Goal: Information Seeking & Learning: Learn about a topic

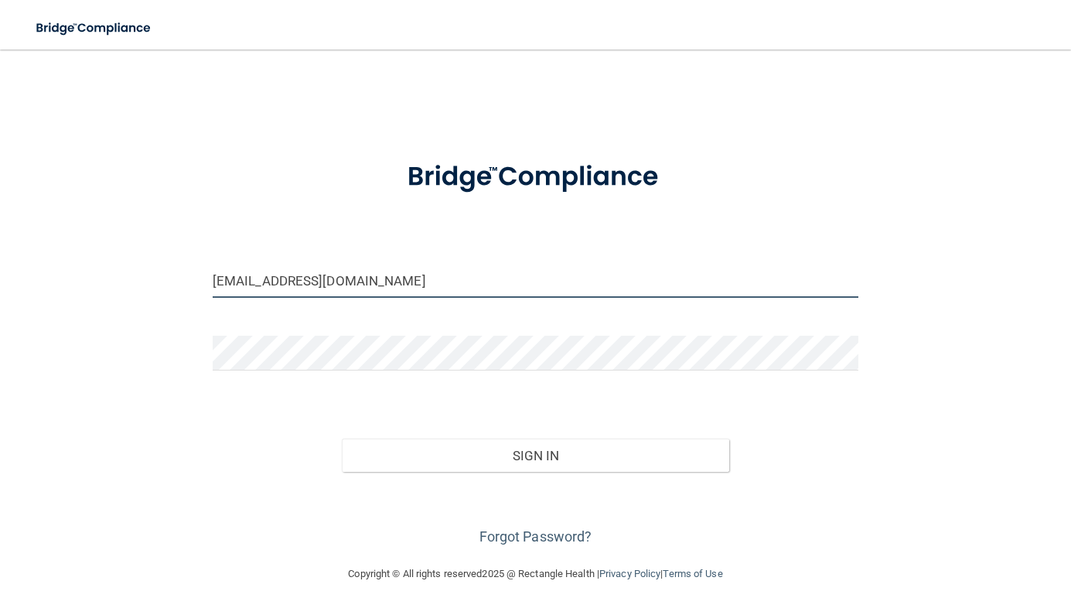
type input "[EMAIL_ADDRESS][DOMAIN_NAME]"
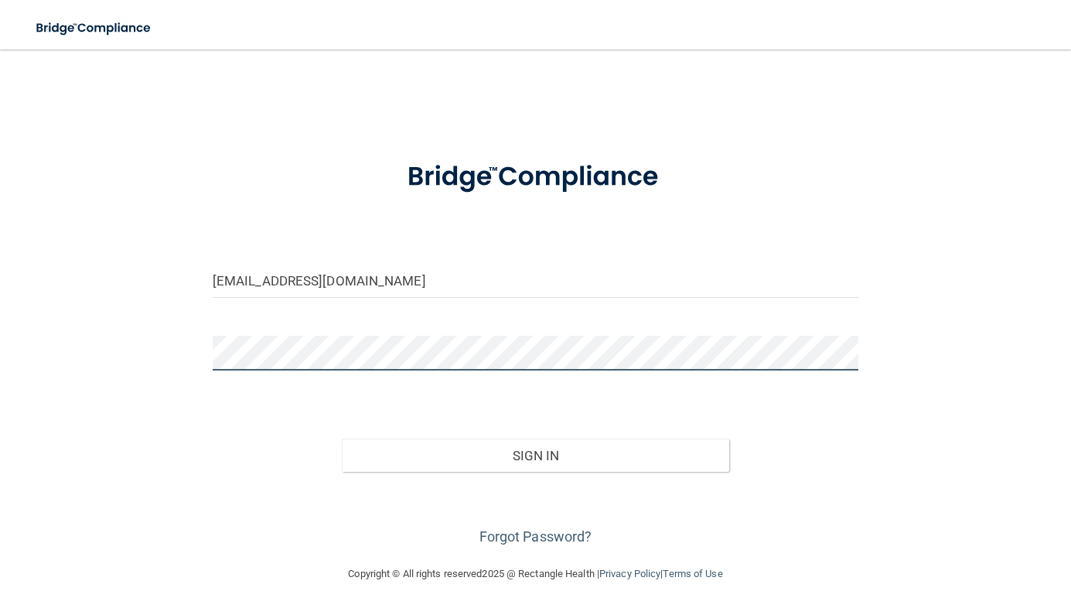
click at [535, 454] on button "Sign In" at bounding box center [535, 456] width 387 height 34
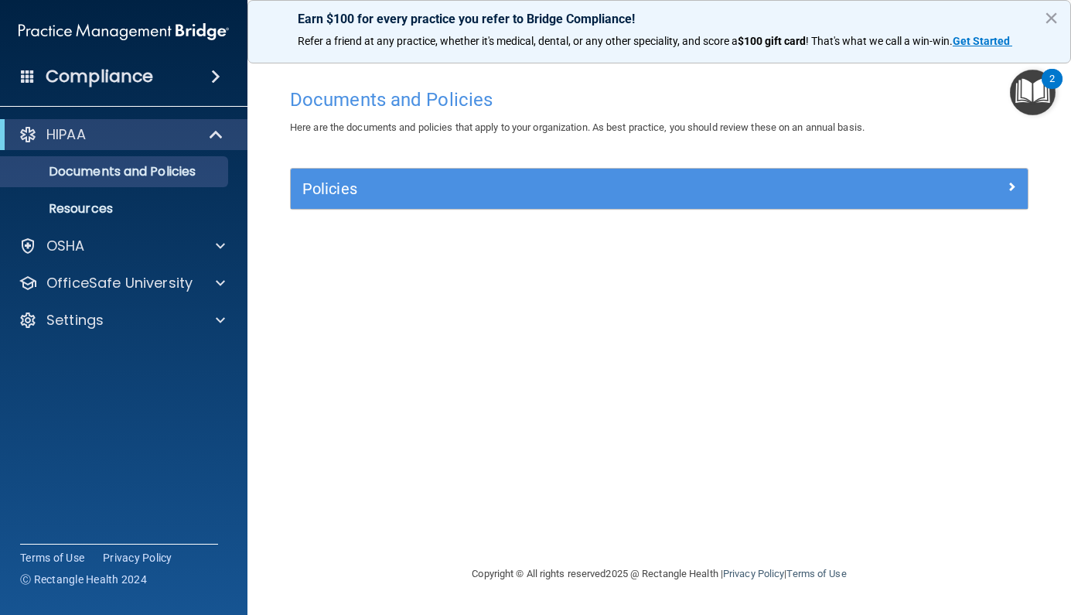
click at [148, 127] on div "HIPAA" at bounding box center [102, 134] width 191 height 19
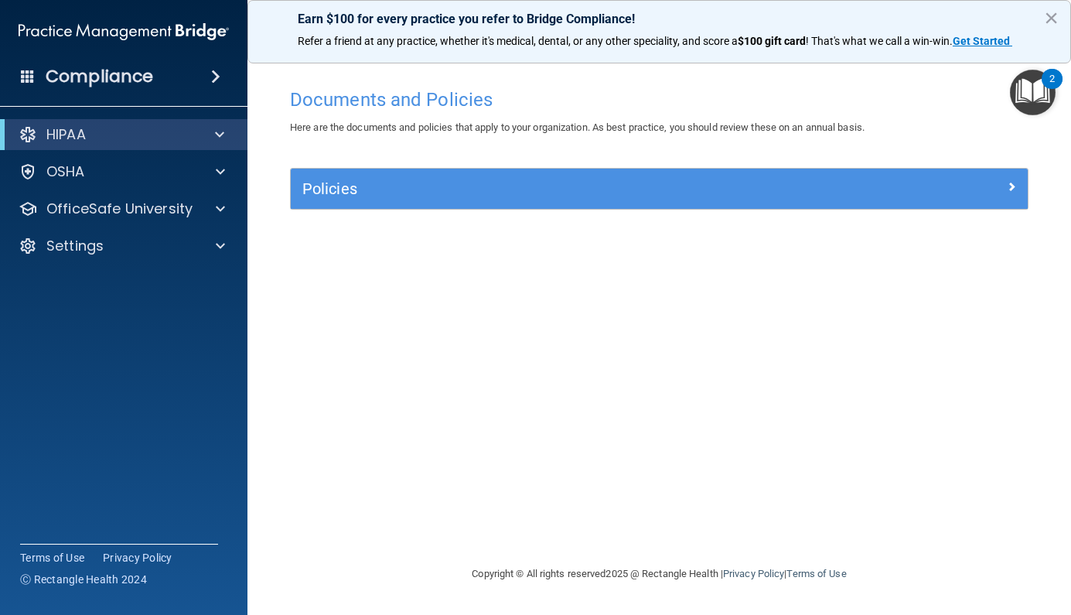
click at [147, 133] on div "HIPAA" at bounding box center [102, 134] width 191 height 19
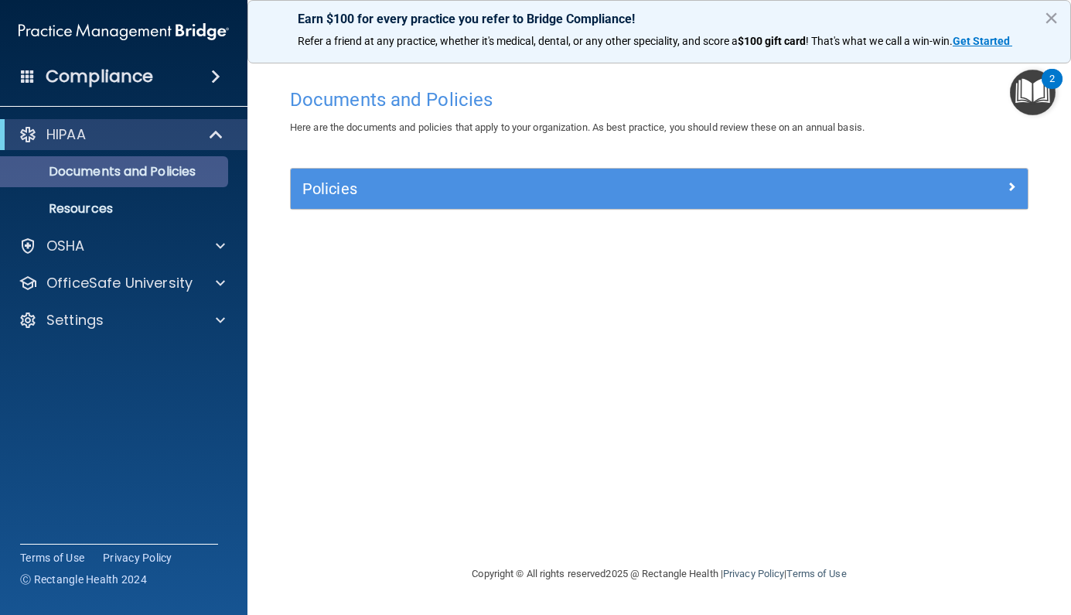
click at [117, 178] on p "Documents and Policies" at bounding box center [115, 171] width 211 height 15
click at [510, 210] on div "Policies Select All (Unselect 0) Unselect All Print Selected (0) Acceptable Use…" at bounding box center [659, 198] width 762 height 60
click at [509, 186] on h5 "Policies" at bounding box center [567, 188] width 530 height 17
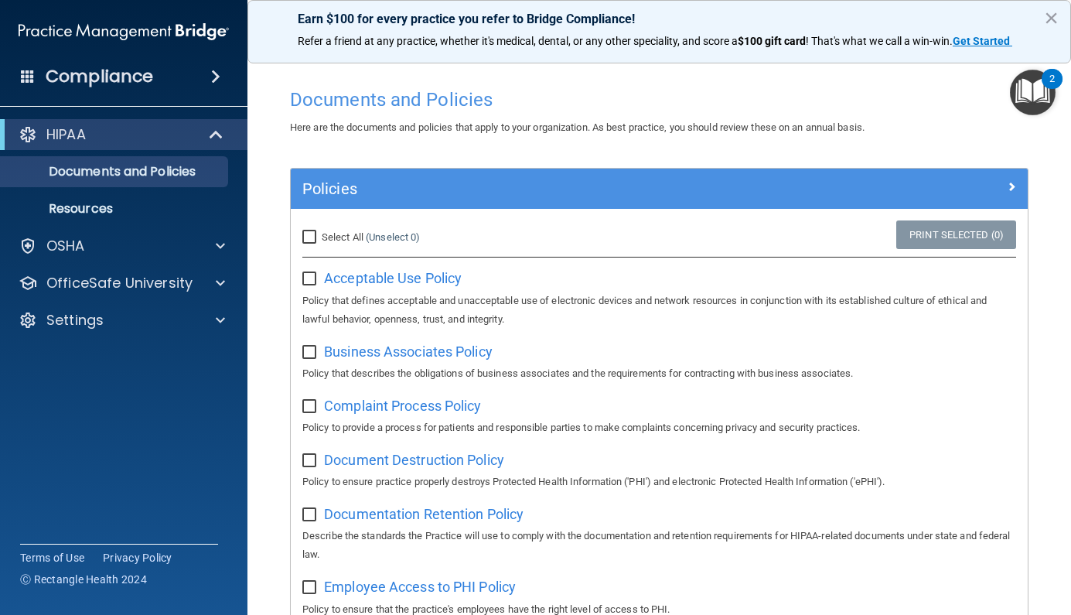
click at [308, 241] on input "Select All (Unselect 0) Unselect All" at bounding box center [311, 237] width 18 height 12
checkbox input "true"
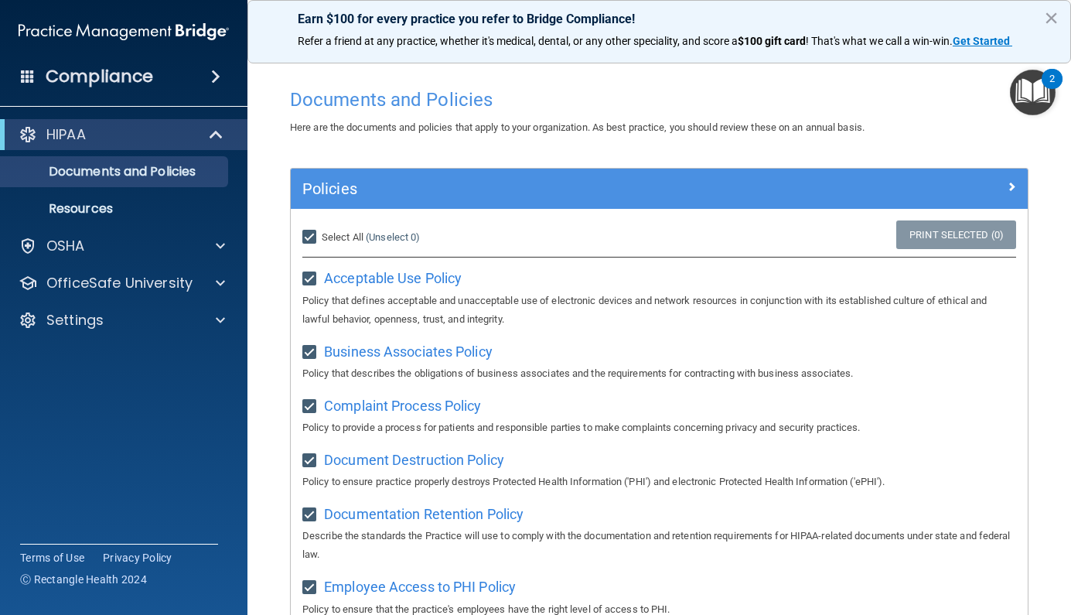
checkbox input "true"
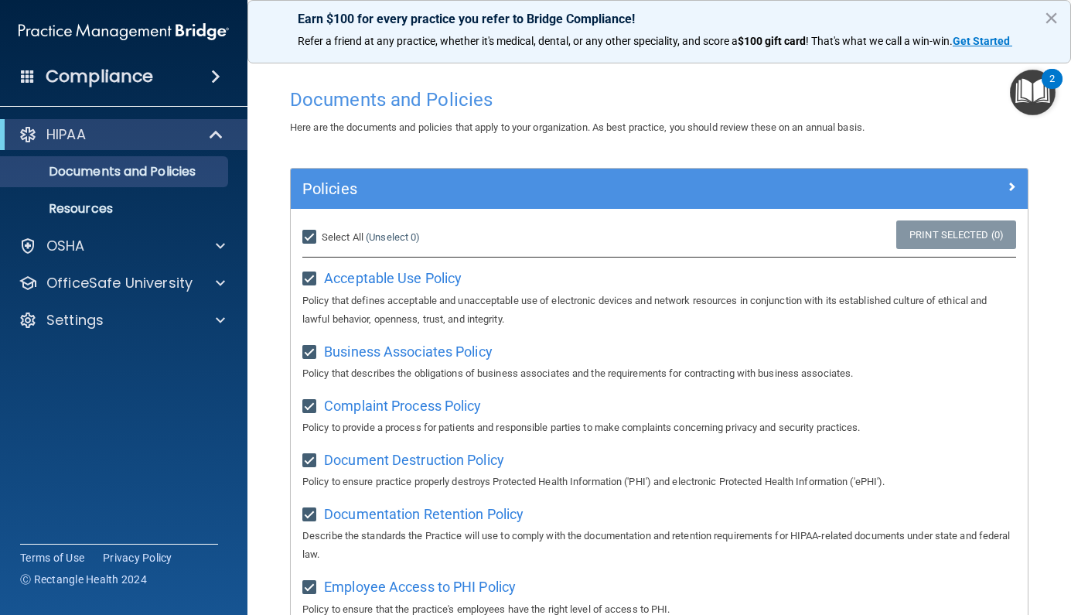
checkbox input "true"
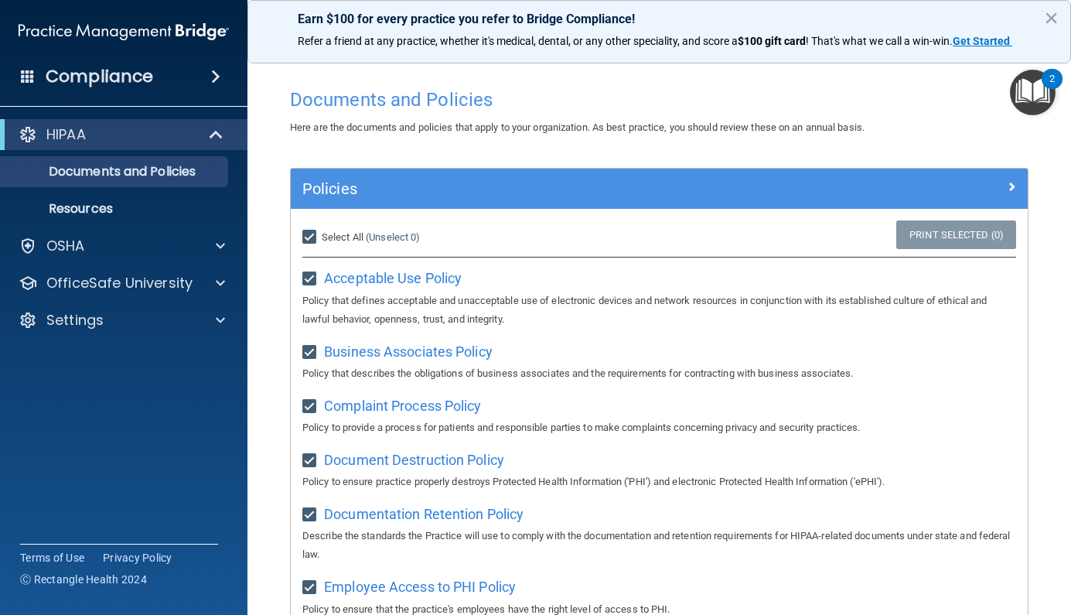
checkbox input "true"
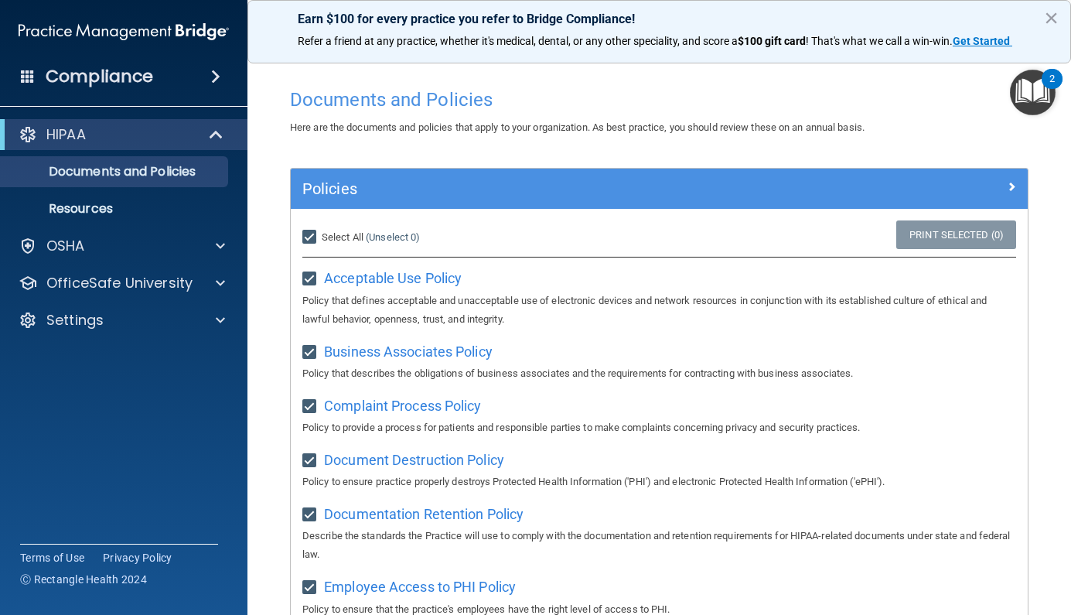
checkbox input "true"
click at [86, 213] on p "Resources" at bounding box center [115, 208] width 211 height 15
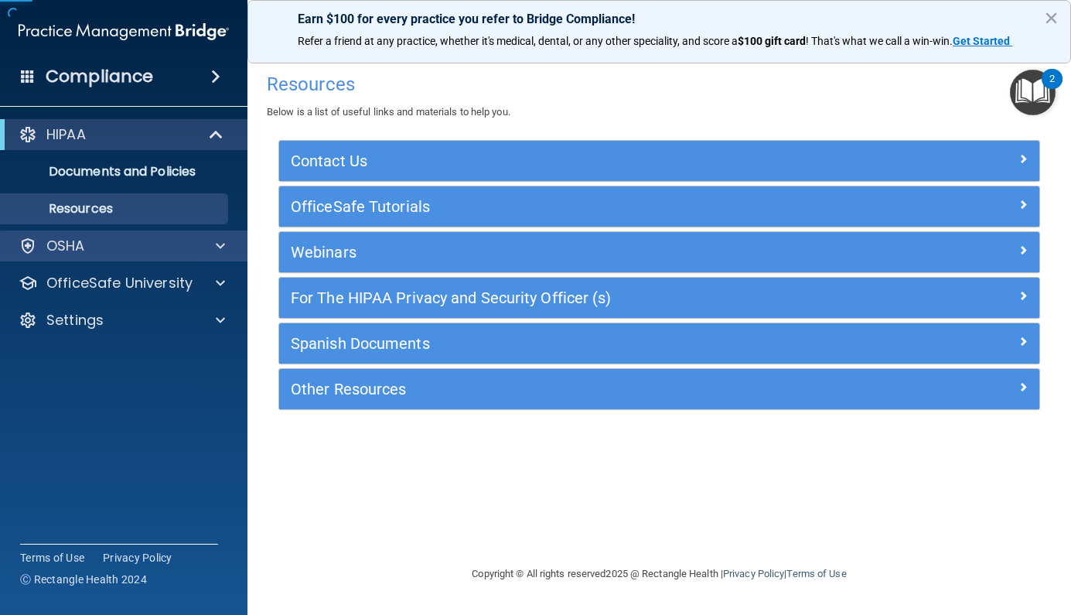
click at [74, 248] on p "OSHA" at bounding box center [65, 246] width 39 height 19
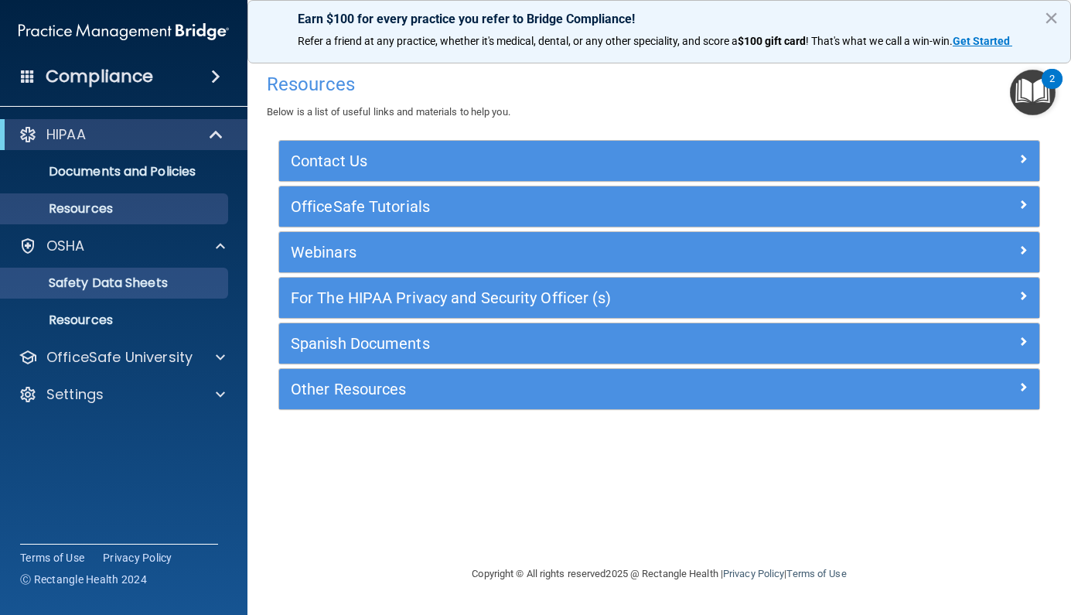
click at [78, 275] on p "Safety Data Sheets" at bounding box center [115, 282] width 211 height 15
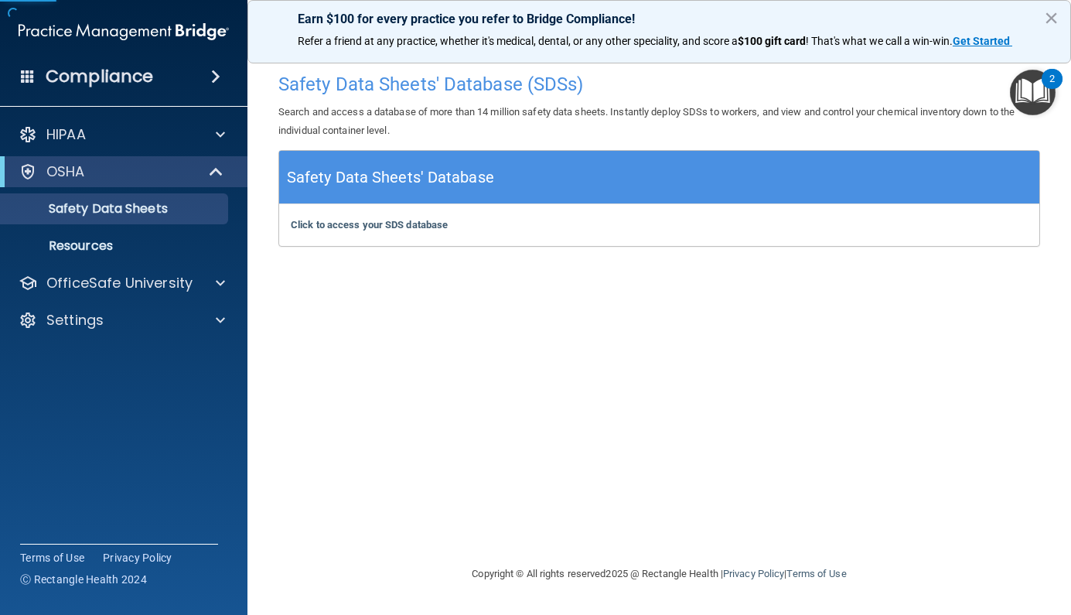
click at [416, 179] on h5 "Safety Data Sheets' Database" at bounding box center [390, 177] width 207 height 27
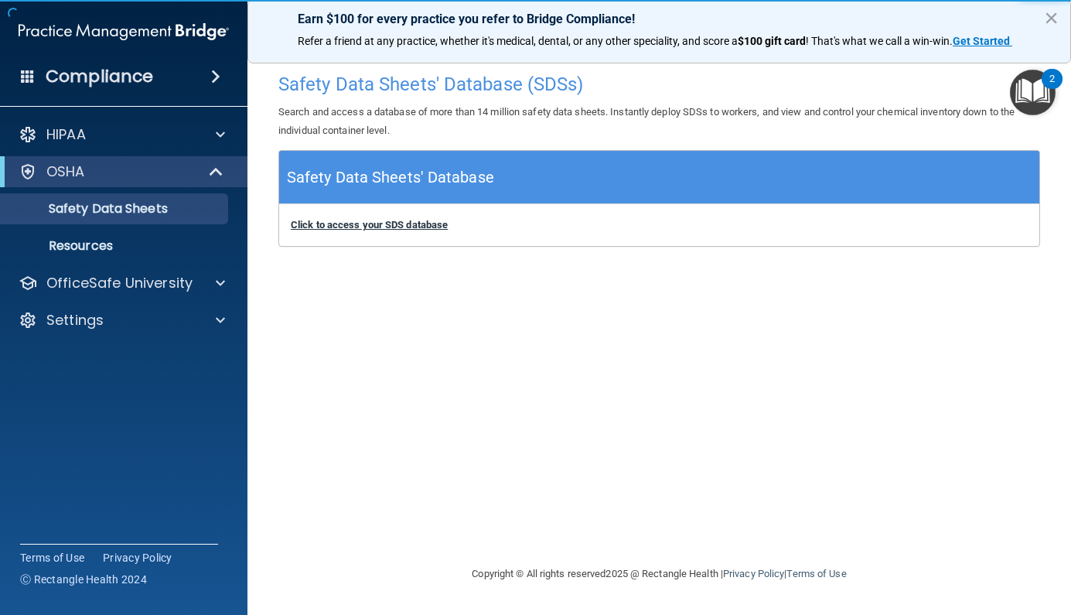
click at [382, 222] on b "Click to access your SDS database" at bounding box center [369, 225] width 157 height 12
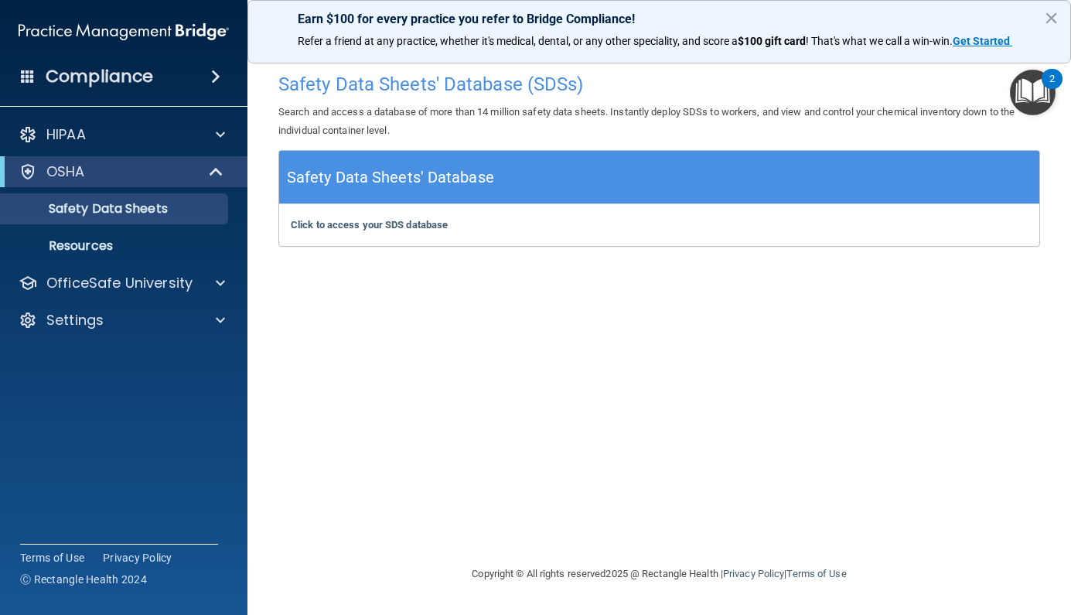
click at [93, 266] on div "HIPAA Documents and Policies Report an Incident Business Associates Emergency P…" at bounding box center [124, 230] width 248 height 235
click at [93, 281] on p "OfficeSafe University" at bounding box center [119, 283] width 146 height 19
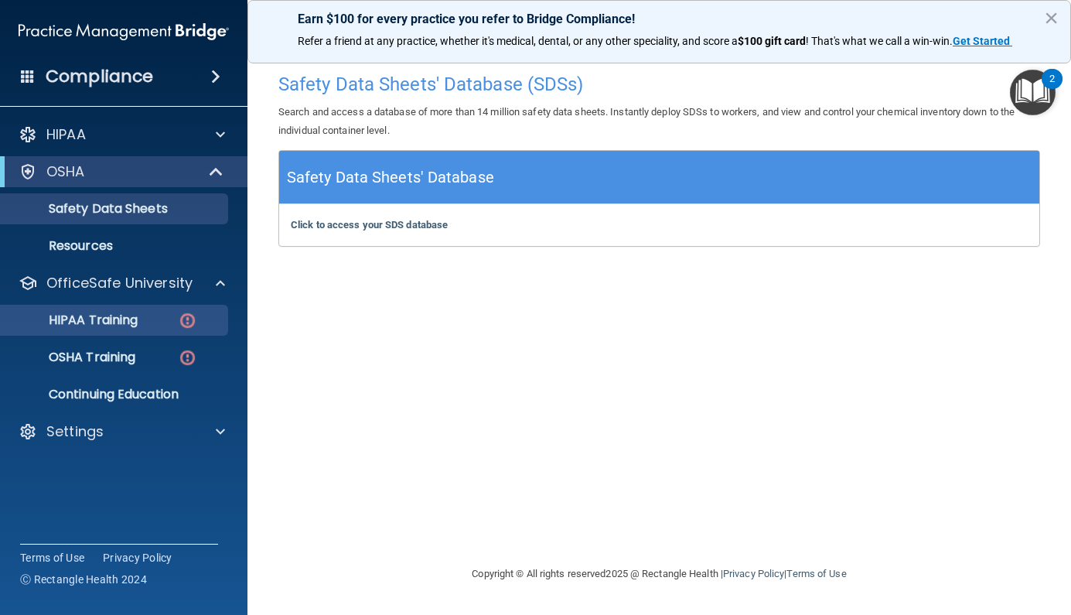
click at [80, 318] on p "HIPAA Training" at bounding box center [74, 319] width 128 height 15
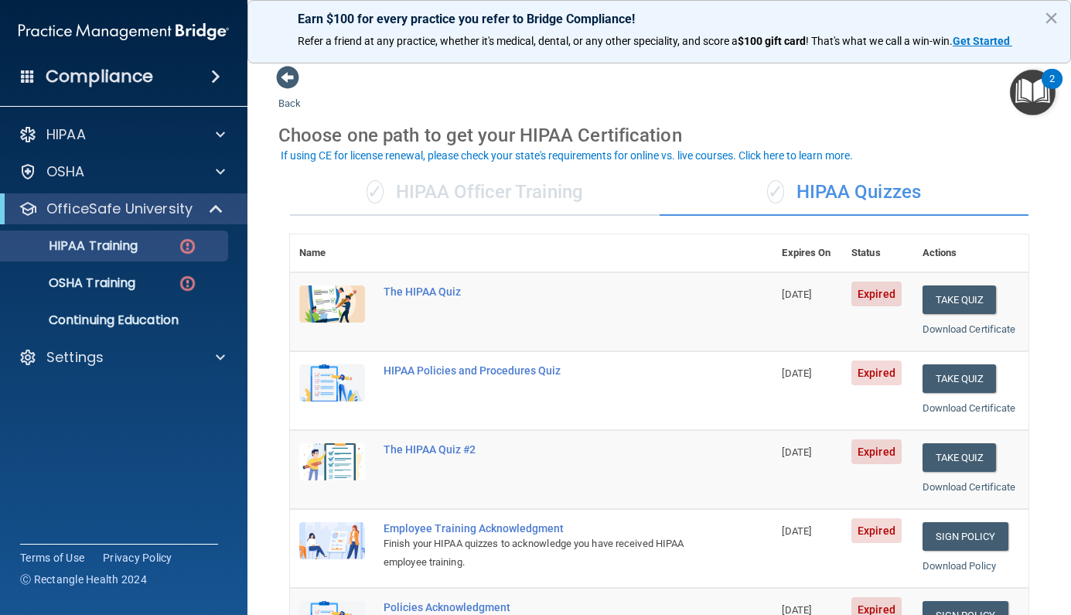
click at [496, 188] on div "✓ HIPAA Officer Training" at bounding box center [475, 192] width 370 height 46
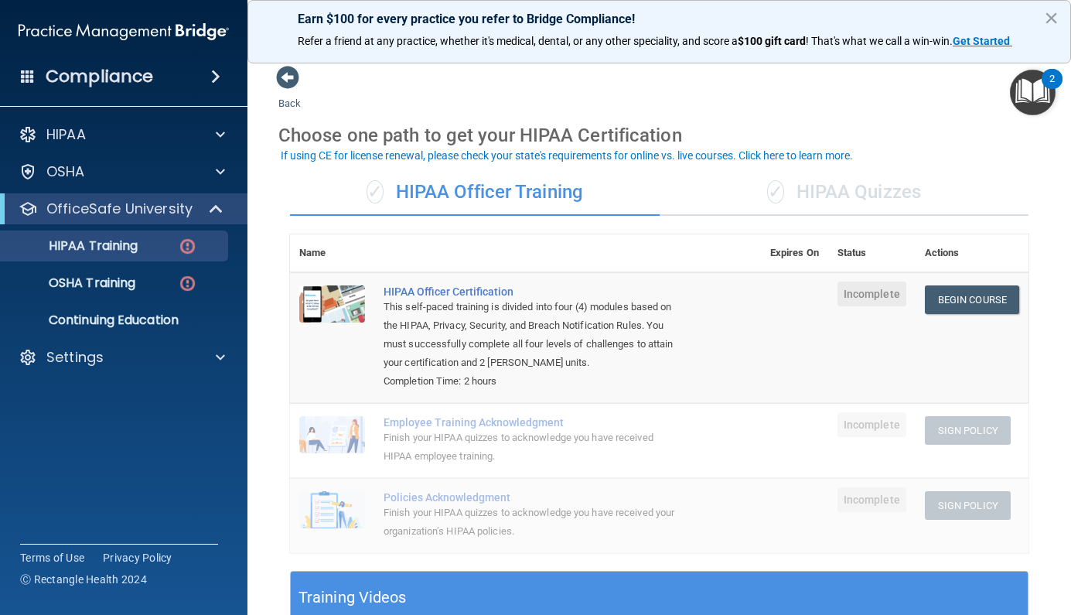
click at [780, 187] on span "✓" at bounding box center [775, 191] width 17 height 23
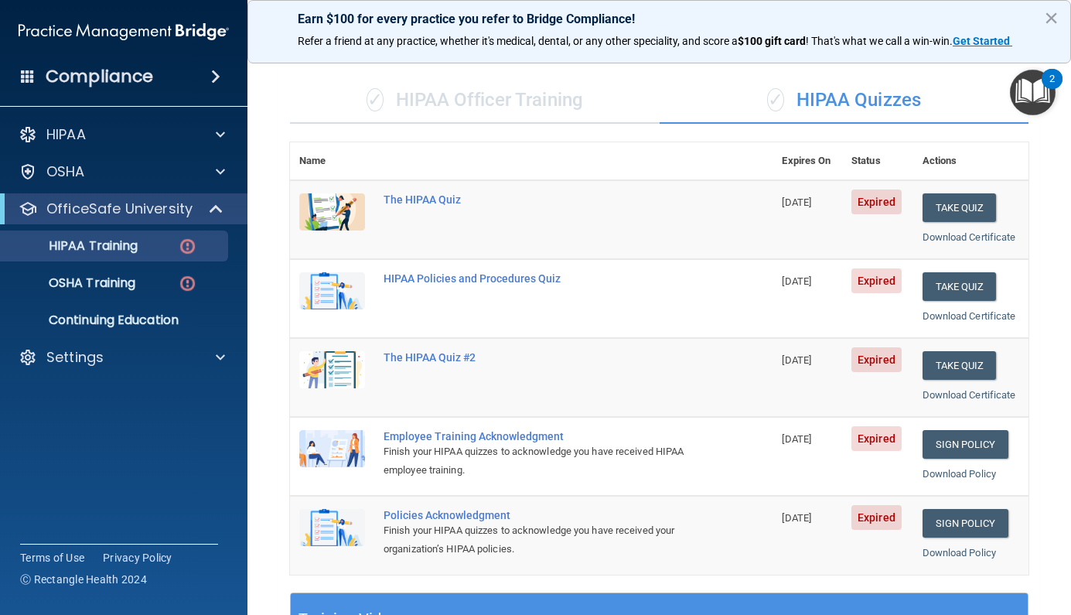
scroll to position [90, 0]
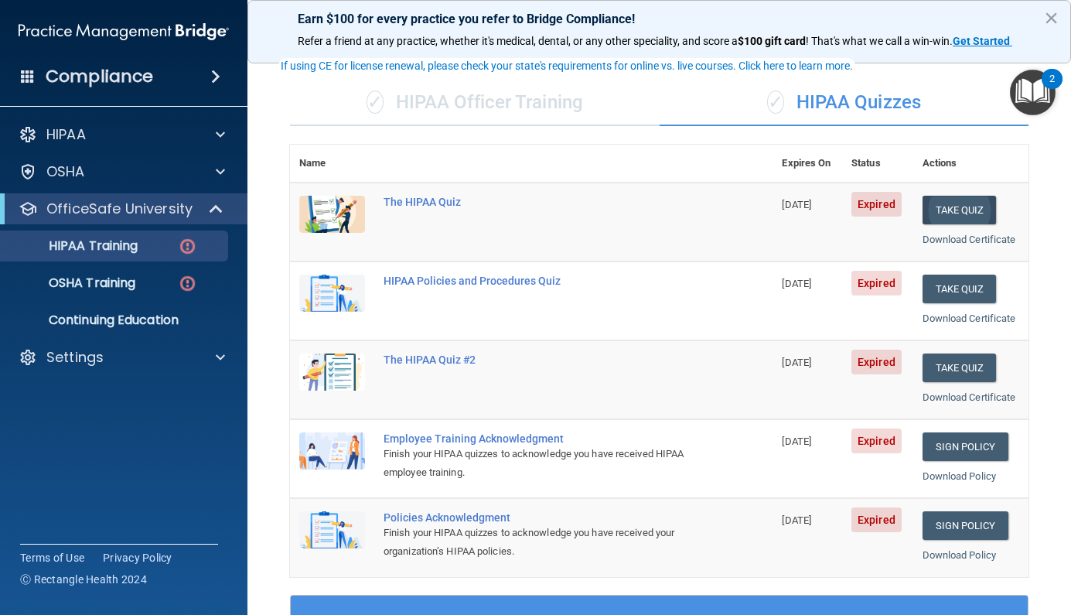
click at [964, 199] on button "Take Quiz" at bounding box center [960, 210] width 74 height 29
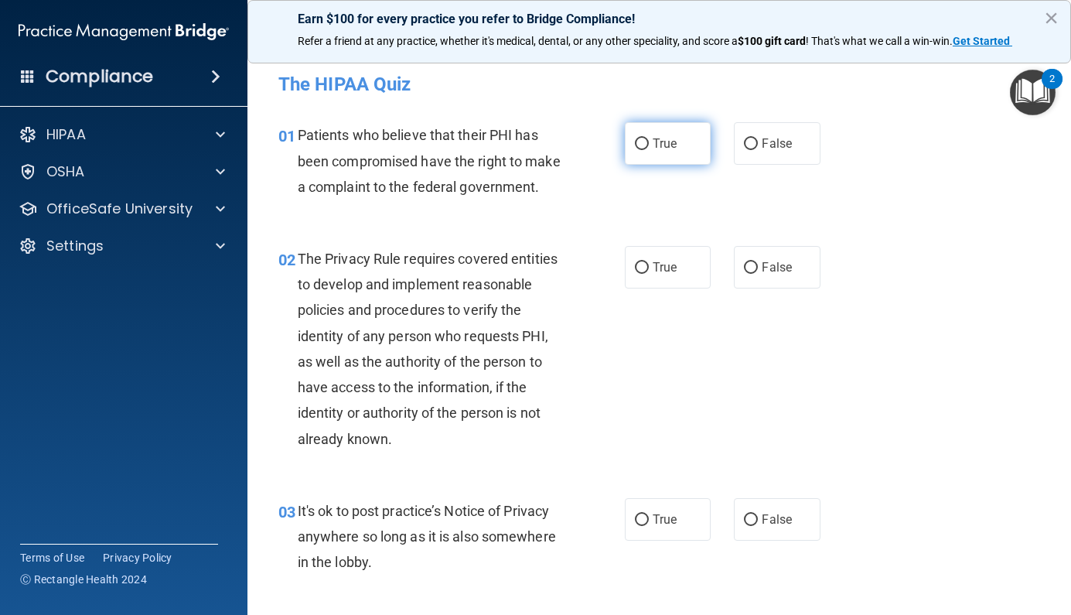
click at [654, 138] on span "True" at bounding box center [665, 143] width 24 height 15
click at [649, 138] on input "True" at bounding box center [642, 144] width 14 height 12
radio input "true"
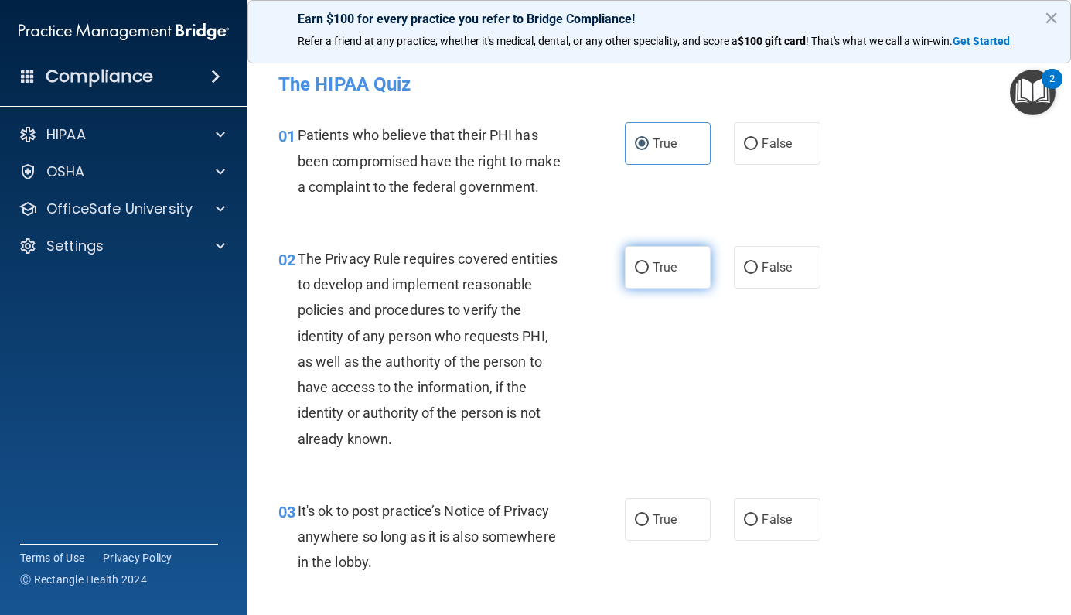
click at [660, 266] on span "True" at bounding box center [665, 267] width 24 height 15
click at [649, 266] on input "True" at bounding box center [642, 268] width 14 height 12
radio input "true"
click at [756, 508] on label "False" at bounding box center [777, 519] width 87 height 43
click at [756, 514] on input "False" at bounding box center [751, 520] width 14 height 12
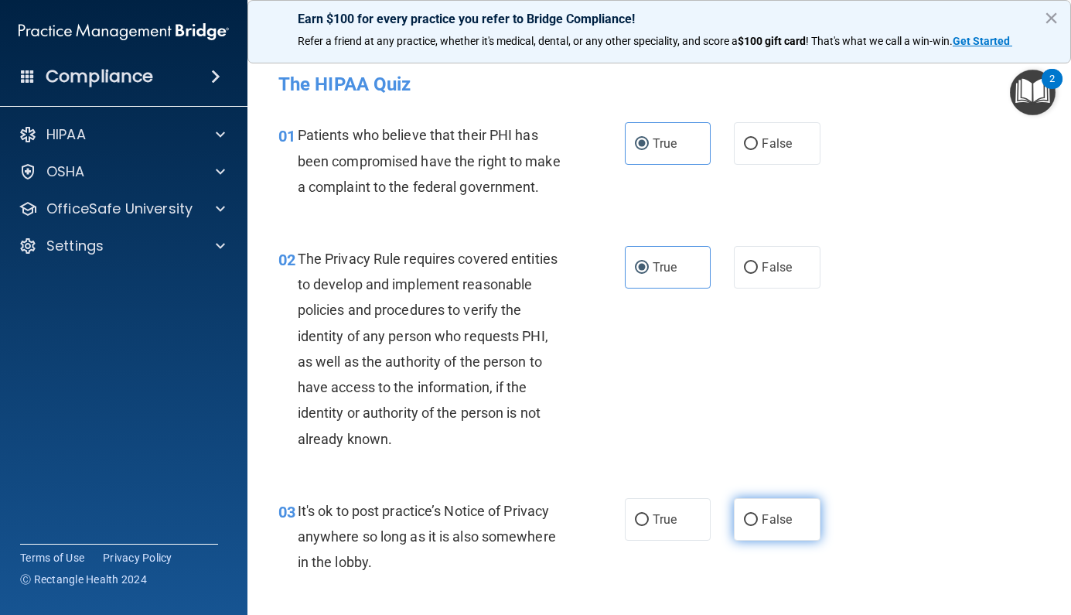
radio input "true"
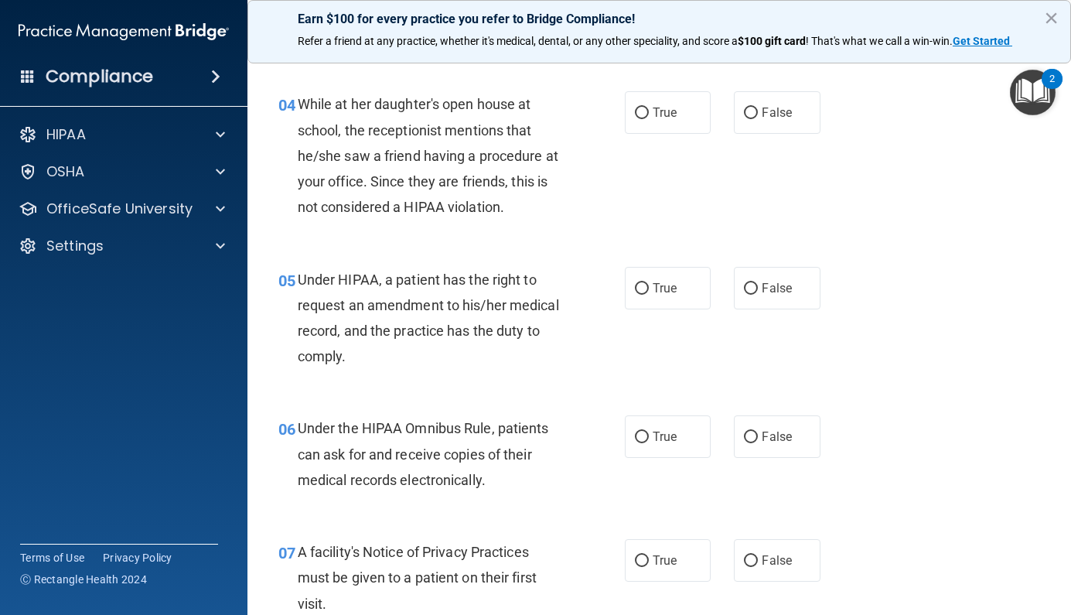
scroll to position [532, 0]
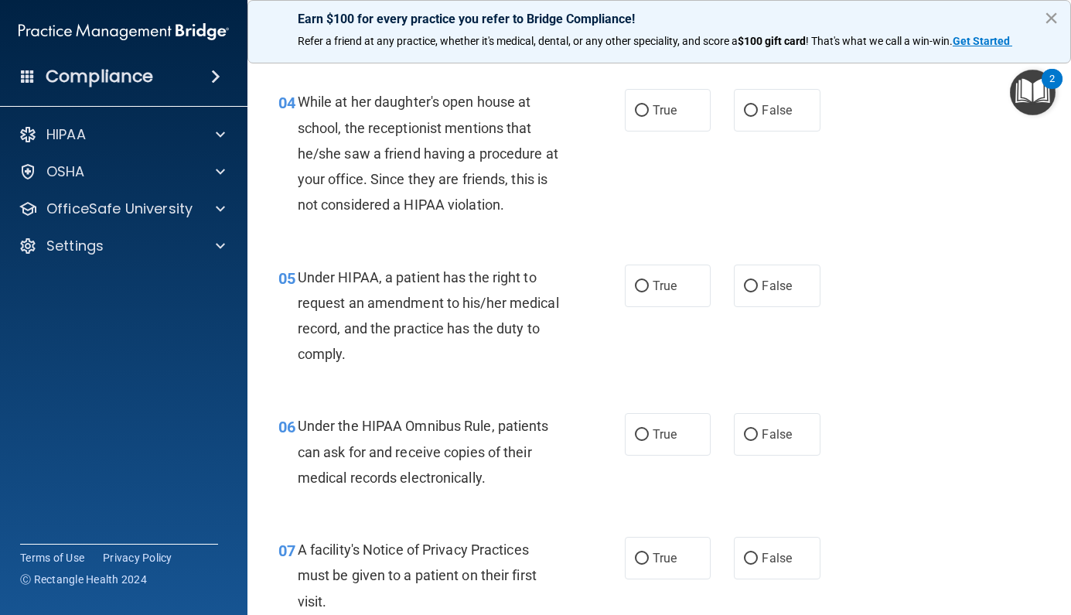
click at [1056, 29] on button "×" at bounding box center [1051, 17] width 15 height 25
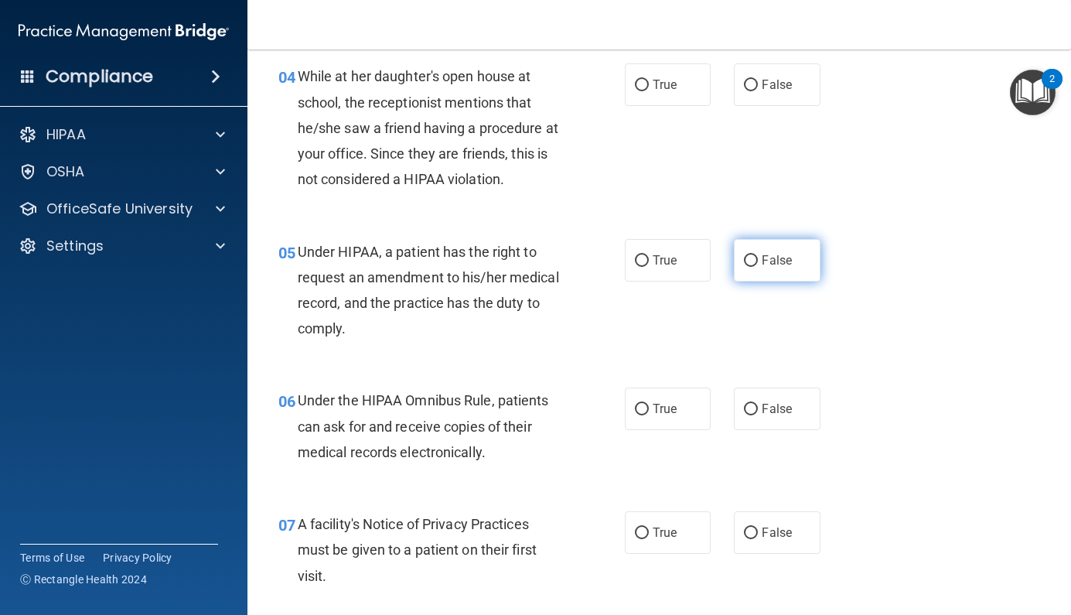
scroll to position [552, 0]
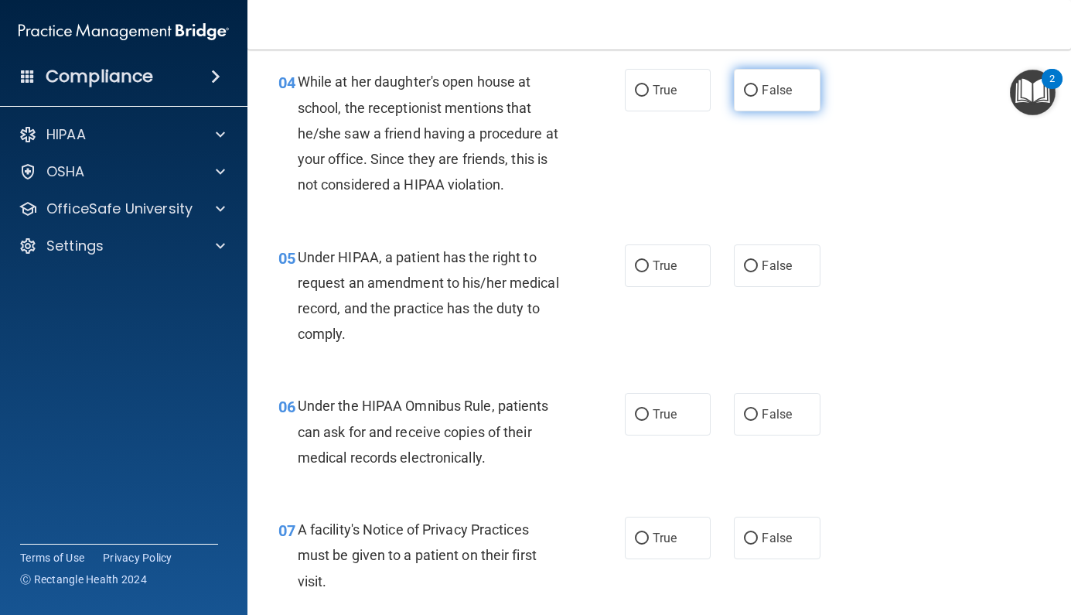
click at [748, 96] on label "False" at bounding box center [777, 90] width 87 height 43
click at [748, 96] on input "False" at bounding box center [751, 91] width 14 height 12
radio input "true"
click at [649, 261] on label "True" at bounding box center [668, 265] width 87 height 43
click at [649, 261] on input "True" at bounding box center [642, 267] width 14 height 12
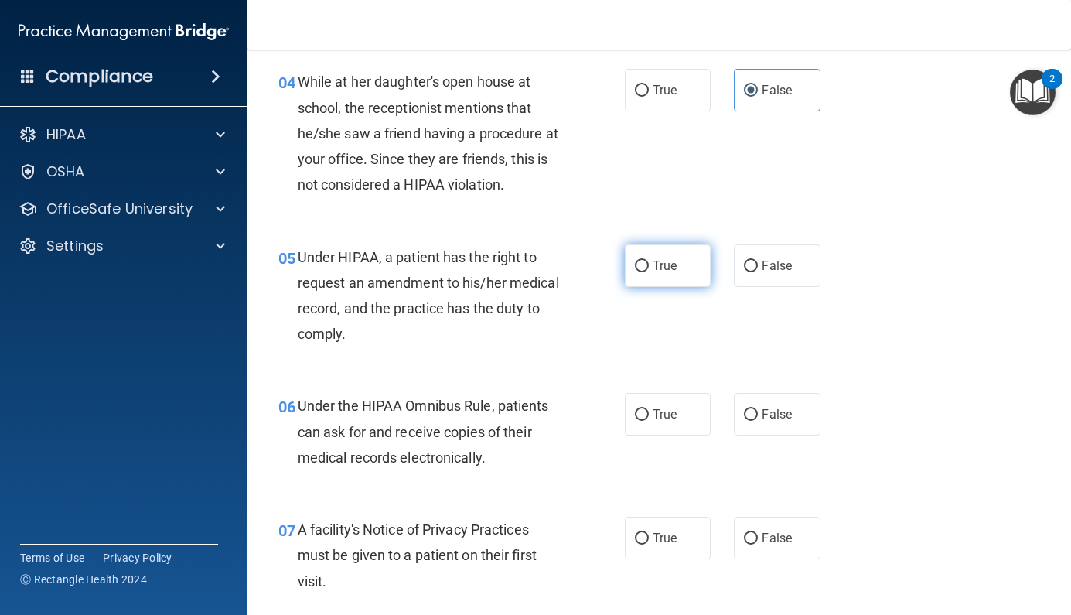
radio input "true"
click at [651, 418] on label "True" at bounding box center [668, 414] width 87 height 43
click at [649, 418] on input "True" at bounding box center [642, 415] width 14 height 12
radio input "true"
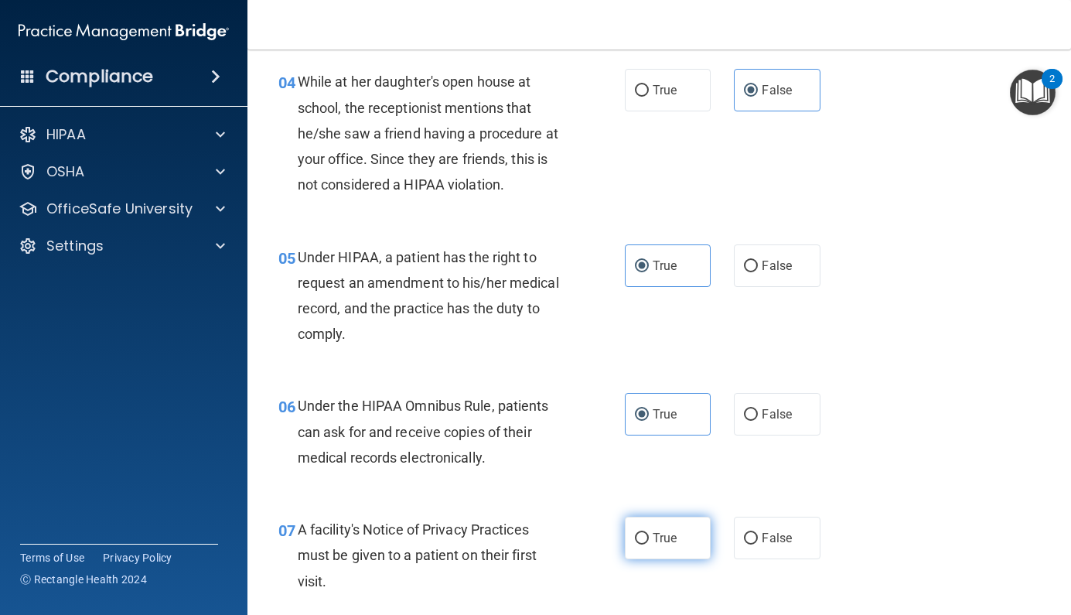
click at [657, 546] on label "True" at bounding box center [668, 538] width 87 height 43
click at [649, 544] on input "True" at bounding box center [642, 539] width 14 height 12
radio input "true"
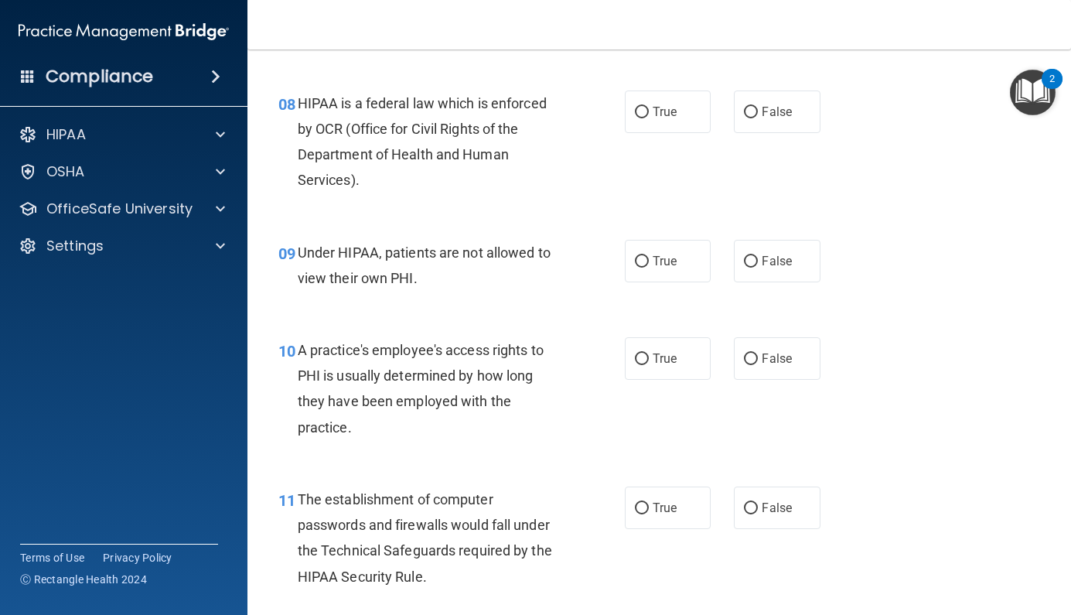
scroll to position [1100, 0]
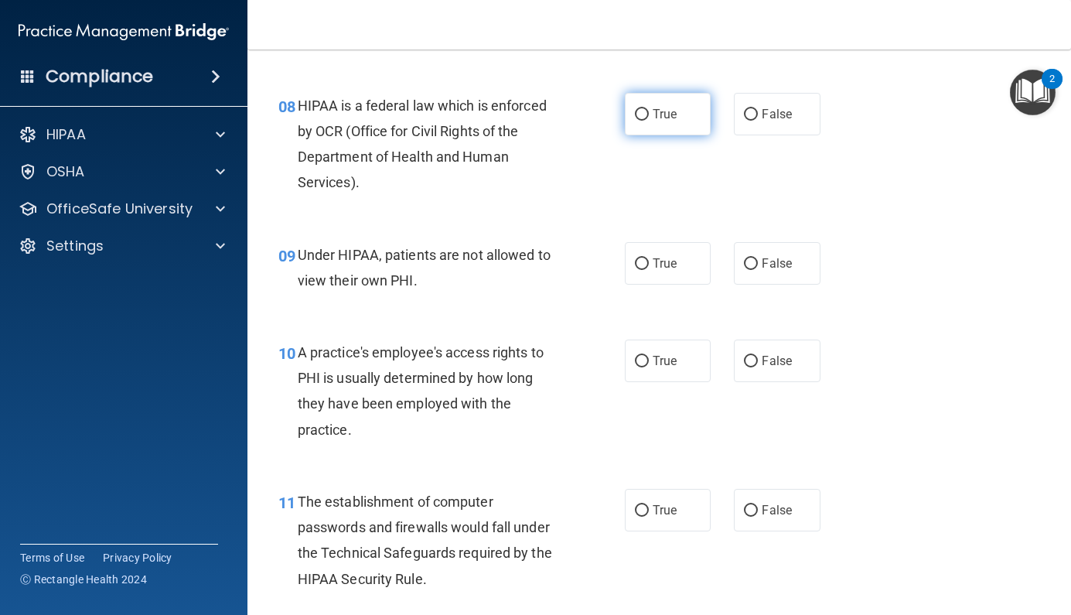
click at [650, 110] on label "True" at bounding box center [668, 114] width 87 height 43
click at [649, 110] on input "True" at bounding box center [642, 115] width 14 height 12
radio input "true"
click at [783, 258] on span "False" at bounding box center [777, 263] width 30 height 15
click at [758, 258] on input "False" at bounding box center [751, 264] width 14 height 12
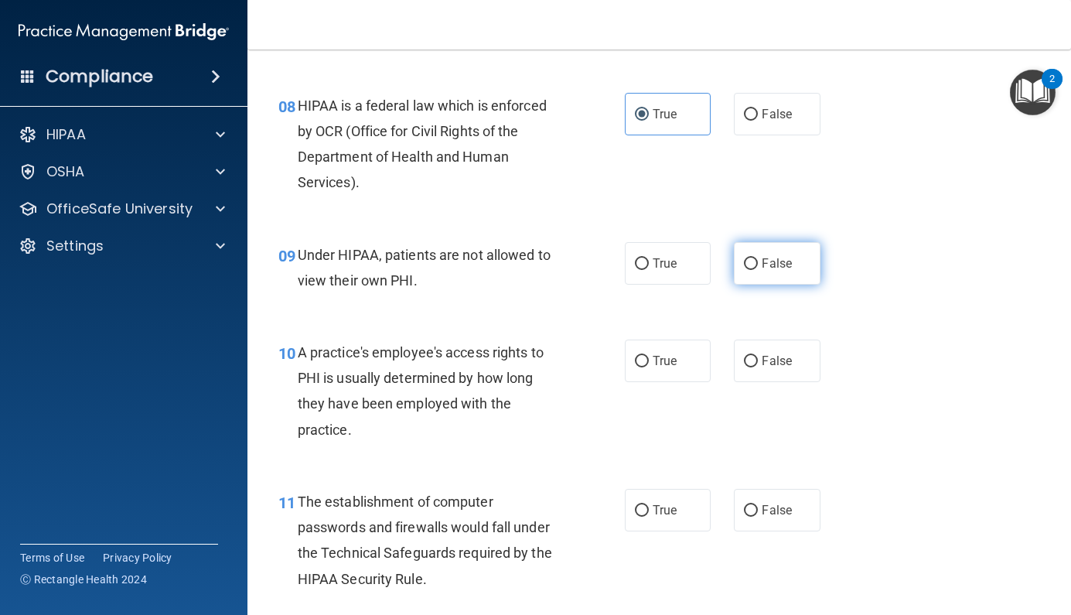
radio input "true"
click at [783, 353] on span "False" at bounding box center [777, 360] width 30 height 15
click at [758, 356] on input "False" at bounding box center [751, 362] width 14 height 12
radio input "true"
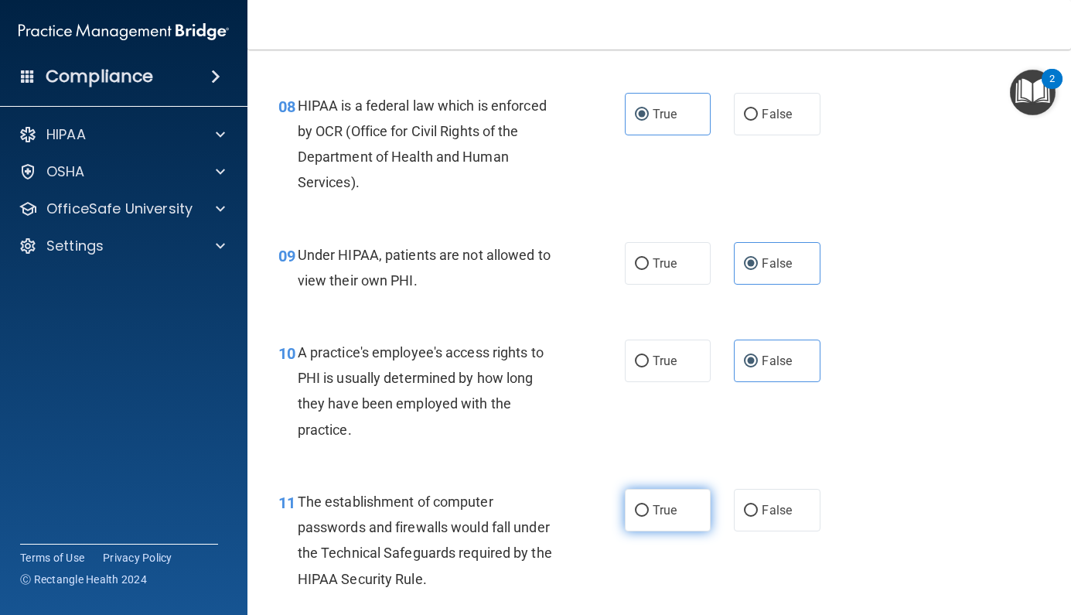
click at [654, 503] on span "True" at bounding box center [665, 510] width 24 height 15
click at [649, 505] on input "True" at bounding box center [642, 511] width 14 height 12
radio input "true"
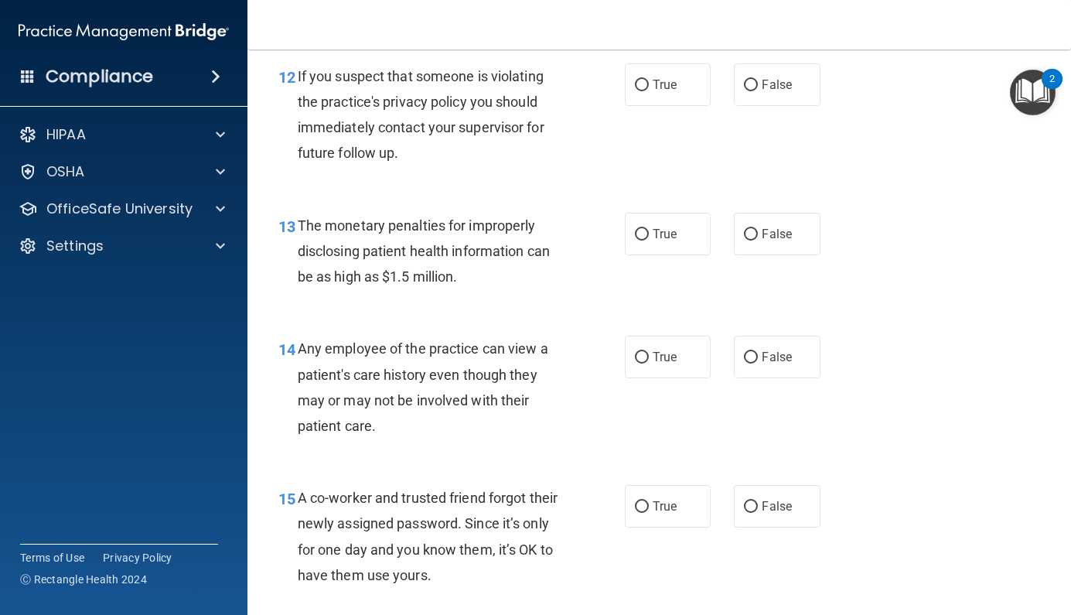
scroll to position [1682, 0]
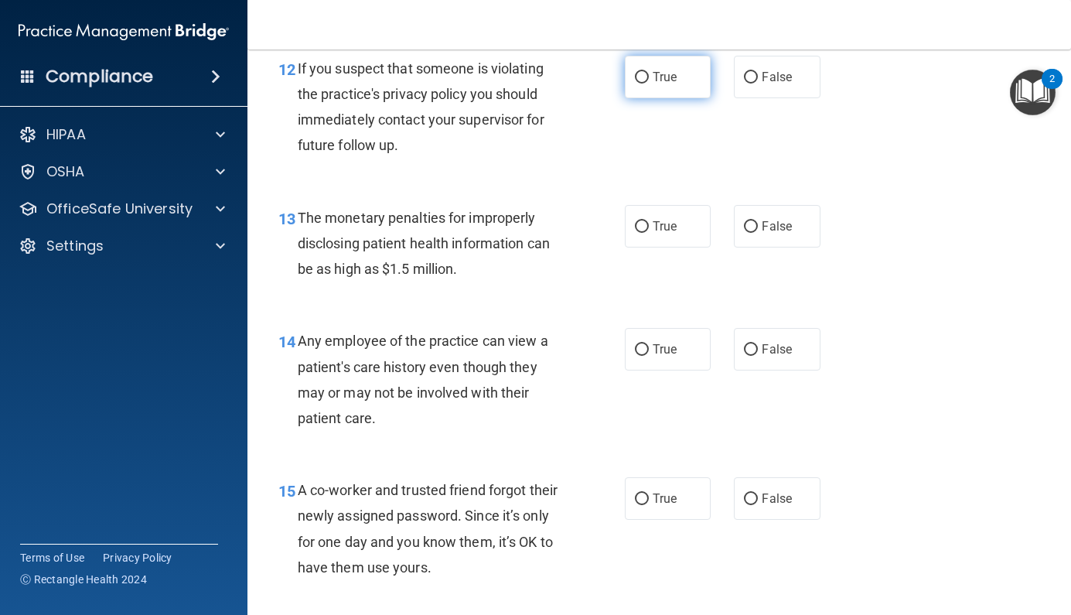
click at [656, 70] on span "True" at bounding box center [665, 77] width 24 height 15
click at [649, 72] on input "True" at bounding box center [642, 78] width 14 height 12
radio input "true"
click at [656, 223] on span "True" at bounding box center [665, 226] width 24 height 15
click at [649, 223] on input "True" at bounding box center [642, 227] width 14 height 12
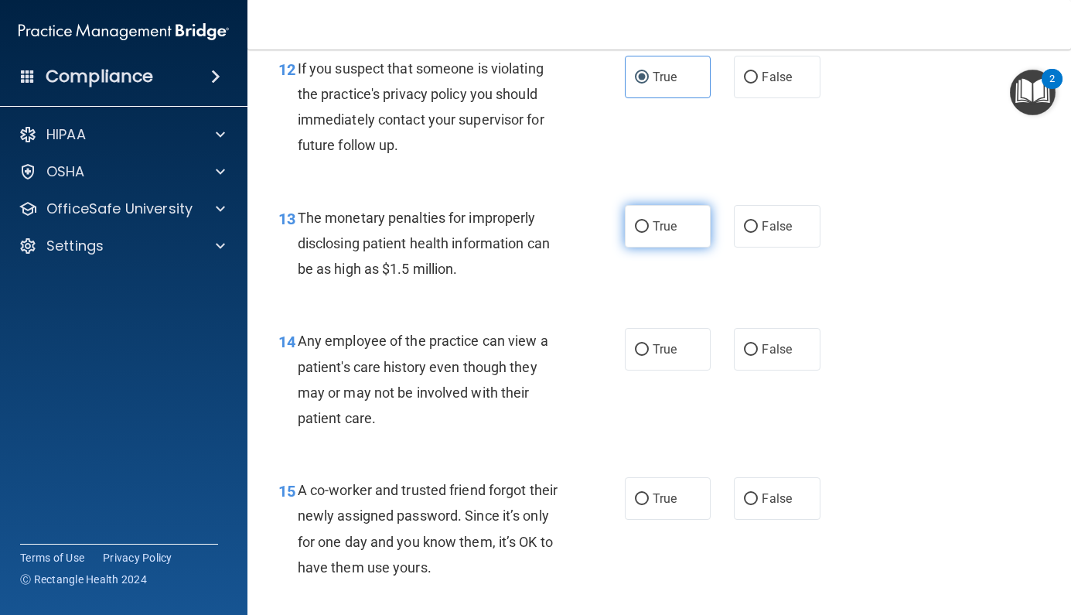
radio input "true"
click at [763, 342] on span "False" at bounding box center [777, 349] width 30 height 15
click at [758, 344] on input "False" at bounding box center [751, 350] width 14 height 12
radio input "true"
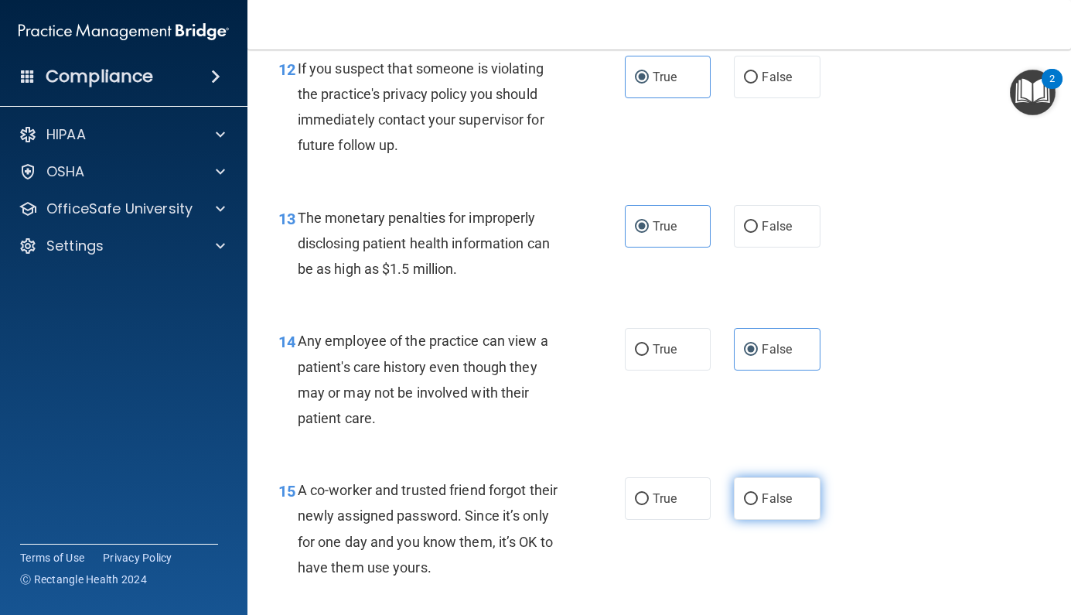
click at [765, 491] on span "False" at bounding box center [777, 498] width 30 height 15
click at [758, 493] on input "False" at bounding box center [751, 499] width 14 height 12
radio input "true"
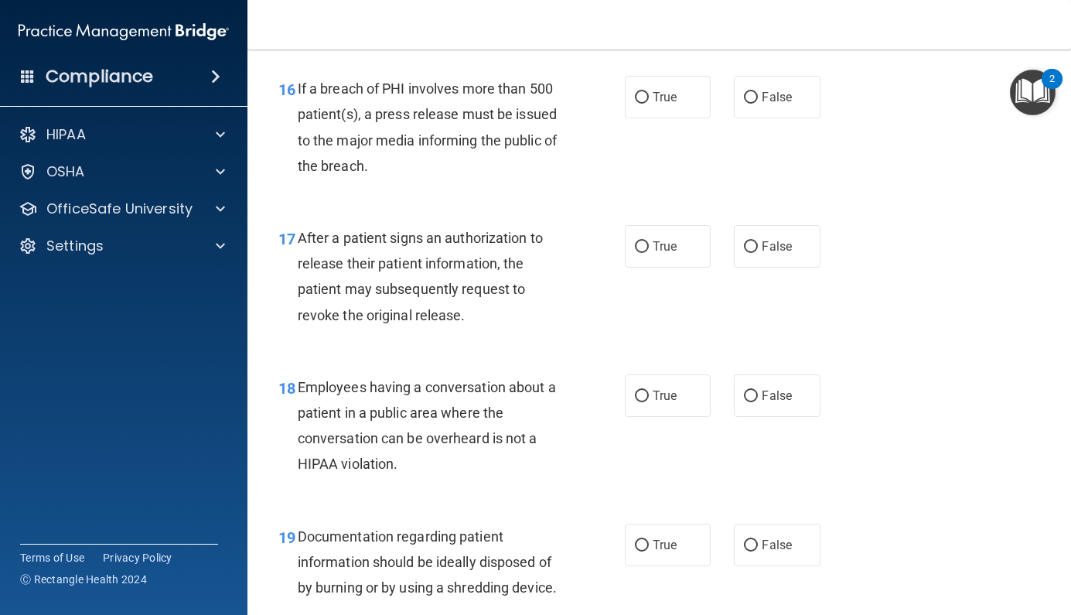
scroll to position [2241, 0]
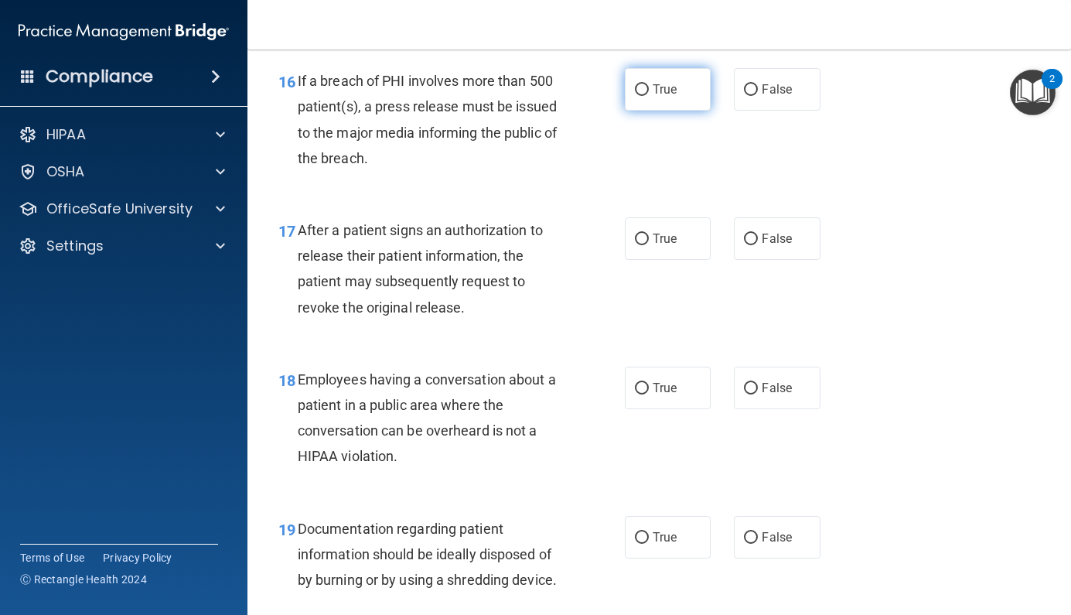
click at [668, 94] on label "True" at bounding box center [668, 89] width 87 height 43
click at [649, 94] on input "True" at bounding box center [642, 90] width 14 height 12
radio input "true"
click at [661, 231] on span "True" at bounding box center [665, 238] width 24 height 15
click at [649, 234] on input "True" at bounding box center [642, 240] width 14 height 12
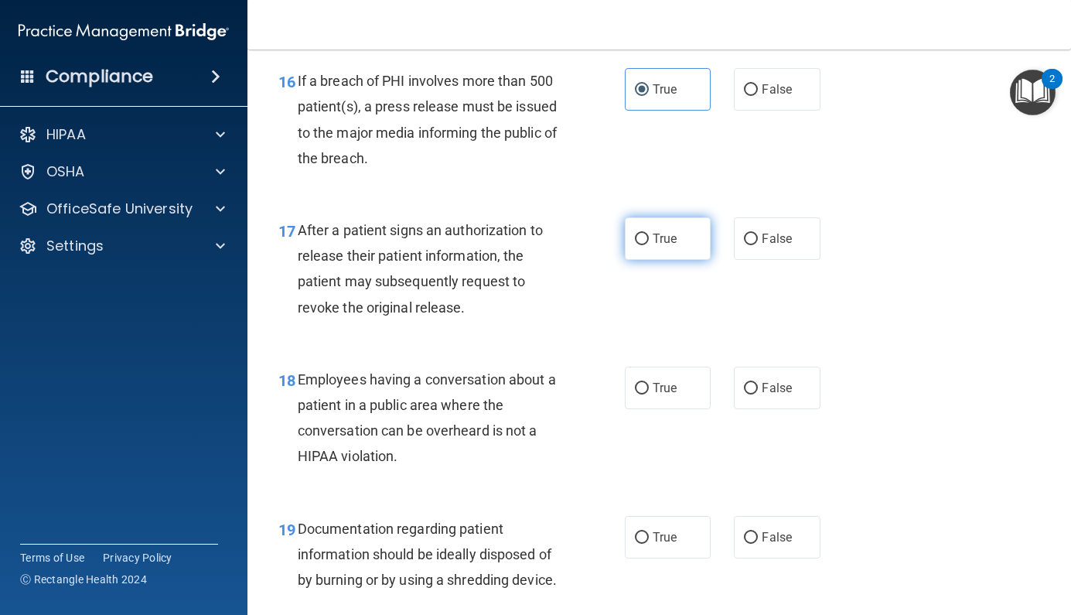
radio input "true"
click at [789, 381] on span "False" at bounding box center [777, 388] width 30 height 15
click at [758, 383] on input "False" at bounding box center [751, 389] width 14 height 12
radio input "true"
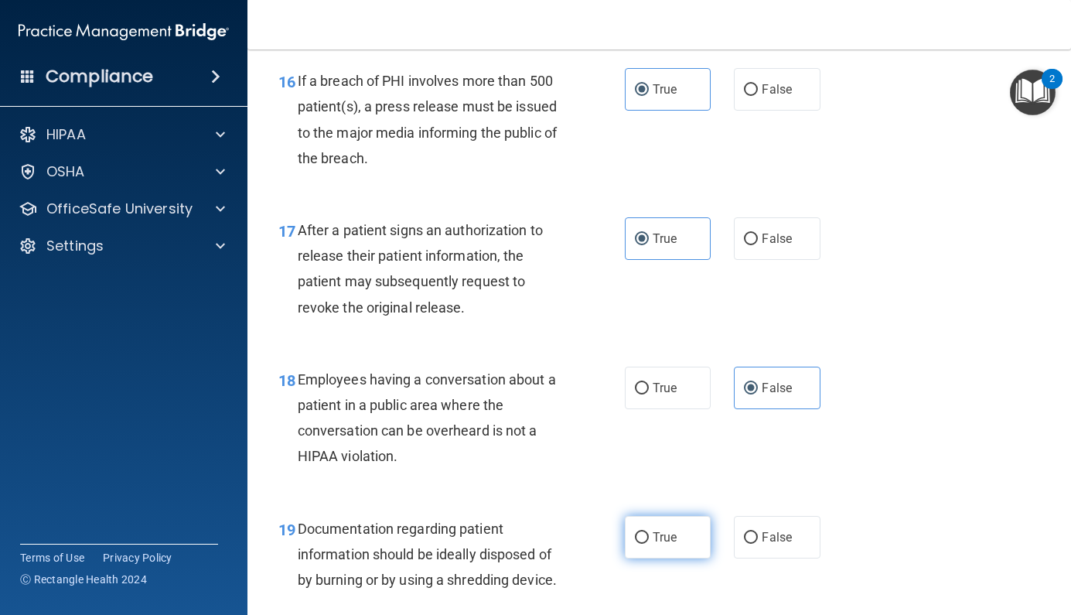
click at [657, 530] on span "True" at bounding box center [665, 537] width 24 height 15
click at [649, 532] on input "True" at bounding box center [642, 538] width 14 height 12
radio input "true"
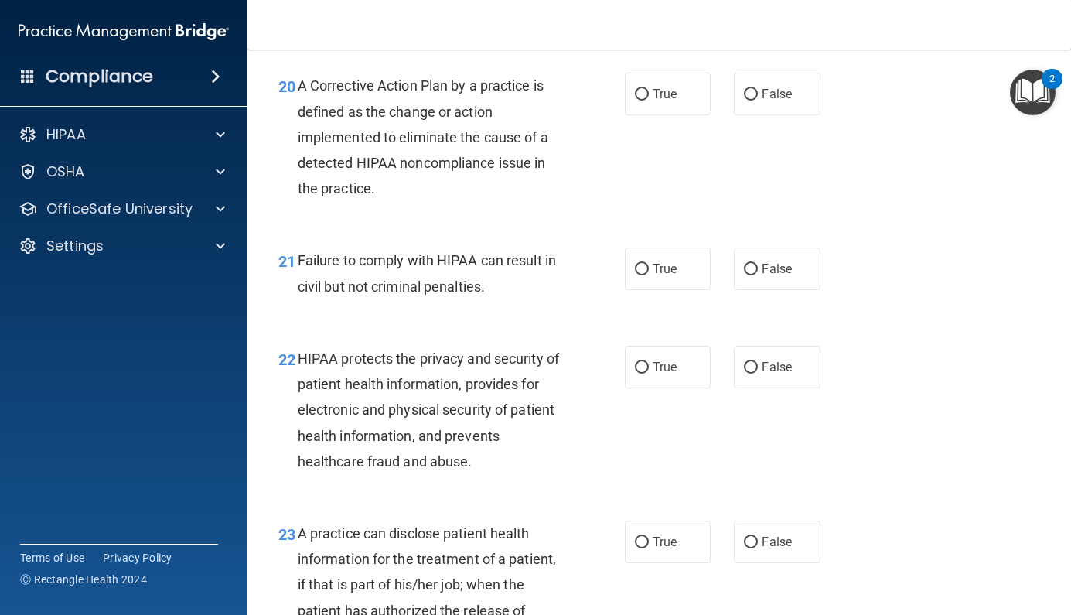
scroll to position [2806, 0]
click at [659, 87] on span "True" at bounding box center [665, 94] width 24 height 15
click at [649, 90] on input "True" at bounding box center [642, 96] width 14 height 12
radio input "true"
click at [764, 262] on span "False" at bounding box center [777, 269] width 30 height 15
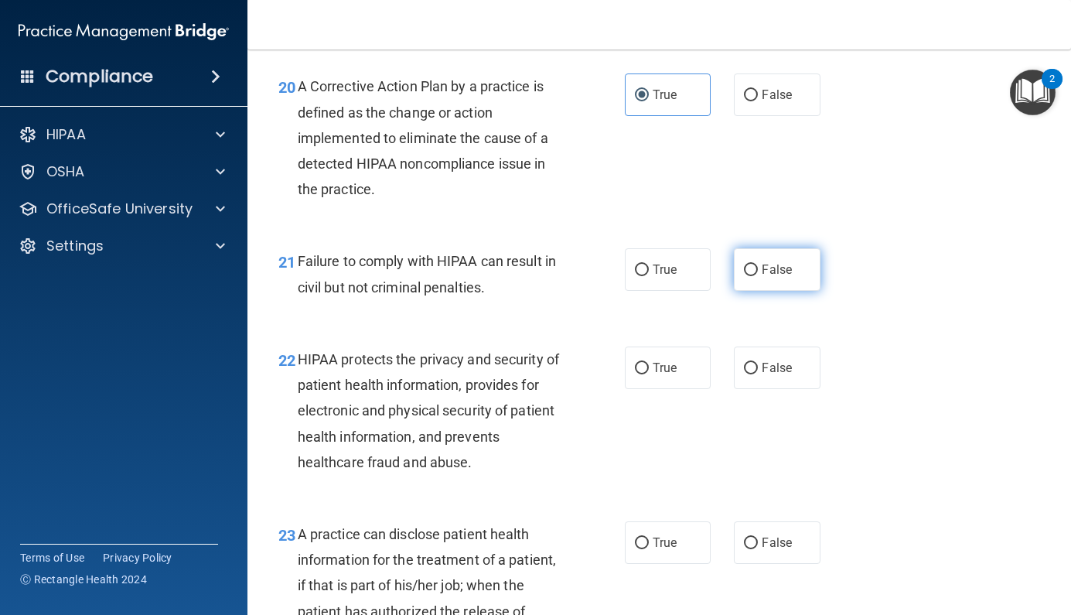
click at [758, 265] on input "False" at bounding box center [751, 271] width 14 height 12
radio input "true"
click at [670, 360] on span "True" at bounding box center [665, 367] width 24 height 15
click at [649, 363] on input "True" at bounding box center [642, 369] width 14 height 12
radio input "true"
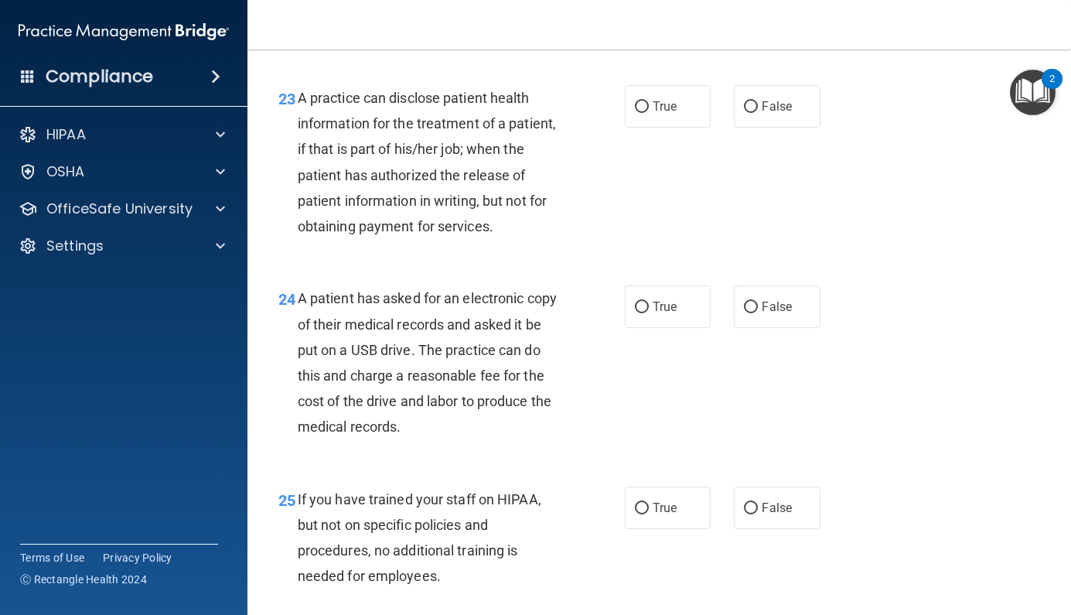
scroll to position [3241, 0]
click at [782, 104] on label "False" at bounding box center [777, 107] width 87 height 43
click at [758, 104] on input "False" at bounding box center [751, 108] width 14 height 12
radio input "true"
click at [674, 286] on label "True" at bounding box center [668, 307] width 87 height 43
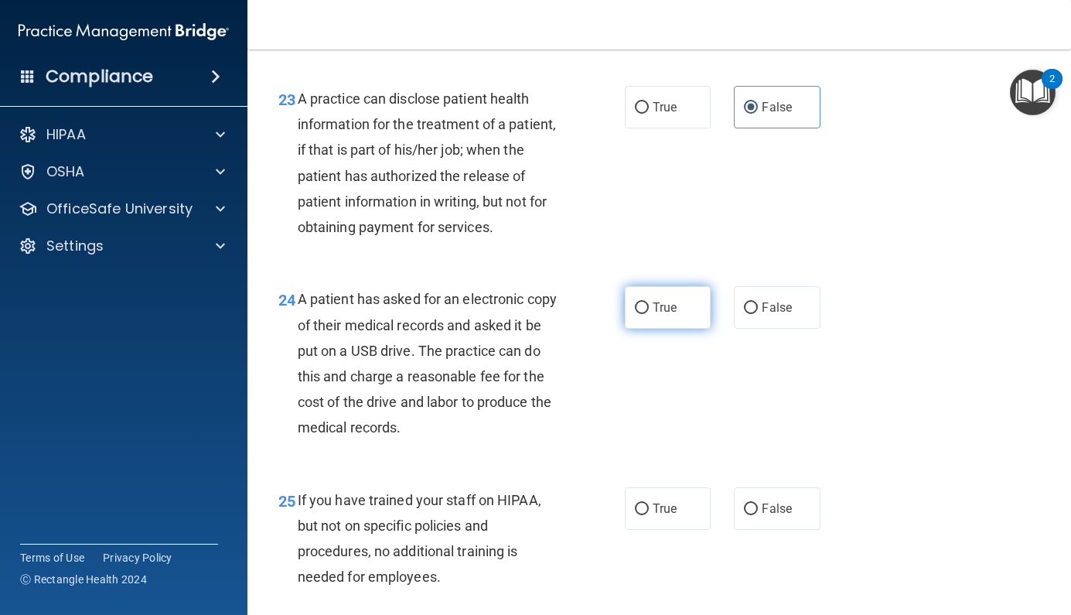
click at [649, 302] on input "True" at bounding box center [642, 308] width 14 height 12
radio input "true"
click at [758, 503] on input "False" at bounding box center [751, 509] width 14 height 12
radio input "true"
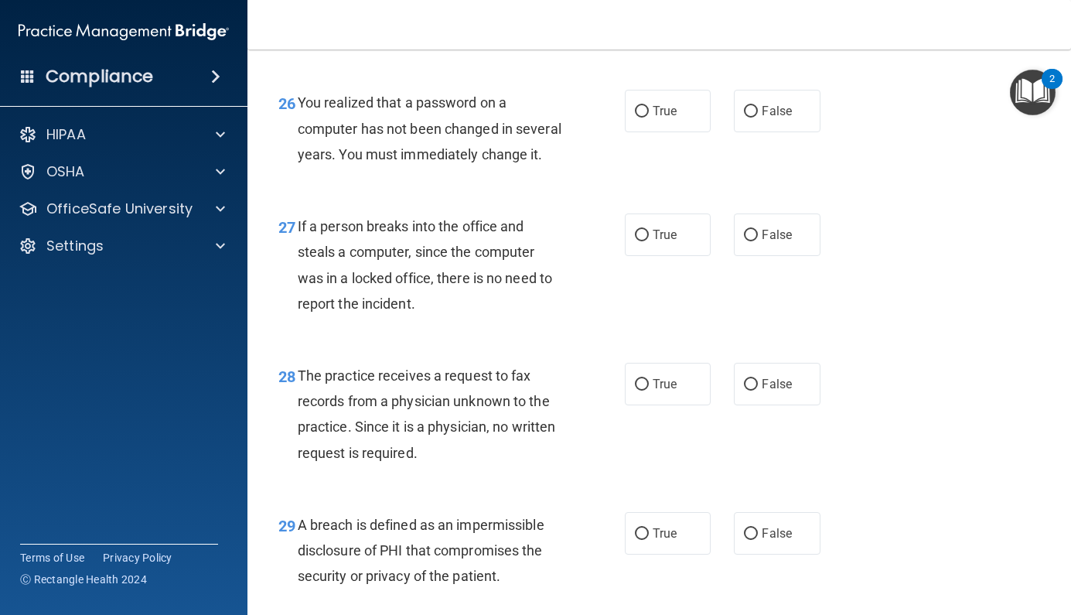
scroll to position [3784, 0]
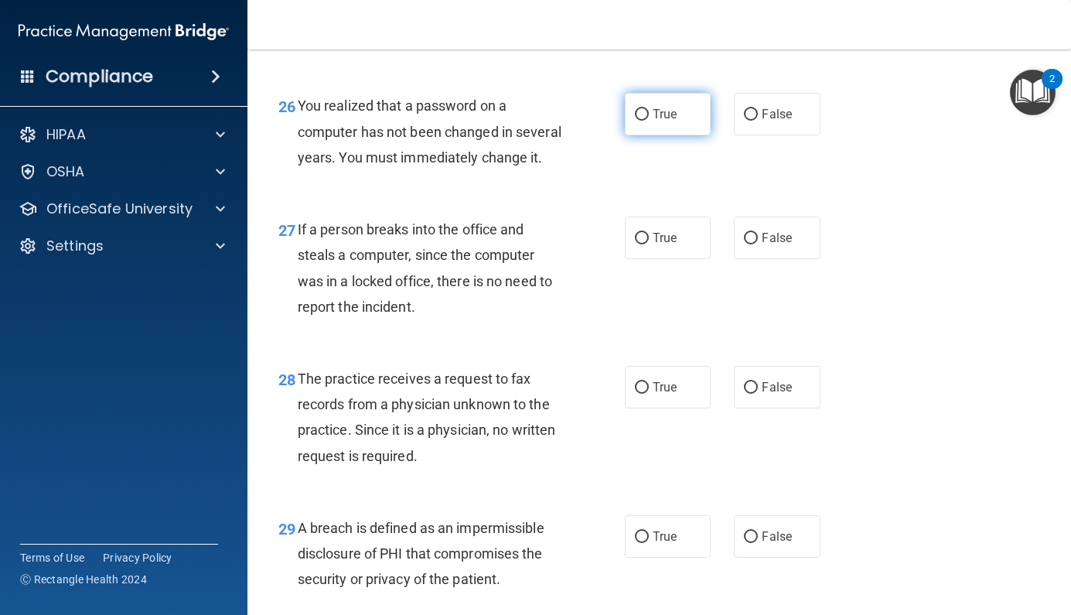
click at [659, 108] on label "True" at bounding box center [668, 114] width 87 height 43
click at [649, 109] on input "True" at bounding box center [642, 115] width 14 height 12
radio input "true"
click at [759, 217] on label "False" at bounding box center [777, 238] width 87 height 43
click at [758, 233] on input "False" at bounding box center [751, 239] width 14 height 12
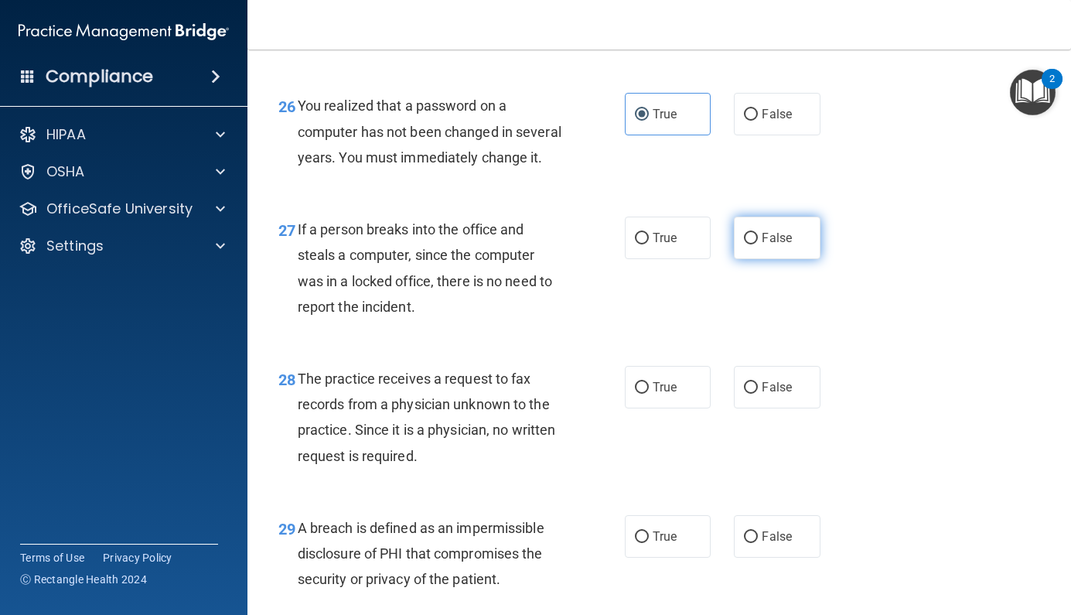
radio input "true"
click at [764, 380] on span "False" at bounding box center [777, 387] width 30 height 15
click at [758, 382] on input "False" at bounding box center [751, 388] width 14 height 12
radio input "true"
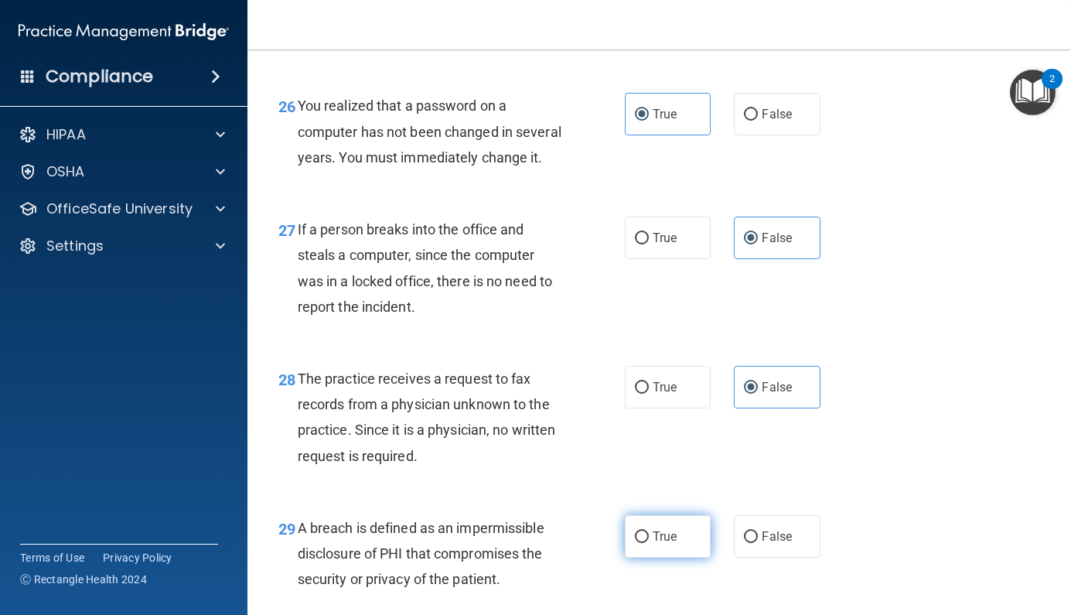
click at [652, 529] on label "True" at bounding box center [668, 536] width 87 height 43
click at [649, 531] on input "True" at bounding box center [642, 537] width 14 height 12
radio input "true"
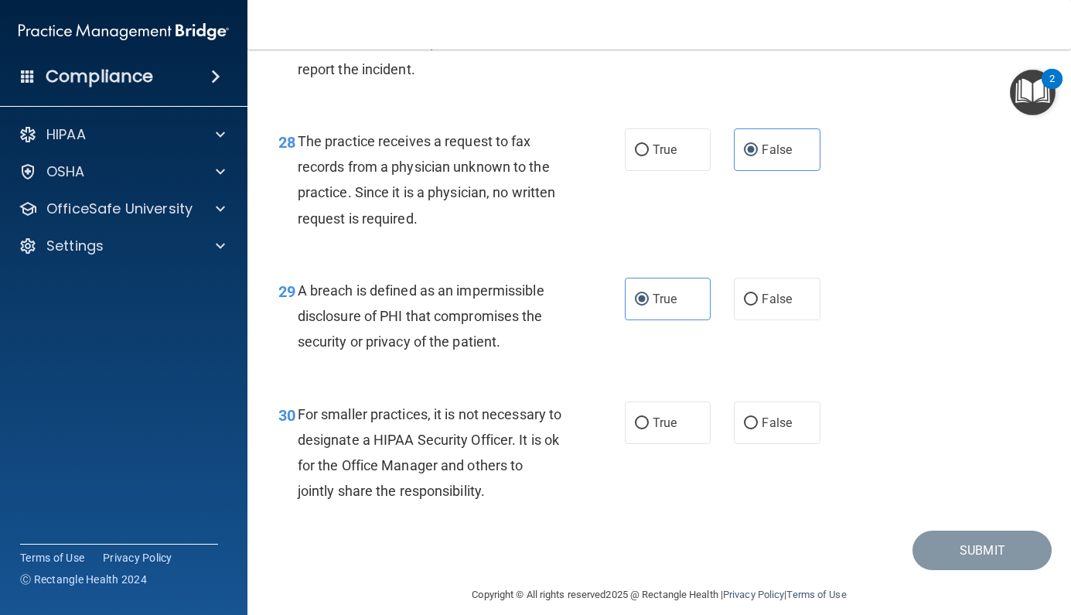
scroll to position [4018, 0]
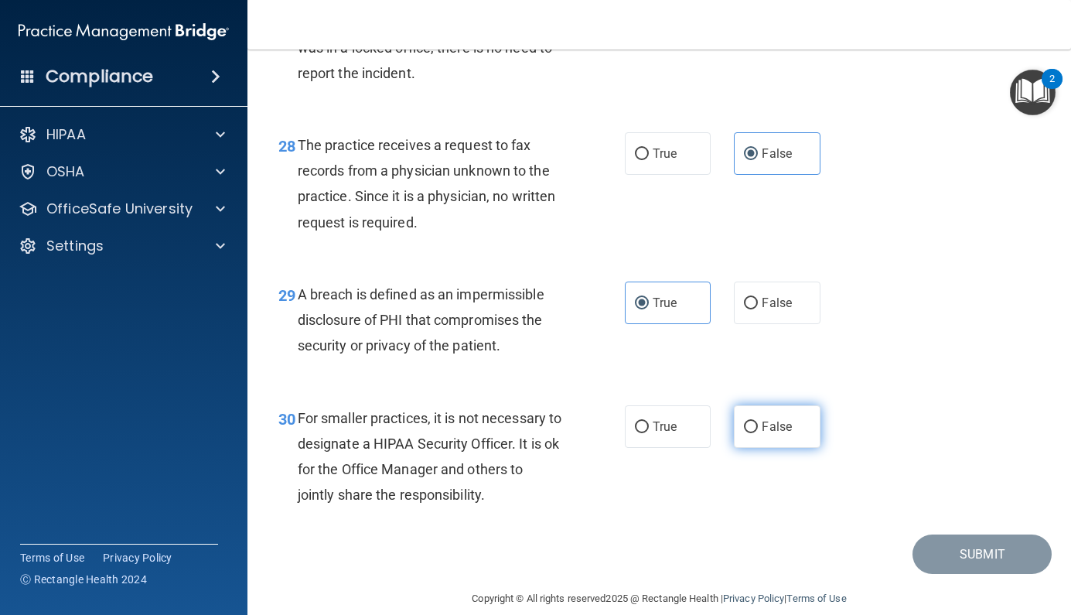
click at [759, 408] on label "False" at bounding box center [777, 426] width 87 height 43
click at [758, 422] on input "False" at bounding box center [751, 428] width 14 height 12
radio input "true"
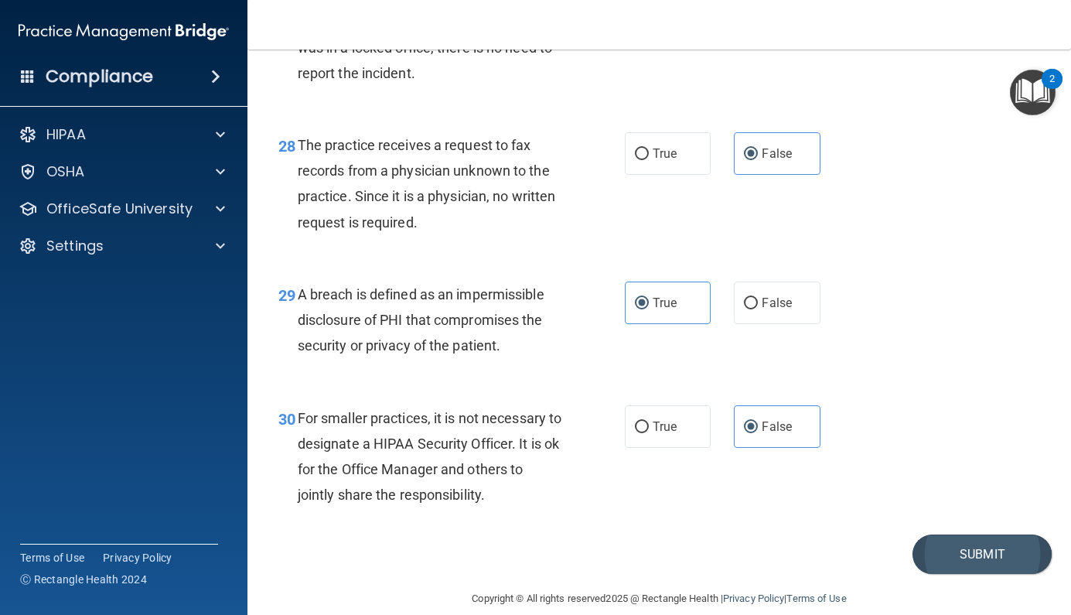
click at [978, 534] on button "Submit" at bounding box center [982, 553] width 139 height 39
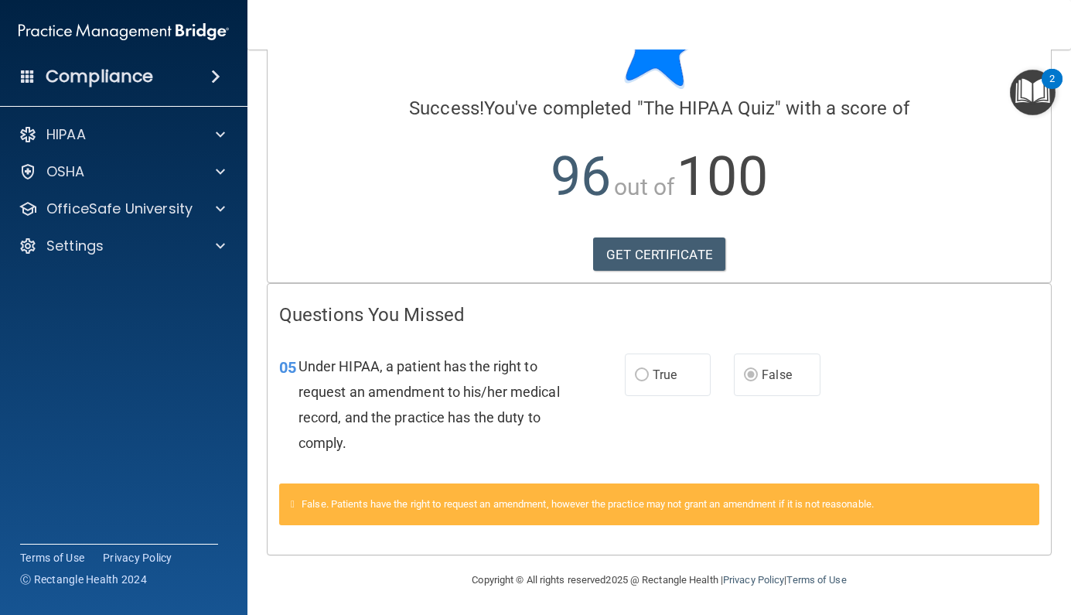
scroll to position [80, 0]
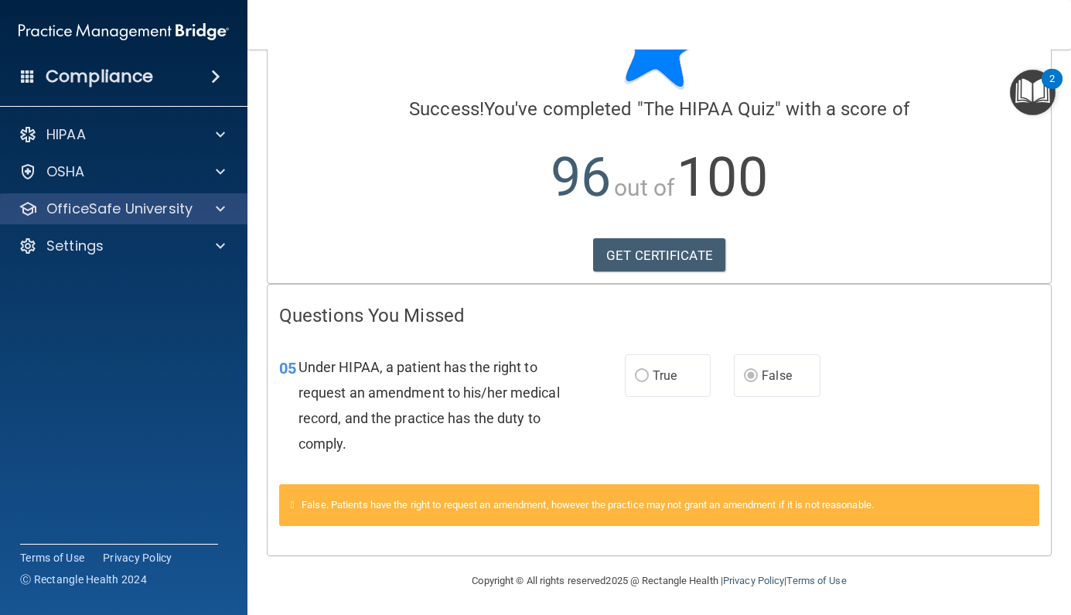
click at [152, 218] on div "OfficeSafe University" at bounding box center [124, 208] width 248 height 31
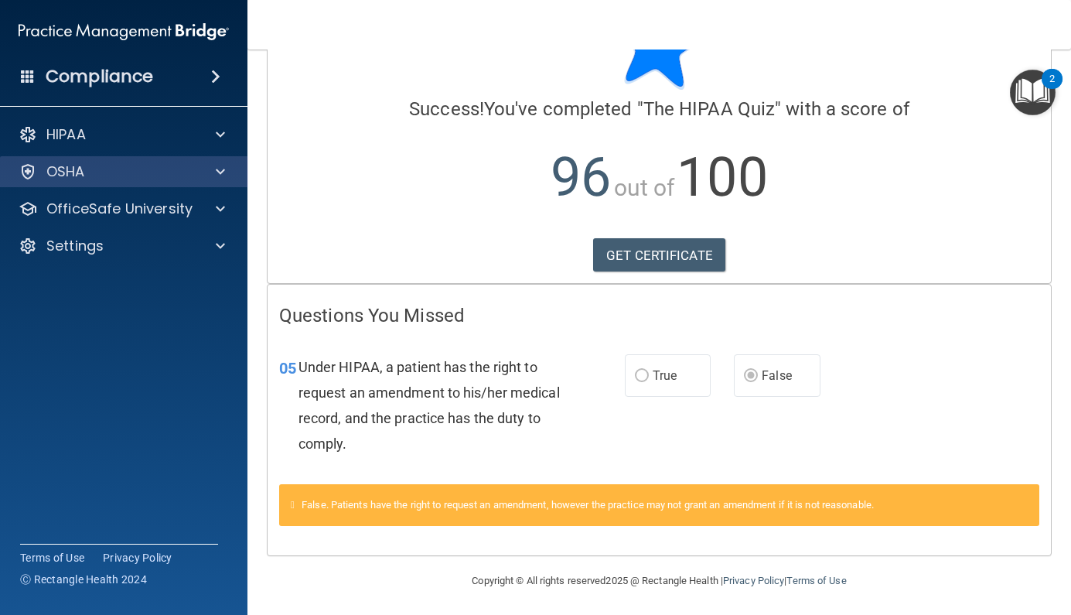
click at [191, 176] on div "OSHA" at bounding box center [103, 171] width 192 height 19
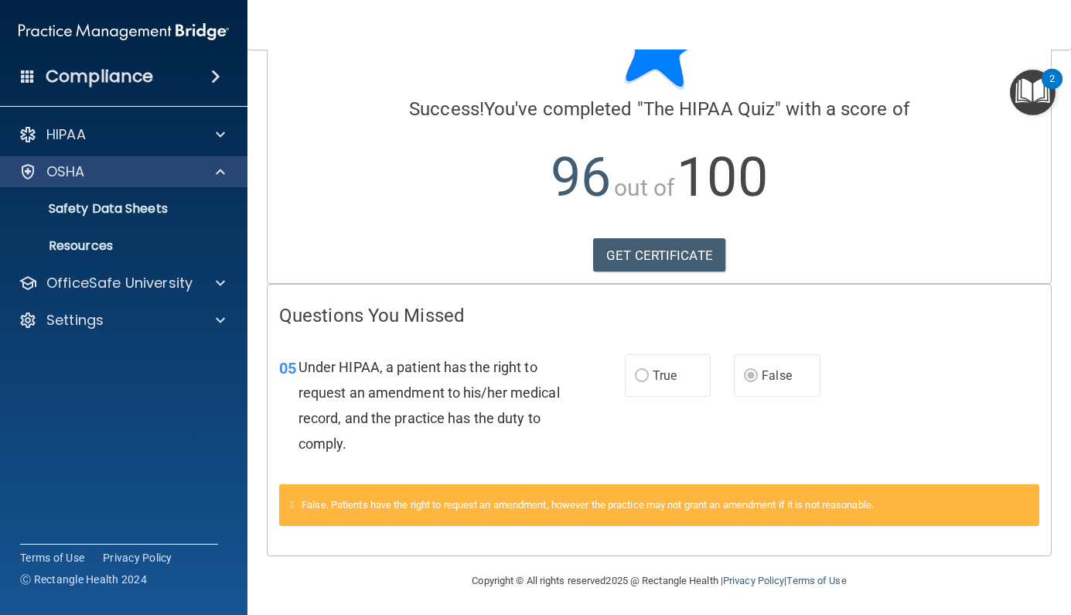
click at [129, 183] on div "OSHA" at bounding box center [124, 171] width 248 height 31
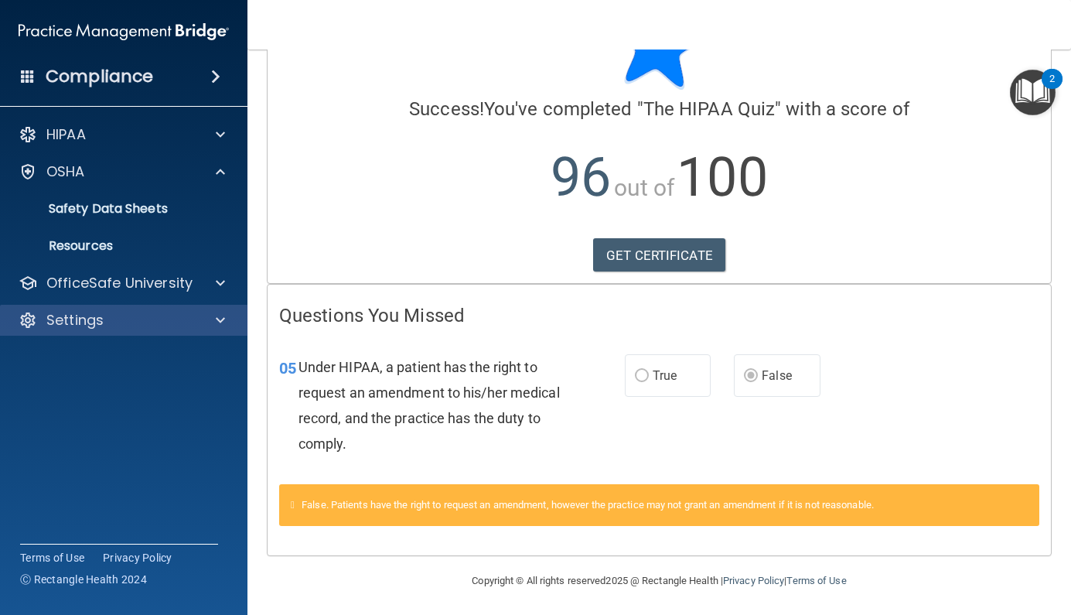
click at [103, 315] on p "Settings" at bounding box center [74, 320] width 57 height 19
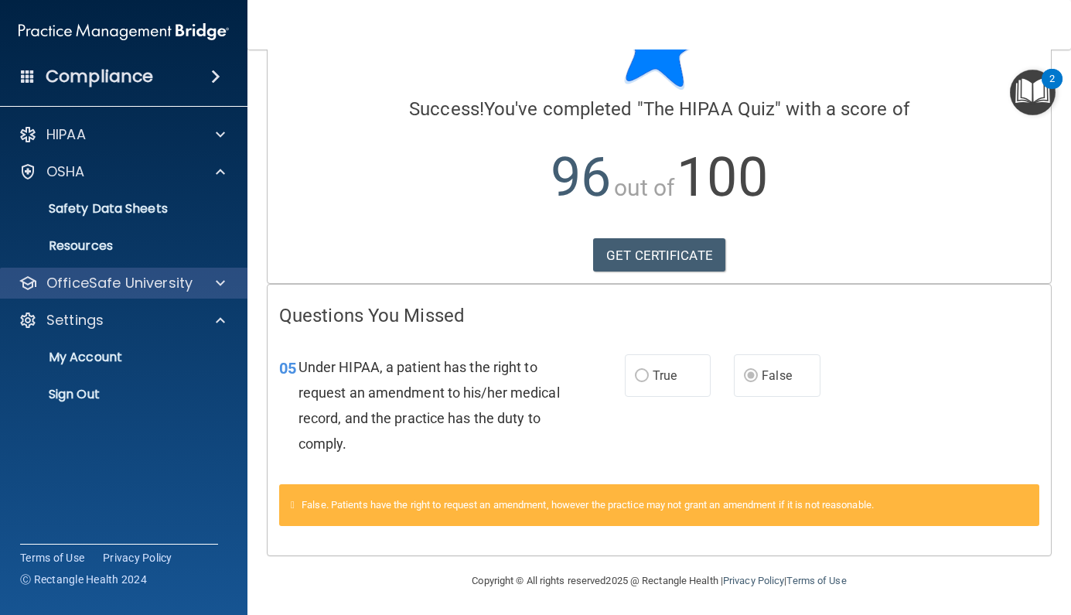
click at [116, 272] on div "OfficeSafe University" at bounding box center [124, 283] width 248 height 31
click at [184, 285] on p "OfficeSafe University" at bounding box center [119, 283] width 146 height 19
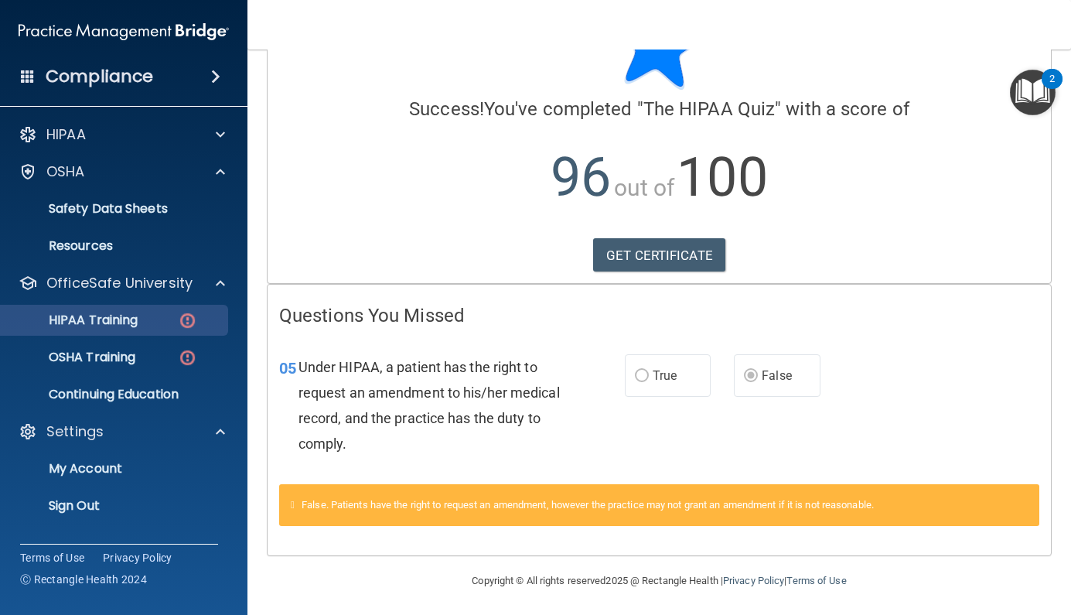
click at [133, 329] on link "HIPAA Training" at bounding box center [107, 320] width 244 height 31
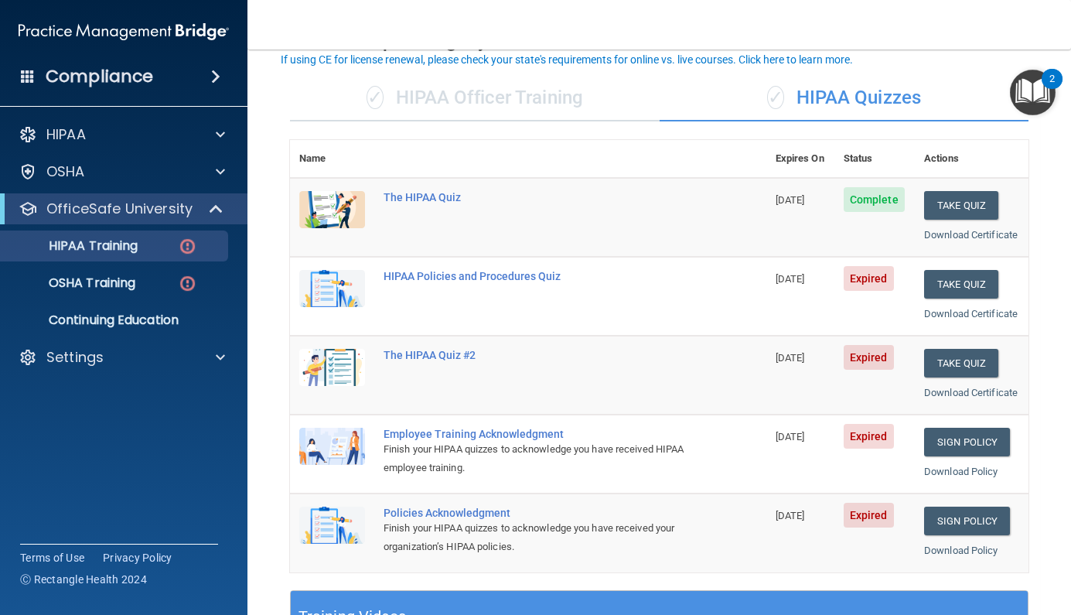
scroll to position [99, 0]
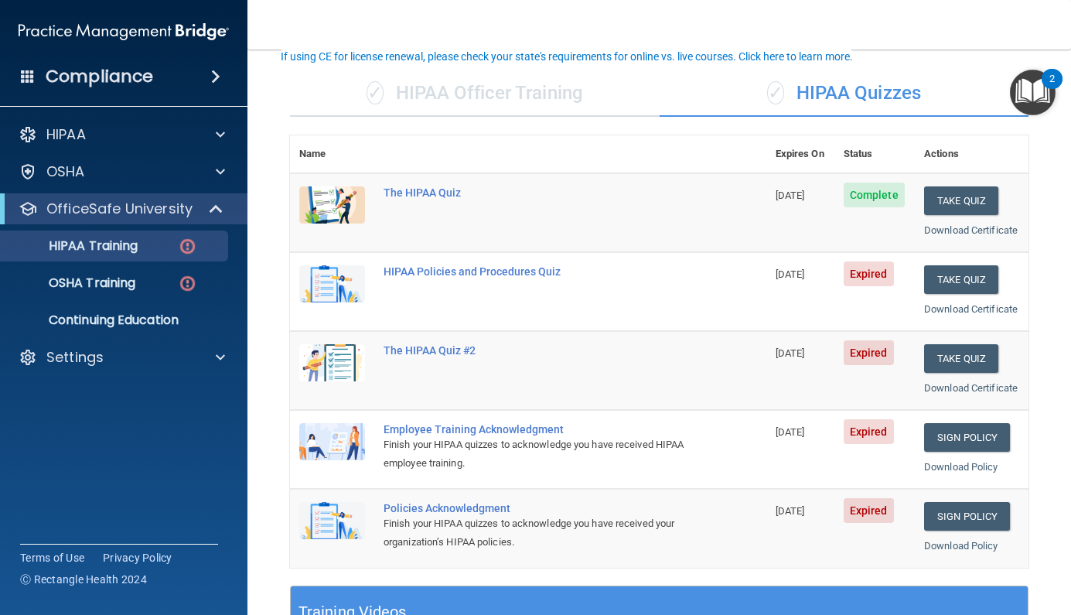
click at [805, 268] on span "06/26/2025" at bounding box center [790, 274] width 29 height 12
click at [967, 272] on button "Take Quiz" at bounding box center [961, 279] width 74 height 29
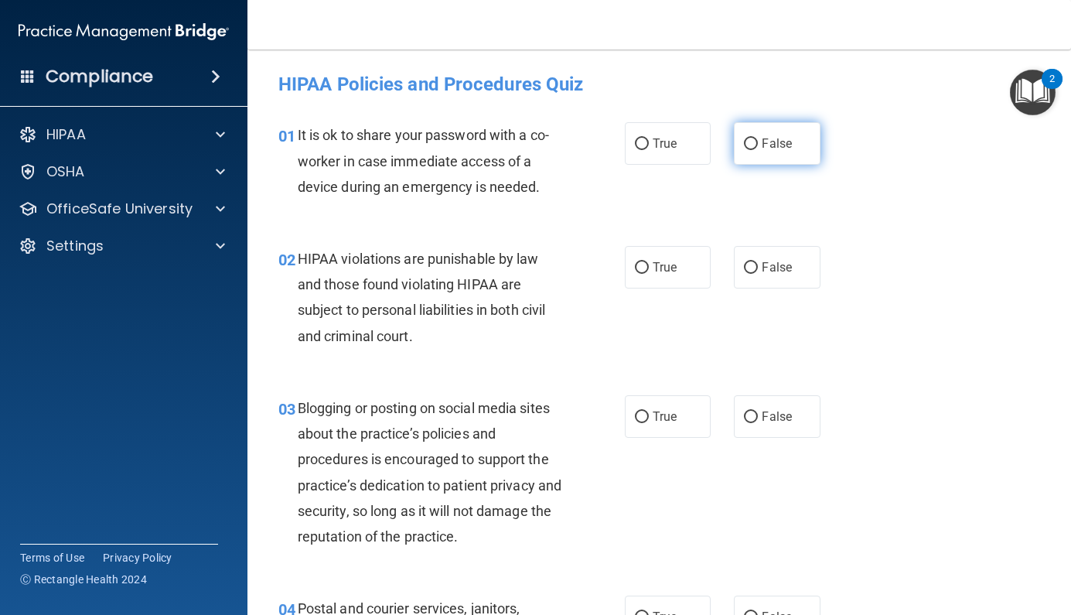
click at [770, 140] on span "False" at bounding box center [777, 143] width 30 height 15
click at [758, 140] on input "False" at bounding box center [751, 144] width 14 height 12
radio input "true"
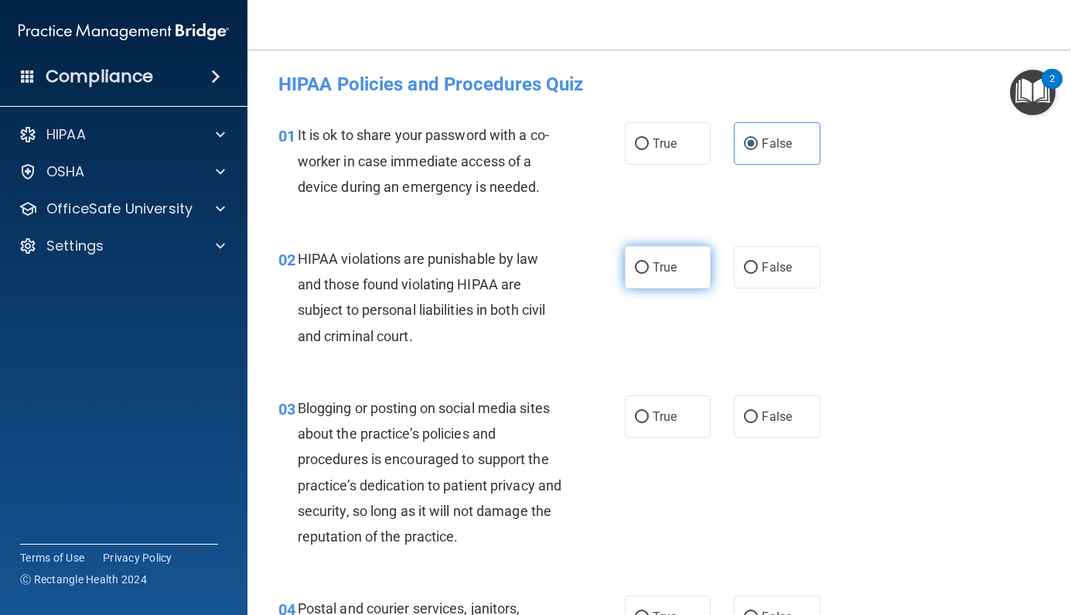
click at [653, 268] on span "True" at bounding box center [665, 267] width 24 height 15
click at [649, 268] on input "True" at bounding box center [642, 268] width 14 height 12
radio input "true"
click at [786, 415] on span "False" at bounding box center [777, 416] width 30 height 15
click at [758, 415] on input "False" at bounding box center [751, 417] width 14 height 12
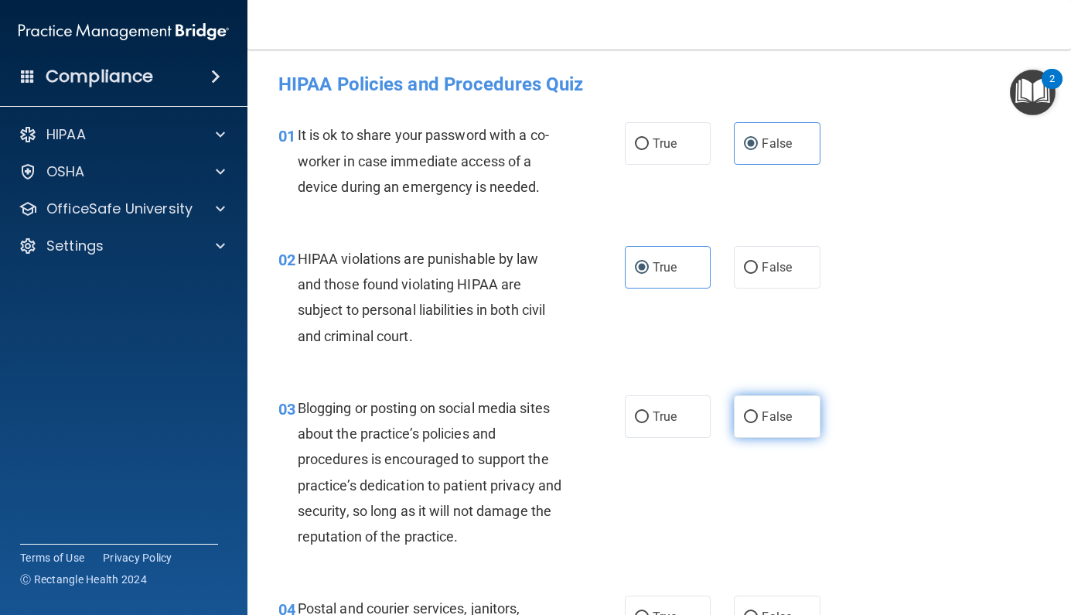
radio input "true"
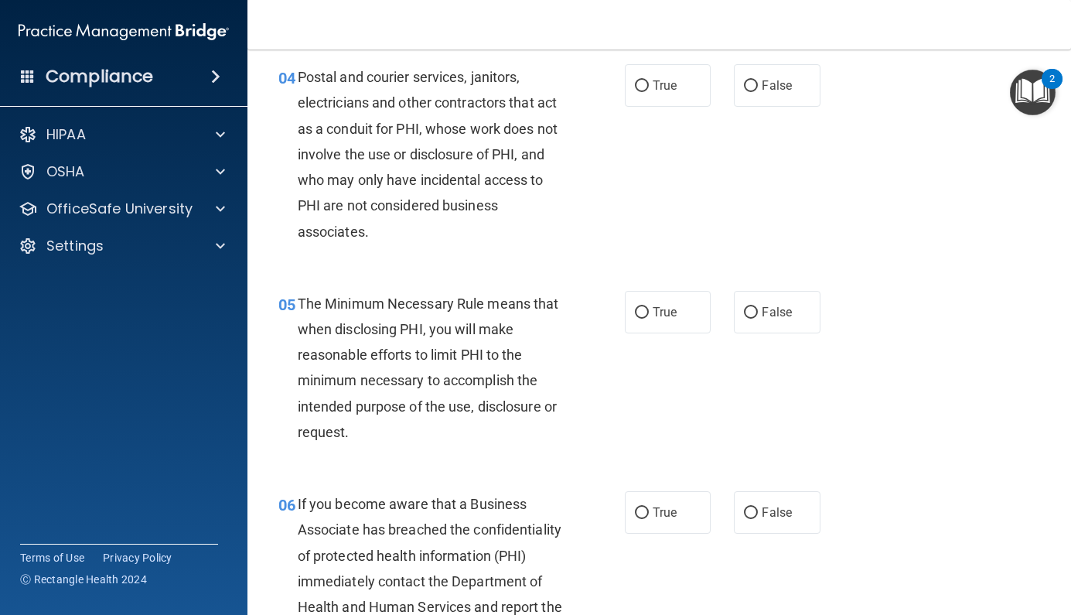
scroll to position [533, 0]
click at [654, 80] on span "True" at bounding box center [665, 84] width 24 height 15
click at [649, 80] on input "True" at bounding box center [642, 85] width 14 height 12
radio input "true"
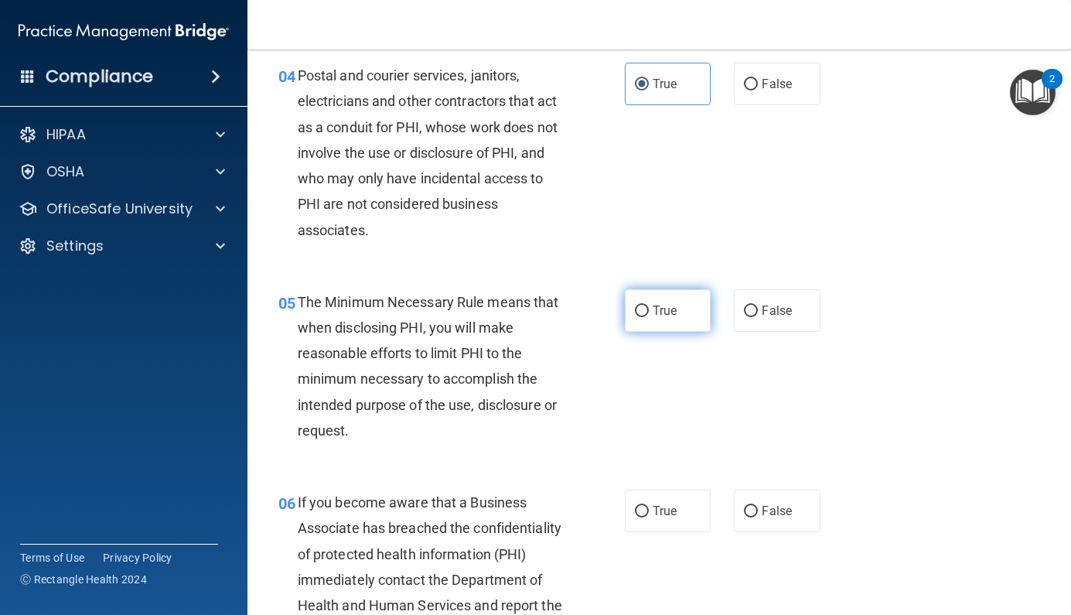
drag, startPoint x: 634, startPoint y: 336, endPoint x: 642, endPoint y: 324, distance: 14.6
click at [634, 336] on div "05 The Minimum Necessary Rule means that when disclosing PHI, you will make rea…" at bounding box center [451, 370] width 393 height 162
click at [643, 314] on label "True" at bounding box center [668, 310] width 87 height 43
click at [643, 314] on input "True" at bounding box center [642, 311] width 14 height 12
radio input "true"
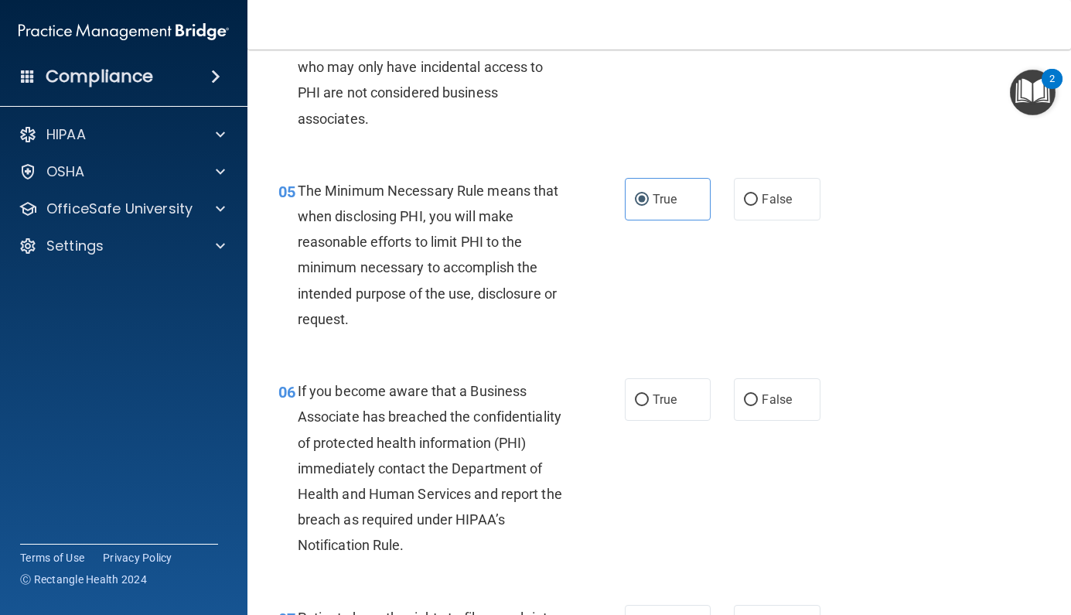
scroll to position [643, 0]
click at [760, 412] on label "False" at bounding box center [777, 400] width 87 height 43
click at [758, 407] on input "False" at bounding box center [751, 401] width 14 height 12
radio input "true"
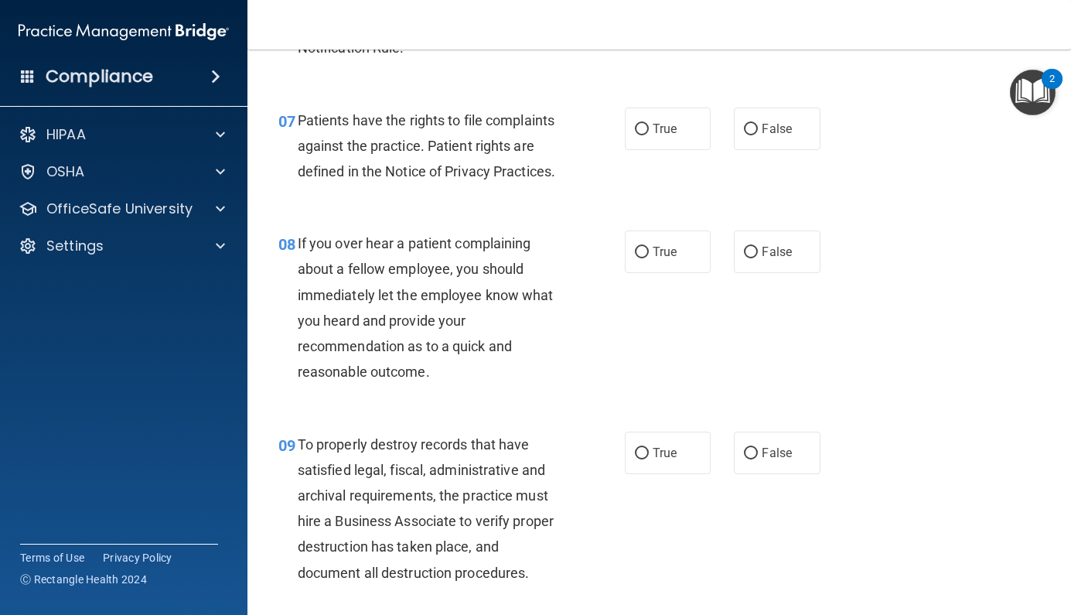
scroll to position [1138, 0]
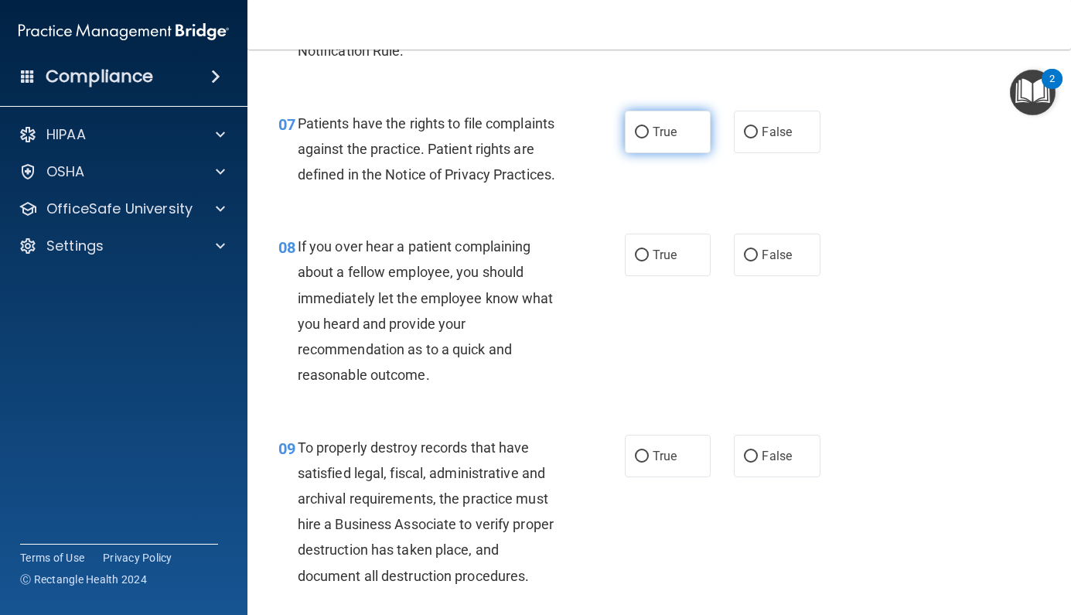
click at [649, 134] on label "True" at bounding box center [668, 132] width 87 height 43
click at [649, 134] on input "True" at bounding box center [642, 133] width 14 height 12
radio input "true"
click at [759, 235] on label "False" at bounding box center [777, 255] width 87 height 43
click at [758, 250] on input "False" at bounding box center [751, 256] width 14 height 12
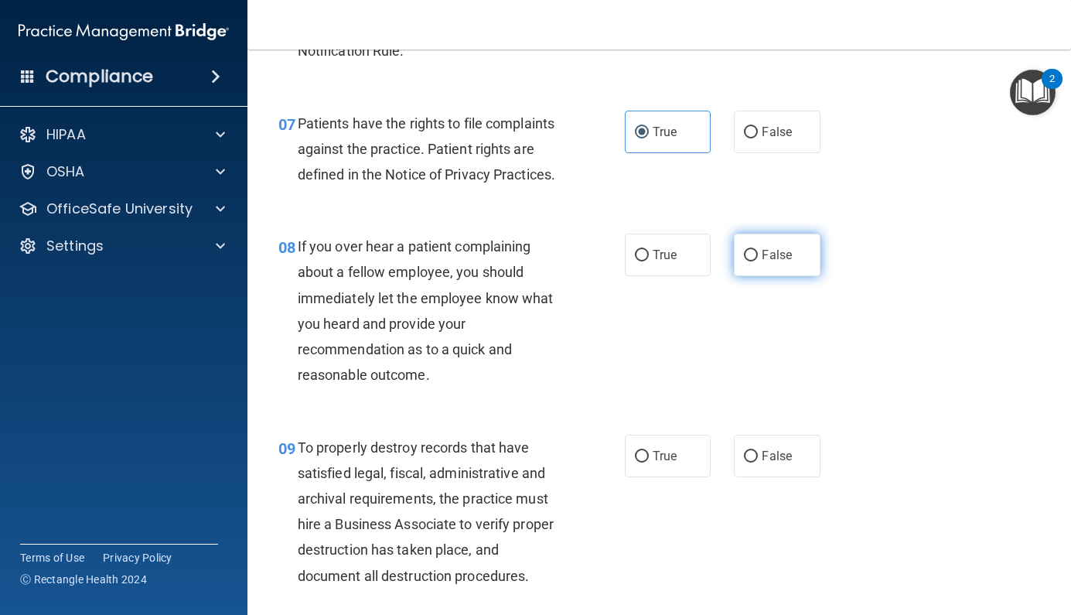
radio input "true"
click at [771, 464] on label "False" at bounding box center [777, 456] width 87 height 43
click at [758, 462] on input "False" at bounding box center [751, 457] width 14 height 12
radio input "true"
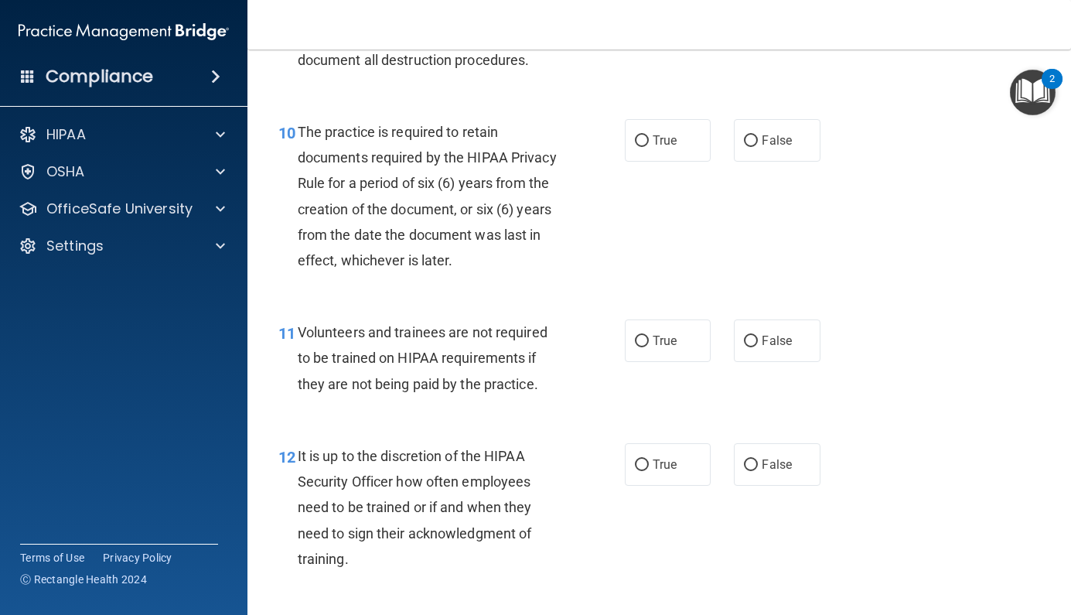
scroll to position [1655, 0]
click at [660, 135] on span "True" at bounding box center [665, 139] width 24 height 15
click at [649, 135] on input "True" at bounding box center [642, 141] width 14 height 12
radio input "true"
click at [763, 333] on span "False" at bounding box center [777, 340] width 30 height 15
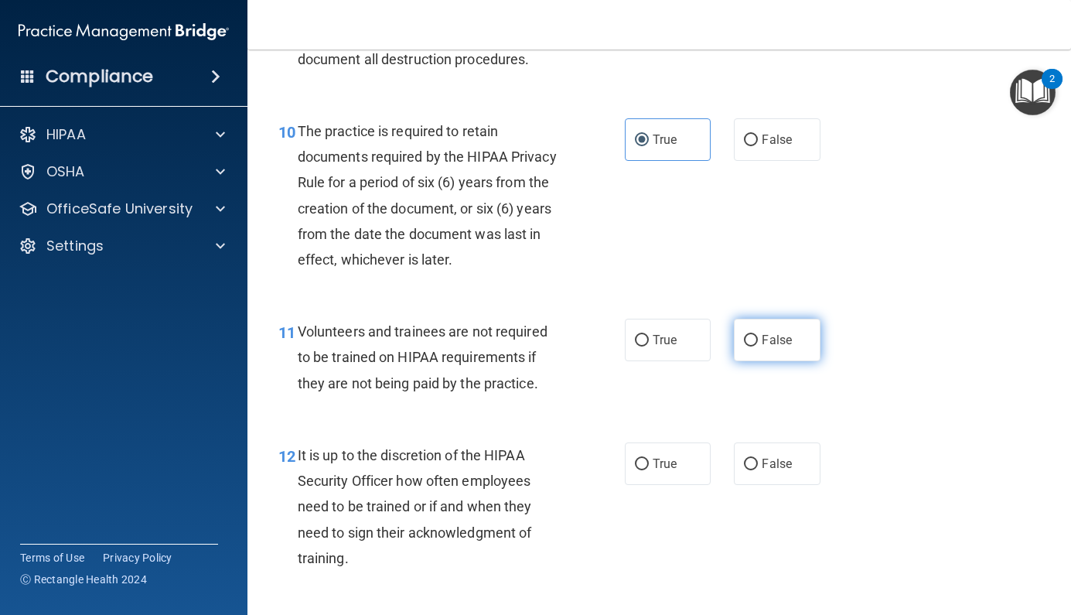
click at [758, 335] on input "False" at bounding box center [751, 341] width 14 height 12
radio input "true"
click at [773, 456] on span "False" at bounding box center [777, 463] width 30 height 15
click at [758, 459] on input "False" at bounding box center [751, 465] width 14 height 12
radio input "true"
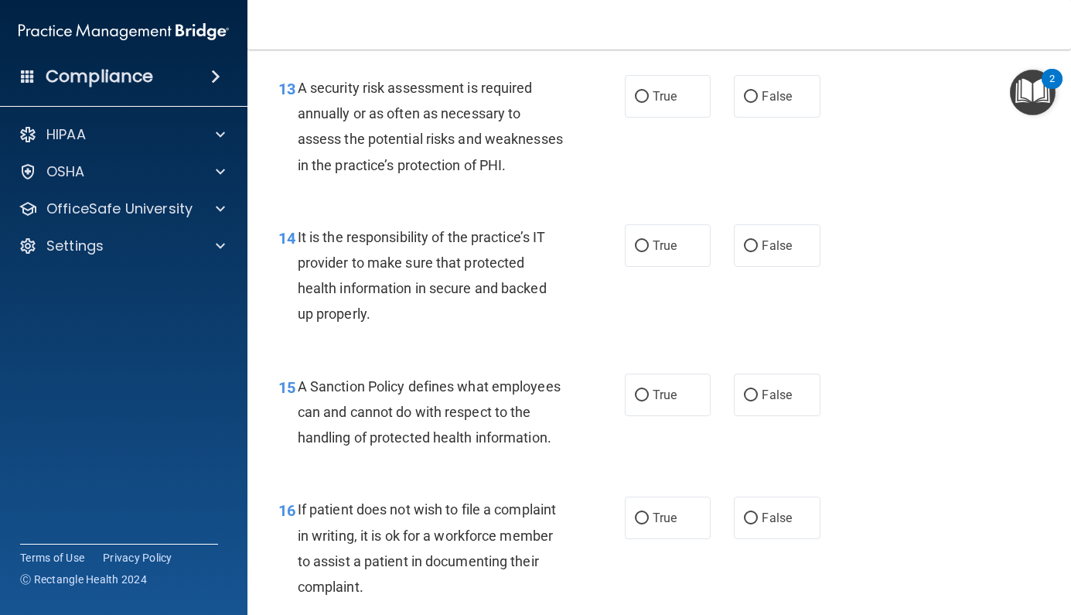
scroll to position [2192, 0]
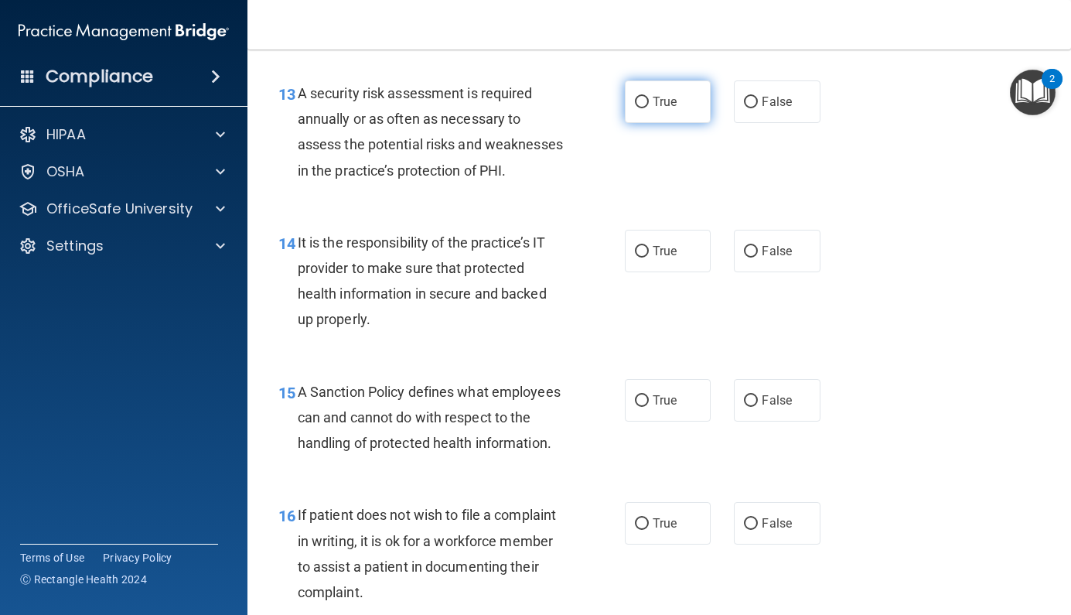
click at [656, 94] on span "True" at bounding box center [665, 101] width 24 height 15
click at [649, 97] on input "True" at bounding box center [642, 103] width 14 height 12
radio input "true"
click at [770, 258] on span "False" at bounding box center [777, 251] width 30 height 15
click at [758, 258] on input "False" at bounding box center [751, 252] width 14 height 12
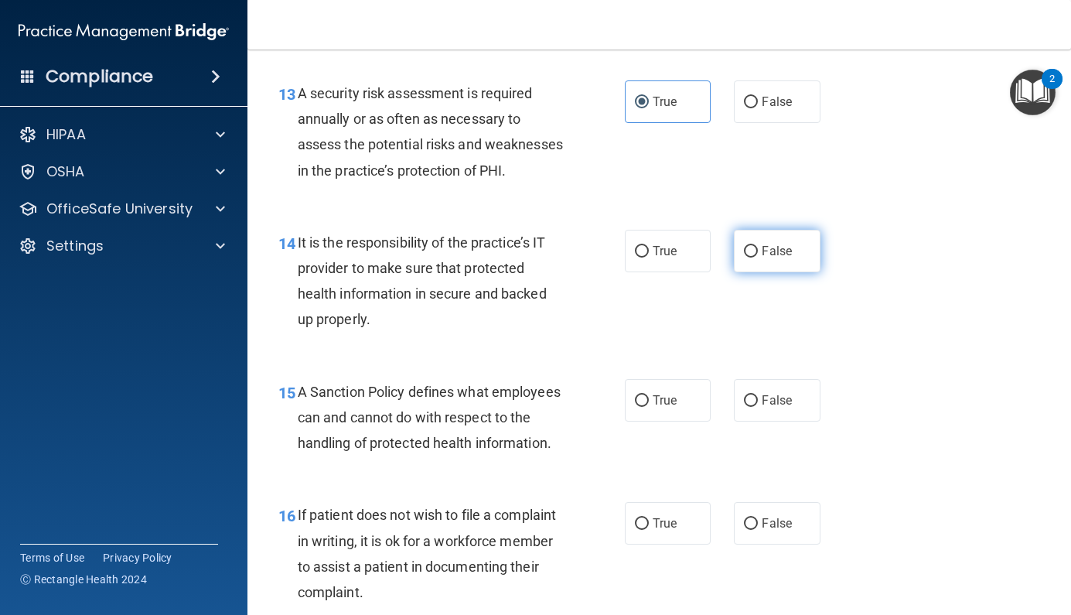
radio input "true"
click at [664, 408] on span "True" at bounding box center [665, 400] width 24 height 15
click at [649, 407] on input "True" at bounding box center [642, 401] width 14 height 12
radio input "true"
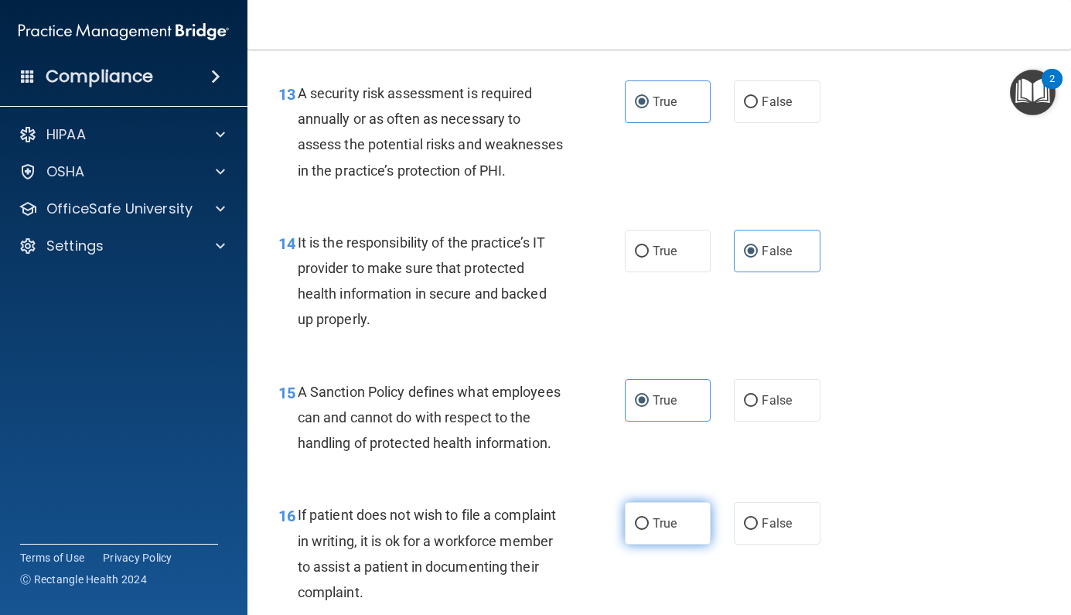
click at [660, 527] on label "True" at bounding box center [668, 523] width 87 height 43
click at [649, 527] on input "True" at bounding box center [642, 524] width 14 height 12
radio input "true"
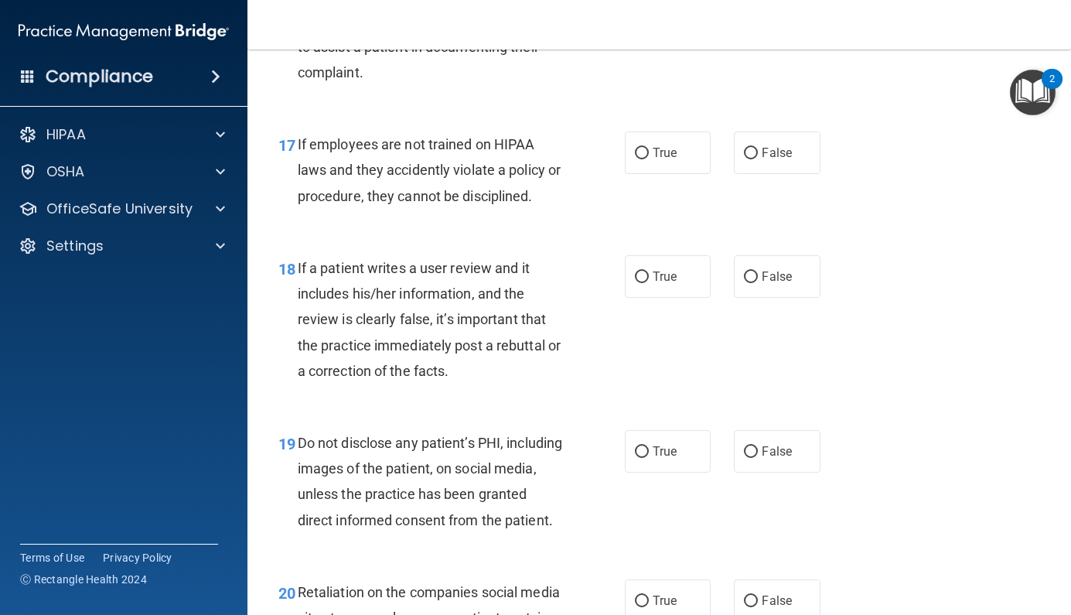
scroll to position [2739, 0]
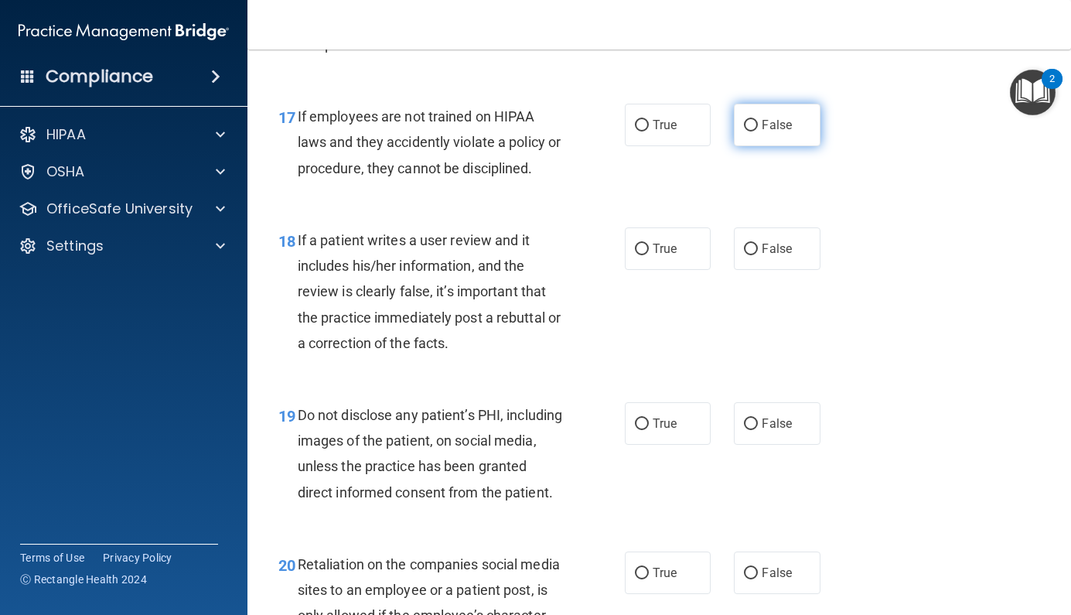
click at [772, 124] on label "False" at bounding box center [777, 125] width 87 height 43
click at [758, 124] on input "False" at bounding box center [751, 126] width 14 height 12
radio input "true"
click at [773, 244] on label "False" at bounding box center [777, 248] width 87 height 43
click at [758, 244] on input "False" at bounding box center [751, 250] width 14 height 12
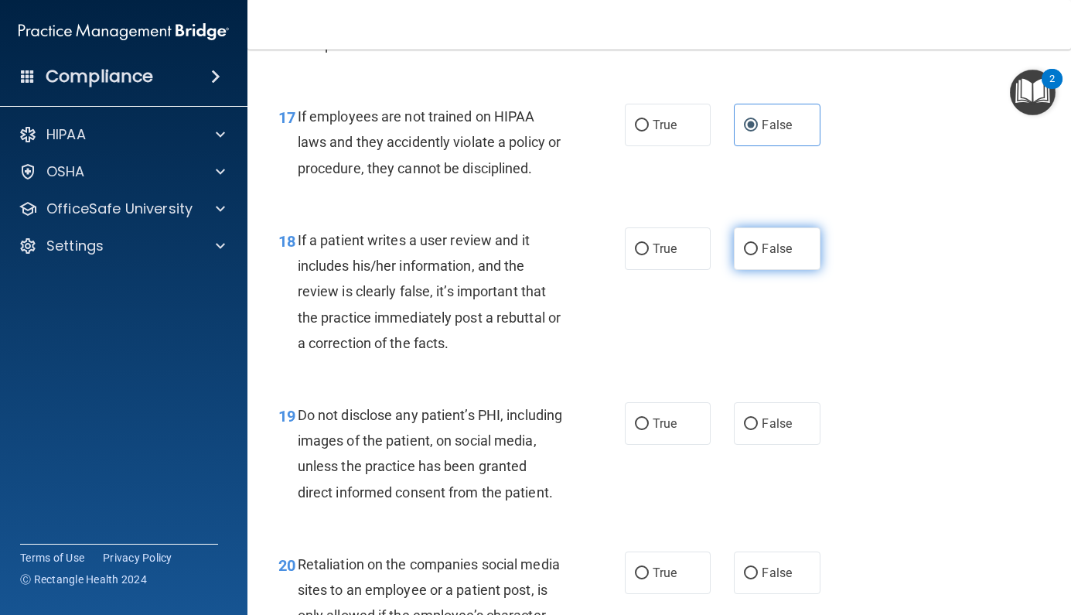
radio input "true"
click at [660, 470] on div "19 Do not disclose any patient’s PHI, including images of the patient, on socia…" at bounding box center [659, 457] width 785 height 149
click at [660, 431] on span "True" at bounding box center [665, 423] width 24 height 15
click at [649, 430] on input "True" at bounding box center [642, 424] width 14 height 12
radio input "true"
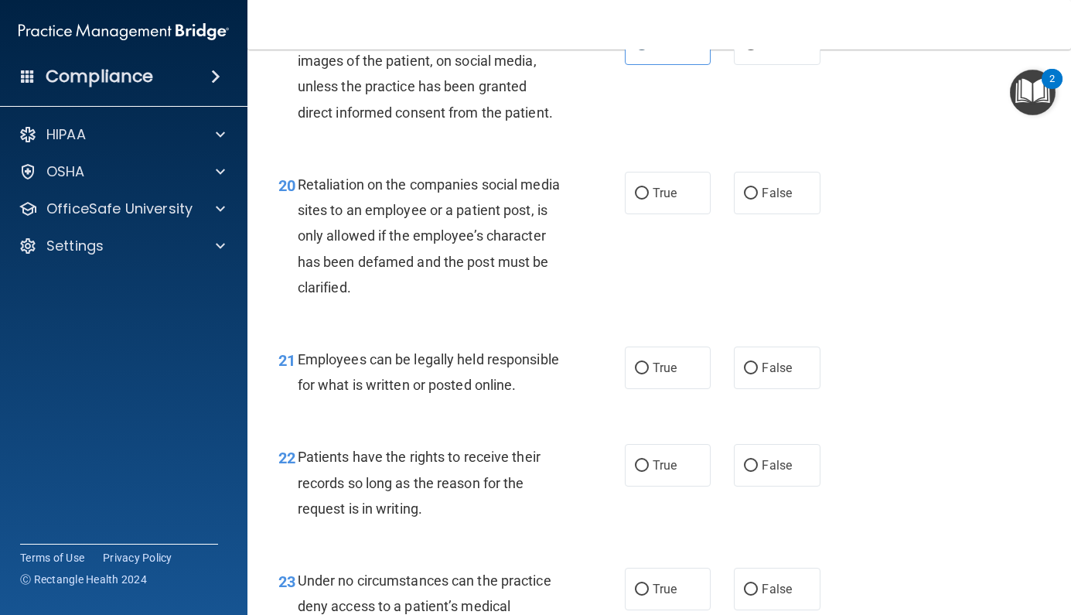
scroll to position [3121, 0]
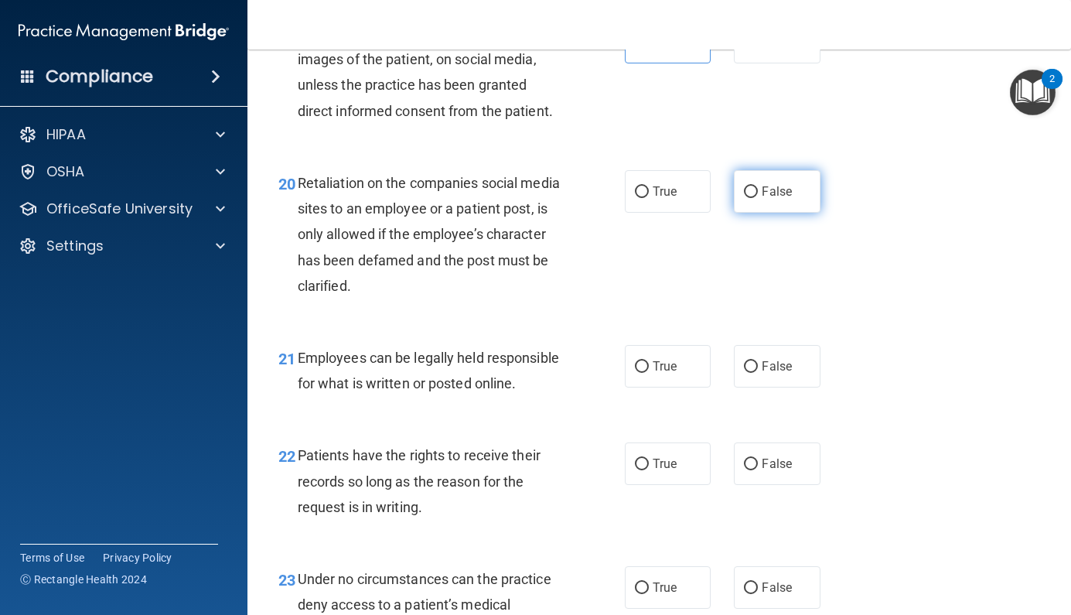
click at [759, 213] on label "False" at bounding box center [777, 191] width 87 height 43
click at [758, 198] on input "False" at bounding box center [751, 192] width 14 height 12
radio input "true"
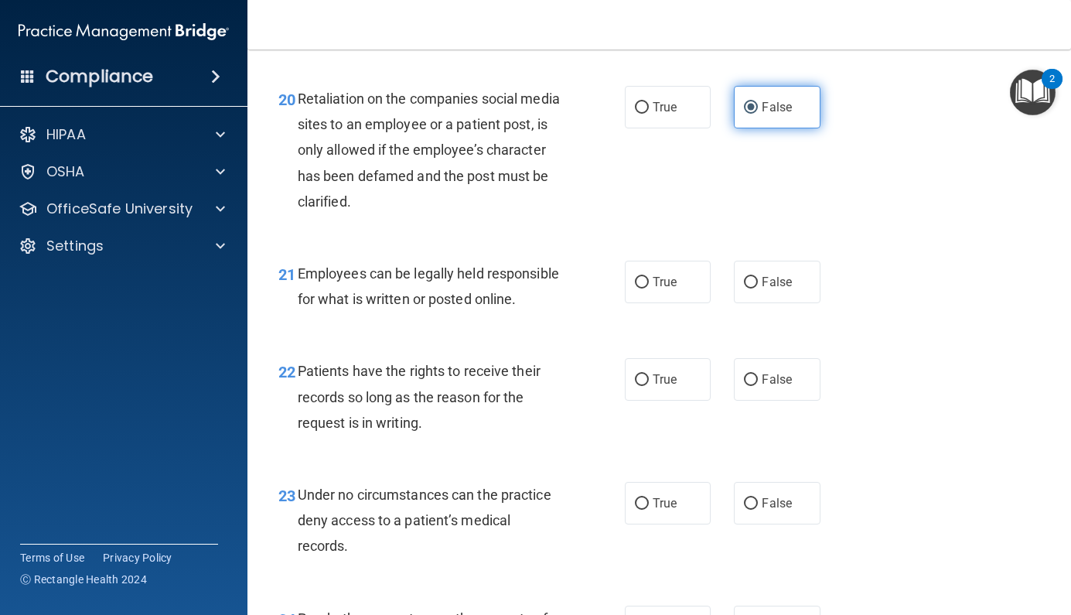
scroll to position [3207, 0]
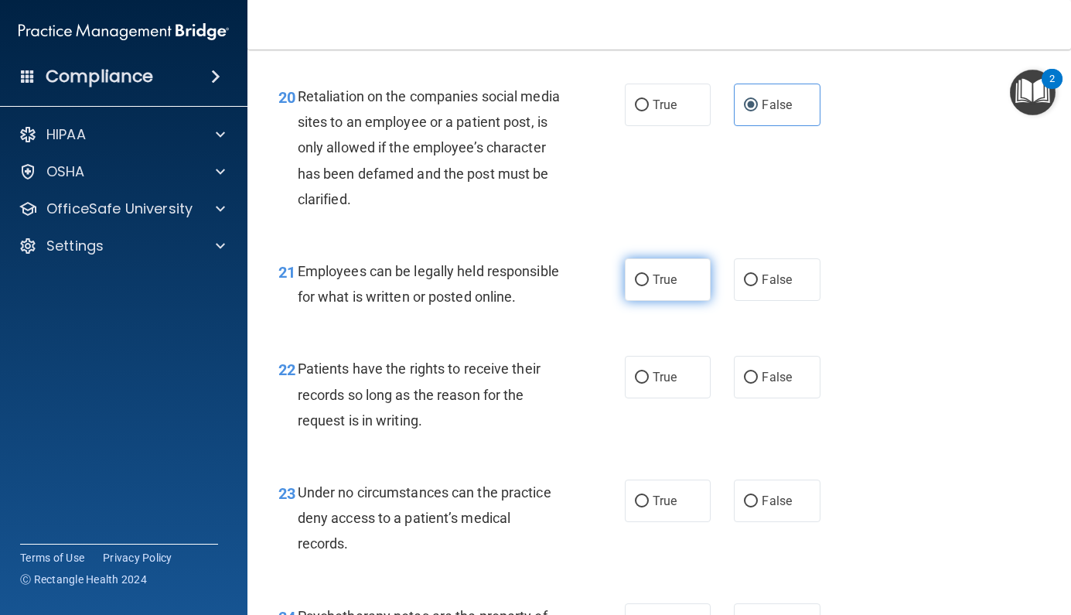
click at [677, 287] on span "True" at bounding box center [665, 279] width 24 height 15
click at [649, 286] on input "True" at bounding box center [642, 281] width 14 height 12
radio input "true"
click at [776, 384] on span "False" at bounding box center [777, 377] width 30 height 15
click at [758, 384] on input "False" at bounding box center [751, 378] width 14 height 12
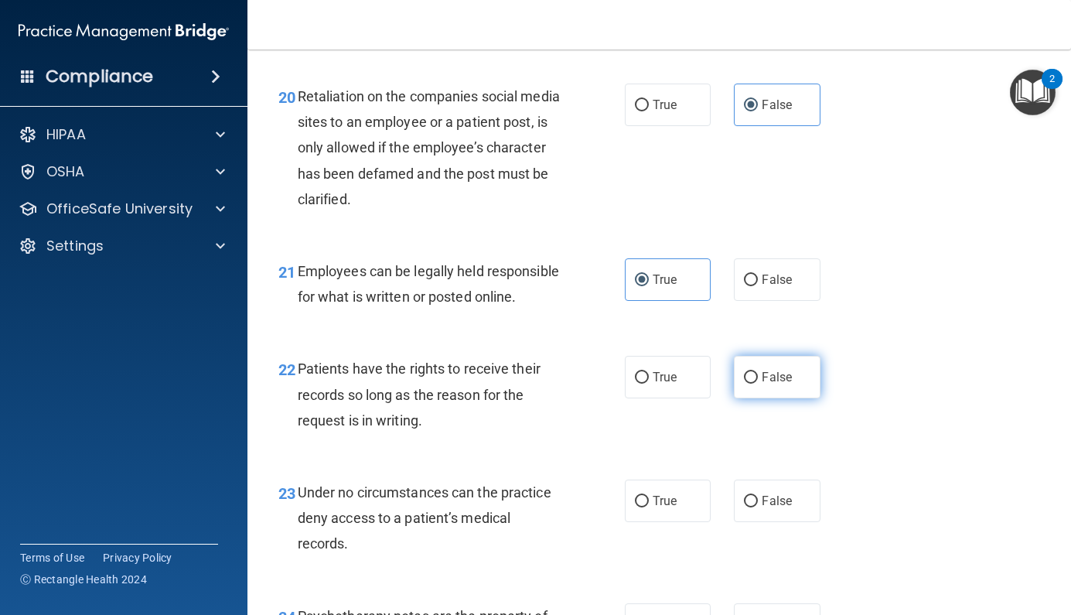
radio input "true"
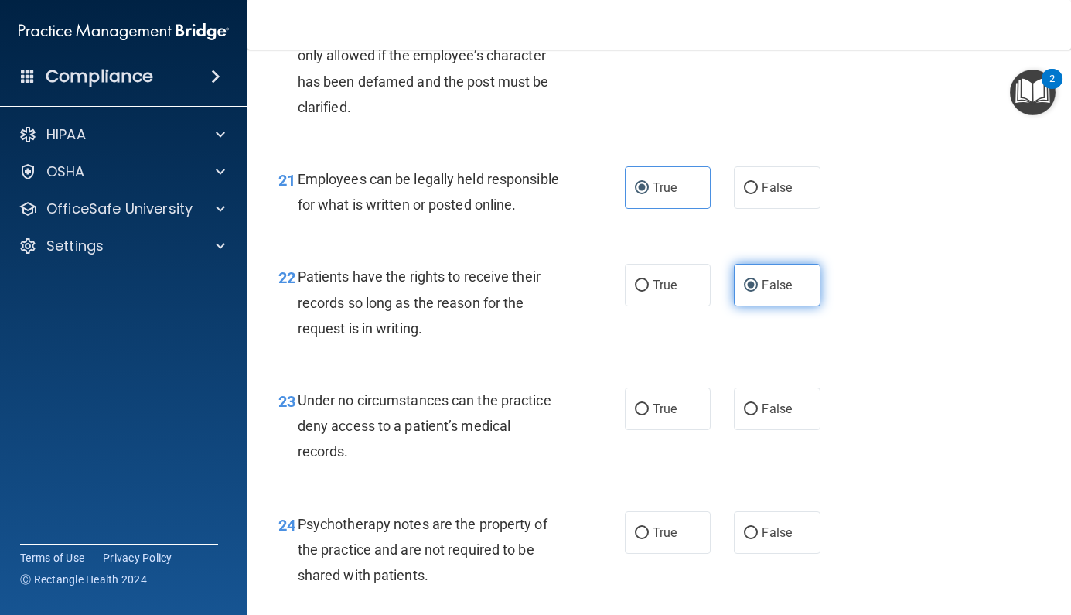
scroll to position [3350, 0]
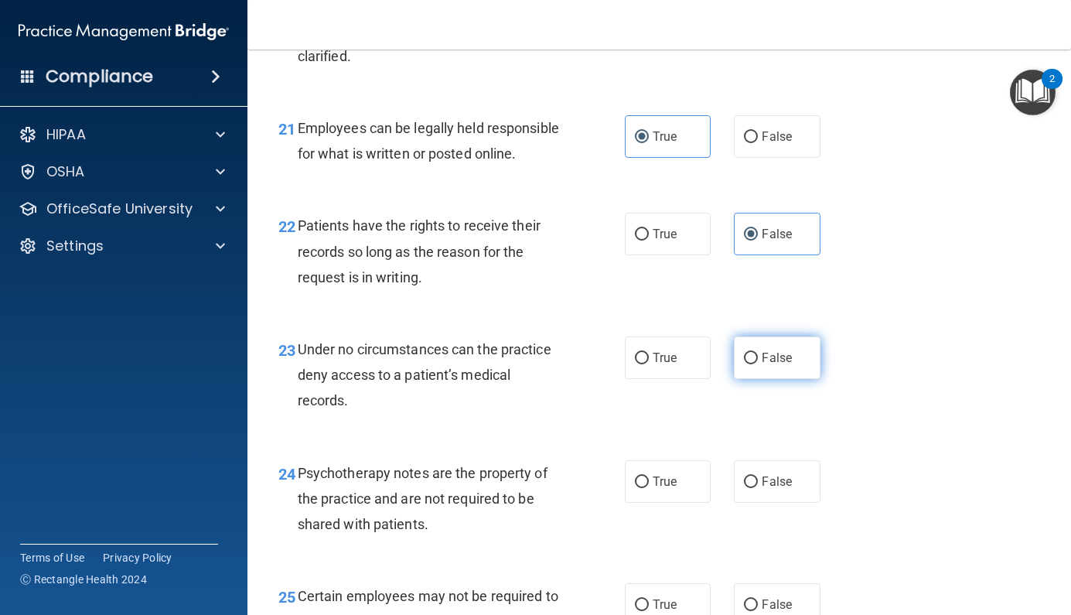
click at [776, 365] on span "False" at bounding box center [777, 357] width 30 height 15
click at [758, 364] on input "False" at bounding box center [751, 359] width 14 height 12
radio input "true"
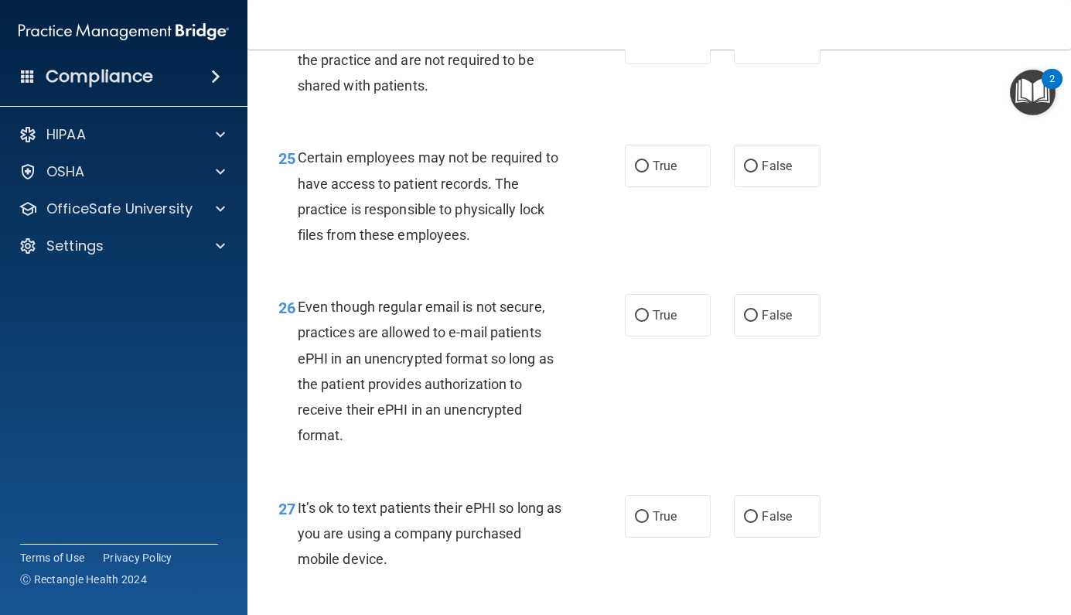
scroll to position [3784, 0]
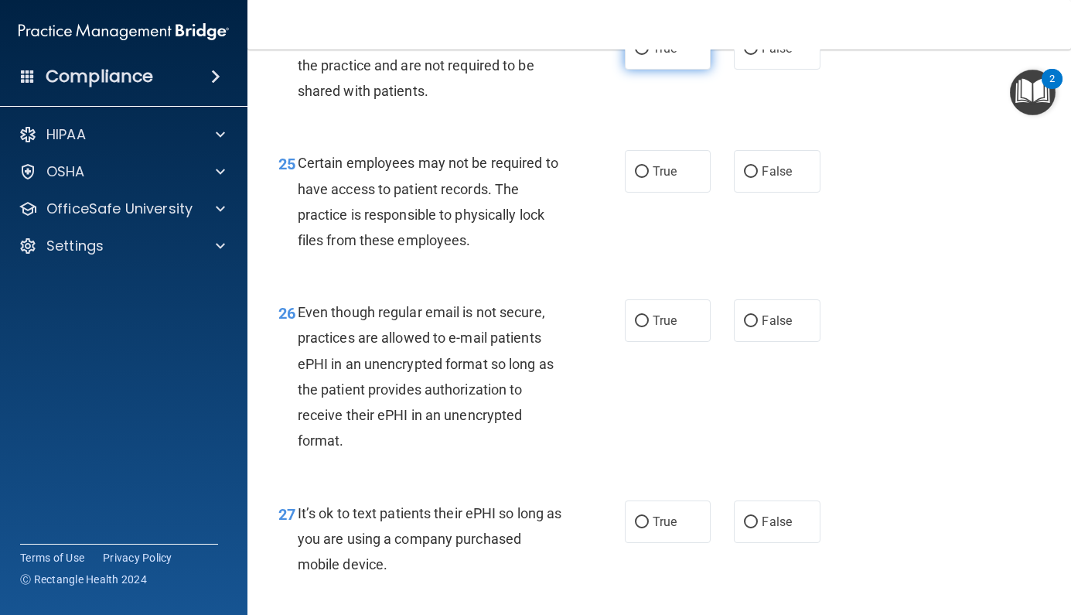
click at [665, 70] on label "True" at bounding box center [668, 48] width 87 height 43
click at [649, 55] on input "True" at bounding box center [642, 49] width 14 height 12
radio input "true"
click at [667, 191] on label "True" at bounding box center [668, 171] width 87 height 43
click at [649, 178] on input "True" at bounding box center [642, 172] width 14 height 12
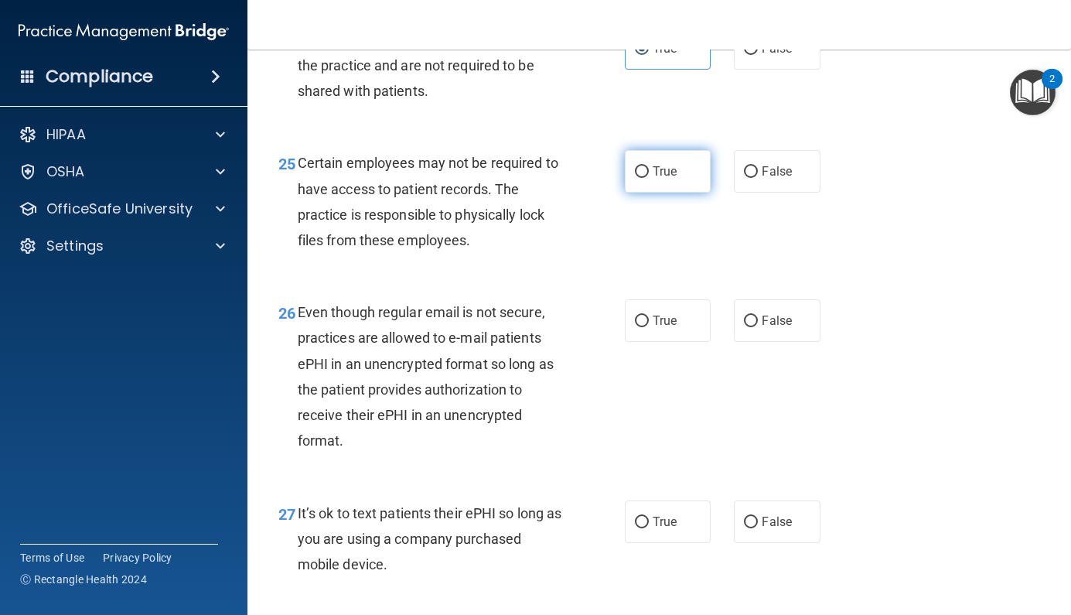
radio input "true"
click at [661, 328] on span "True" at bounding box center [665, 320] width 24 height 15
click at [649, 327] on input "True" at bounding box center [642, 322] width 14 height 12
radio input "true"
click at [770, 529] on span "False" at bounding box center [777, 521] width 30 height 15
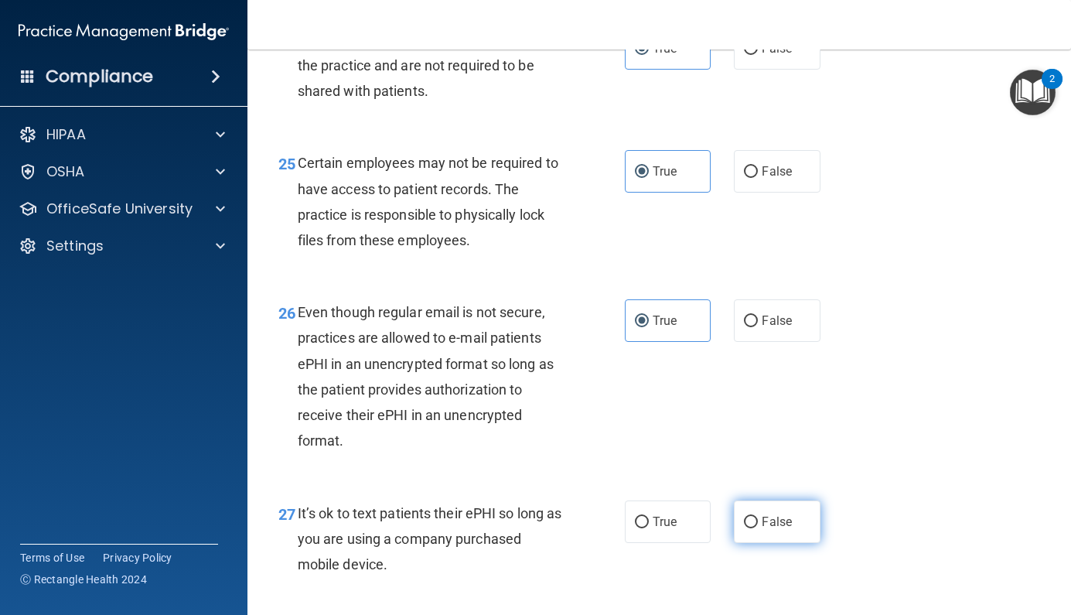
click at [758, 528] on input "False" at bounding box center [751, 523] width 14 height 12
radio input "true"
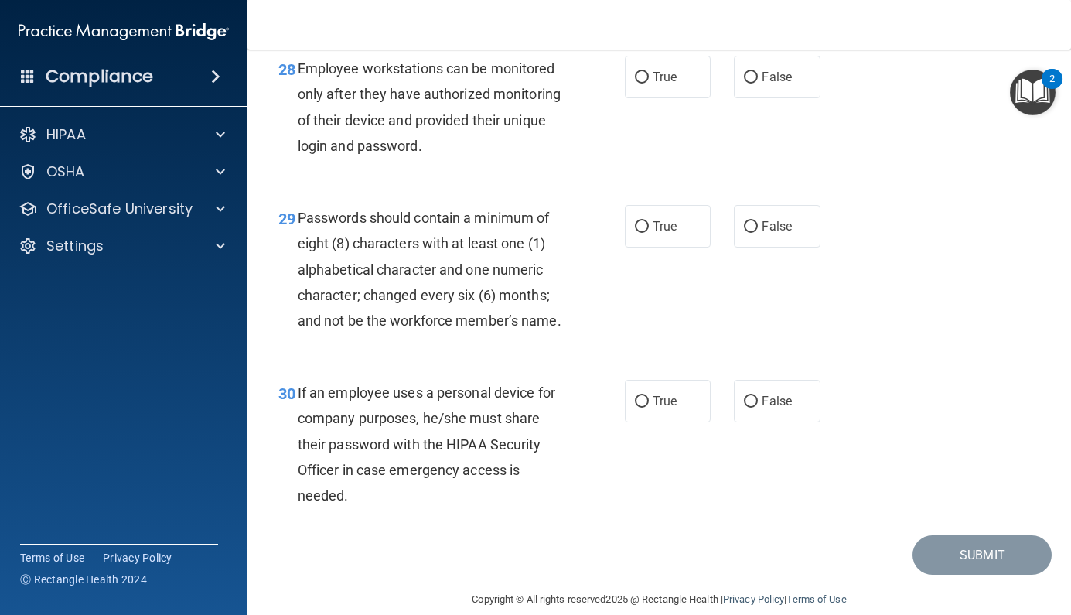
scroll to position [4354, 0]
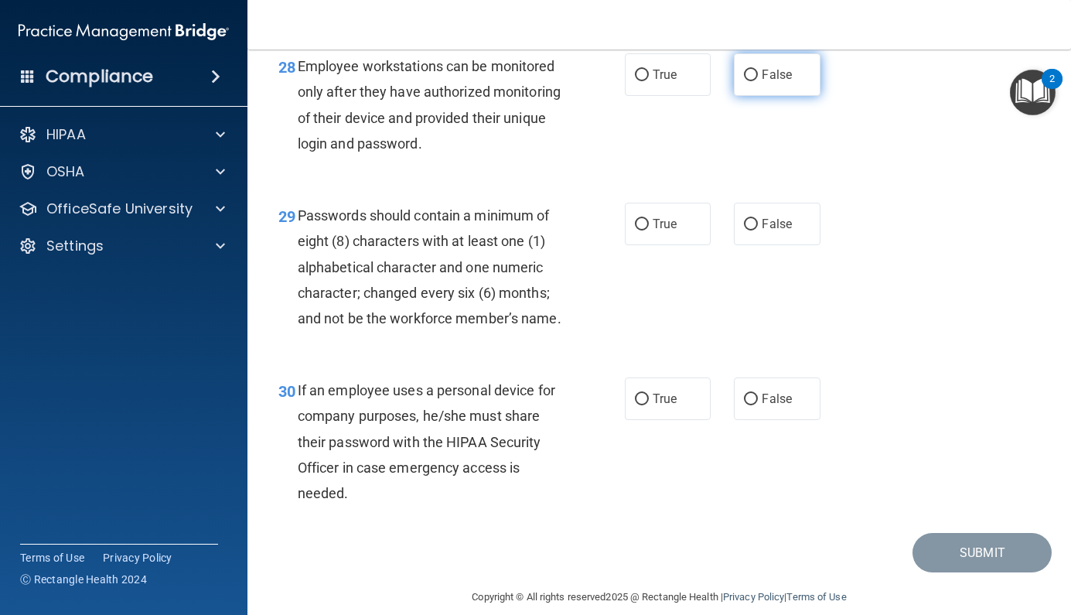
click at [762, 92] on label "False" at bounding box center [777, 74] width 87 height 43
click at [758, 81] on input "False" at bounding box center [751, 76] width 14 height 12
radio input "true"
click at [688, 245] on label "True" at bounding box center [668, 224] width 87 height 43
click at [649, 230] on input "True" at bounding box center [642, 225] width 14 height 12
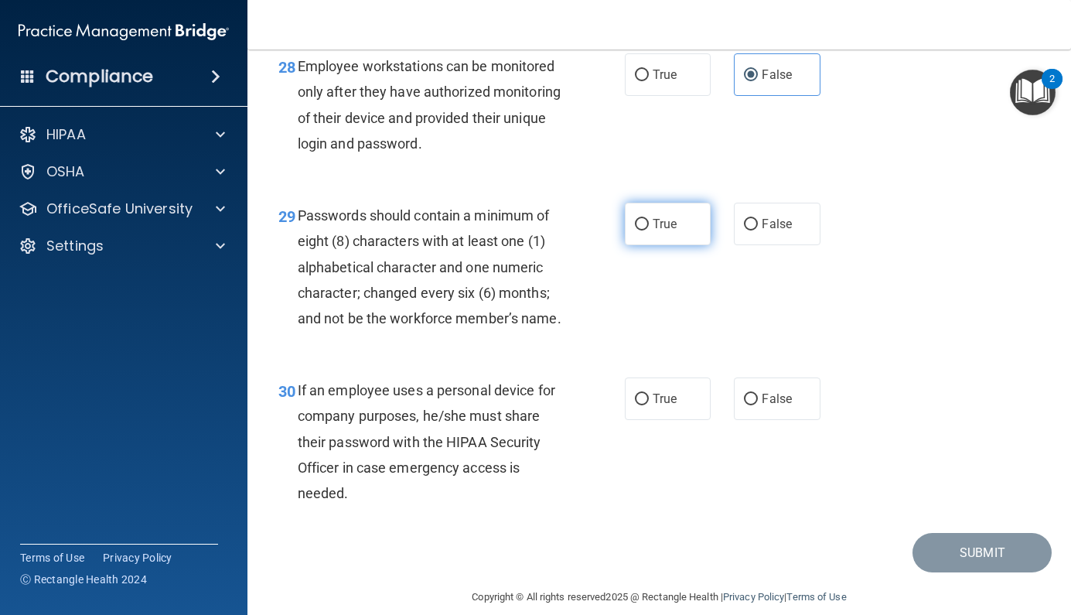
radio input "true"
click at [763, 420] on label "False" at bounding box center [777, 398] width 87 height 43
click at [758, 405] on input "False" at bounding box center [751, 400] width 14 height 12
radio input "true"
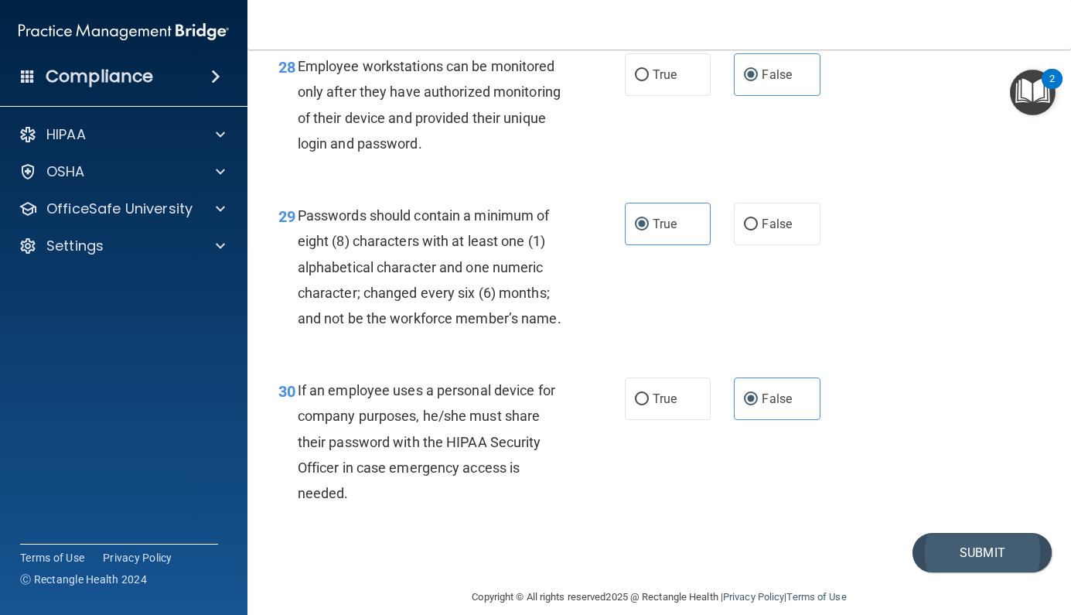
click at [955, 572] on button "Submit" at bounding box center [982, 552] width 139 height 39
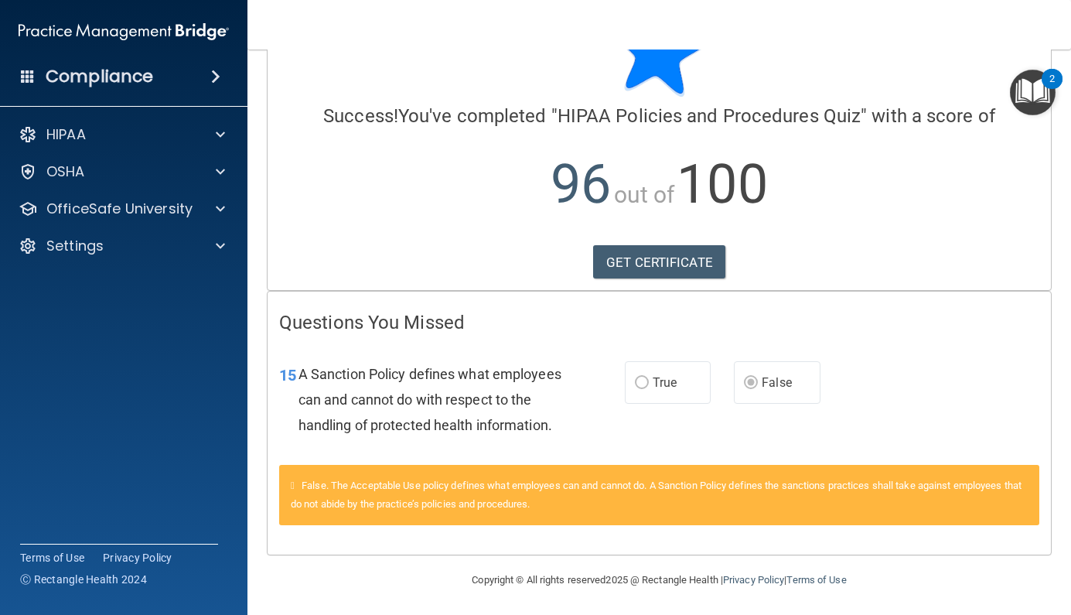
scroll to position [73, 0]
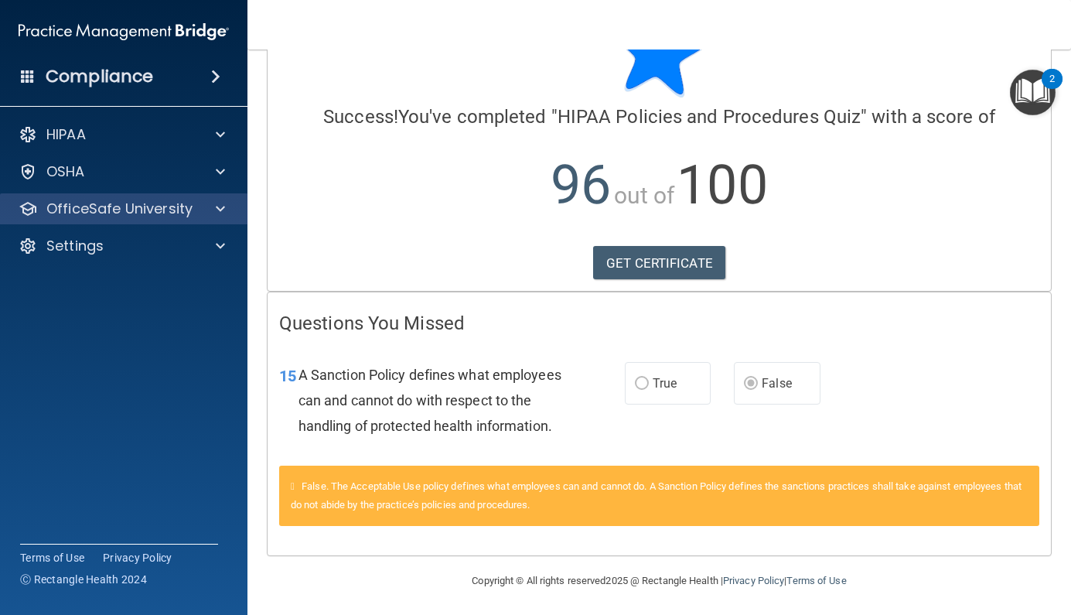
click at [137, 201] on p "OfficeSafe University" at bounding box center [119, 209] width 146 height 19
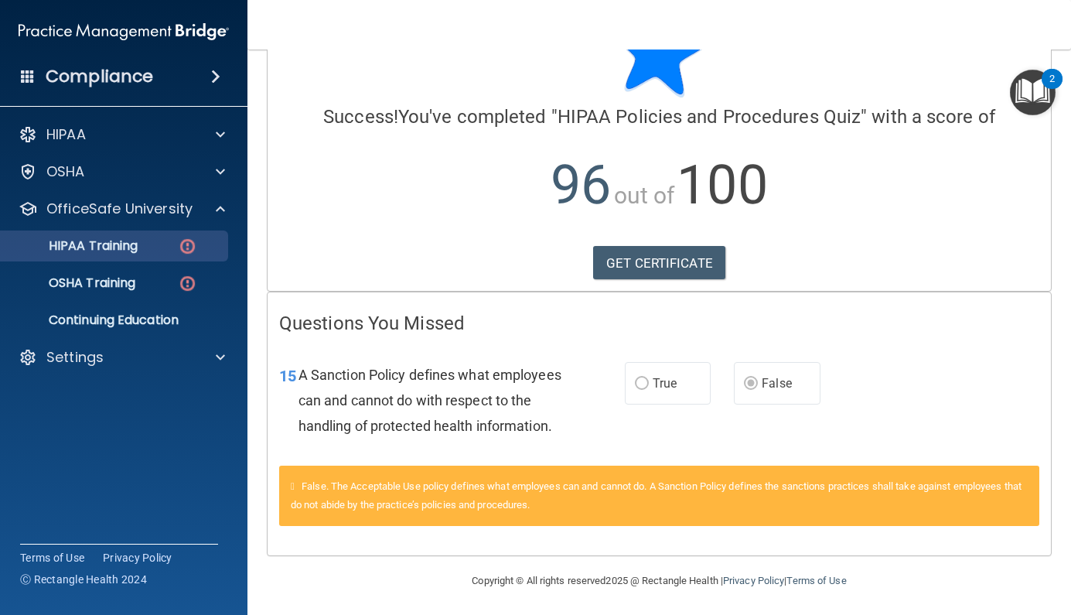
click at [109, 253] on p "HIPAA Training" at bounding box center [74, 245] width 128 height 15
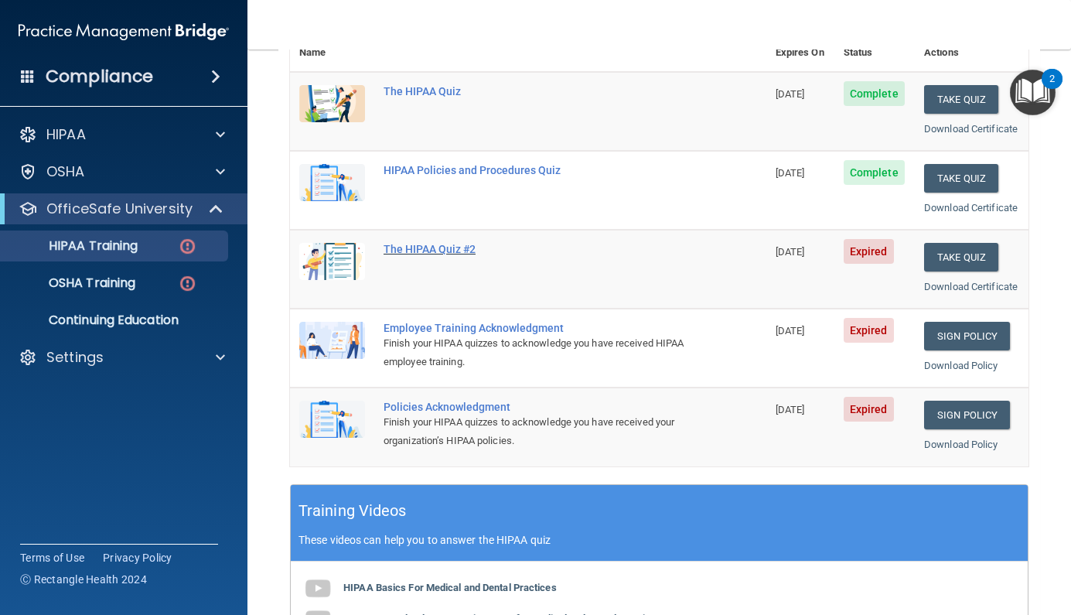
scroll to position [199, 0]
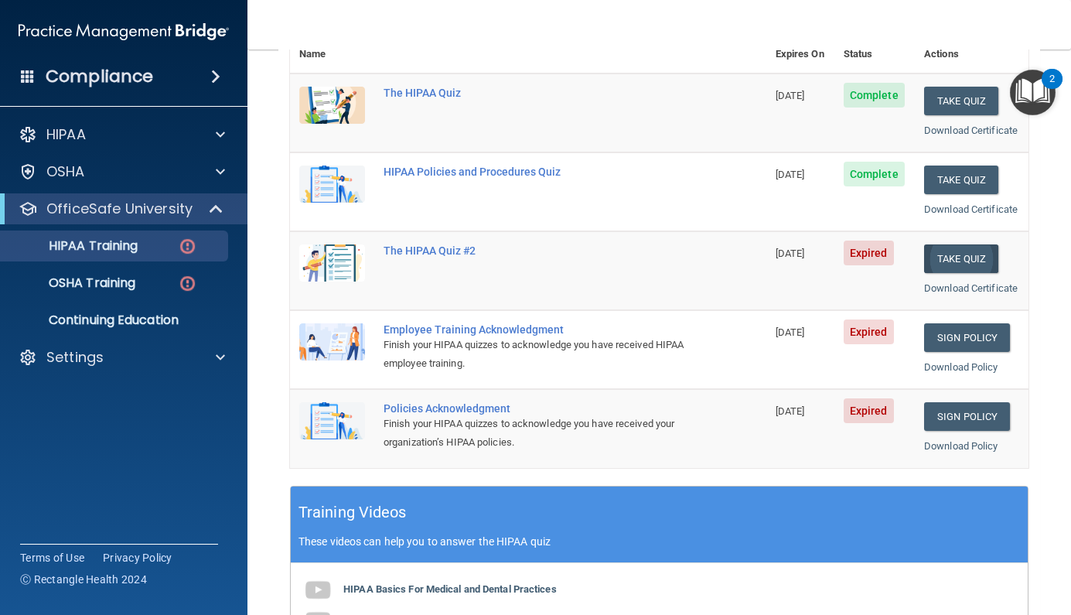
click at [951, 252] on button "Take Quiz" at bounding box center [961, 258] width 74 height 29
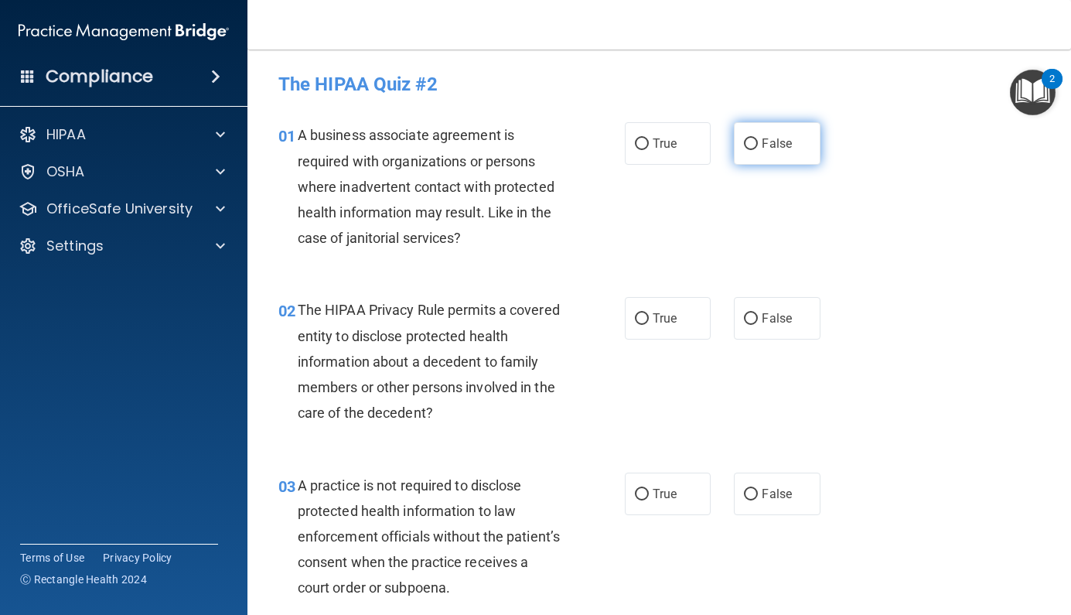
click at [793, 158] on label "False" at bounding box center [777, 143] width 87 height 43
click at [758, 150] on input "False" at bounding box center [751, 144] width 14 height 12
radio input "true"
click at [676, 319] on span "True" at bounding box center [665, 318] width 24 height 15
click at [649, 319] on input "True" at bounding box center [642, 319] width 14 height 12
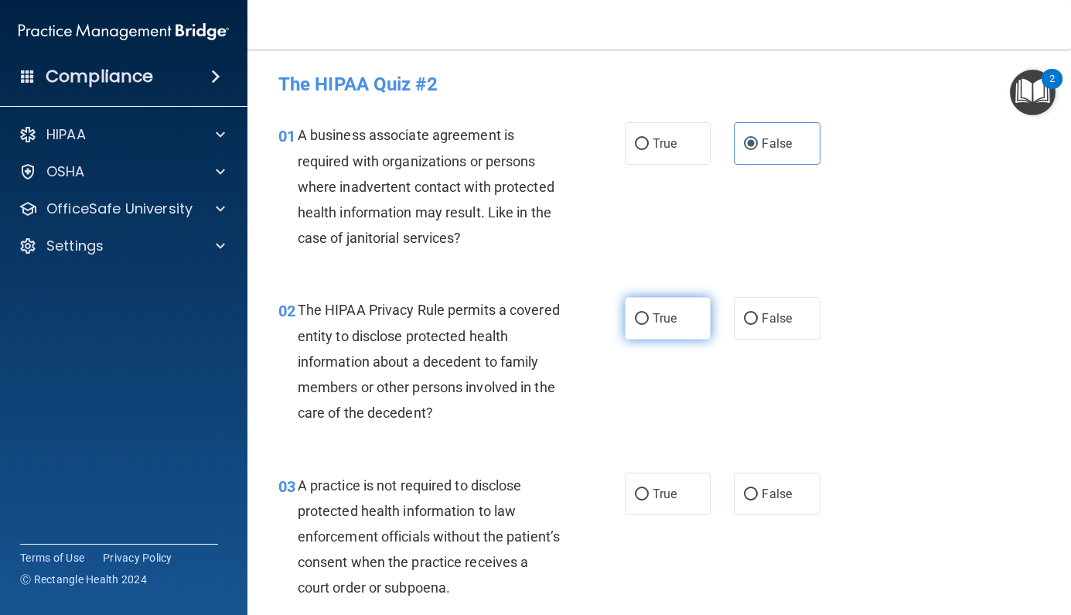
radio input "true"
click at [786, 503] on label "False" at bounding box center [777, 494] width 87 height 43
click at [758, 500] on input "False" at bounding box center [751, 495] width 14 height 12
radio input "true"
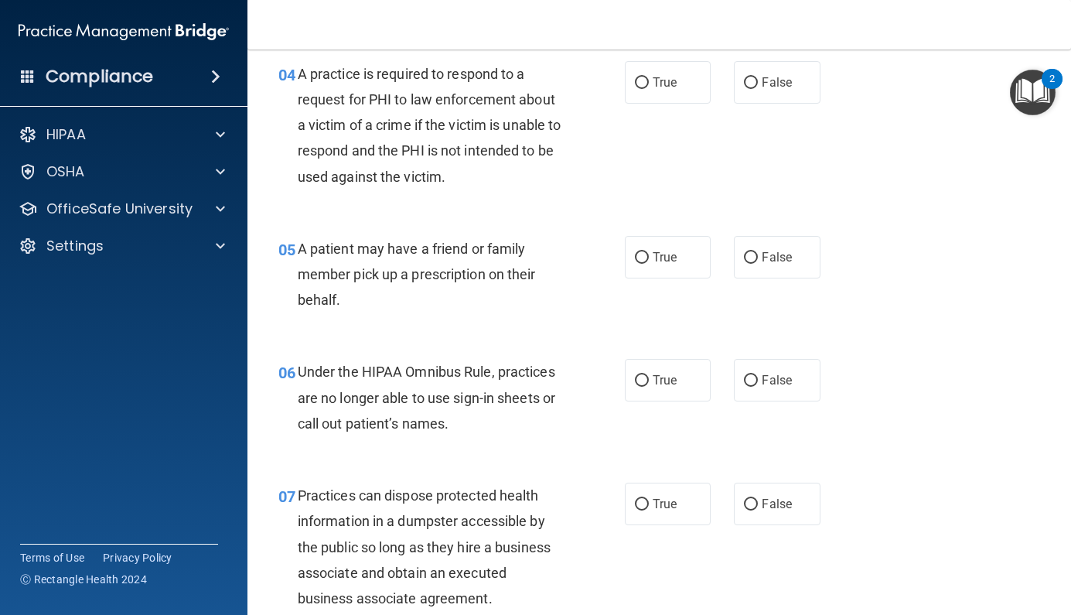
scroll to position [589, 0]
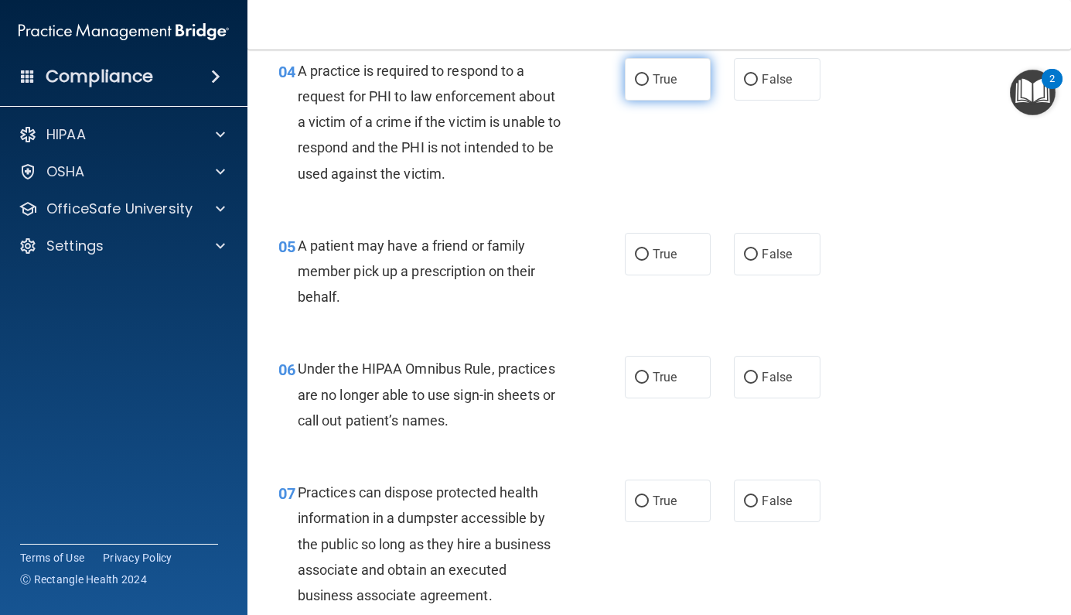
click at [659, 72] on span "True" at bounding box center [665, 79] width 24 height 15
click at [649, 74] on input "True" at bounding box center [642, 80] width 14 height 12
radio input "true"
click at [657, 247] on span "True" at bounding box center [665, 254] width 24 height 15
click at [649, 249] on input "True" at bounding box center [642, 255] width 14 height 12
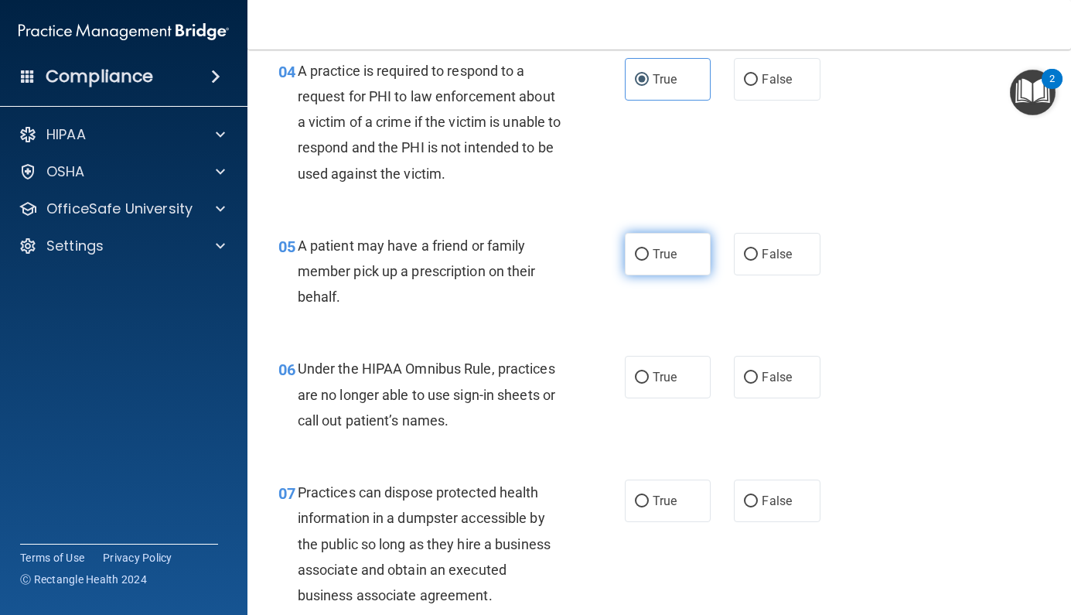
radio input "true"
click at [747, 363] on label "False" at bounding box center [777, 377] width 87 height 43
click at [747, 372] on input "False" at bounding box center [751, 378] width 14 height 12
radio input "true"
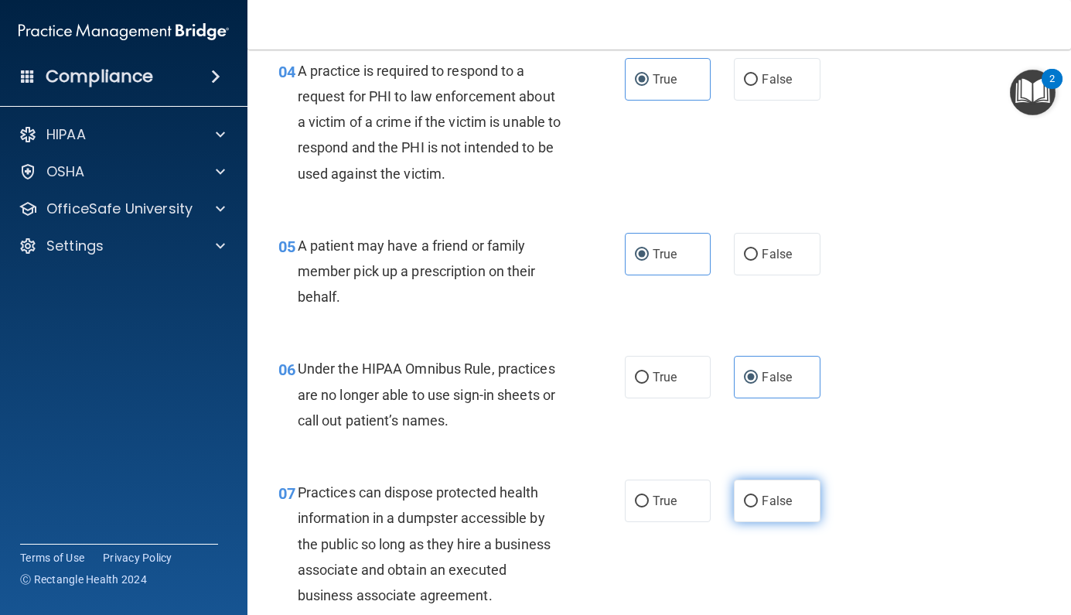
click at [765, 501] on span "False" at bounding box center [777, 500] width 30 height 15
click at [758, 501] on input "False" at bounding box center [751, 502] width 14 height 12
radio input "true"
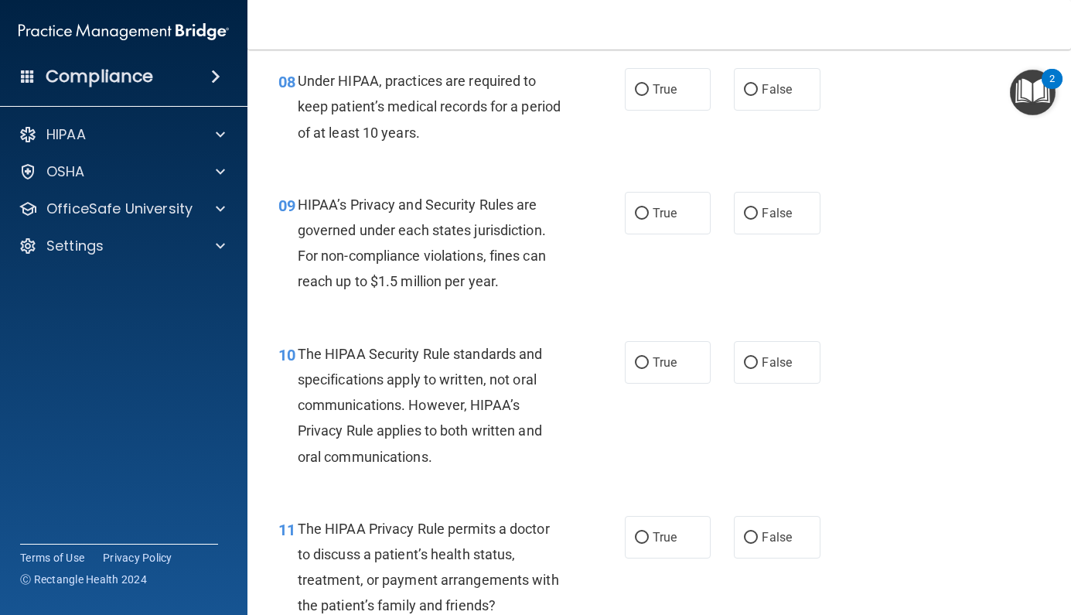
scroll to position [1179, 0]
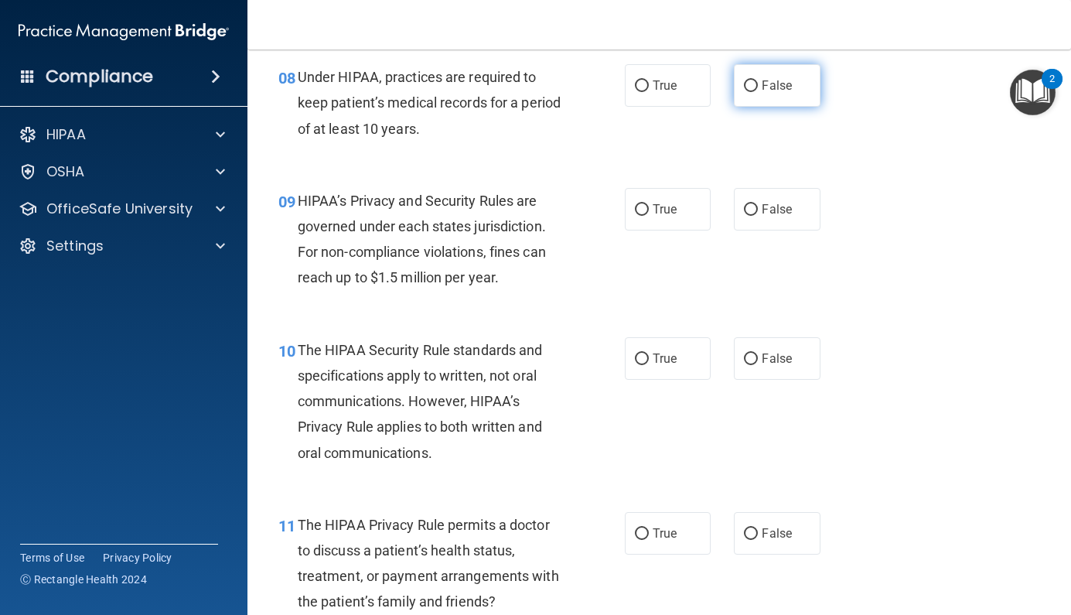
click at [757, 89] on label "False" at bounding box center [777, 85] width 87 height 43
click at [757, 89] on input "False" at bounding box center [751, 86] width 14 height 12
radio input "true"
click at [769, 202] on span "False" at bounding box center [777, 209] width 30 height 15
click at [758, 204] on input "False" at bounding box center [751, 210] width 14 height 12
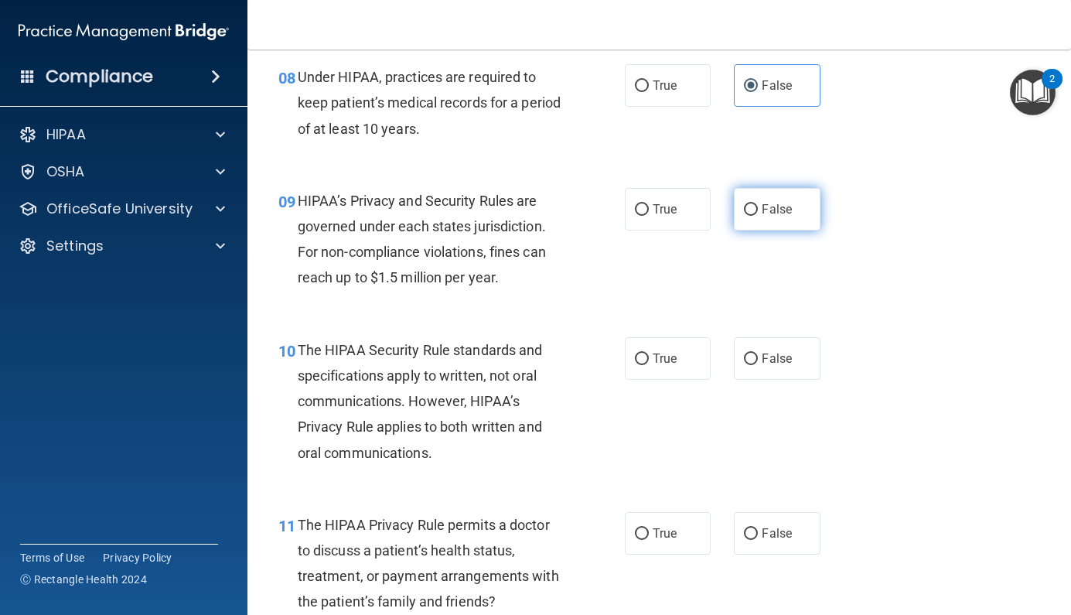
radio input "true"
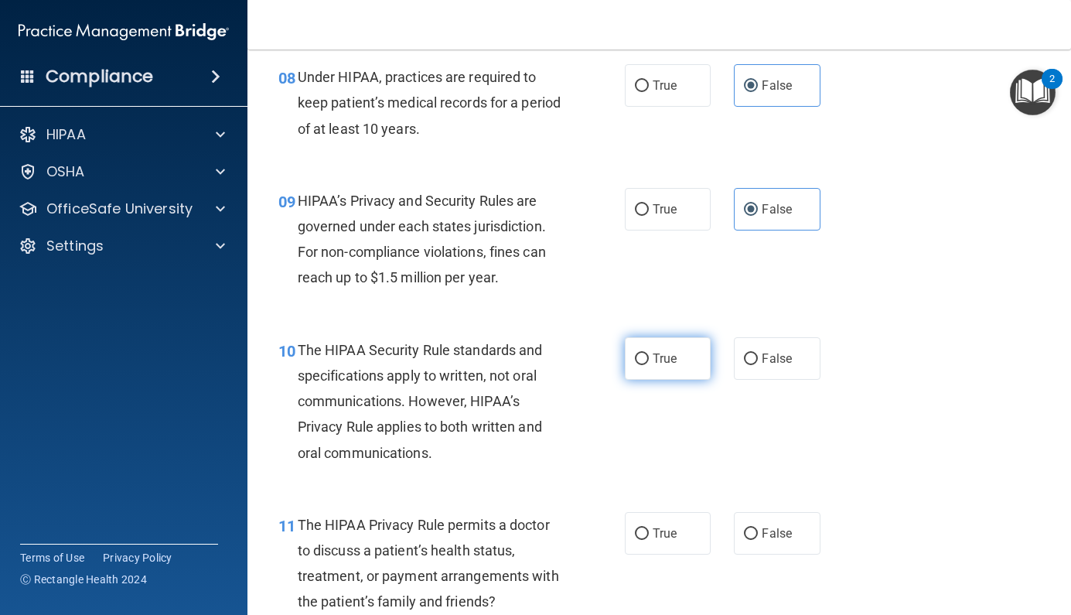
click at [691, 346] on label "True" at bounding box center [668, 358] width 87 height 43
click at [649, 353] on input "True" at bounding box center [642, 359] width 14 height 12
radio input "true"
click at [680, 530] on label "True" at bounding box center [668, 533] width 87 height 43
click at [649, 530] on input "True" at bounding box center [642, 534] width 14 height 12
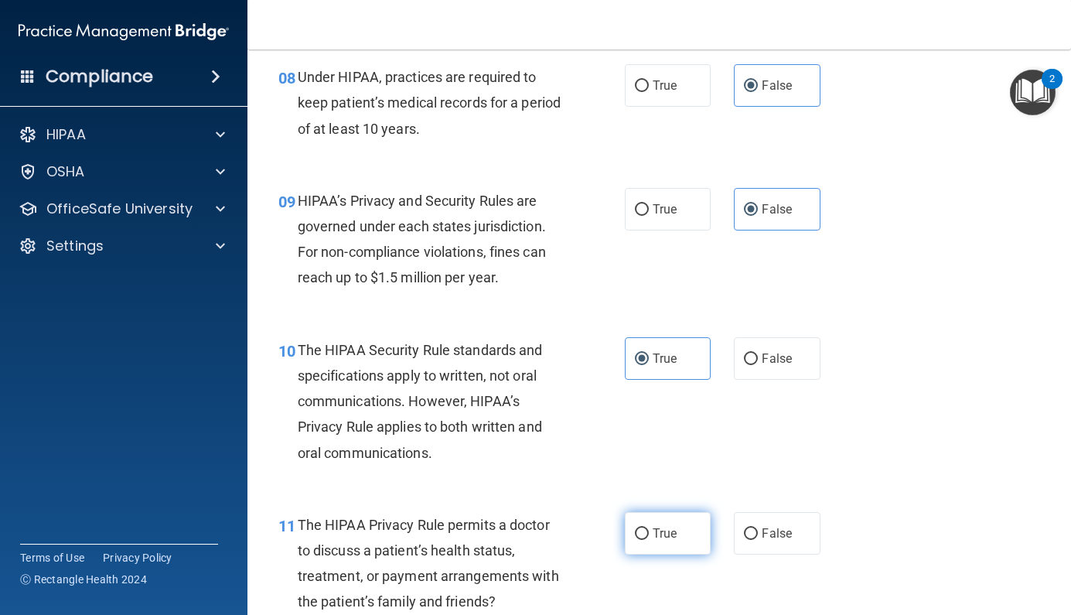
radio input "true"
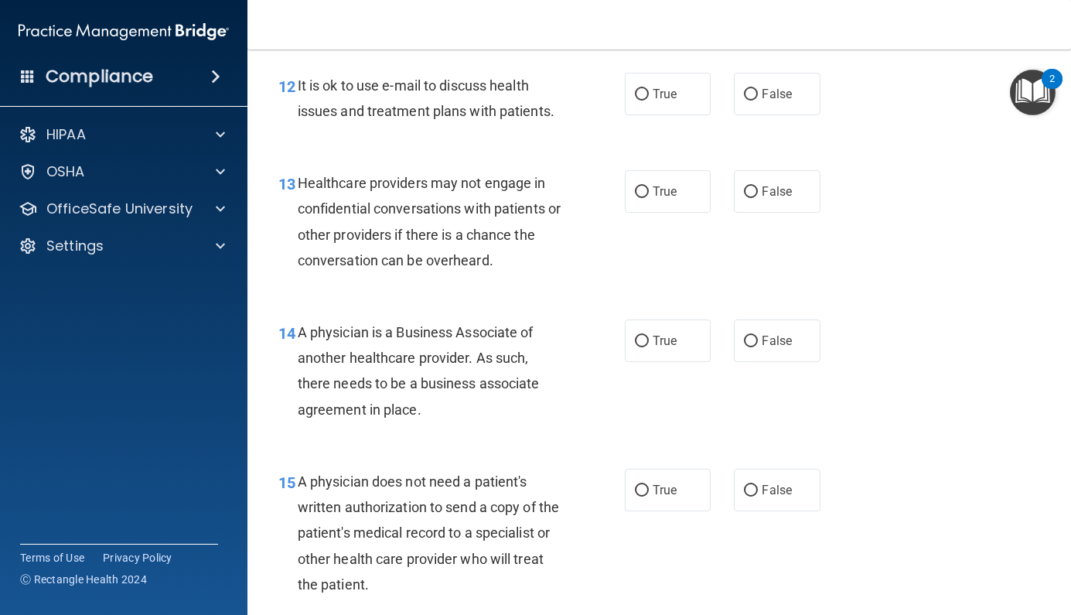
scroll to position [1771, 0]
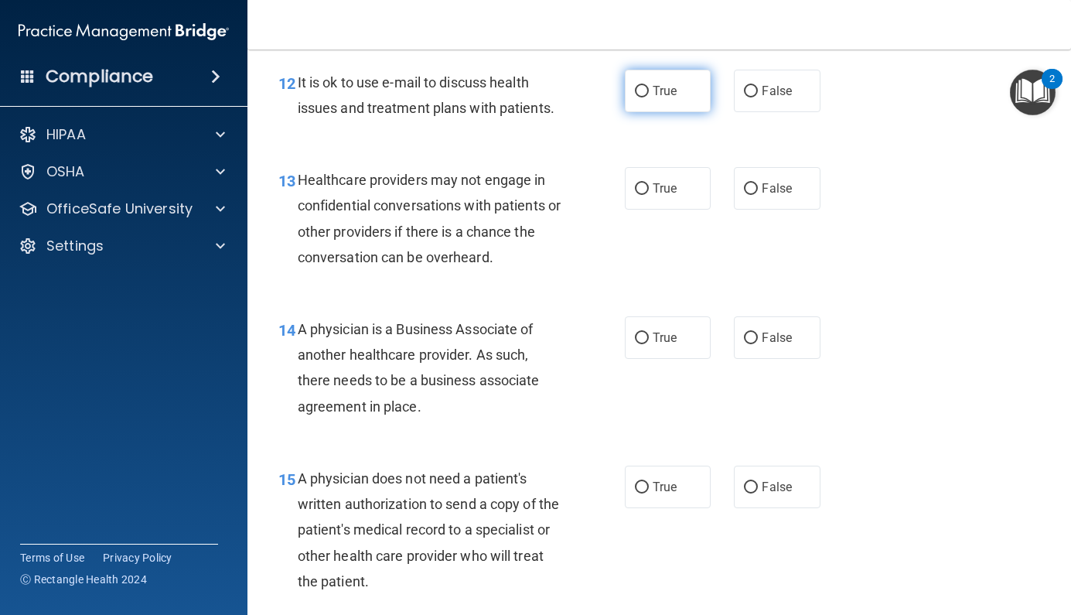
click at [654, 84] on span "True" at bounding box center [665, 91] width 24 height 15
click at [649, 86] on input "True" at bounding box center [642, 92] width 14 height 12
radio input "true"
click at [750, 183] on input "False" at bounding box center [751, 189] width 14 height 12
radio input "true"
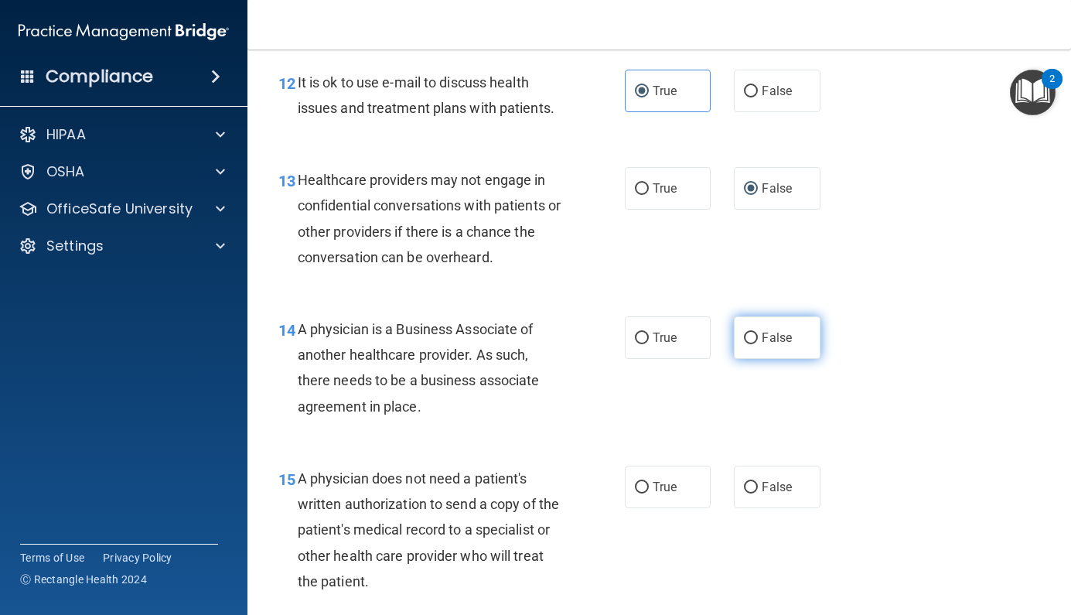
click at [759, 316] on label "False" at bounding box center [777, 337] width 87 height 43
click at [758, 333] on input "False" at bounding box center [751, 339] width 14 height 12
radio input "true"
click at [653, 480] on span "True" at bounding box center [665, 487] width 24 height 15
click at [649, 482] on input "True" at bounding box center [642, 488] width 14 height 12
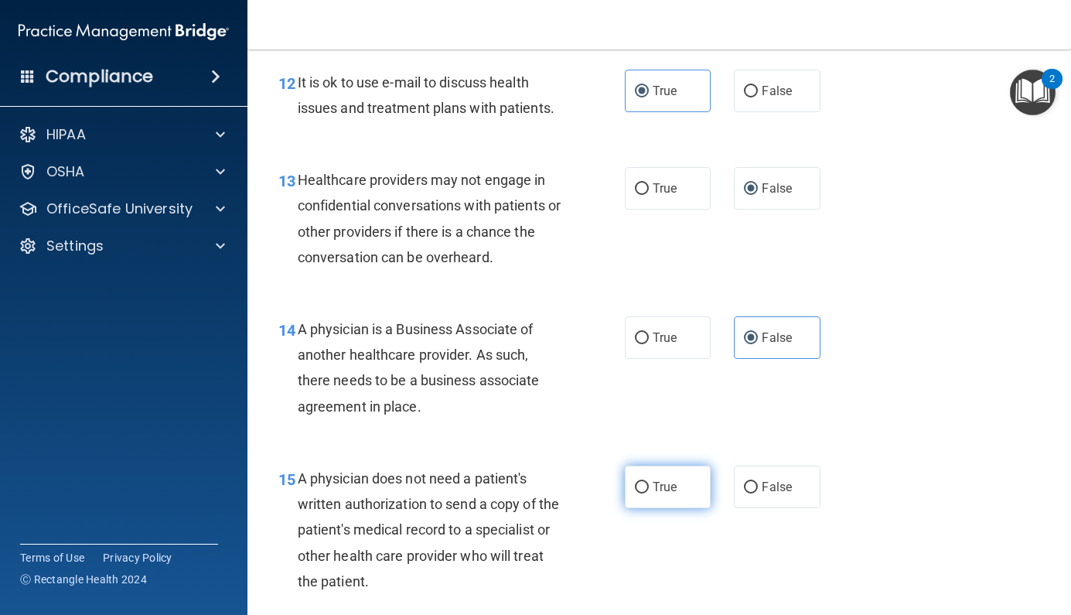
radio input "true"
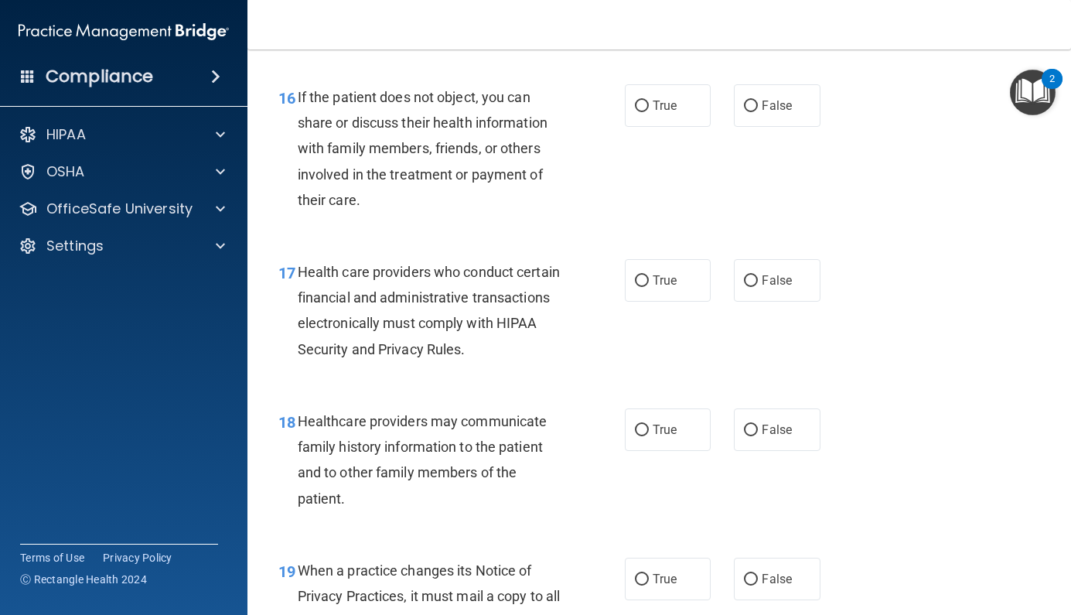
scroll to position [2331, 0]
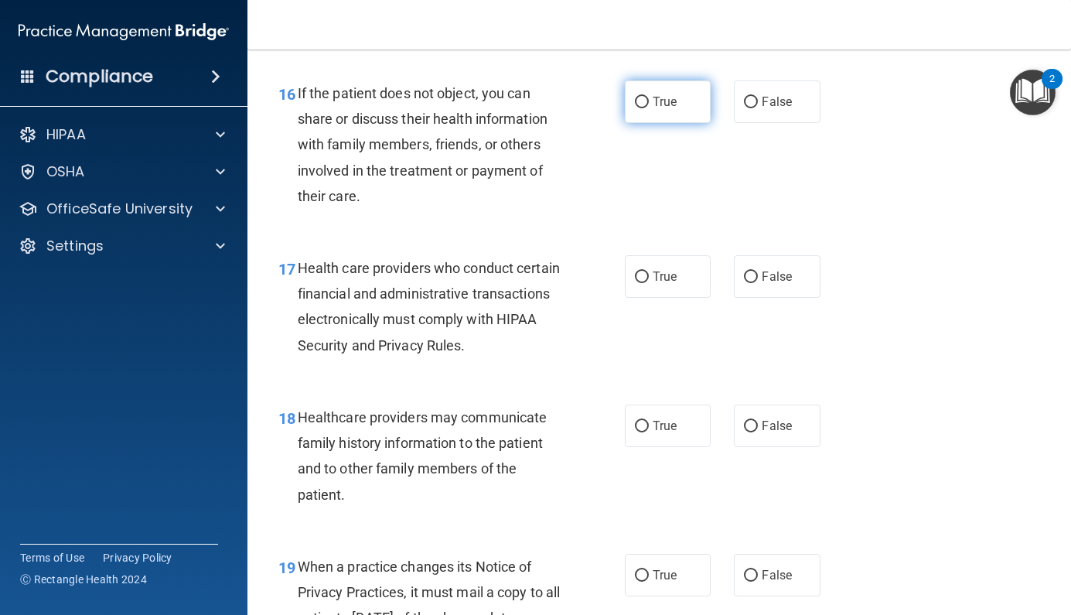
click at [650, 88] on label "True" at bounding box center [668, 101] width 87 height 43
click at [649, 97] on input "True" at bounding box center [642, 103] width 14 height 12
radio input "true"
click at [679, 261] on label "True" at bounding box center [668, 276] width 87 height 43
click at [649, 271] on input "True" at bounding box center [642, 277] width 14 height 12
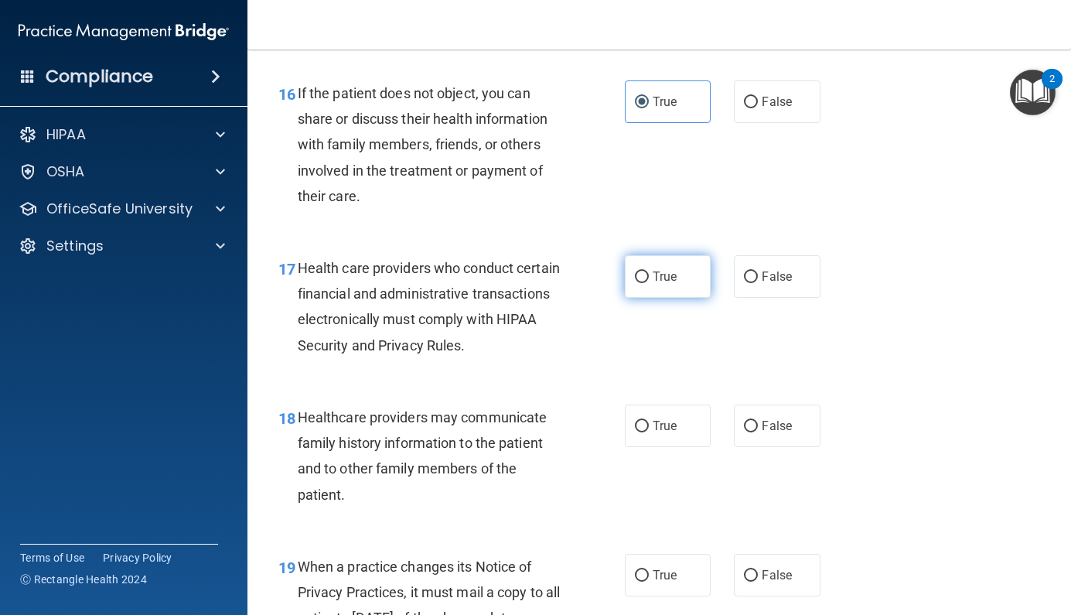
radio input "true"
click at [774, 419] on span "False" at bounding box center [777, 425] width 30 height 15
click at [758, 421] on input "False" at bounding box center [751, 427] width 14 height 12
radio input "true"
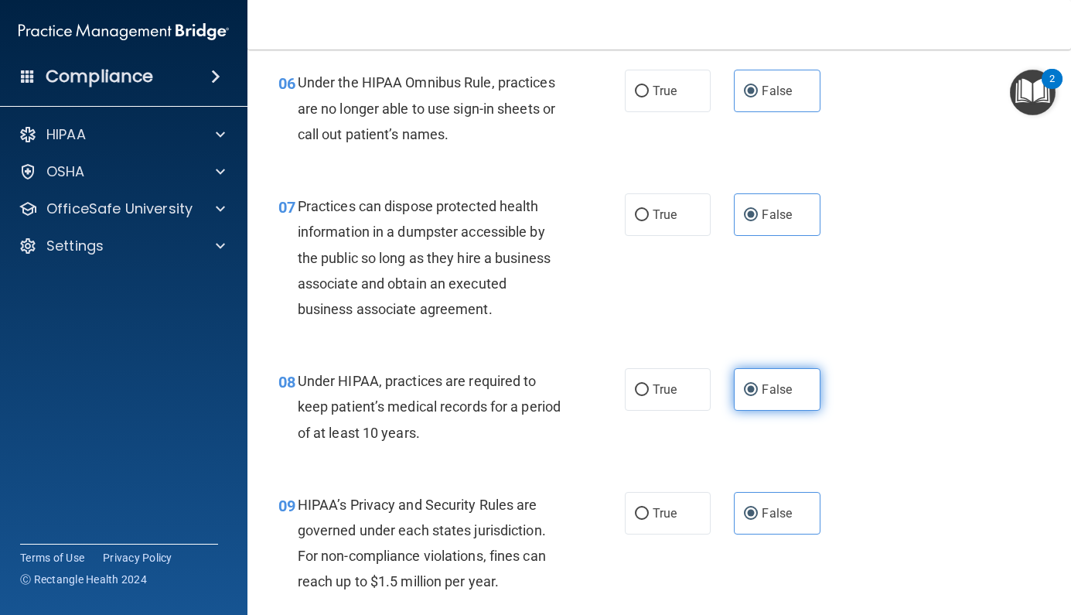
scroll to position [878, 0]
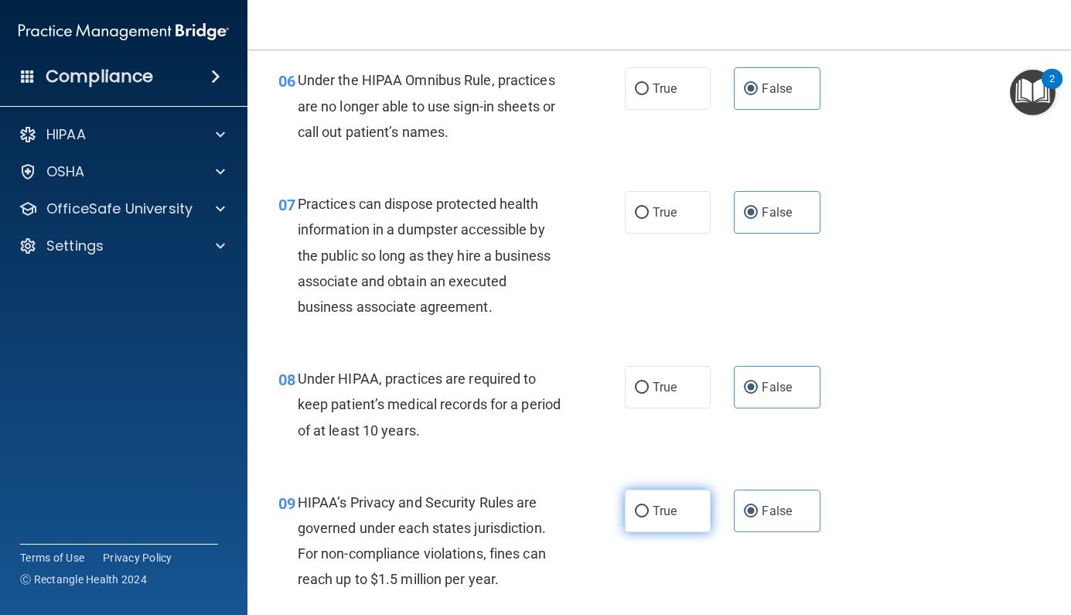
click at [682, 510] on label "True" at bounding box center [668, 511] width 87 height 43
click at [649, 510] on input "True" at bounding box center [642, 512] width 14 height 12
radio input "true"
radio input "false"
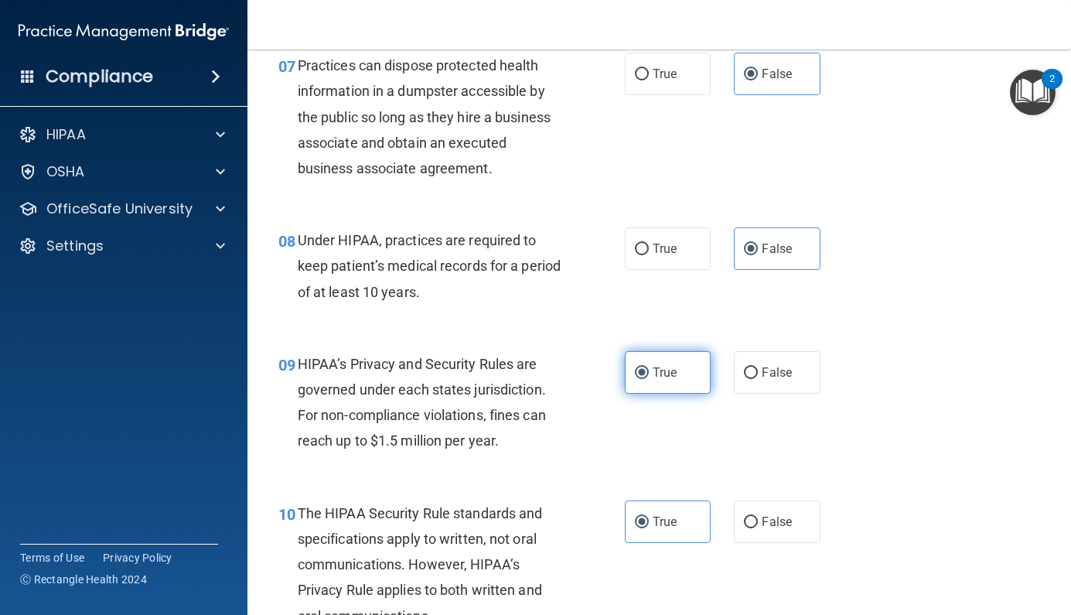
scroll to position [1022, 0]
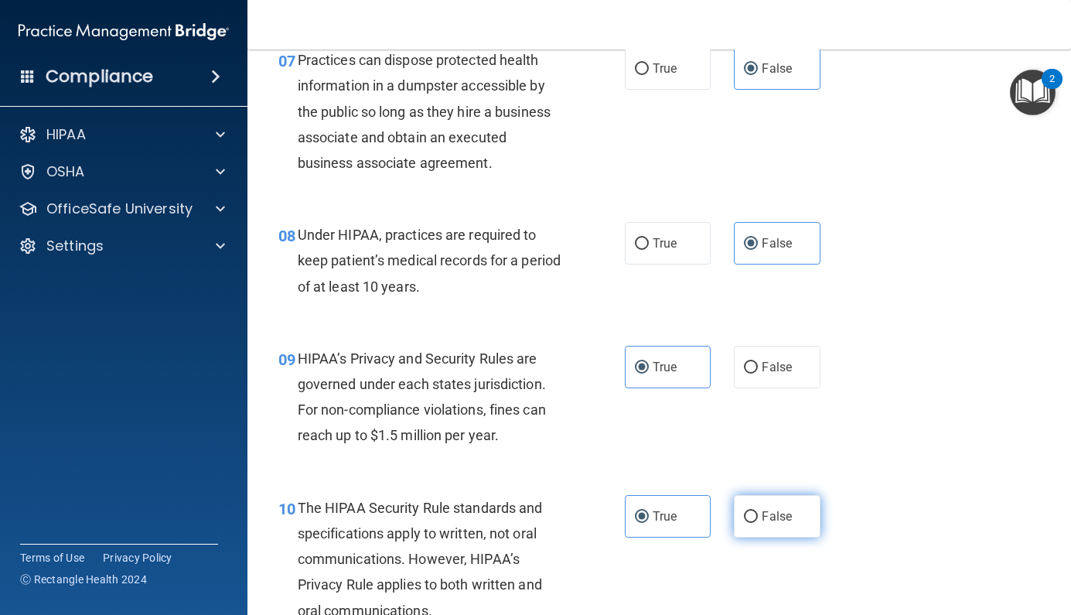
click at [779, 515] on span "False" at bounding box center [777, 516] width 30 height 15
click at [758, 515] on input "False" at bounding box center [751, 517] width 14 height 12
radio input "true"
radio input "false"
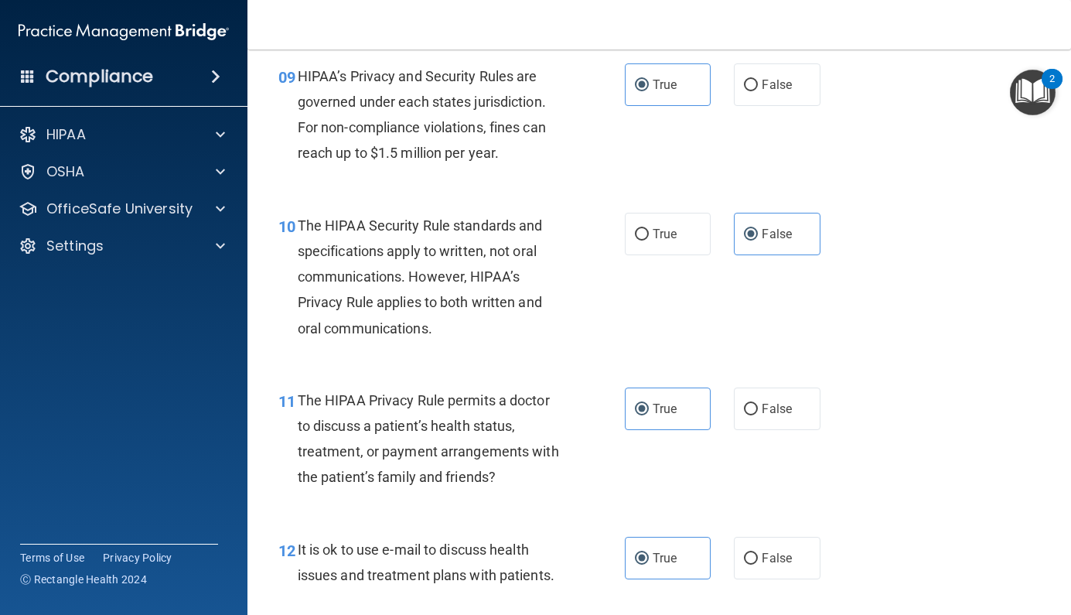
scroll to position [1322, 0]
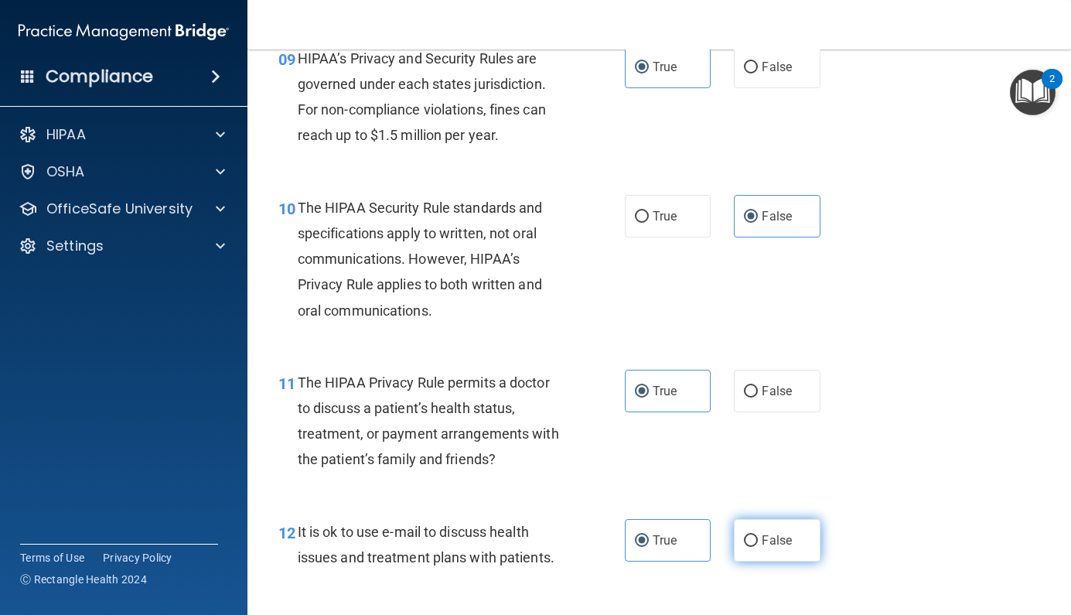
click at [754, 535] on input "False" at bounding box center [751, 541] width 14 height 12
radio input "true"
radio input "false"
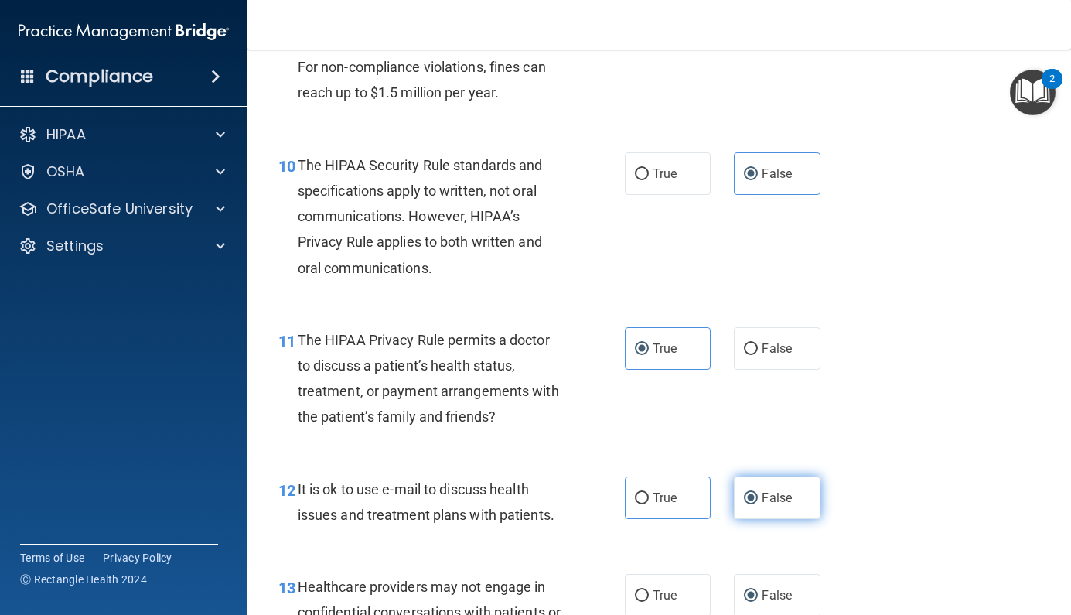
scroll to position [1367, 0]
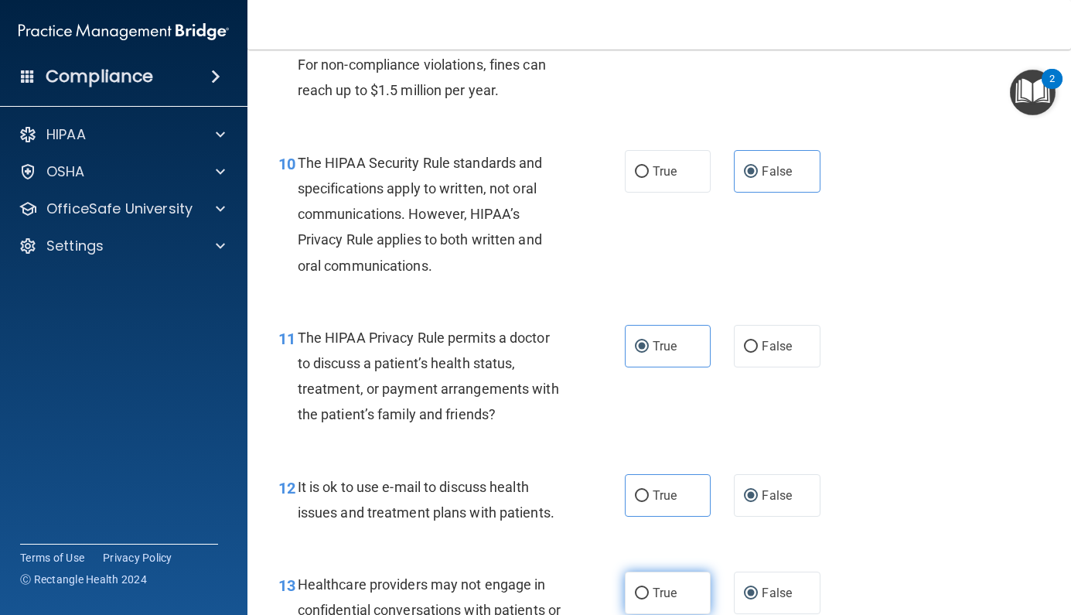
click at [671, 591] on span "True" at bounding box center [665, 592] width 24 height 15
click at [649, 591] on input "True" at bounding box center [642, 594] width 14 height 12
radio input "true"
radio input "false"
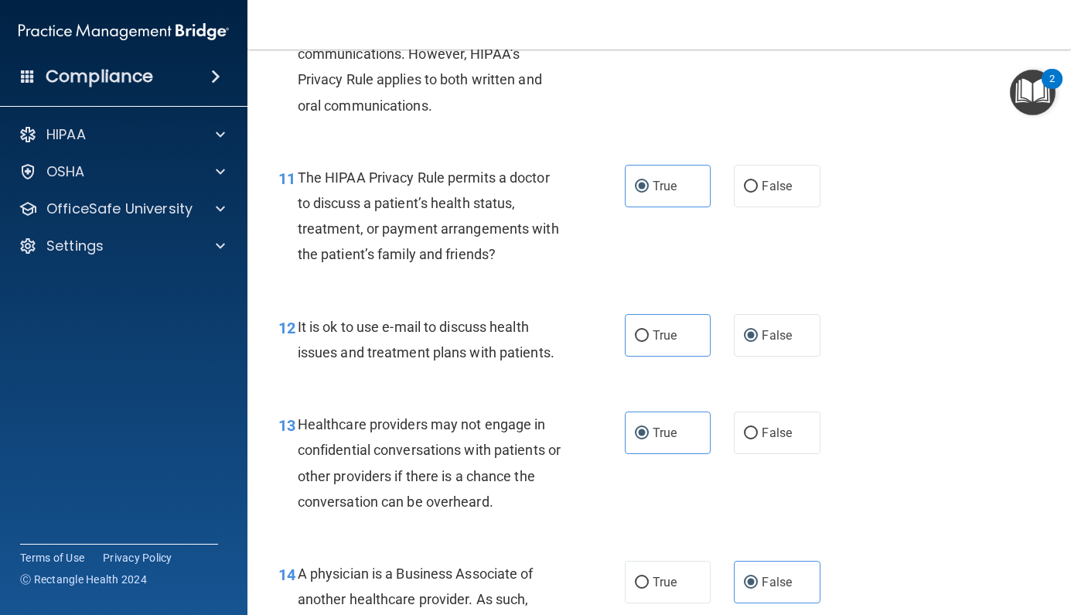
scroll to position [1530, 0]
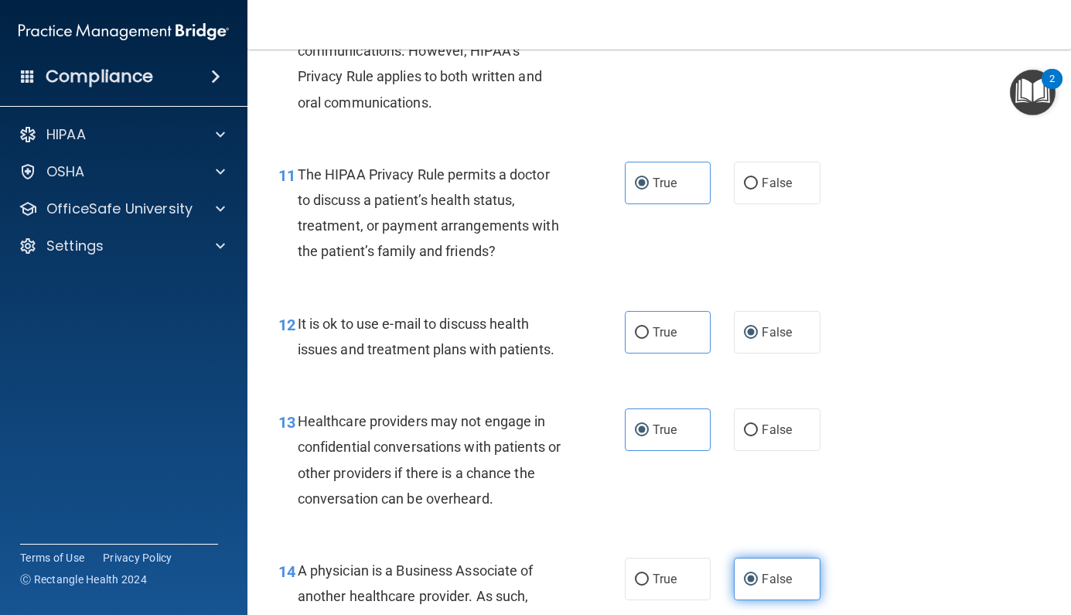
click at [763, 561] on label "False" at bounding box center [777, 579] width 87 height 43
click at [758, 574] on input "False" at bounding box center [751, 580] width 14 height 12
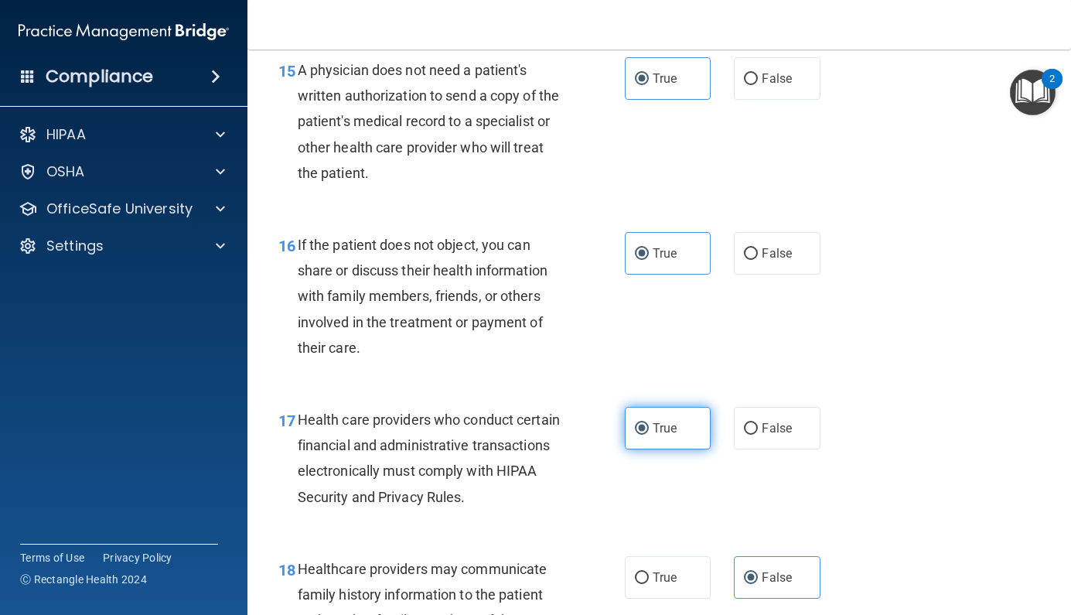
scroll to position [2191, 0]
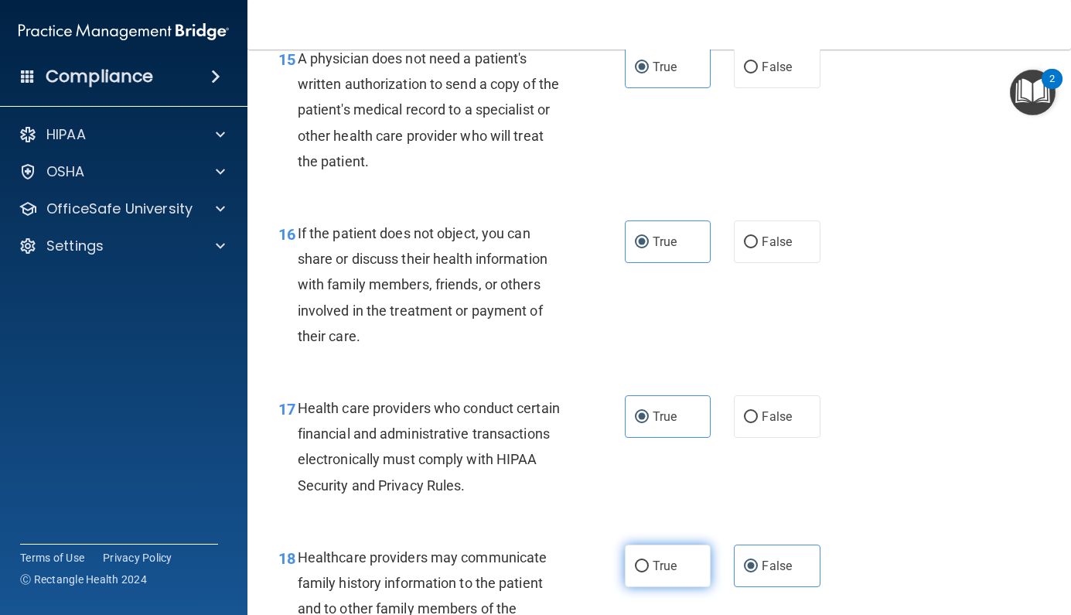
click at [670, 558] on span "True" at bounding box center [665, 565] width 24 height 15
click at [649, 561] on input "True" at bounding box center [642, 567] width 14 height 12
radio input "true"
radio input "false"
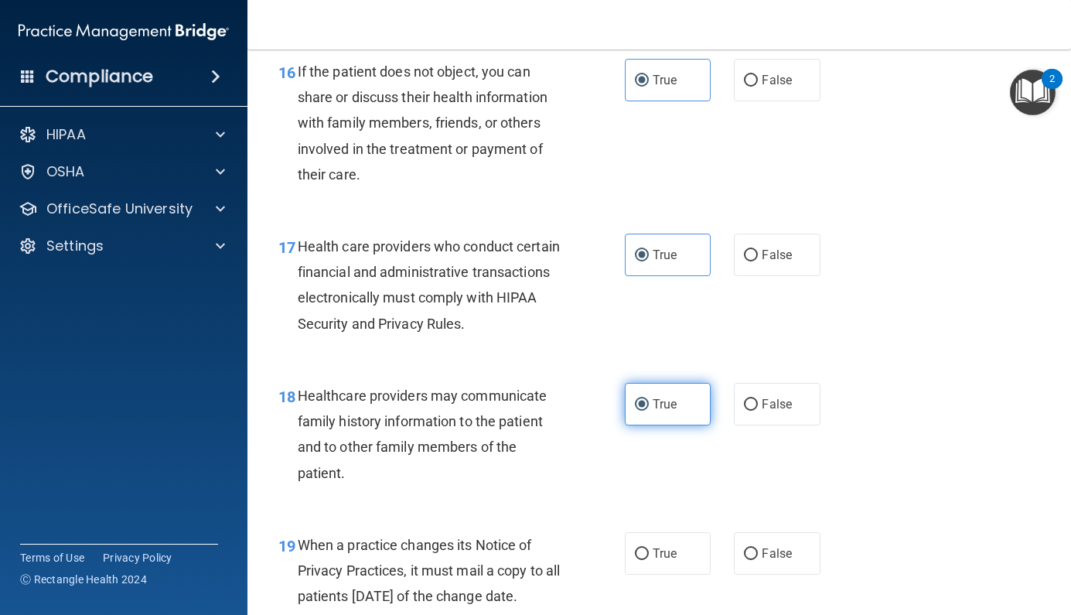
scroll to position [2355, 0]
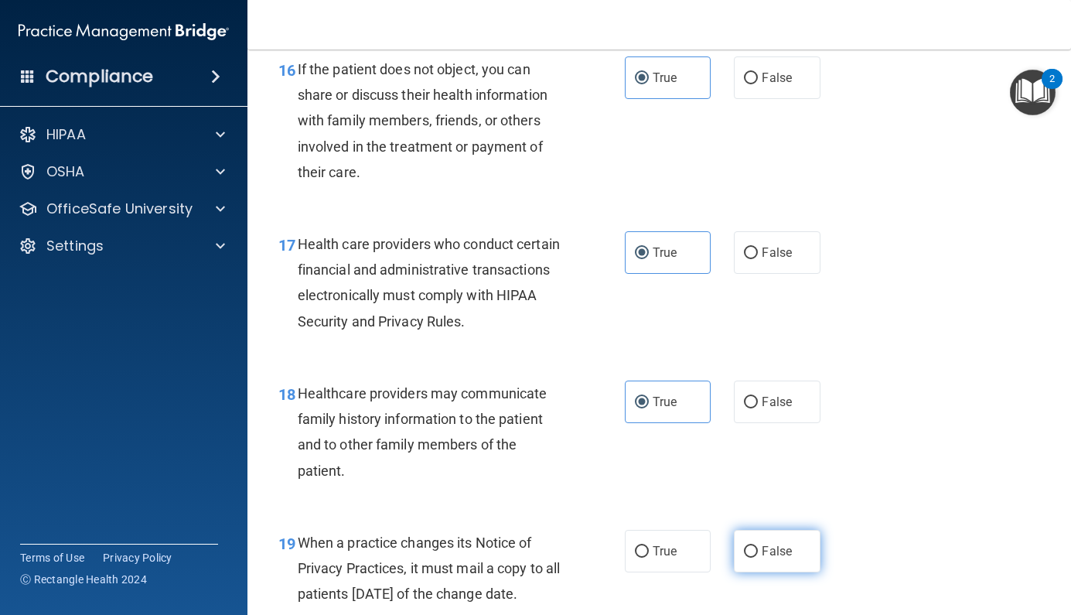
click at [761, 540] on label "False" at bounding box center [777, 551] width 87 height 43
click at [758, 546] on input "False" at bounding box center [751, 552] width 14 height 12
radio input "true"
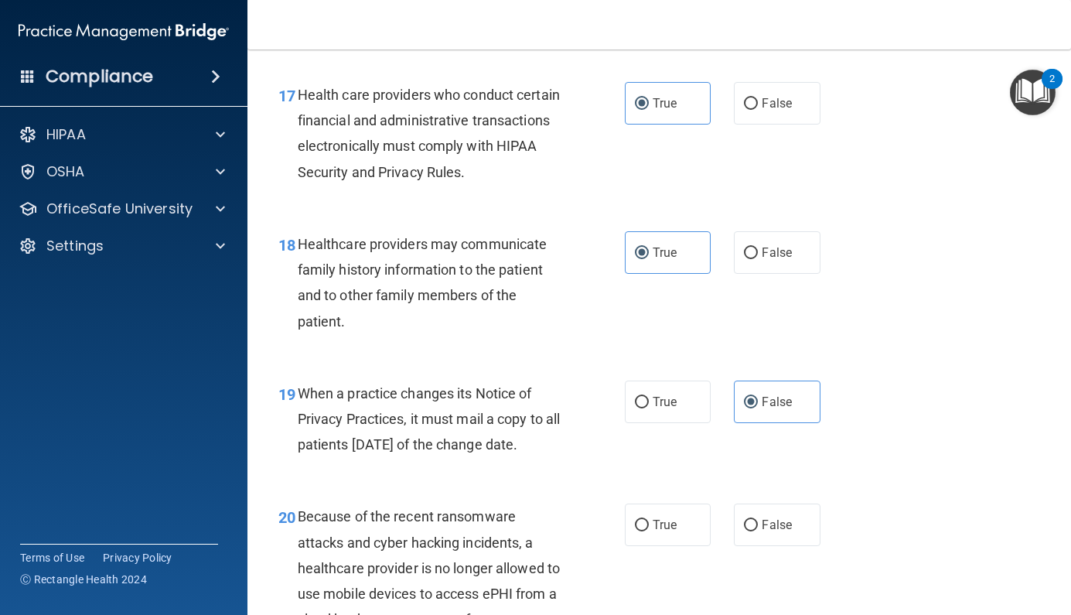
scroll to position [2508, 0]
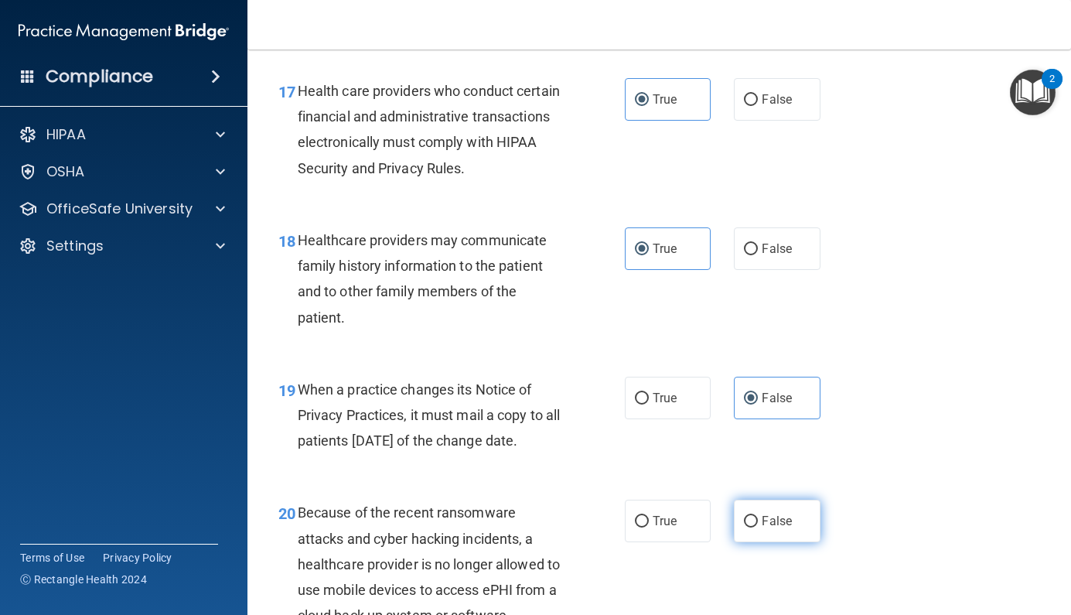
click at [765, 527] on span "False" at bounding box center [777, 521] width 30 height 15
click at [758, 527] on input "False" at bounding box center [751, 522] width 14 height 12
radio input "true"
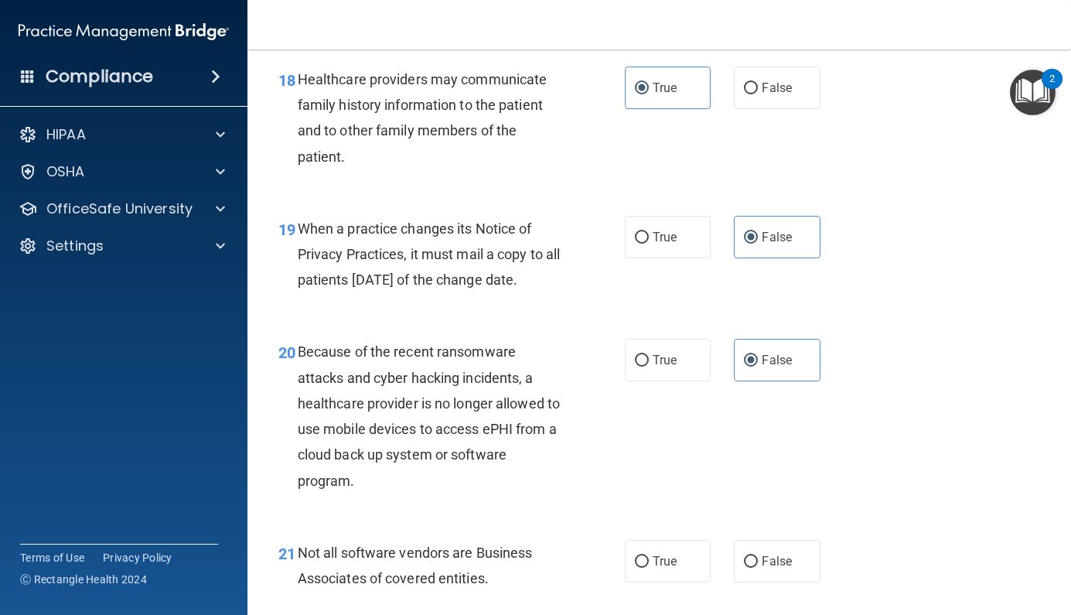
scroll to position [2670, 0]
click at [667, 558] on label "True" at bounding box center [668, 560] width 87 height 43
click at [649, 558] on input "True" at bounding box center [642, 561] width 14 height 12
radio input "true"
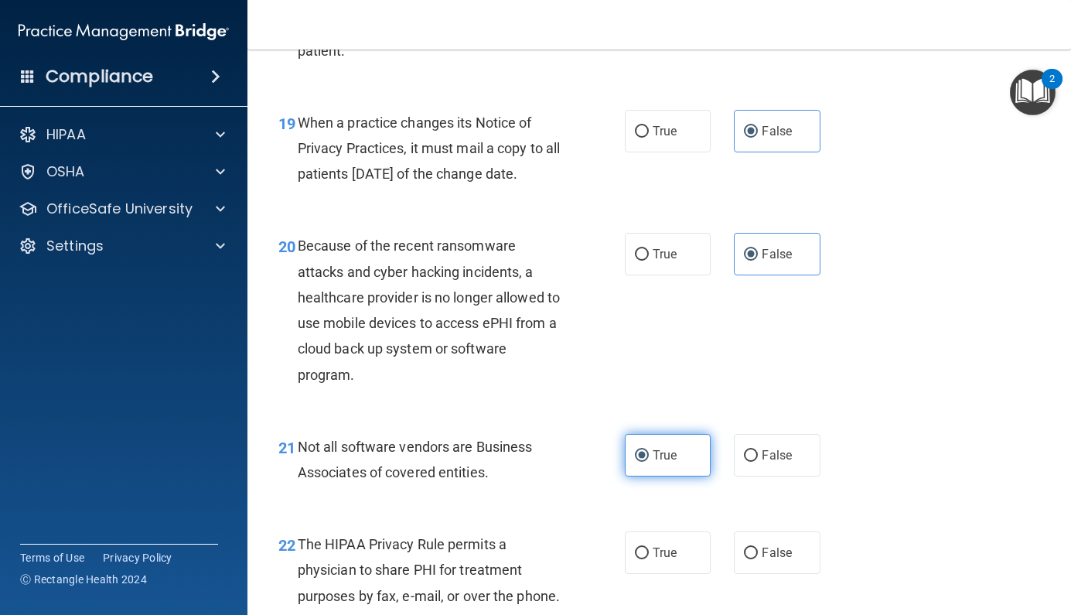
scroll to position [2779, 0]
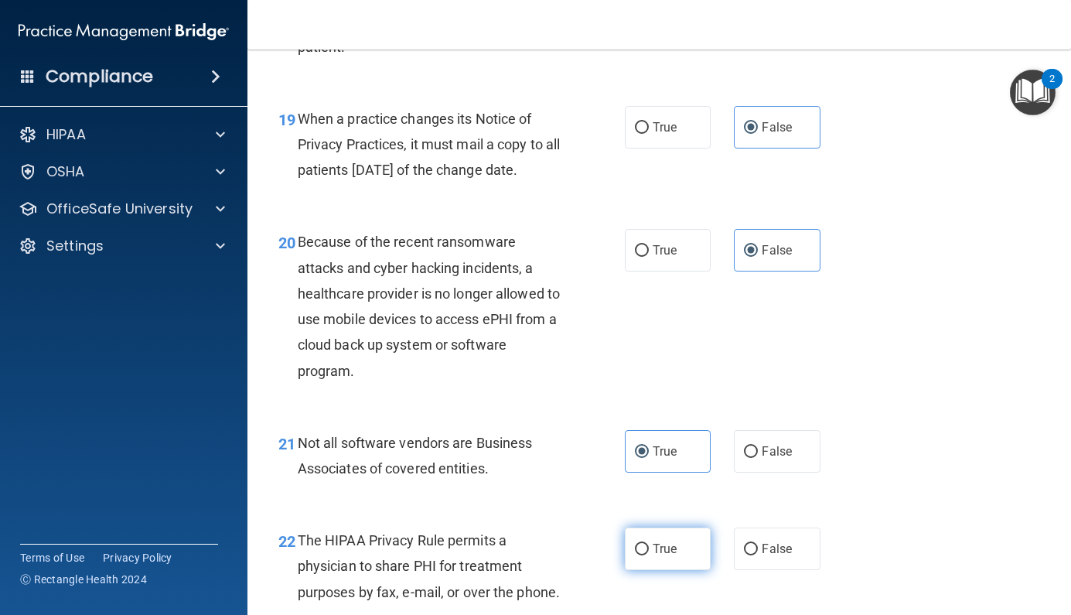
click at [667, 556] on span "True" at bounding box center [665, 548] width 24 height 15
click at [649, 555] on input "True" at bounding box center [642, 550] width 14 height 12
radio input "true"
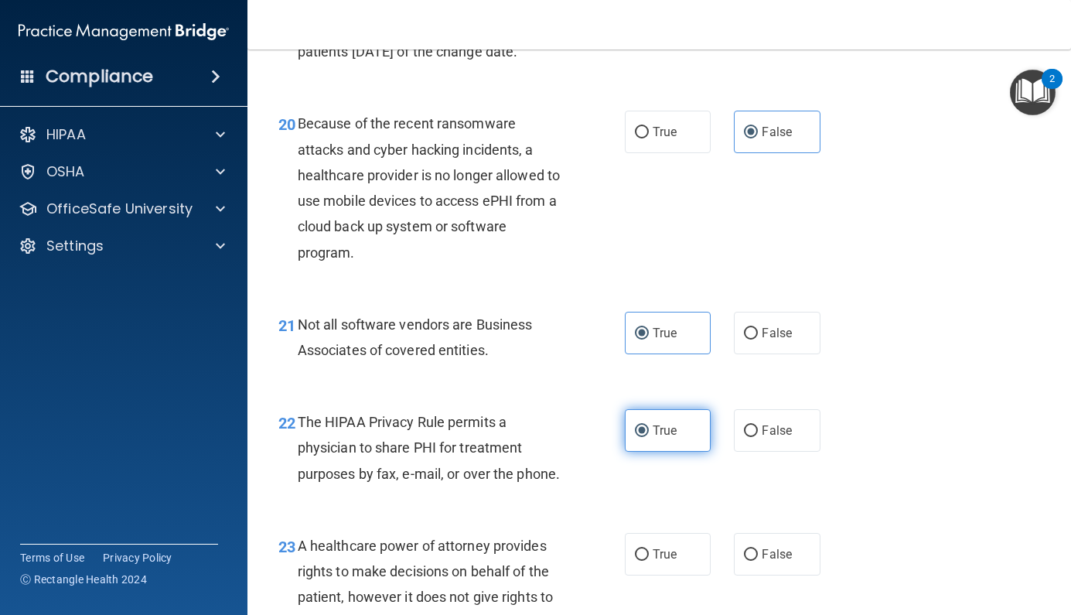
scroll to position [2900, 0]
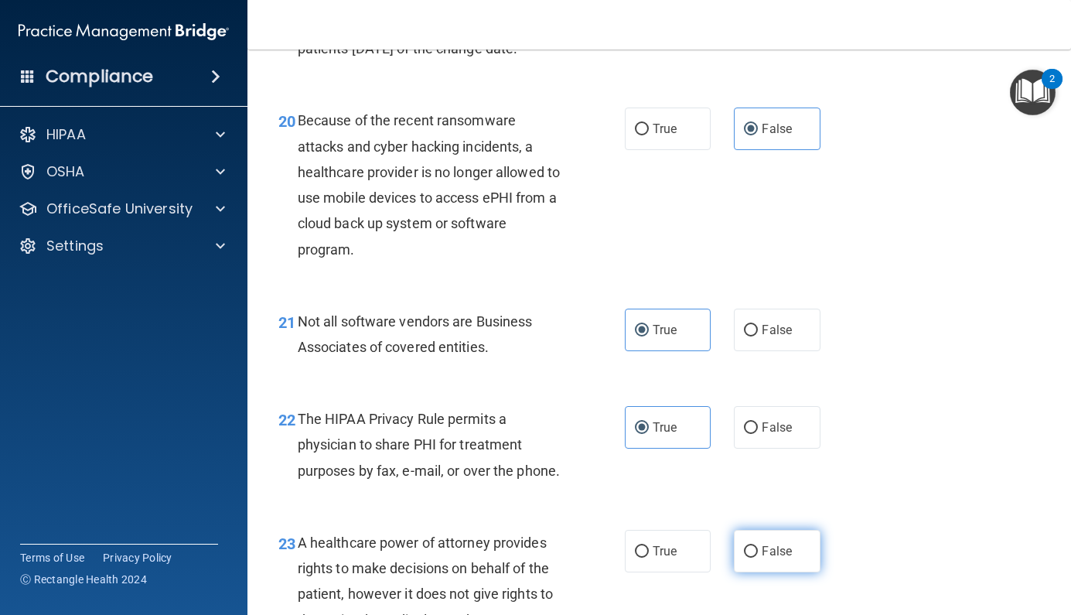
click at [765, 558] on span "False" at bounding box center [777, 551] width 30 height 15
click at [758, 558] on input "False" at bounding box center [751, 552] width 14 height 12
radio input "true"
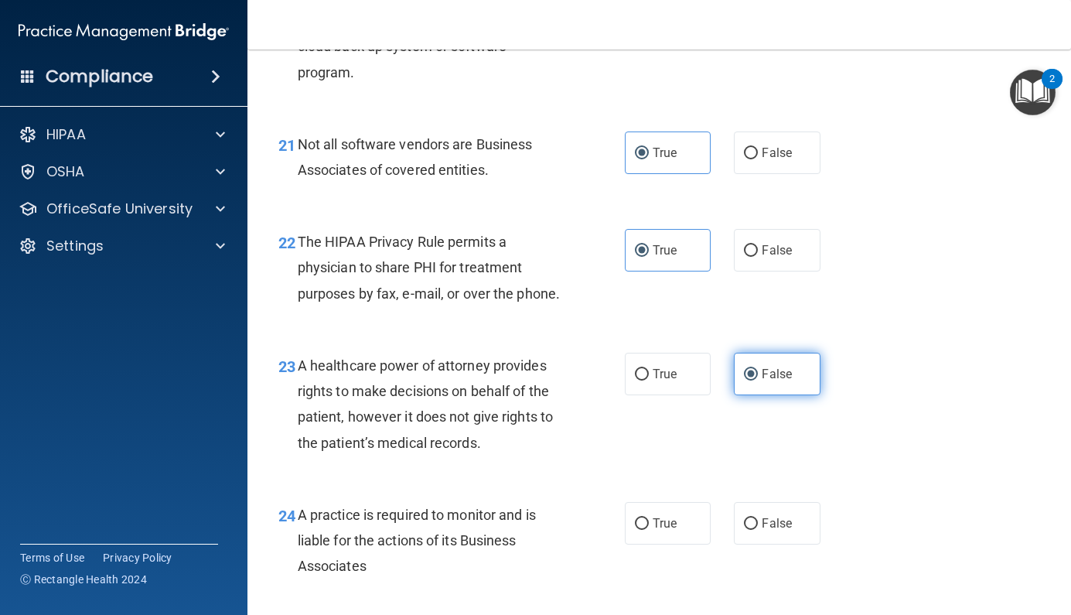
scroll to position [3079, 0]
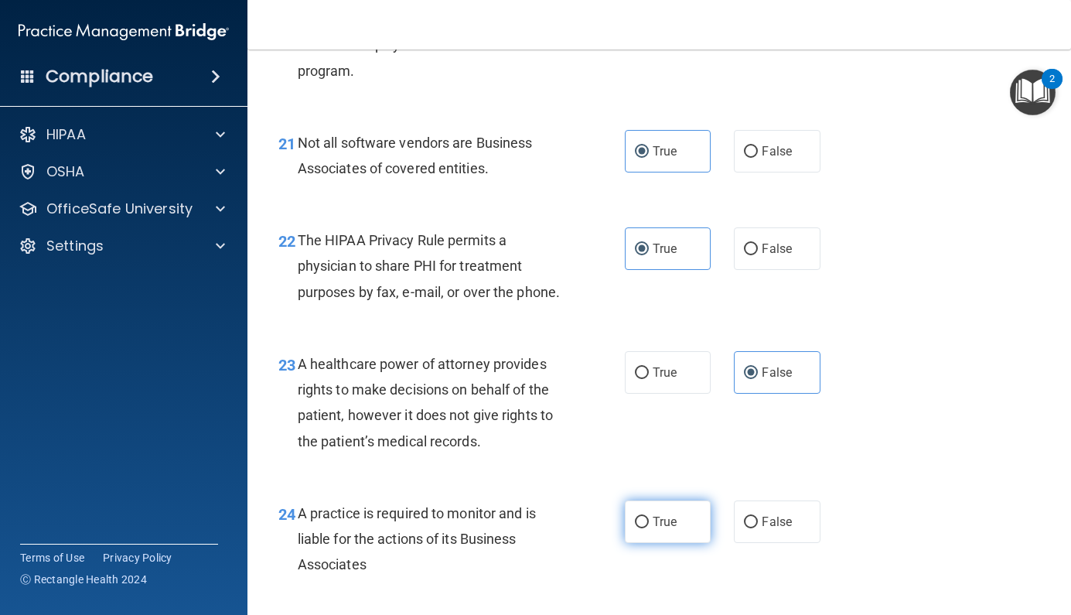
click at [671, 541] on label "True" at bounding box center [668, 521] width 87 height 43
click at [649, 528] on input "True" at bounding box center [642, 523] width 14 height 12
radio input "true"
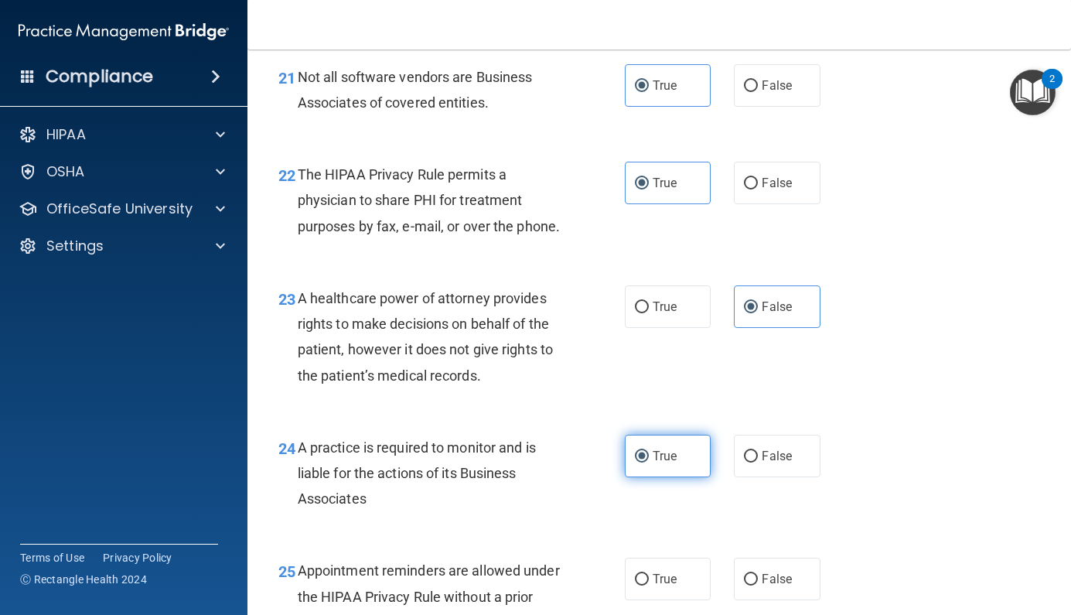
scroll to position [3154, 0]
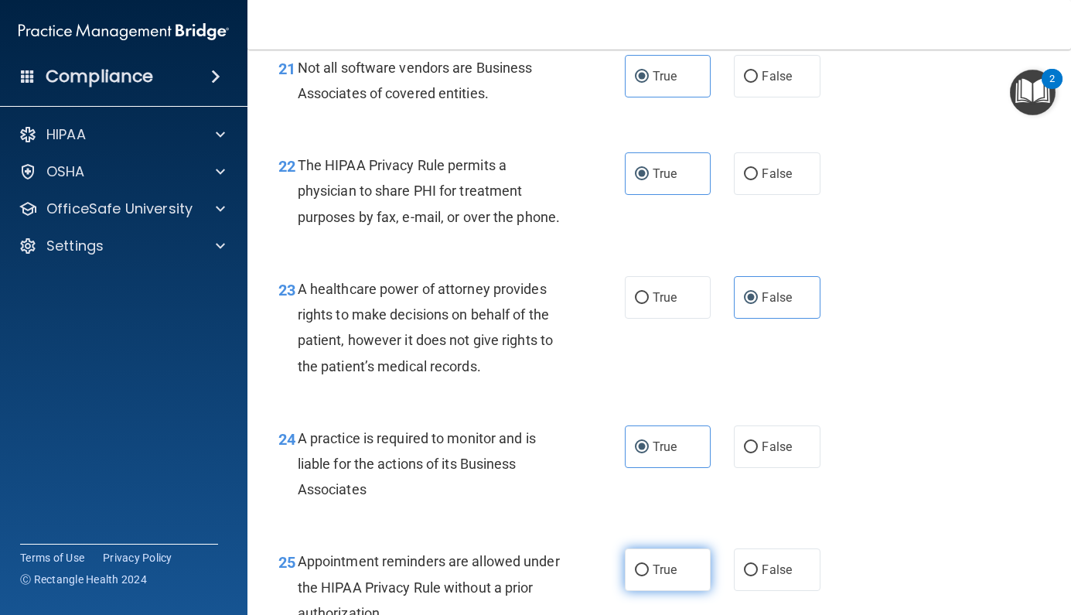
click at [656, 573] on span "True" at bounding box center [665, 569] width 24 height 15
click at [649, 573] on input "True" at bounding box center [642, 571] width 14 height 12
radio input "true"
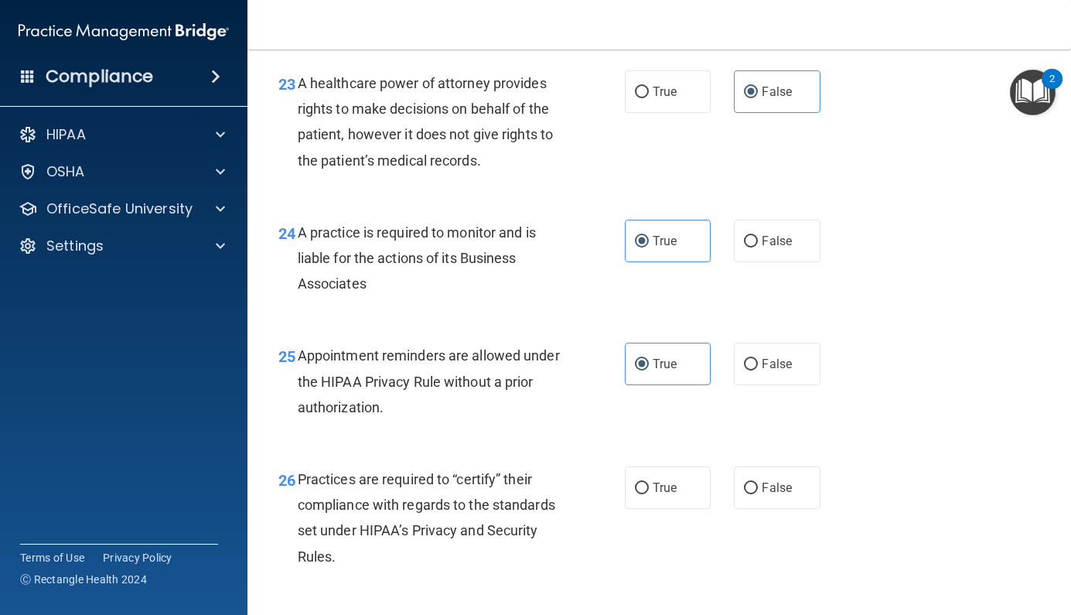
scroll to position [3367, 0]
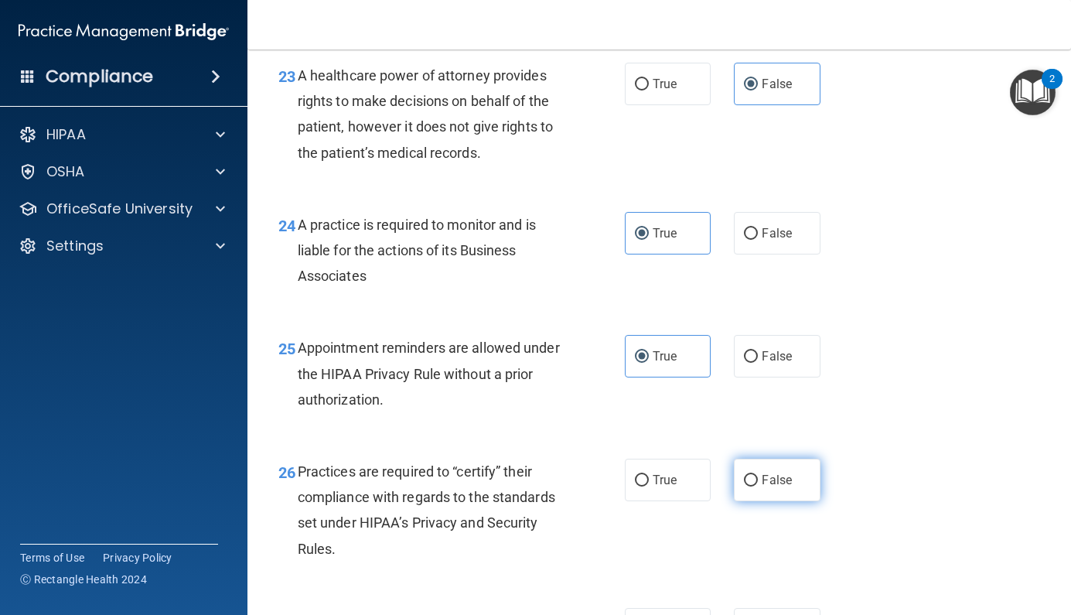
click at [775, 486] on span "False" at bounding box center [777, 480] width 30 height 15
click at [758, 486] on input "False" at bounding box center [751, 481] width 14 height 12
radio input "true"
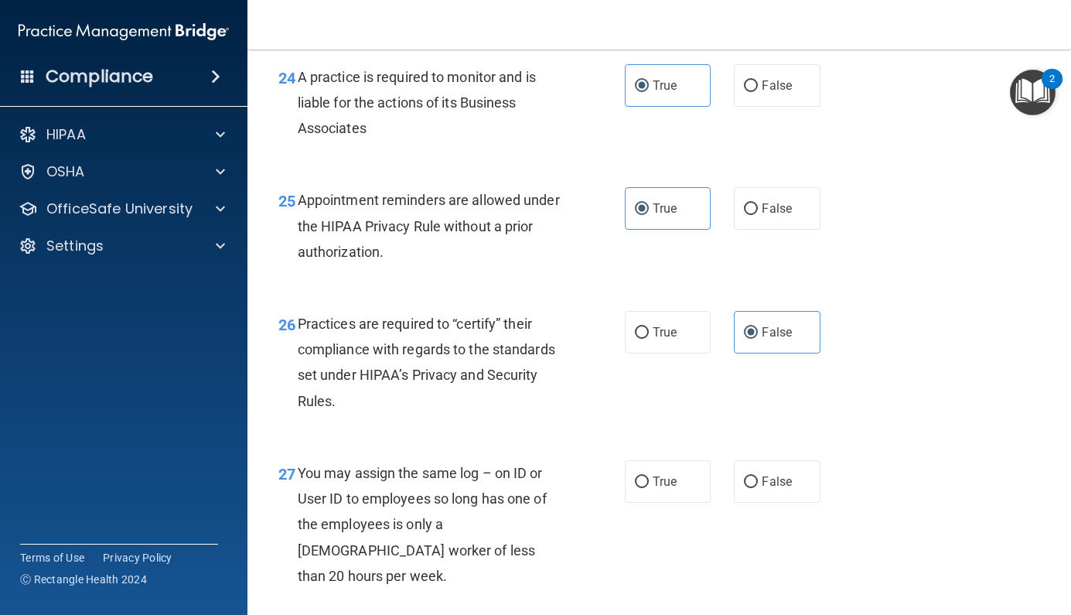
scroll to position [3518, 0]
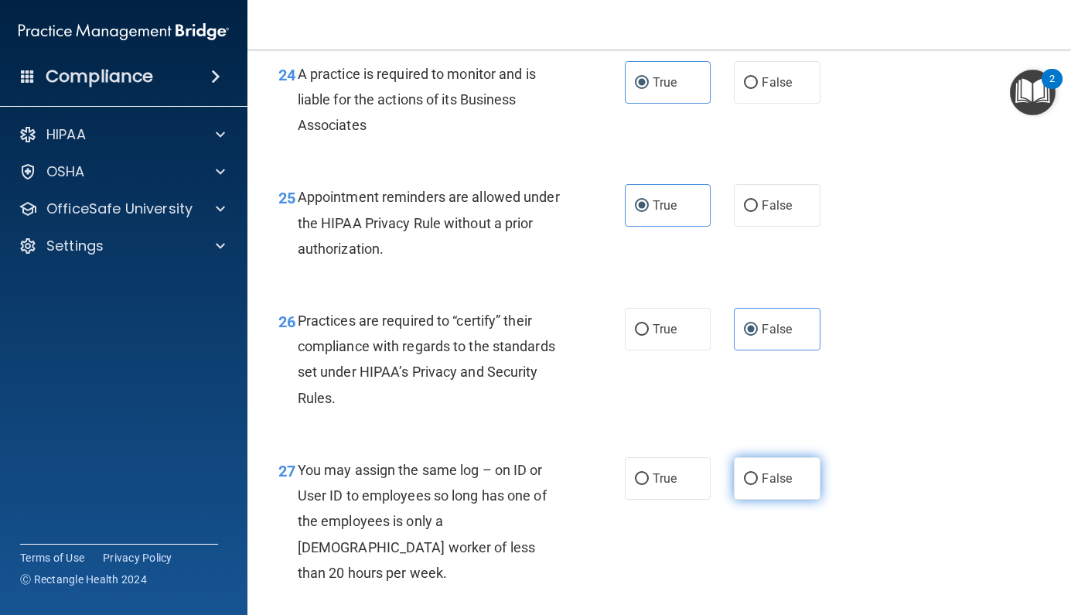
click at [758, 480] on label "False" at bounding box center [777, 478] width 87 height 43
click at [758, 480] on input "False" at bounding box center [751, 479] width 14 height 12
radio input "true"
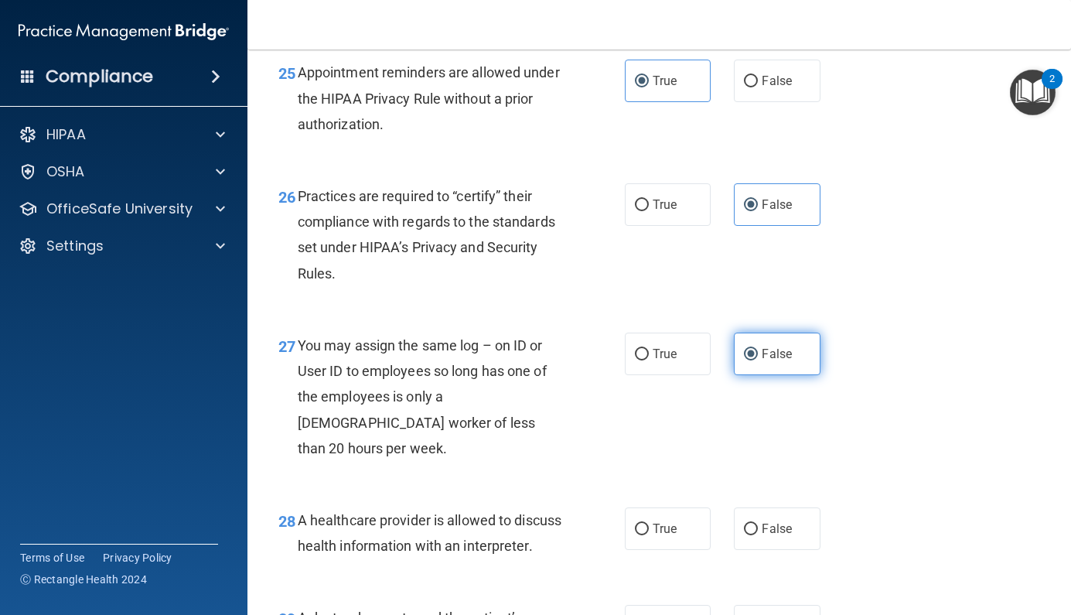
scroll to position [3644, 0]
click at [678, 512] on label "True" at bounding box center [668, 528] width 87 height 43
click at [649, 523] on input "True" at bounding box center [642, 529] width 14 height 12
radio input "true"
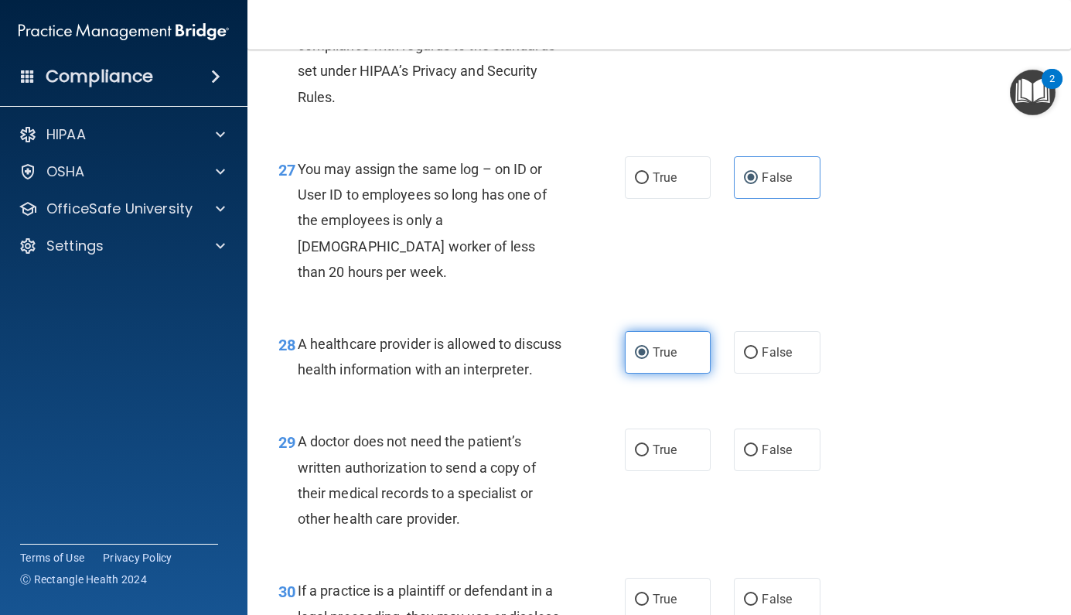
scroll to position [3821, 0]
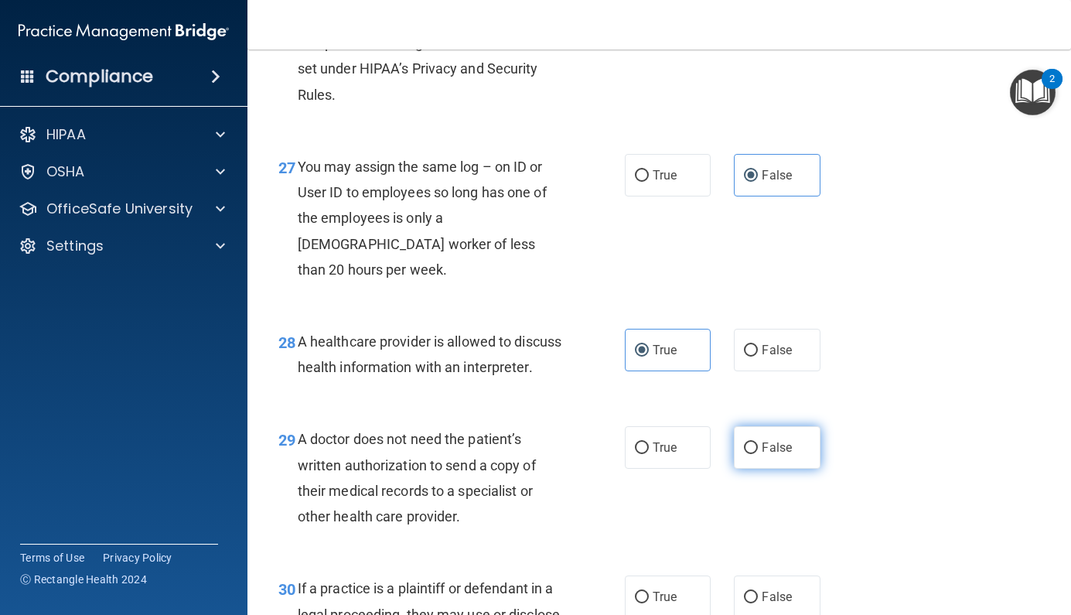
click at [802, 457] on label "False" at bounding box center [777, 447] width 87 height 43
click at [758, 454] on input "False" at bounding box center [751, 448] width 14 height 12
radio input "true"
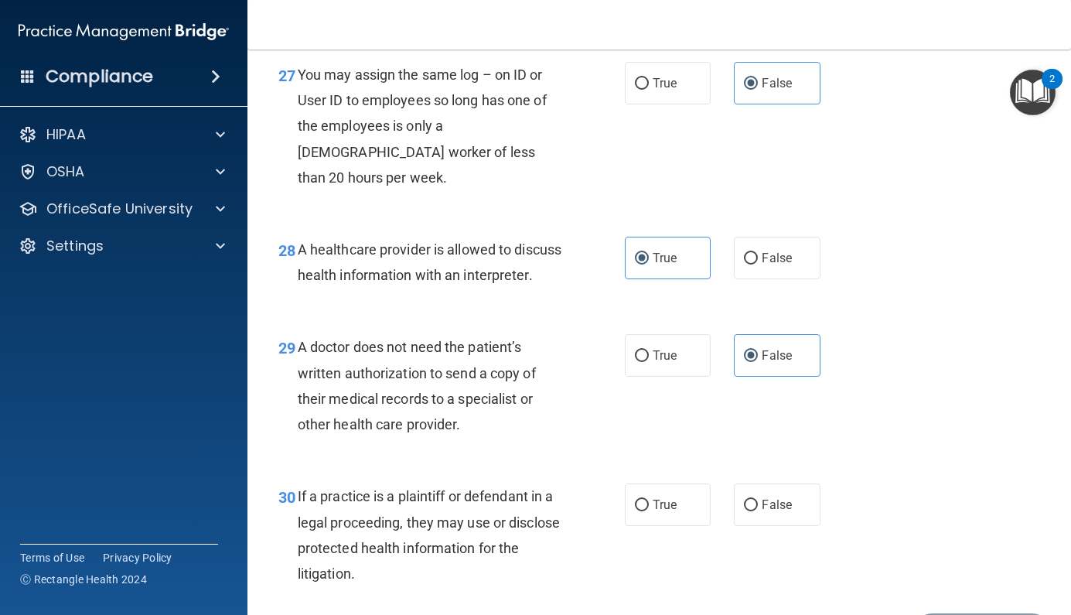
scroll to position [3915, 0]
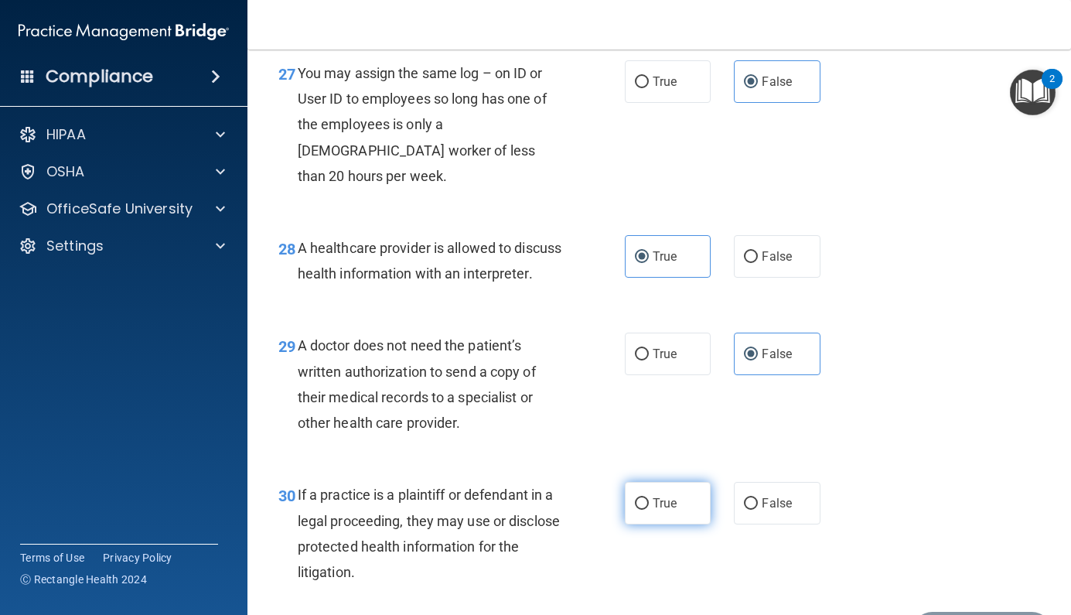
click at [685, 516] on label "True" at bounding box center [668, 503] width 87 height 43
click at [649, 510] on input "True" at bounding box center [642, 504] width 14 height 12
radio input "true"
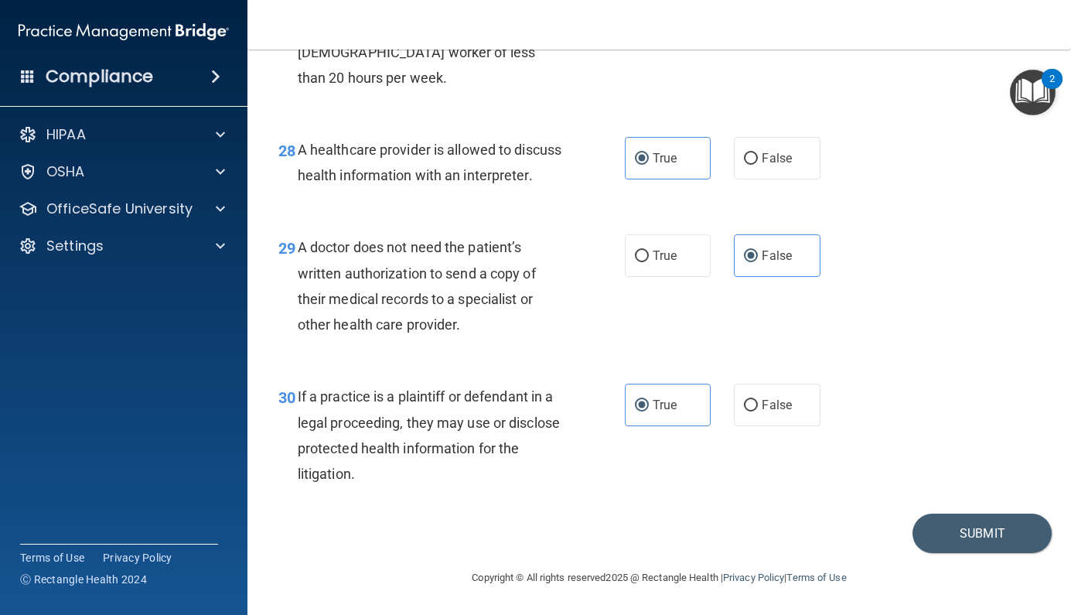
scroll to position [4018, 0]
click at [976, 528] on button "Submit" at bounding box center [982, 533] width 139 height 39
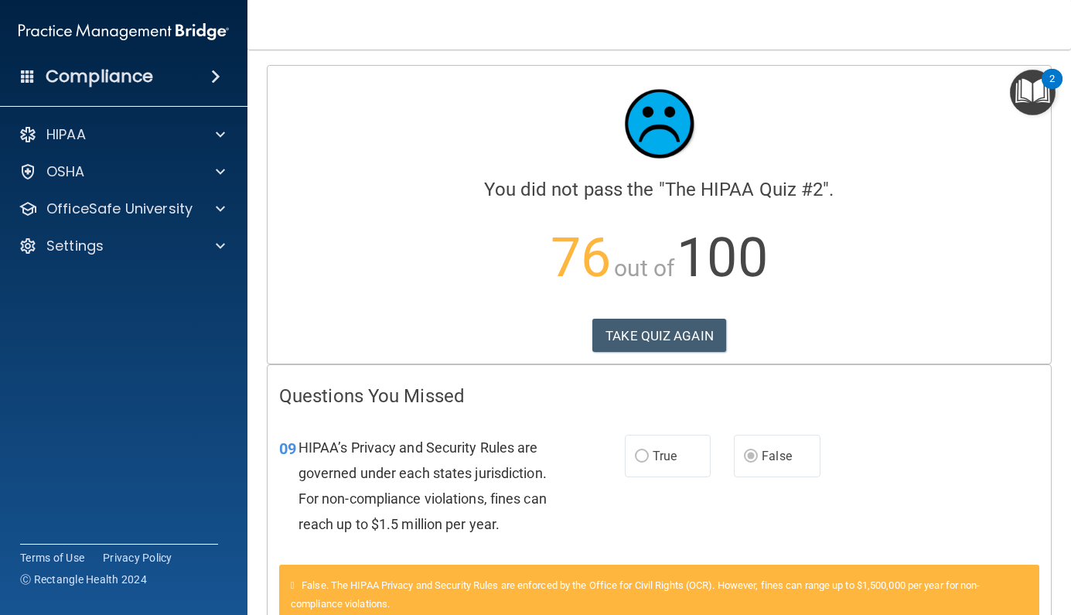
scroll to position [165, 0]
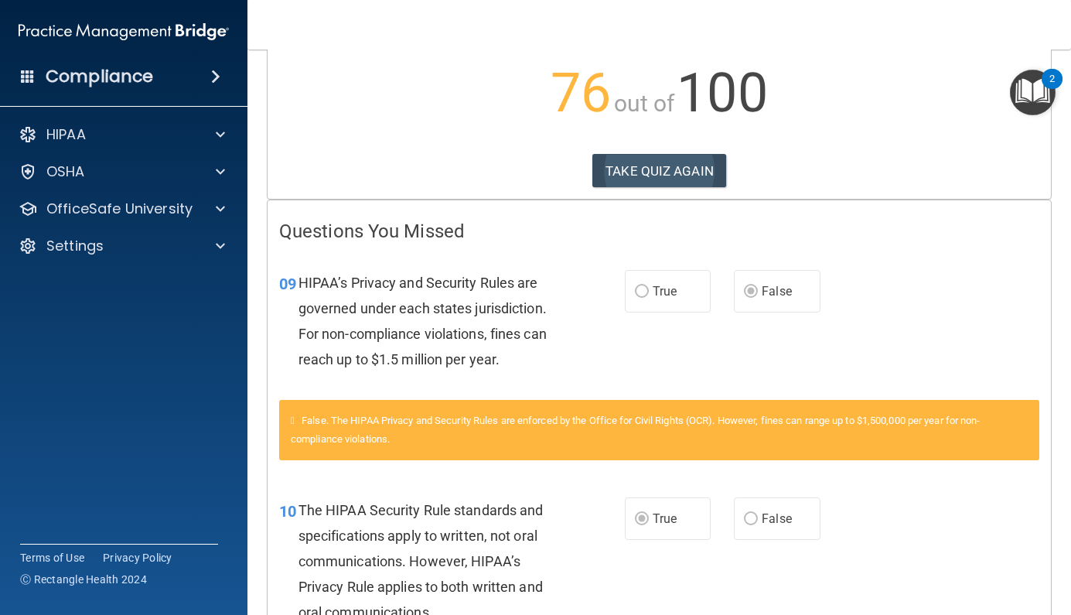
click at [647, 177] on button "TAKE QUIZ AGAIN" at bounding box center [659, 171] width 134 height 34
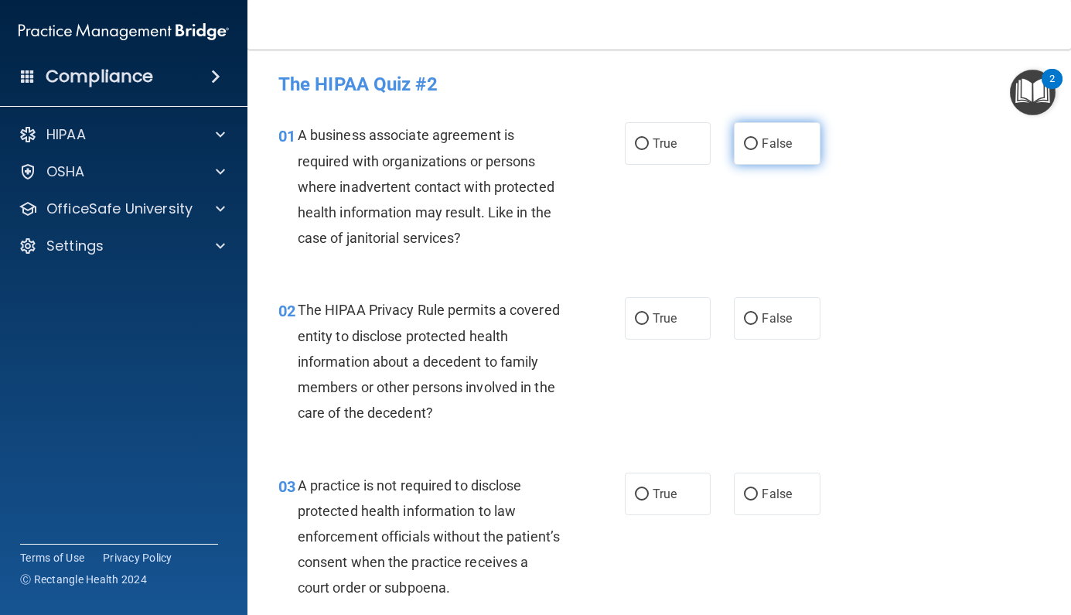
click at [771, 137] on span "False" at bounding box center [777, 143] width 30 height 15
click at [758, 138] on input "False" at bounding box center [751, 144] width 14 height 12
radio input "true"
click at [656, 314] on span "True" at bounding box center [665, 318] width 24 height 15
click at [649, 314] on input "True" at bounding box center [642, 319] width 14 height 12
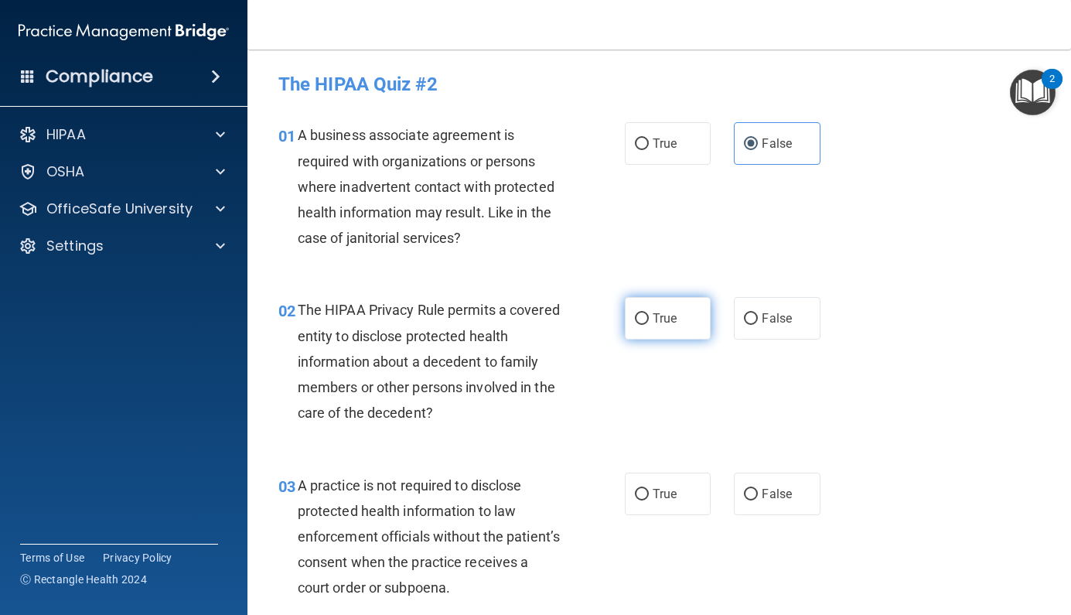
radio input "true"
click at [778, 499] on label "False" at bounding box center [777, 494] width 87 height 43
click at [758, 499] on input "False" at bounding box center [751, 495] width 14 height 12
radio input "true"
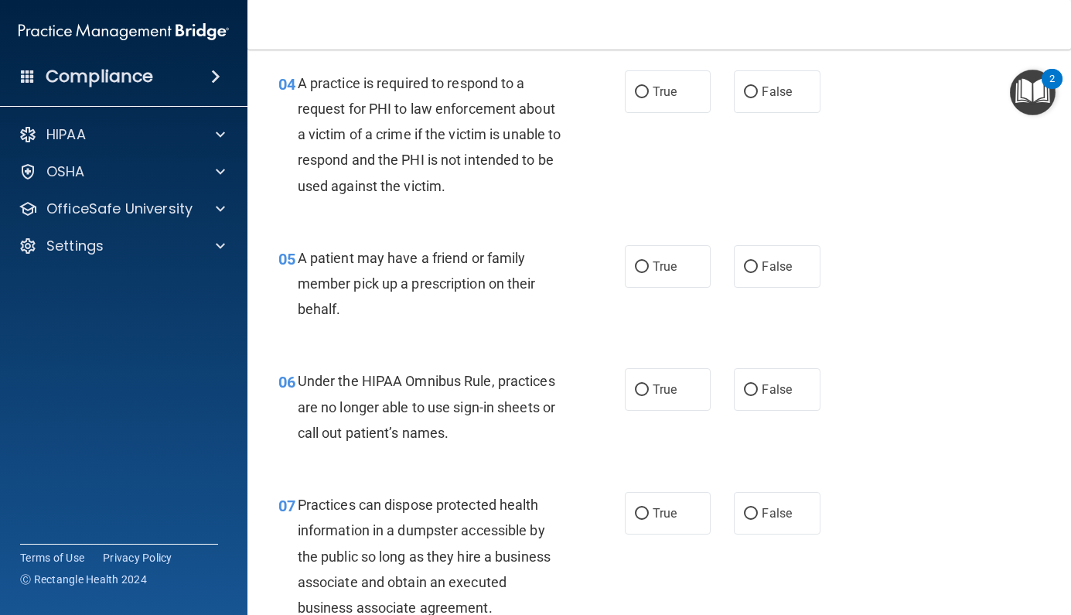
scroll to position [581, 0]
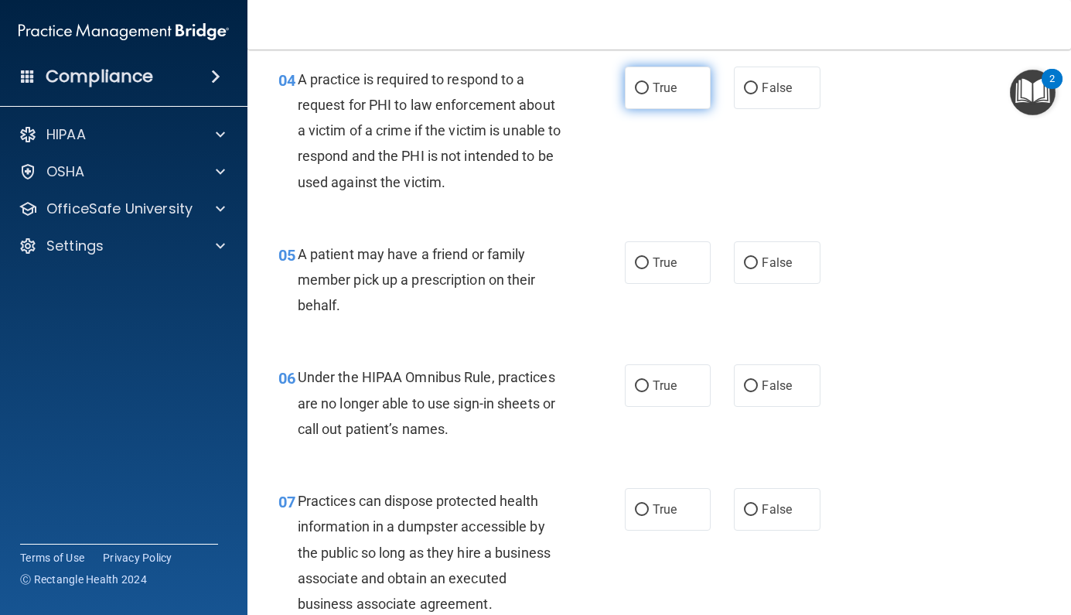
click at [647, 93] on label "True" at bounding box center [668, 88] width 87 height 43
click at [647, 93] on input "True" at bounding box center [642, 89] width 14 height 12
radio input "true"
click at [664, 257] on span "True" at bounding box center [665, 262] width 24 height 15
click at [649, 258] on input "True" at bounding box center [642, 264] width 14 height 12
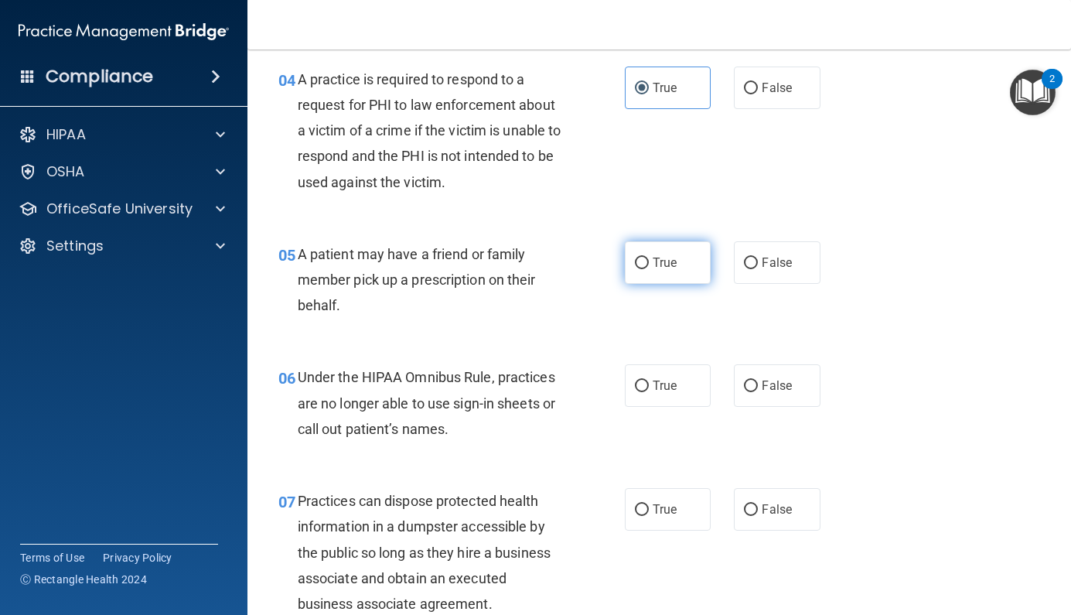
radio input "true"
click at [763, 370] on label "False" at bounding box center [777, 385] width 87 height 43
click at [758, 381] on input "False" at bounding box center [751, 387] width 14 height 12
radio input "true"
click at [781, 506] on span "False" at bounding box center [777, 509] width 30 height 15
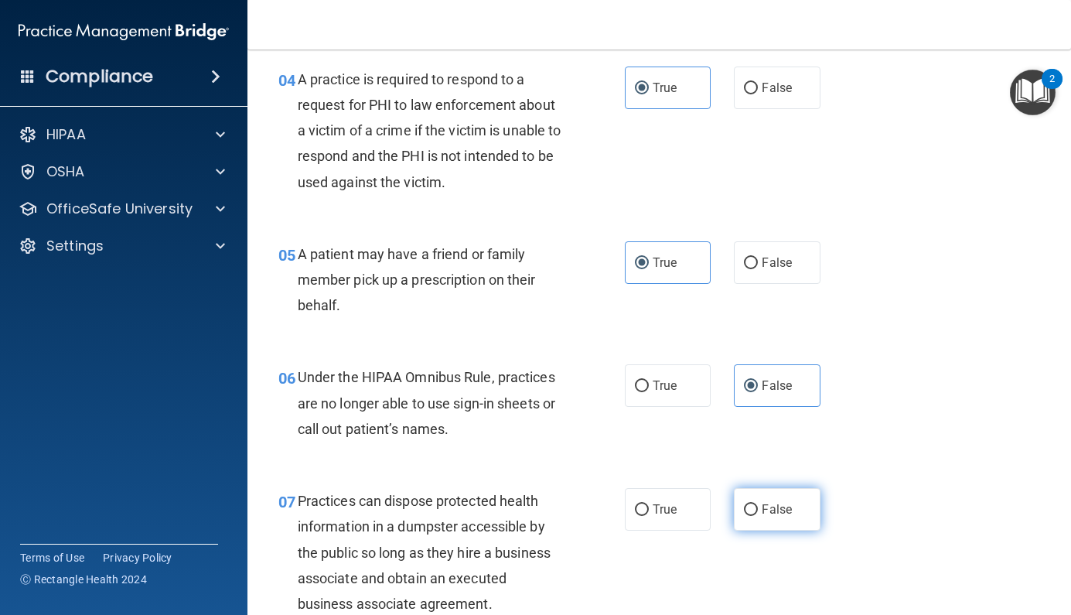
click at [758, 506] on input "False" at bounding box center [751, 510] width 14 height 12
radio input "true"
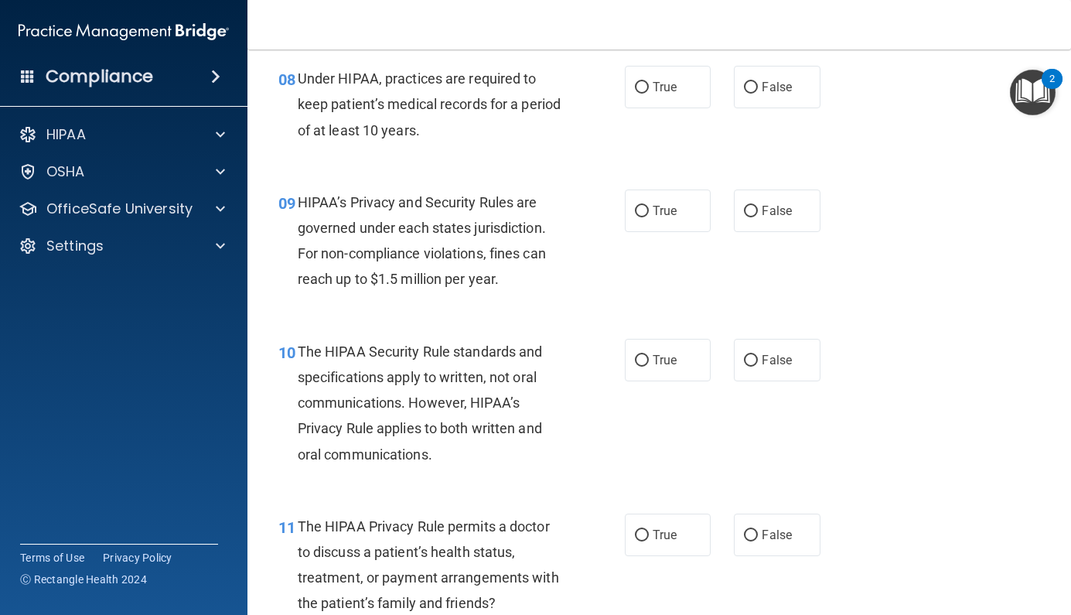
scroll to position [1181, 0]
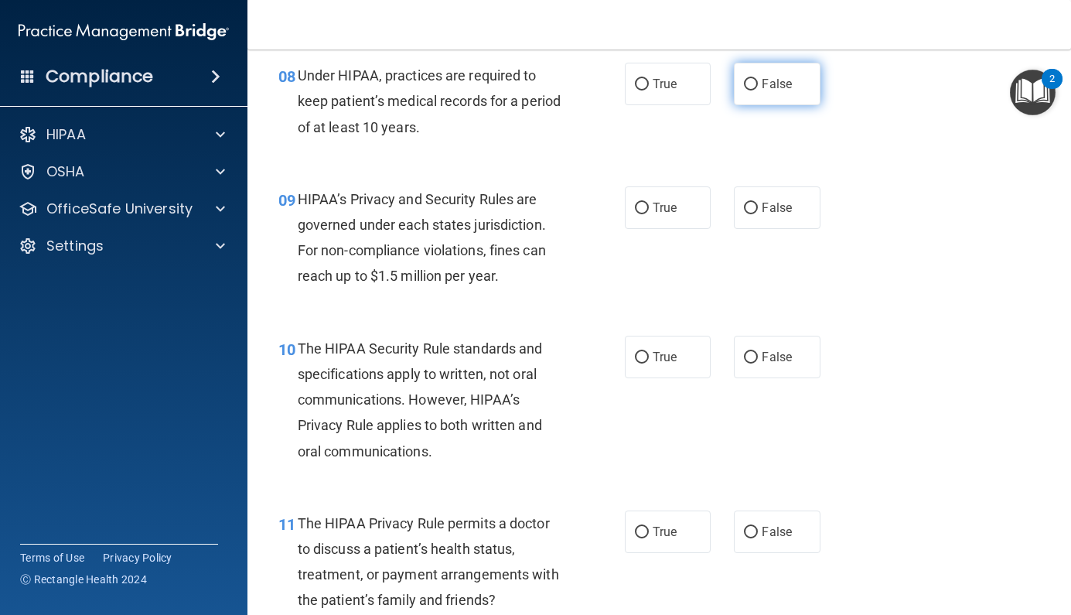
click at [768, 86] on label "False" at bounding box center [777, 84] width 87 height 43
click at [758, 86] on input "False" at bounding box center [751, 85] width 14 height 12
radio input "true"
click at [666, 200] on span "True" at bounding box center [665, 207] width 24 height 15
click at [649, 203] on input "True" at bounding box center [642, 209] width 14 height 12
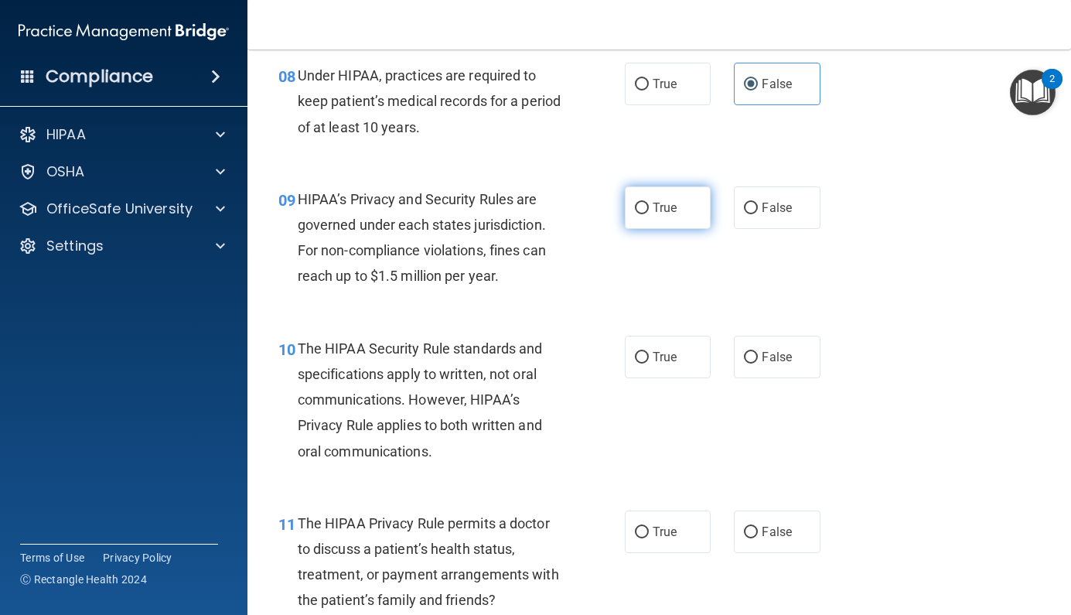
radio input "true"
click at [797, 352] on label "False" at bounding box center [777, 357] width 87 height 43
click at [758, 352] on input "False" at bounding box center [751, 358] width 14 height 12
radio input "true"
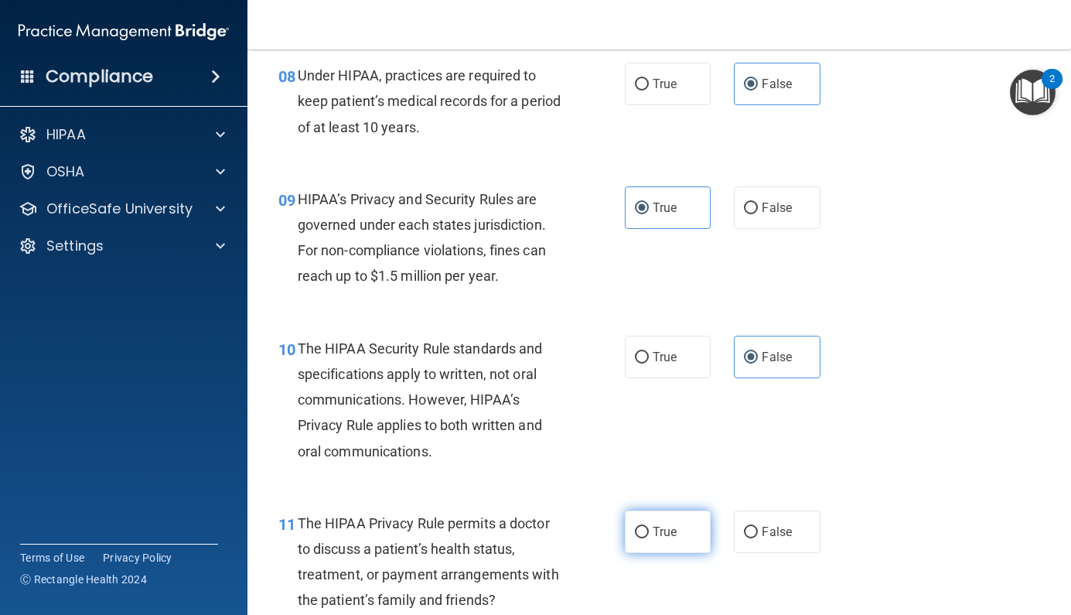
click at [680, 526] on label "True" at bounding box center [668, 531] width 87 height 43
click at [649, 527] on input "True" at bounding box center [642, 533] width 14 height 12
radio input "true"
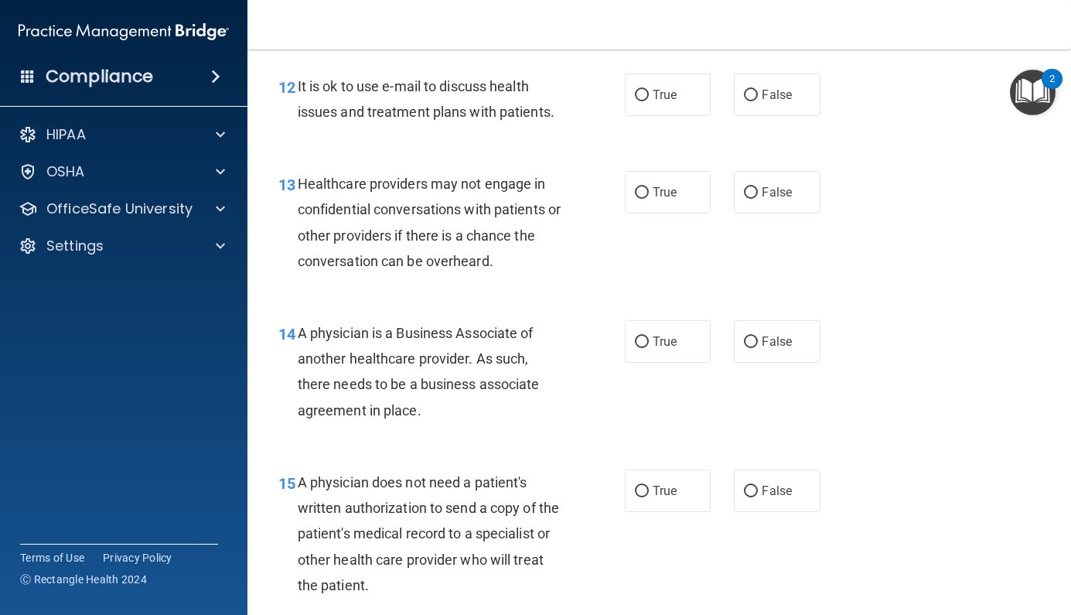
scroll to position [1769, 0]
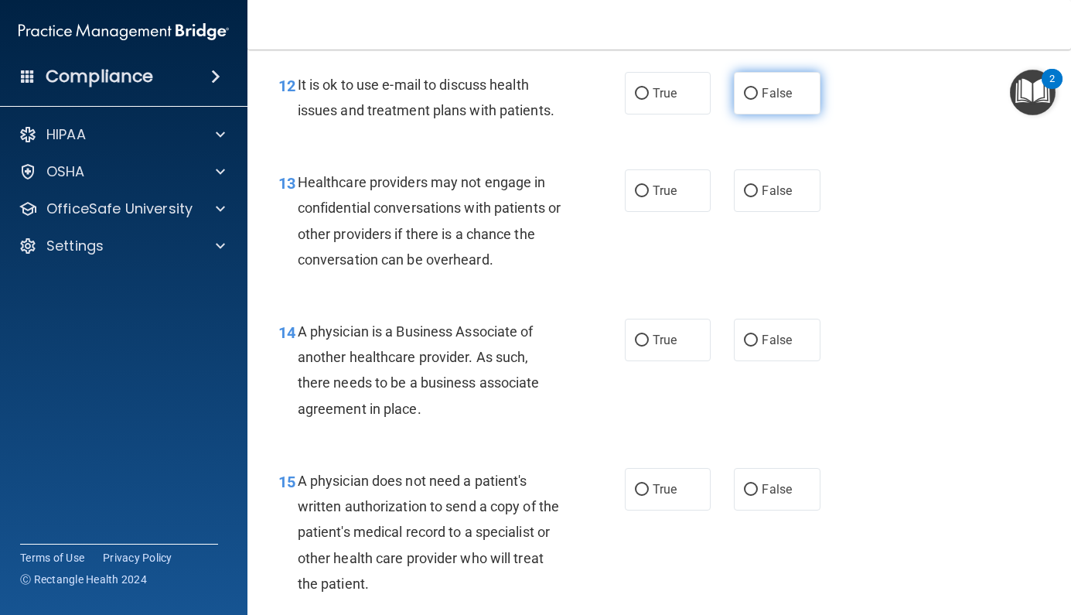
click at [783, 92] on label "False" at bounding box center [777, 93] width 87 height 43
click at [758, 92] on input "False" at bounding box center [751, 94] width 14 height 12
radio input "true"
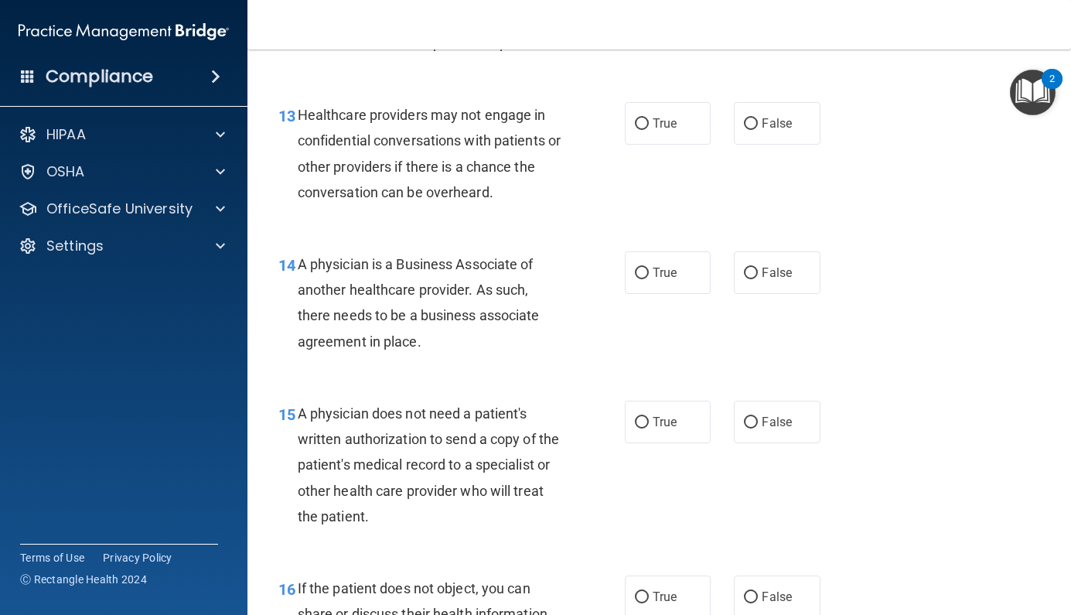
scroll to position [1841, 0]
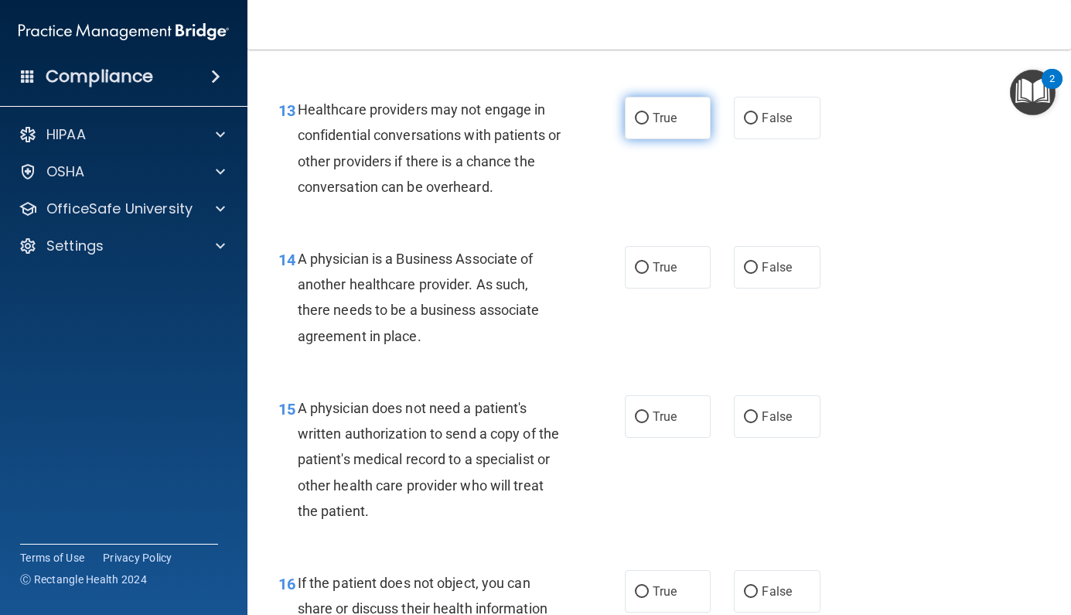
click at [675, 111] on span "True" at bounding box center [665, 118] width 24 height 15
click at [649, 113] on input "True" at bounding box center [642, 119] width 14 height 12
radio input "true"
click at [759, 255] on label "False" at bounding box center [777, 267] width 87 height 43
click at [758, 262] on input "False" at bounding box center [751, 268] width 14 height 12
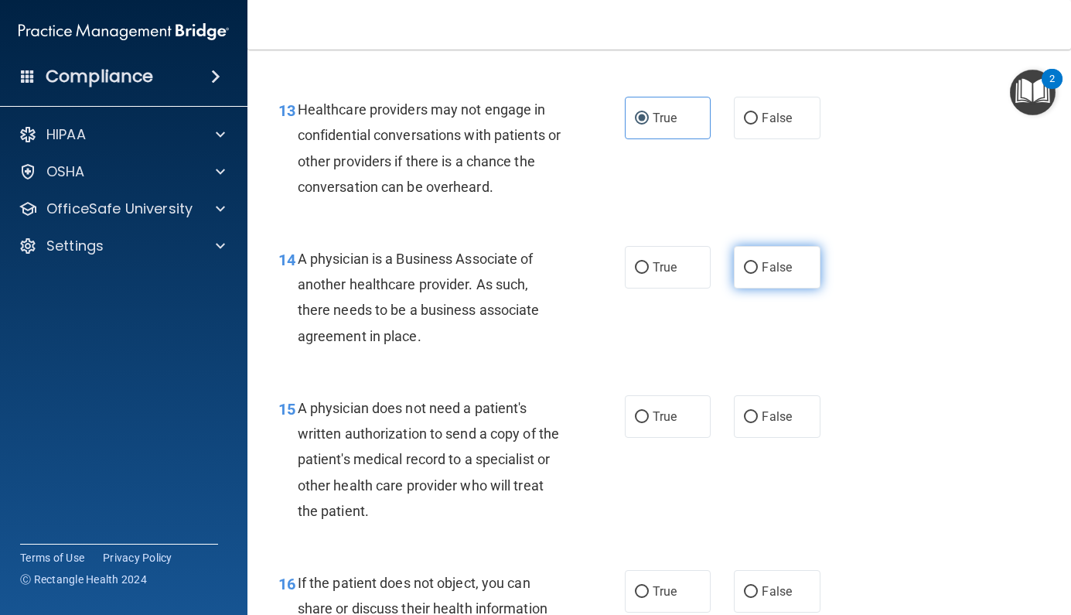
radio input "true"
click at [664, 410] on span "True" at bounding box center [665, 416] width 24 height 15
click at [649, 411] on input "True" at bounding box center [642, 417] width 14 height 12
radio input "true"
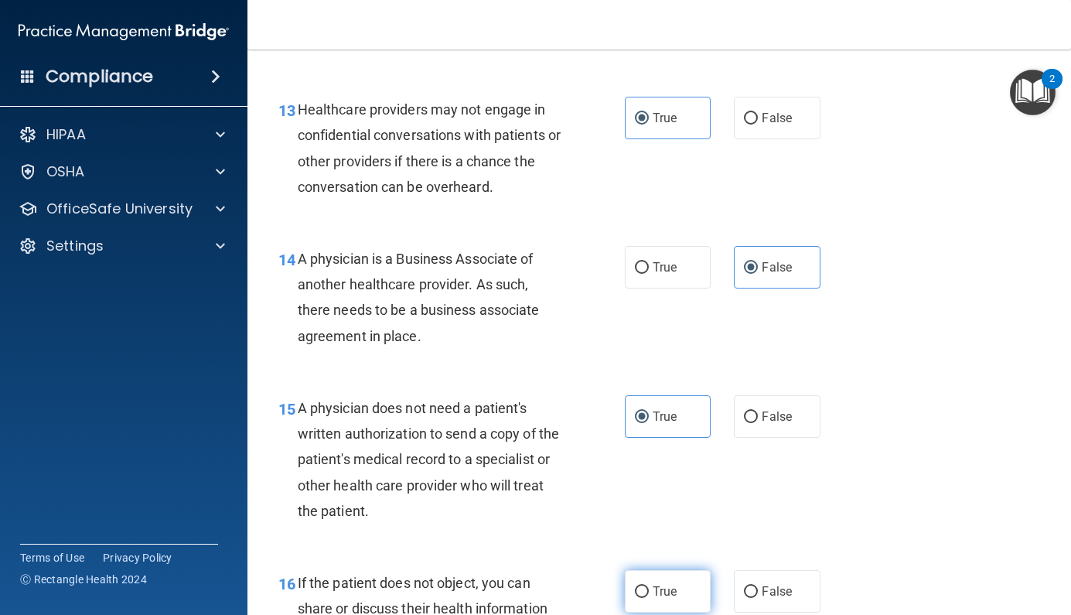
click at [653, 584] on span "True" at bounding box center [665, 591] width 24 height 15
click at [649, 586] on input "True" at bounding box center [642, 592] width 14 height 12
radio input "true"
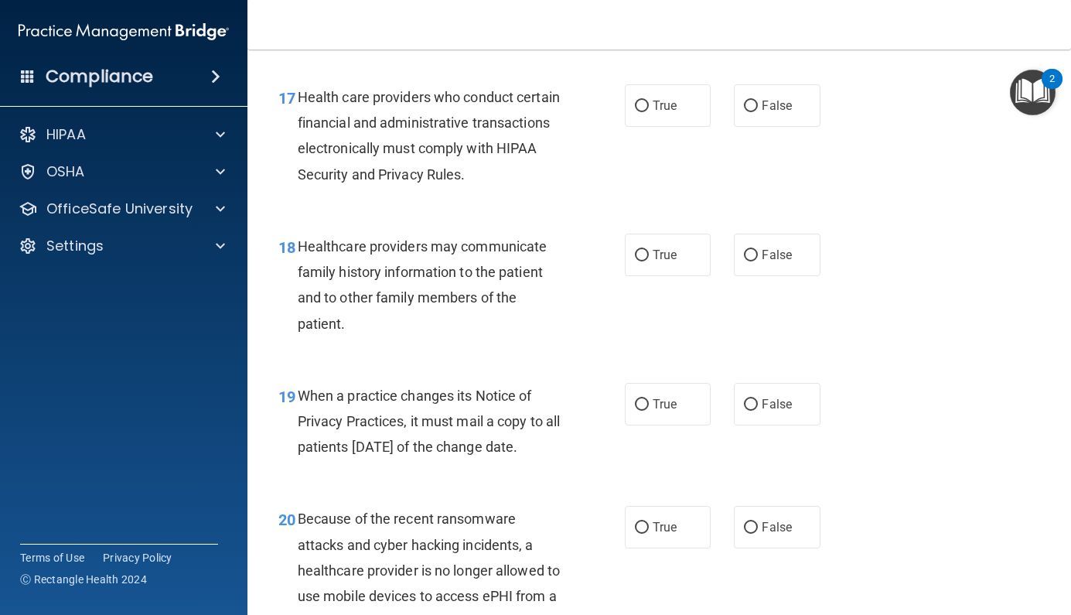
scroll to position [2514, 0]
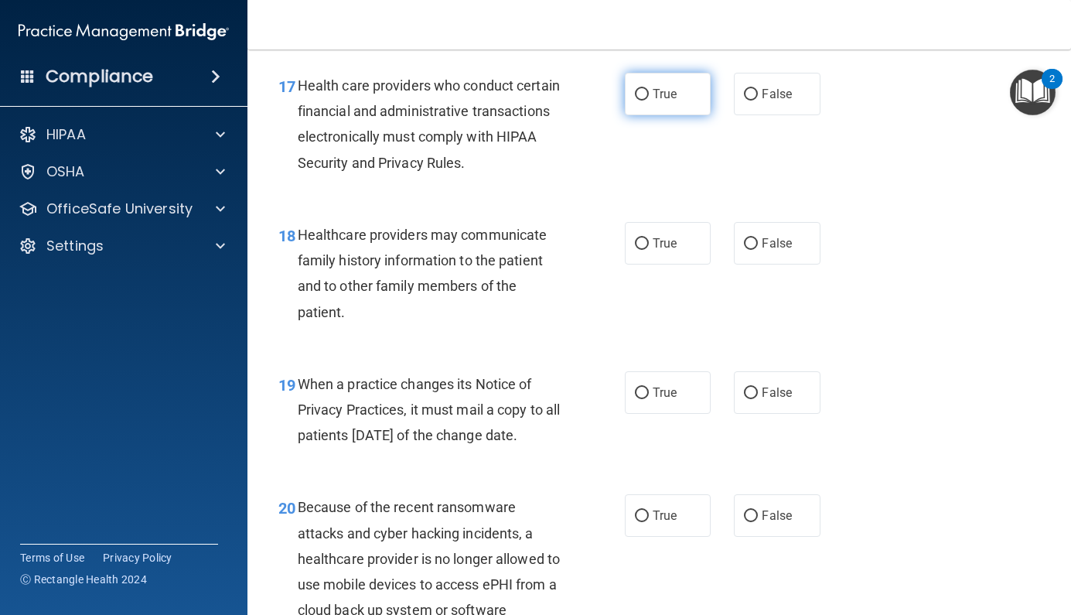
click at [664, 73] on label "True" at bounding box center [668, 94] width 87 height 43
click at [649, 89] on input "True" at bounding box center [642, 95] width 14 height 12
radio input "true"
click at [668, 236] on span "True" at bounding box center [665, 243] width 24 height 15
click at [649, 238] on input "True" at bounding box center [642, 244] width 14 height 12
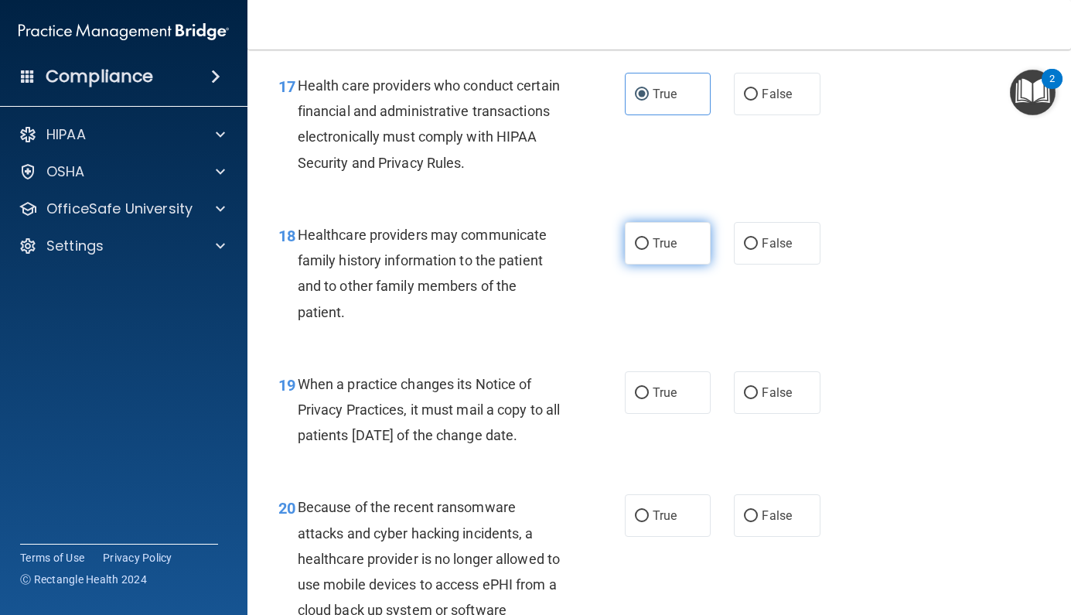
radio input "true"
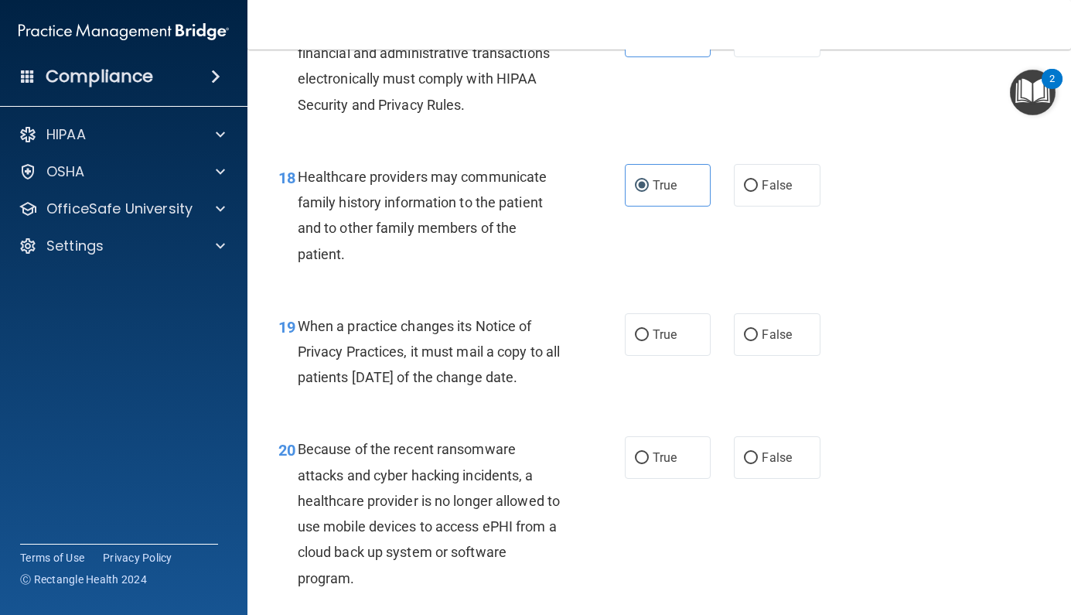
scroll to position [2600, 0]
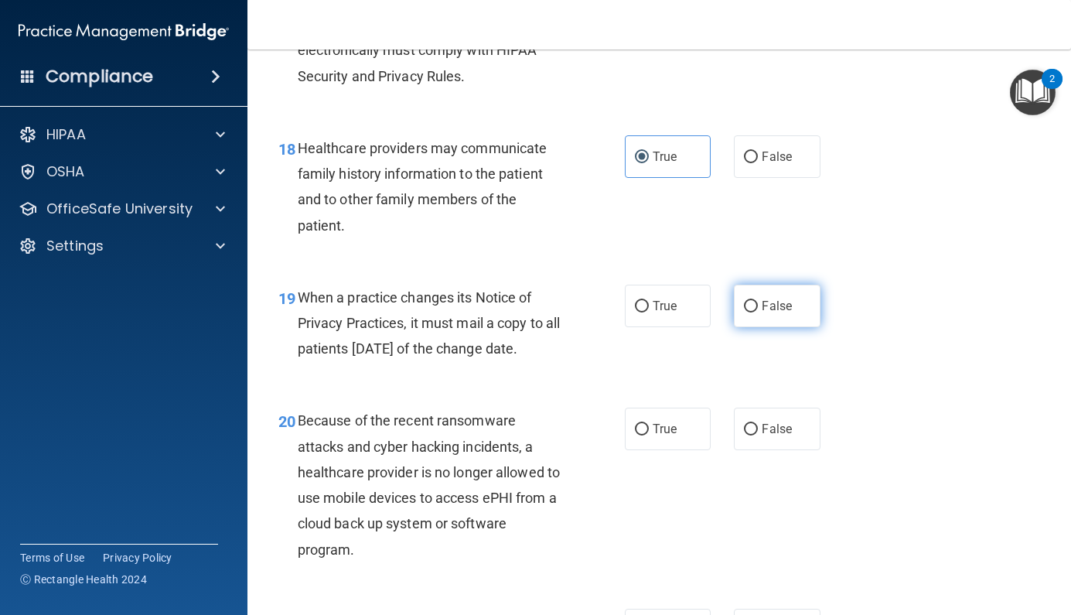
click at [785, 299] on span "False" at bounding box center [777, 306] width 30 height 15
click at [758, 301] on input "False" at bounding box center [751, 307] width 14 height 12
radio input "true"
click at [775, 449] on label "False" at bounding box center [777, 429] width 87 height 43
click at [758, 435] on input "False" at bounding box center [751, 430] width 14 height 12
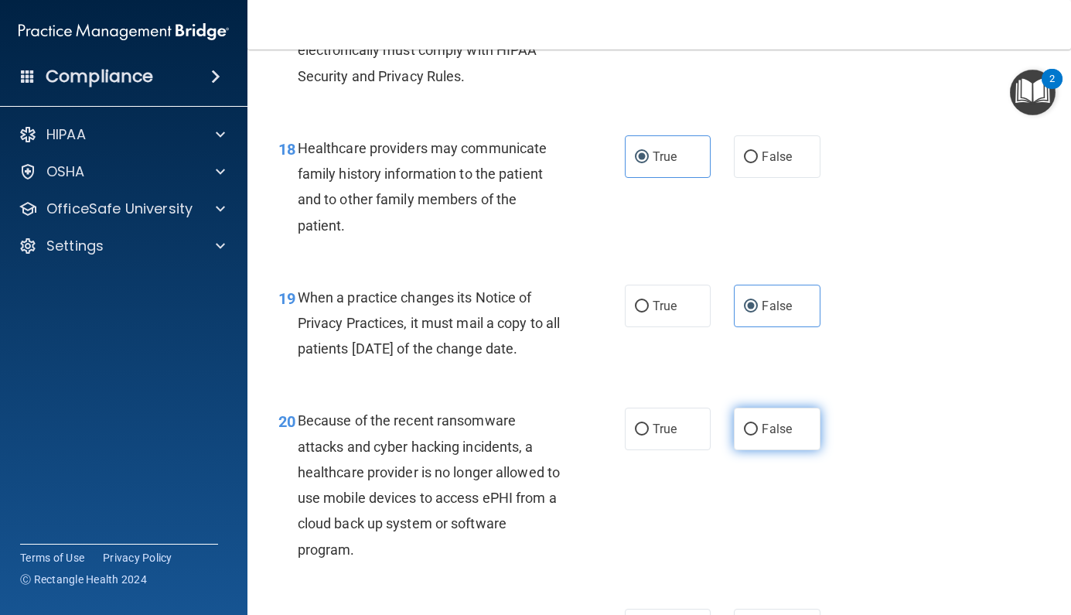
radio input "true"
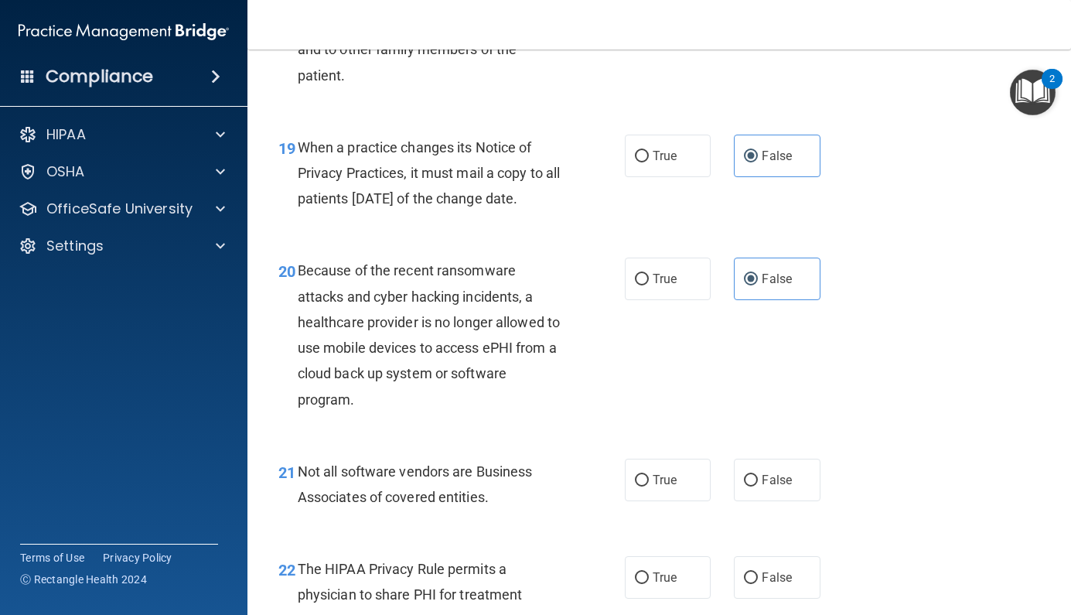
scroll to position [2777, 0]
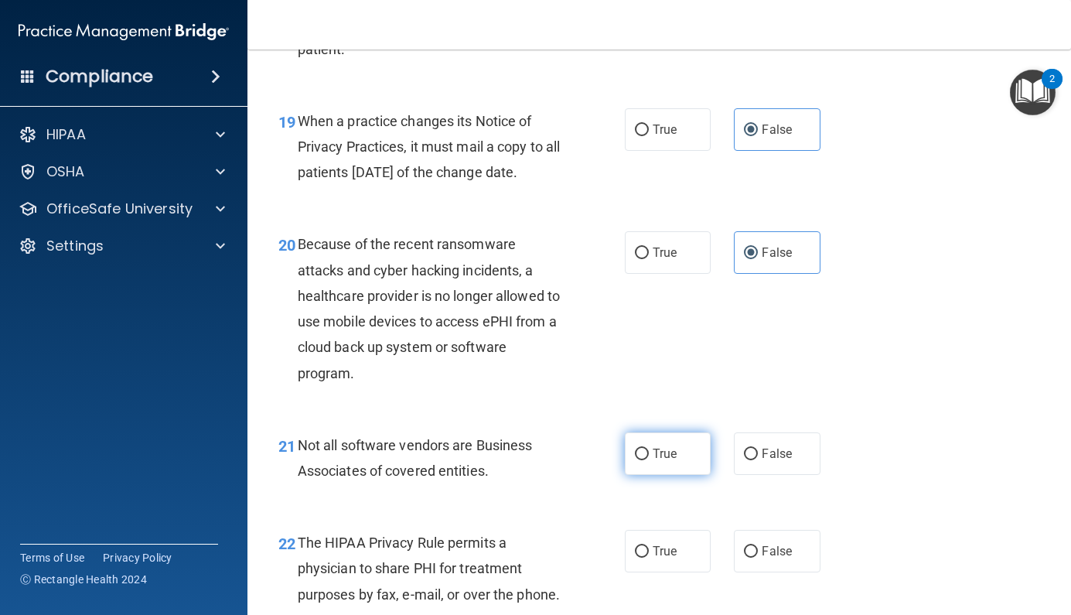
click at [651, 473] on label "True" at bounding box center [668, 453] width 87 height 43
click at [649, 460] on input "True" at bounding box center [642, 455] width 14 height 12
radio input "true"
click at [661, 558] on span "True" at bounding box center [665, 551] width 24 height 15
click at [649, 558] on input "True" at bounding box center [642, 552] width 14 height 12
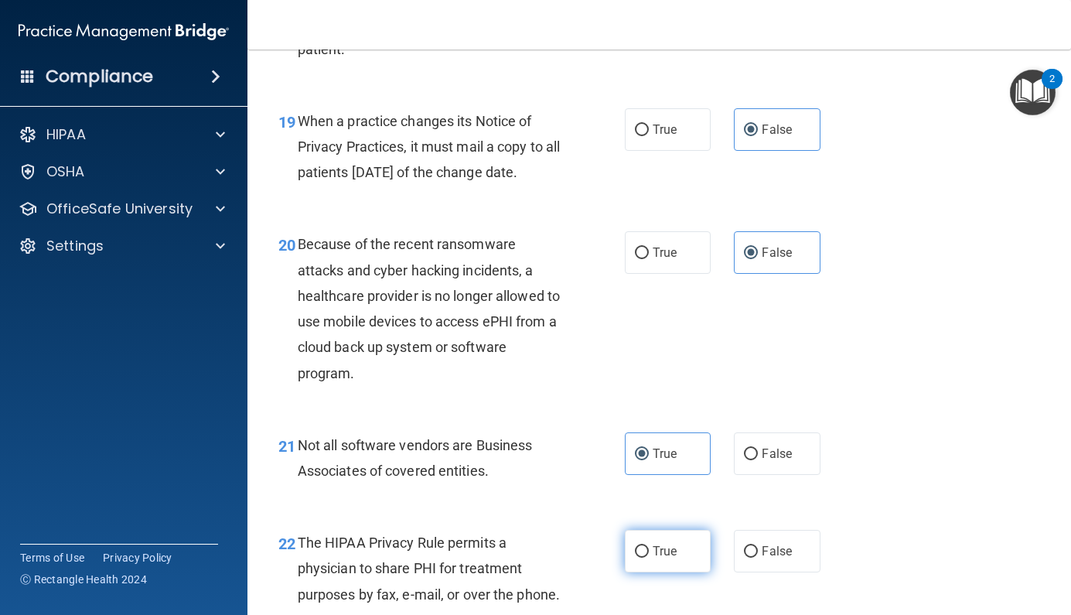
radio input "true"
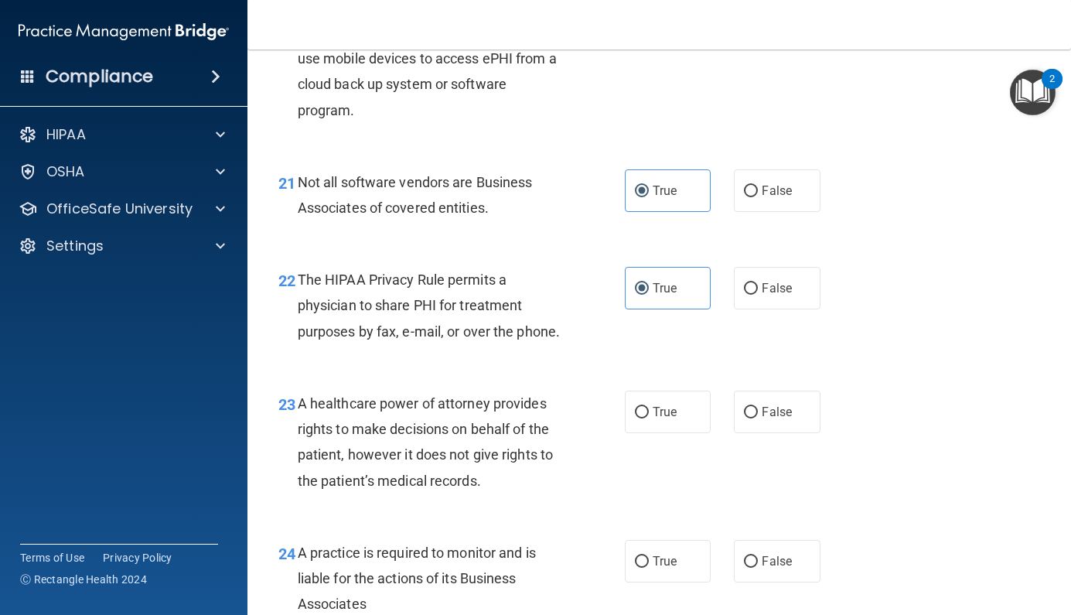
scroll to position [3043, 0]
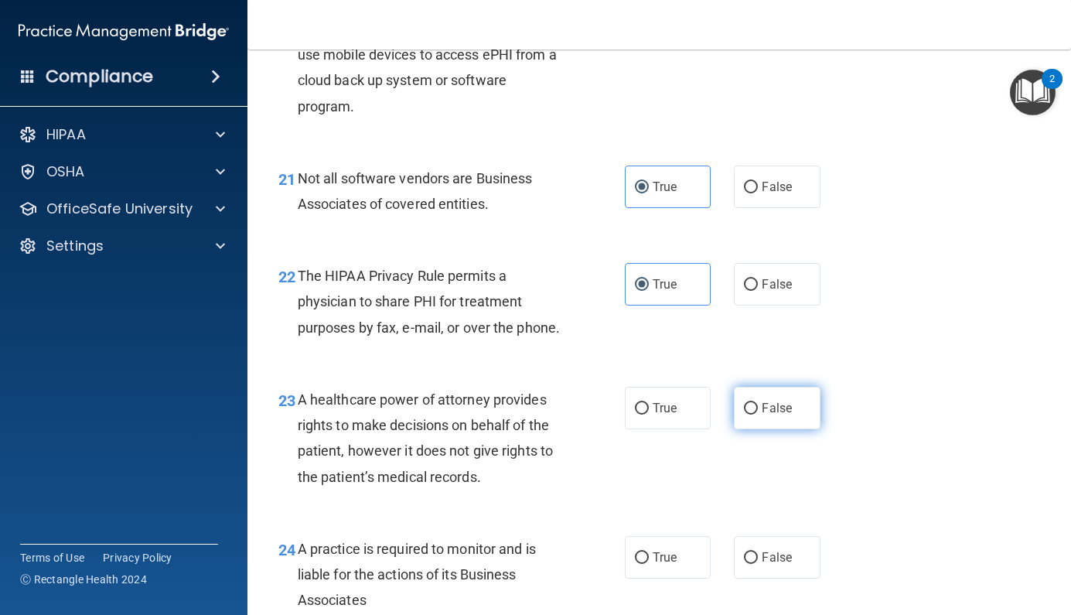
click at [801, 404] on label "False" at bounding box center [777, 408] width 87 height 43
click at [758, 404] on input "False" at bounding box center [751, 409] width 14 height 12
radio input "true"
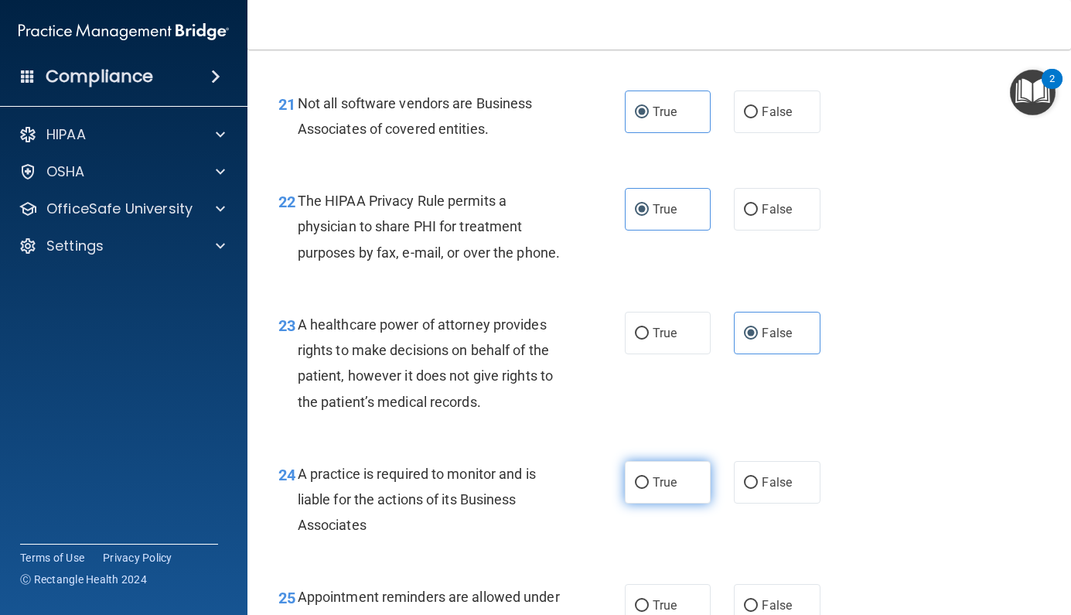
click at [657, 486] on span "True" at bounding box center [665, 482] width 24 height 15
click at [649, 486] on input "True" at bounding box center [642, 483] width 14 height 12
radio input "true"
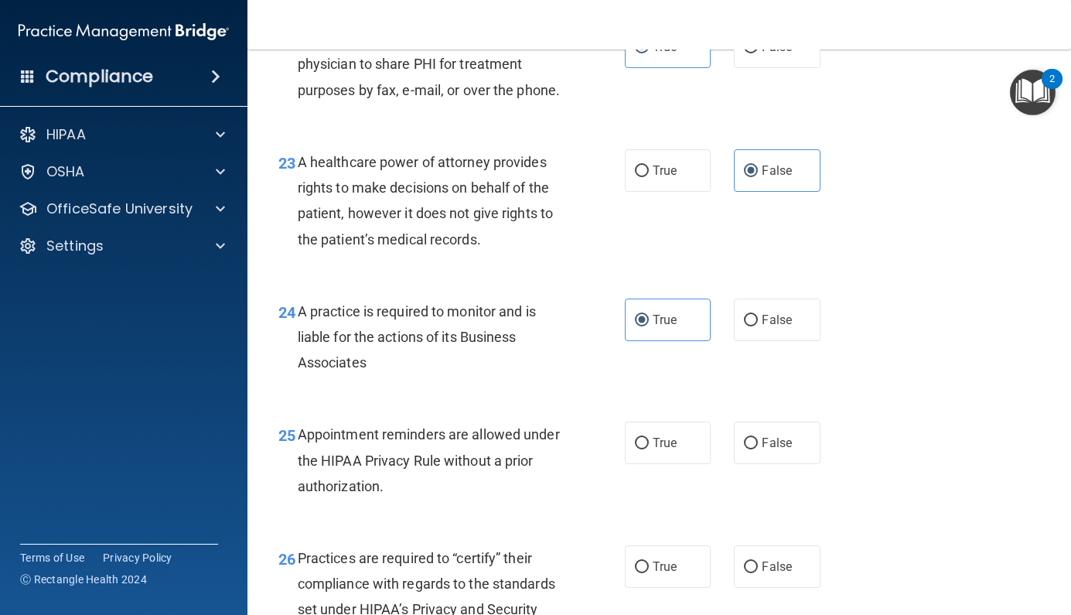
scroll to position [3292, 0]
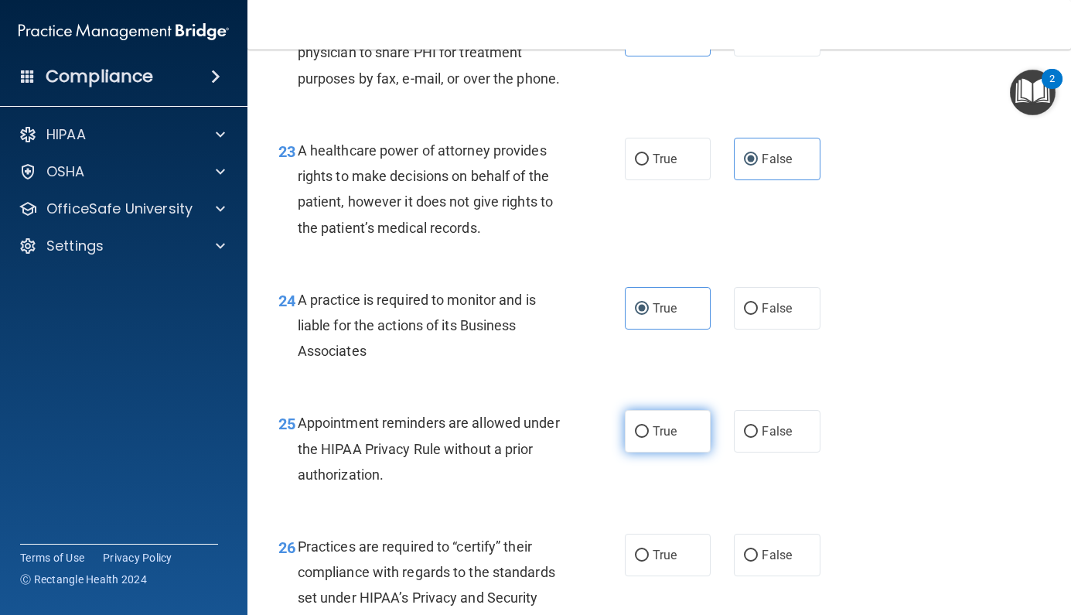
click at [655, 437] on span "True" at bounding box center [665, 431] width 24 height 15
click at [649, 437] on input "True" at bounding box center [642, 432] width 14 height 12
radio input "true"
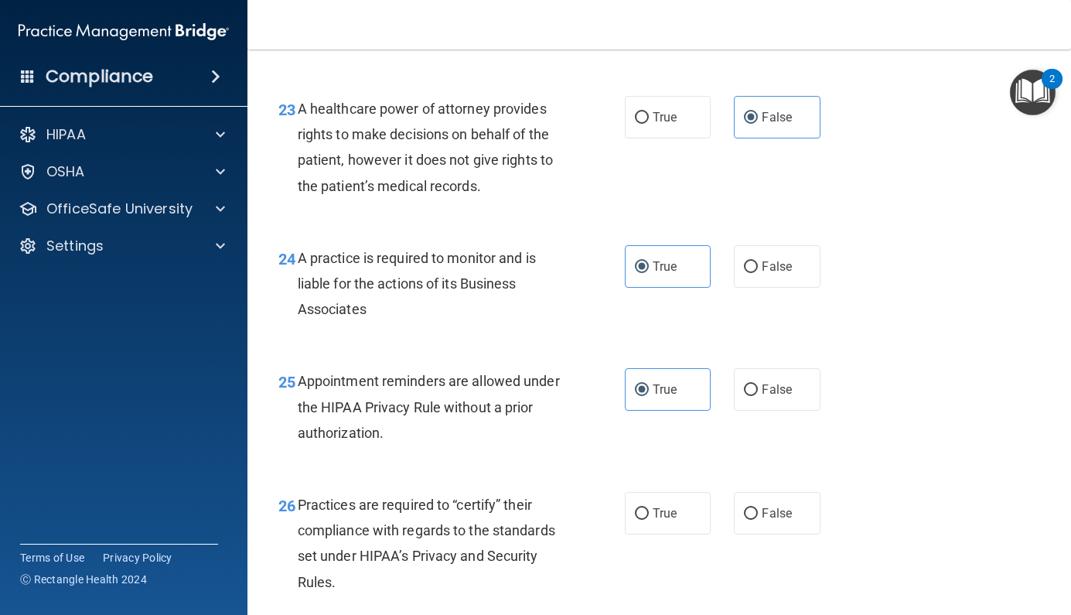
scroll to position [3335, 0]
click at [775, 514] on span "False" at bounding box center [777, 512] width 30 height 15
click at [758, 514] on input "False" at bounding box center [751, 513] width 14 height 12
radio input "true"
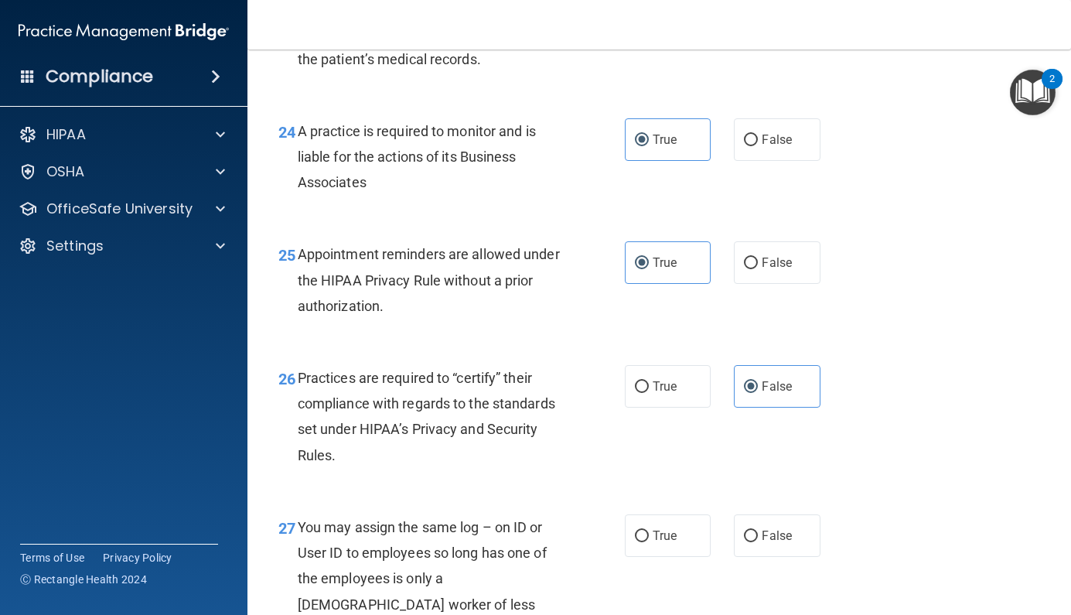
scroll to position [3533, 0]
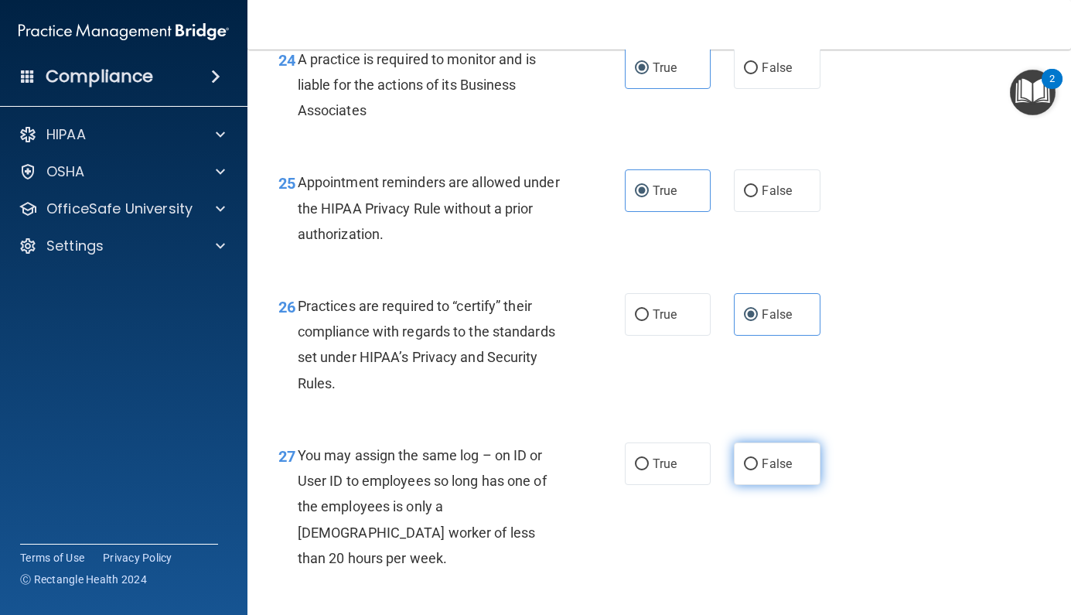
click at [793, 472] on label "False" at bounding box center [777, 463] width 87 height 43
click at [758, 470] on input "False" at bounding box center [751, 465] width 14 height 12
radio input "true"
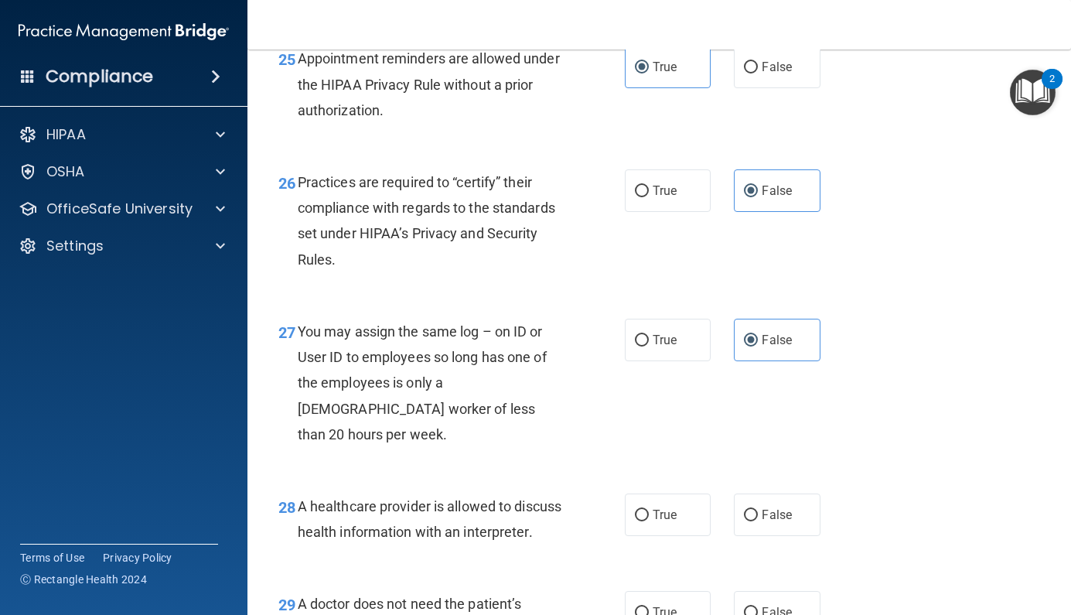
scroll to position [3661, 0]
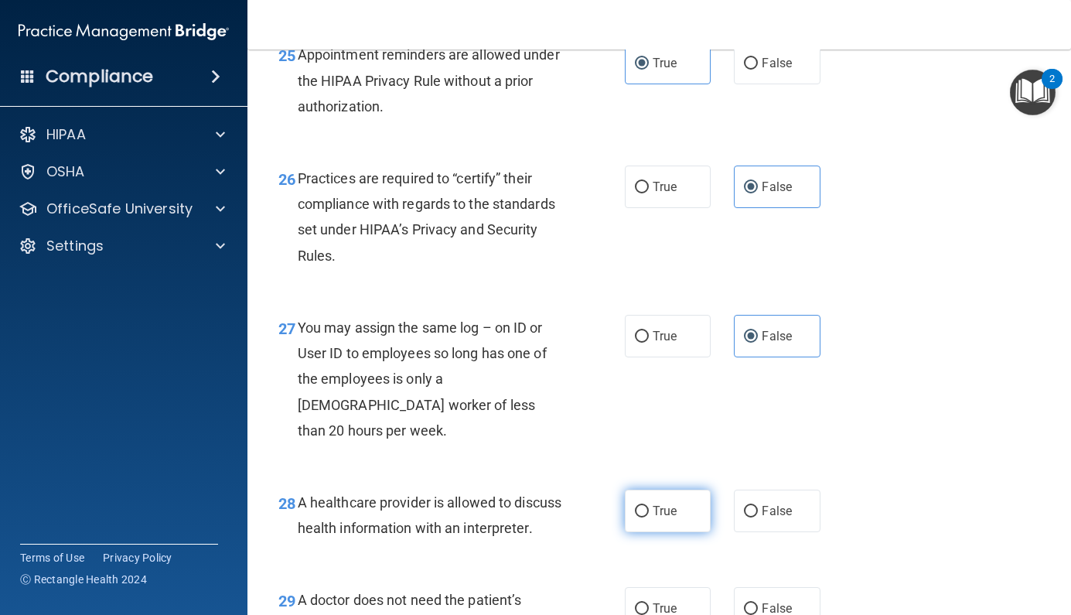
click at [639, 506] on input "True" at bounding box center [642, 512] width 14 height 12
radio input "true"
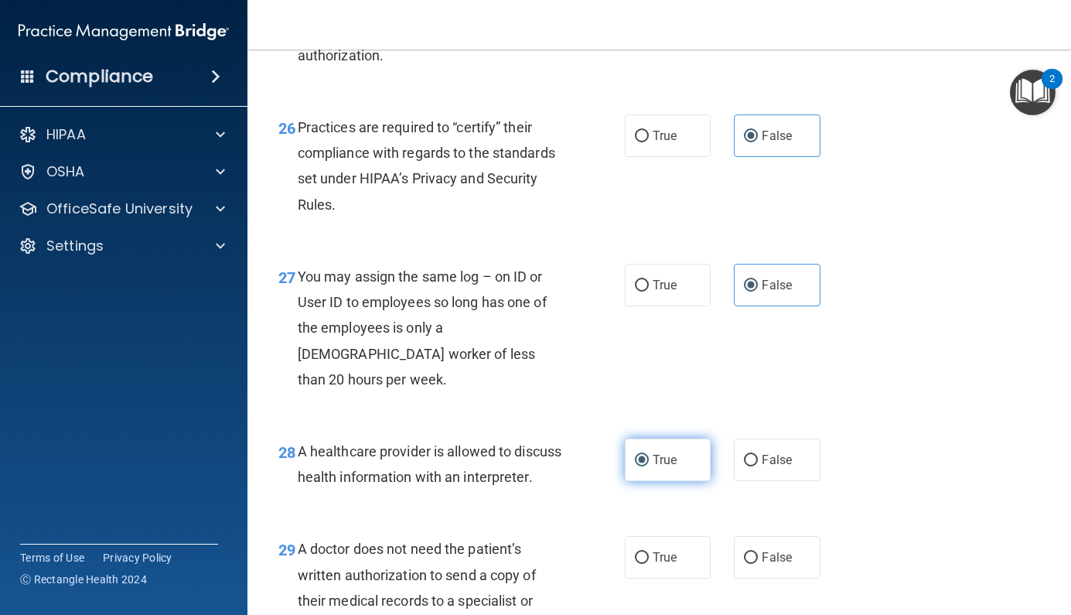
scroll to position [3720, 0]
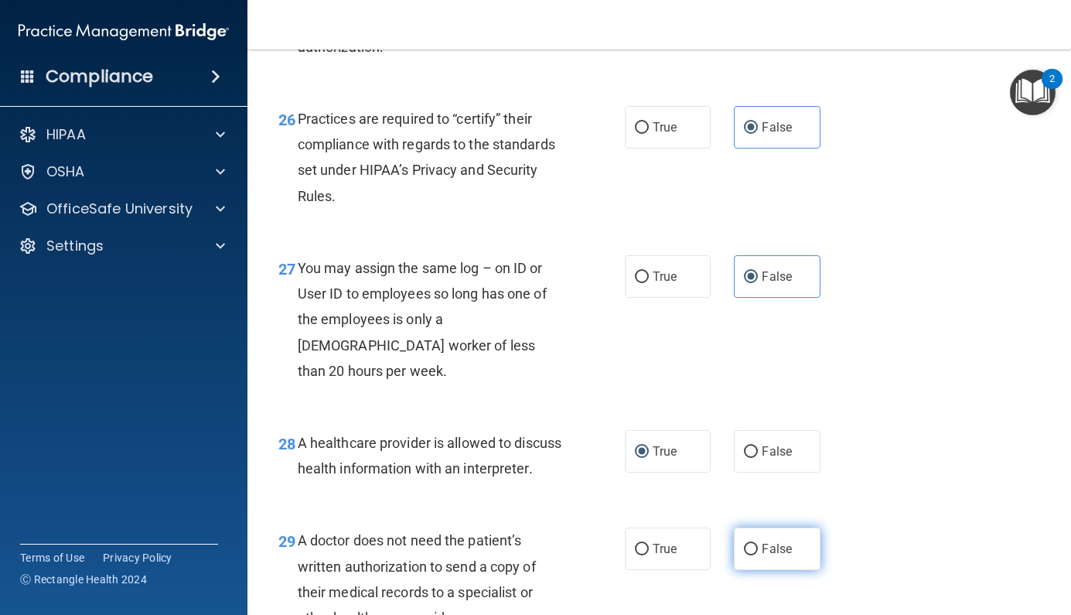
click at [771, 556] on span "False" at bounding box center [777, 548] width 30 height 15
click at [758, 555] on input "False" at bounding box center [751, 550] width 14 height 12
radio input "true"
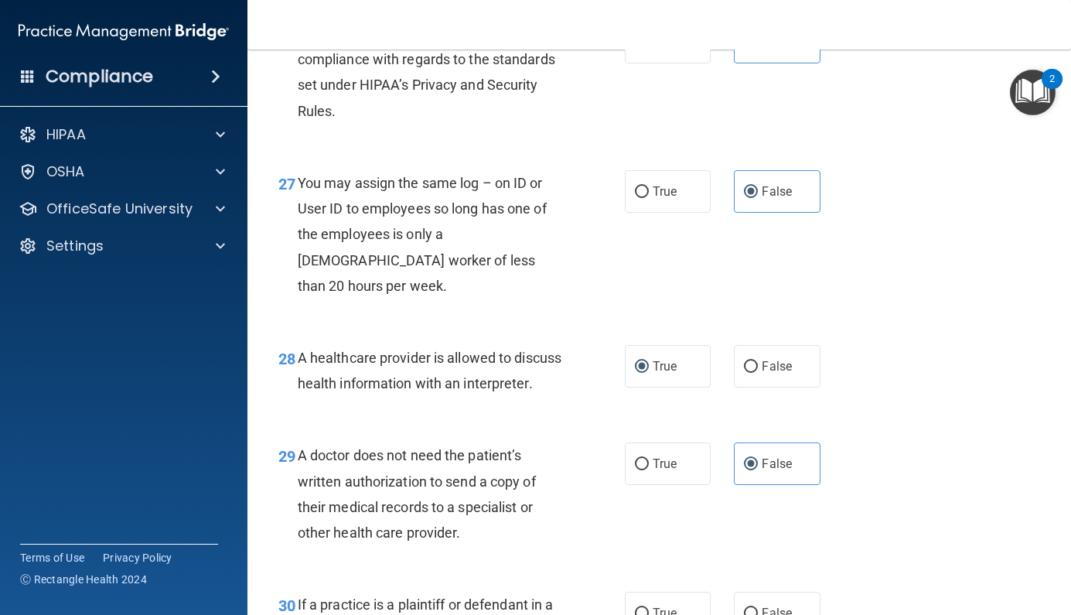
scroll to position [3854, 0]
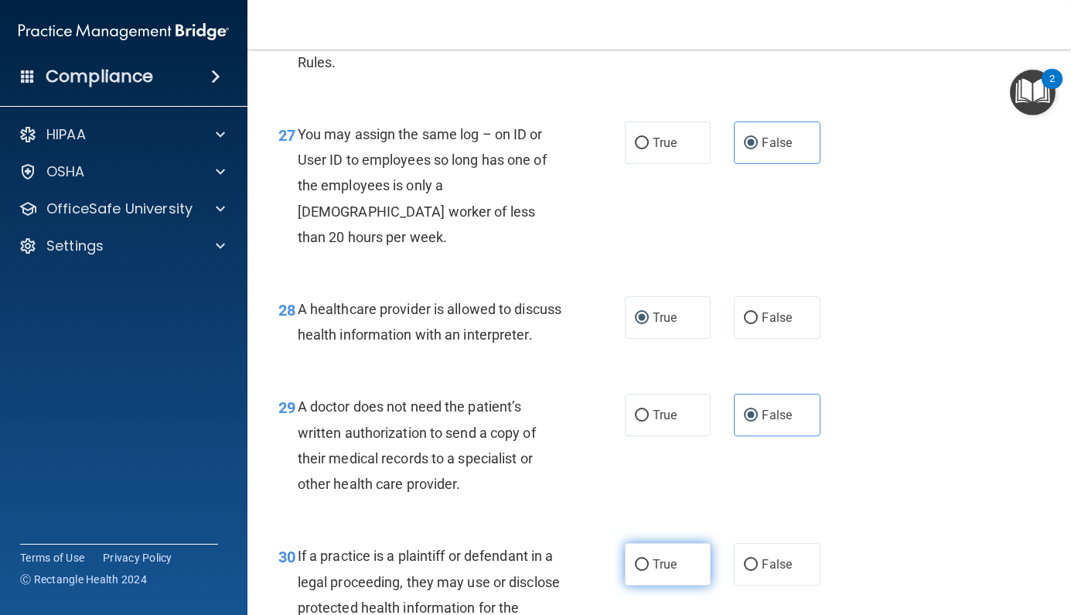
click at [688, 566] on label "True" at bounding box center [668, 564] width 87 height 43
click at [649, 566] on input "True" at bounding box center [642, 565] width 14 height 12
radio input "true"
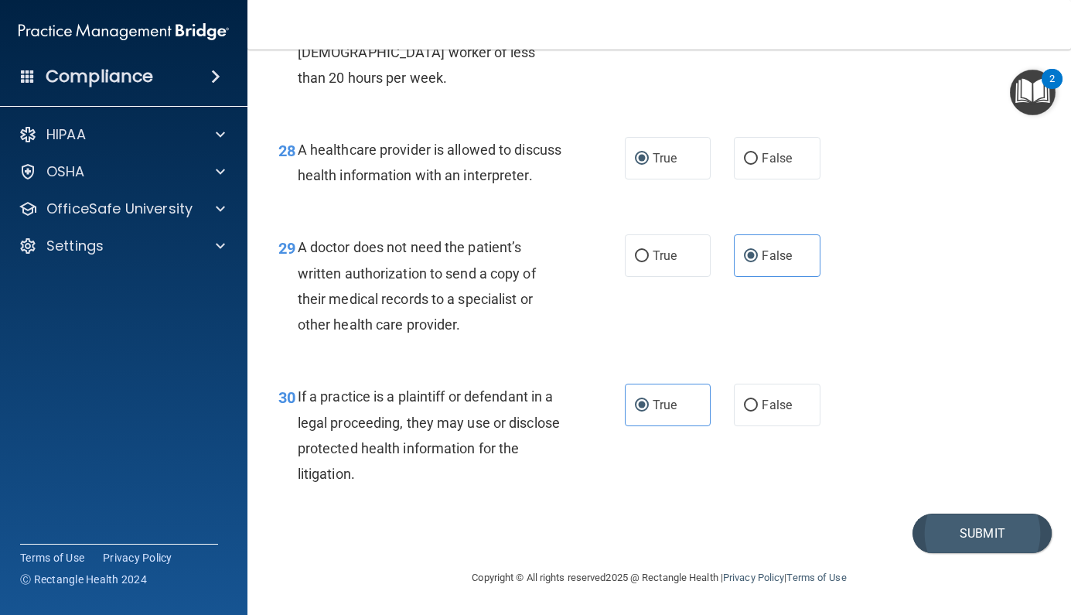
scroll to position [4018, 0]
click at [996, 540] on button "Submit" at bounding box center [982, 533] width 139 height 39
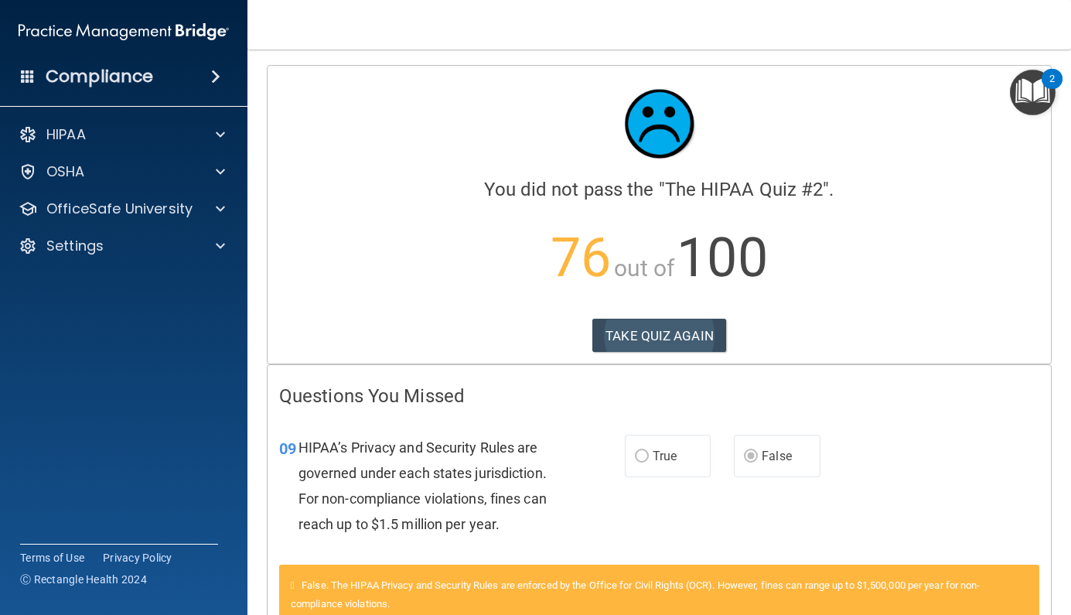
click at [633, 339] on button "TAKE QUIZ AGAIN" at bounding box center [659, 336] width 134 height 34
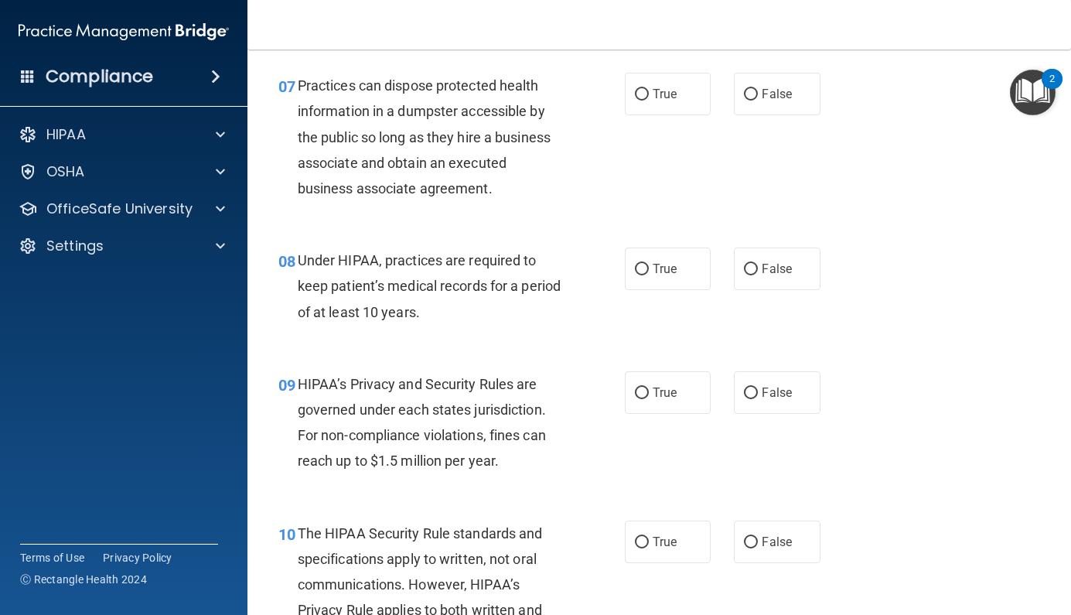
scroll to position [999, 0]
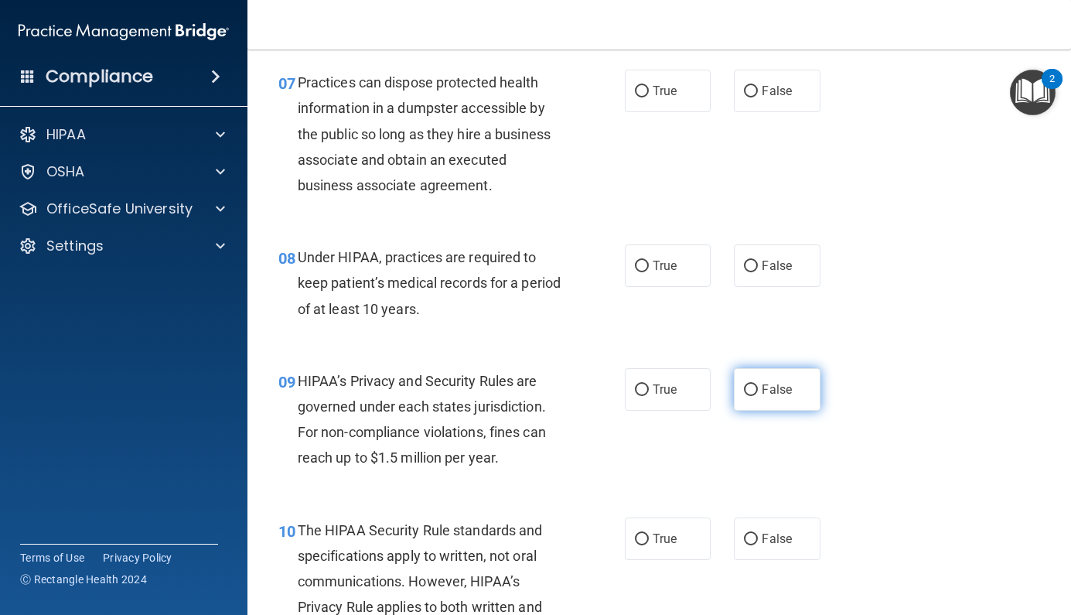
click at [756, 384] on input "False" at bounding box center [751, 390] width 14 height 12
radio input "true"
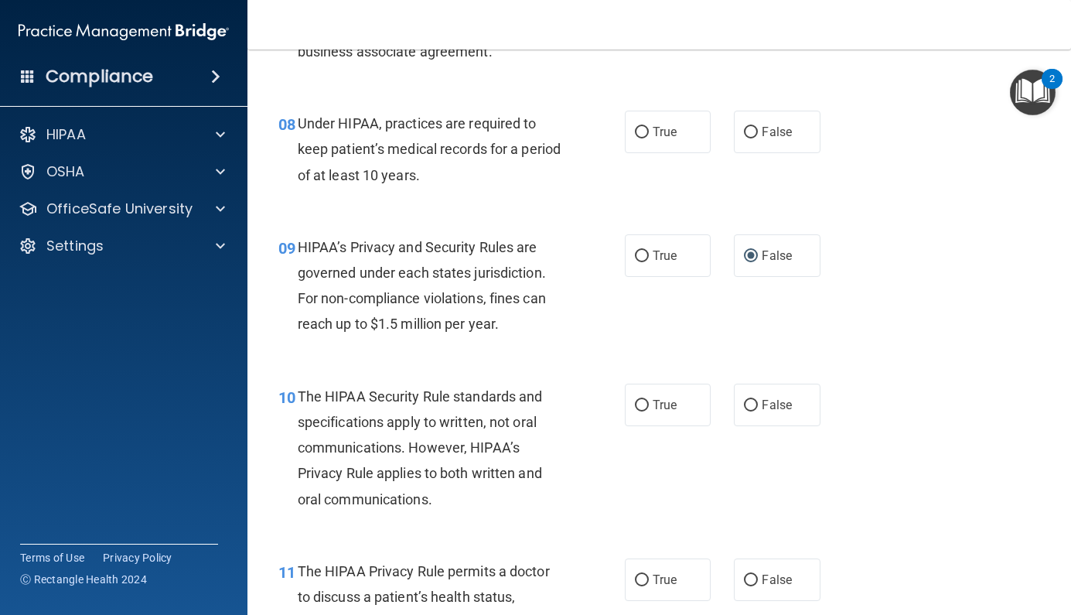
scroll to position [1147, 0]
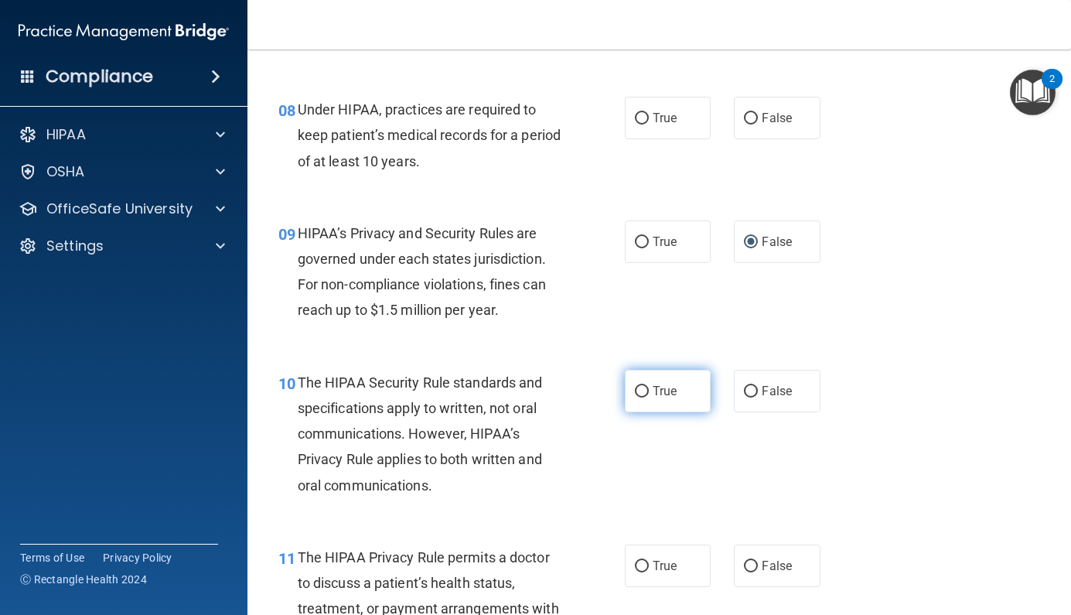
click at [667, 384] on span "True" at bounding box center [665, 391] width 24 height 15
click at [649, 386] on input "True" at bounding box center [642, 392] width 14 height 12
radio input "true"
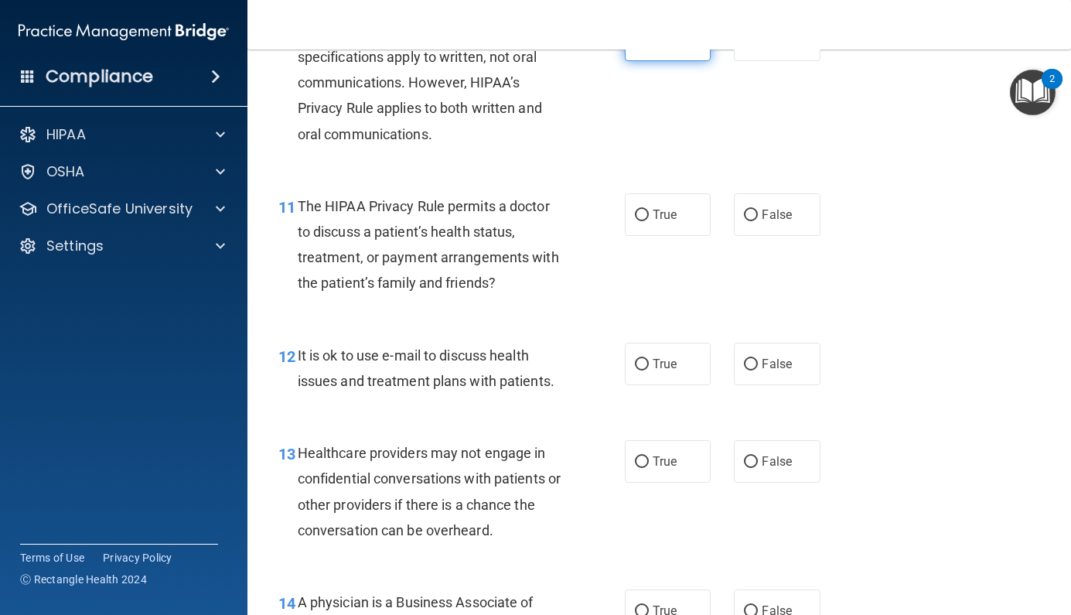
scroll to position [1499, 0]
click at [669, 356] on span "True" at bounding box center [665, 363] width 24 height 15
click at [649, 358] on input "True" at bounding box center [642, 364] width 14 height 12
radio input "true"
click at [780, 455] on span "False" at bounding box center [777, 460] width 30 height 15
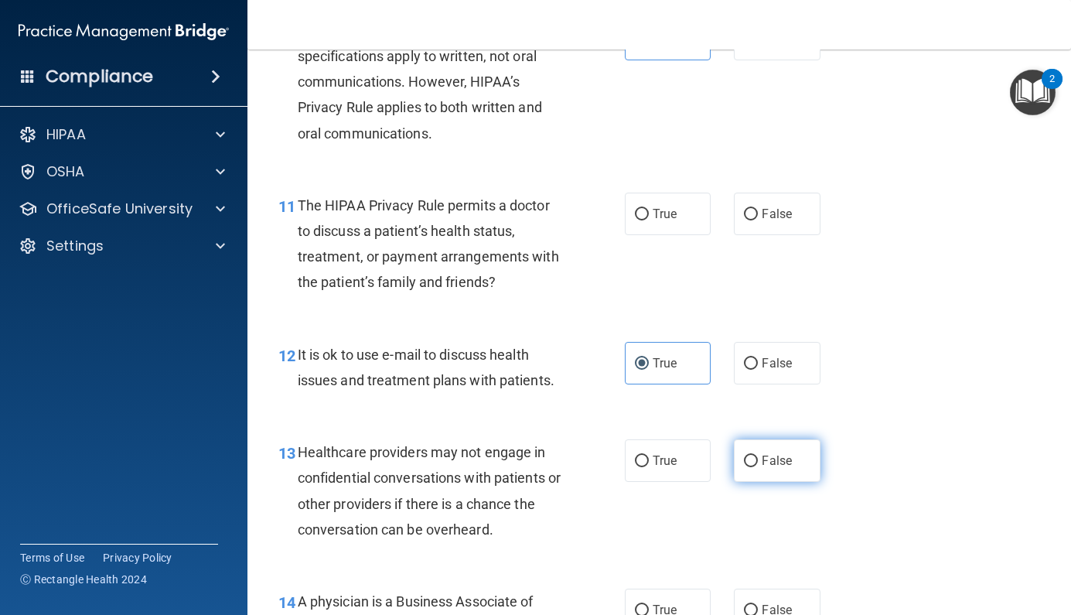
click at [758, 456] on input "False" at bounding box center [751, 462] width 14 height 12
radio input "true"
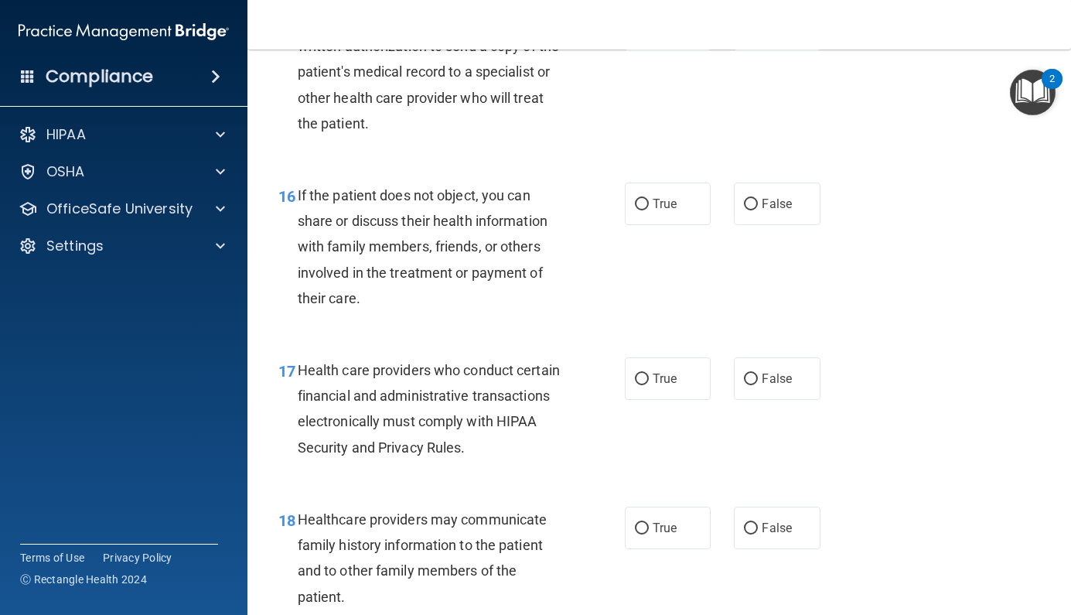
scroll to position [2231, 0]
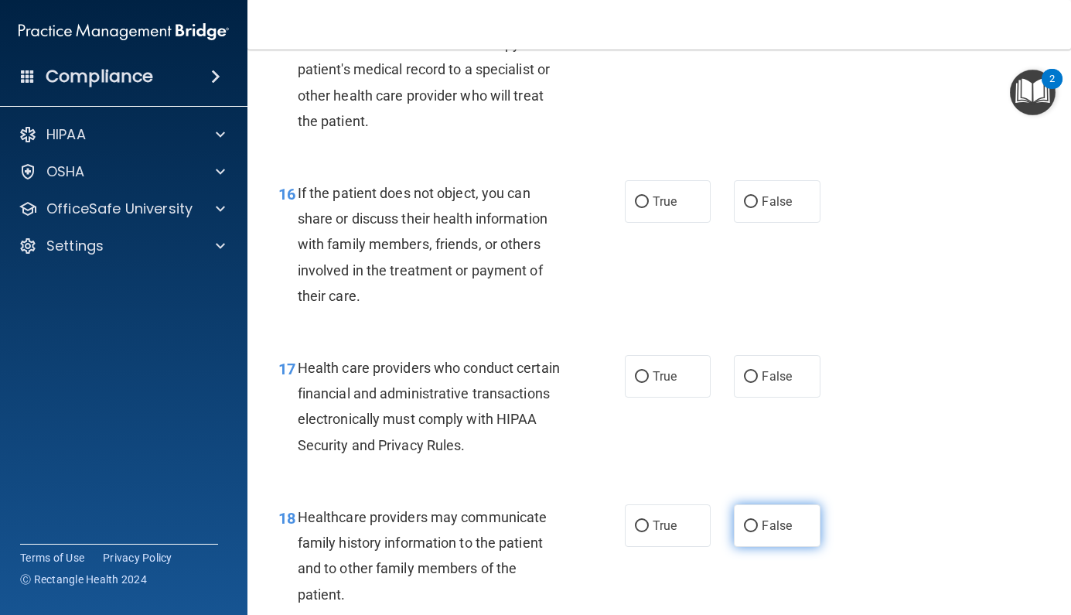
click at [770, 518] on span "False" at bounding box center [777, 525] width 30 height 15
click at [758, 521] on input "False" at bounding box center [751, 527] width 14 height 12
radio input "true"
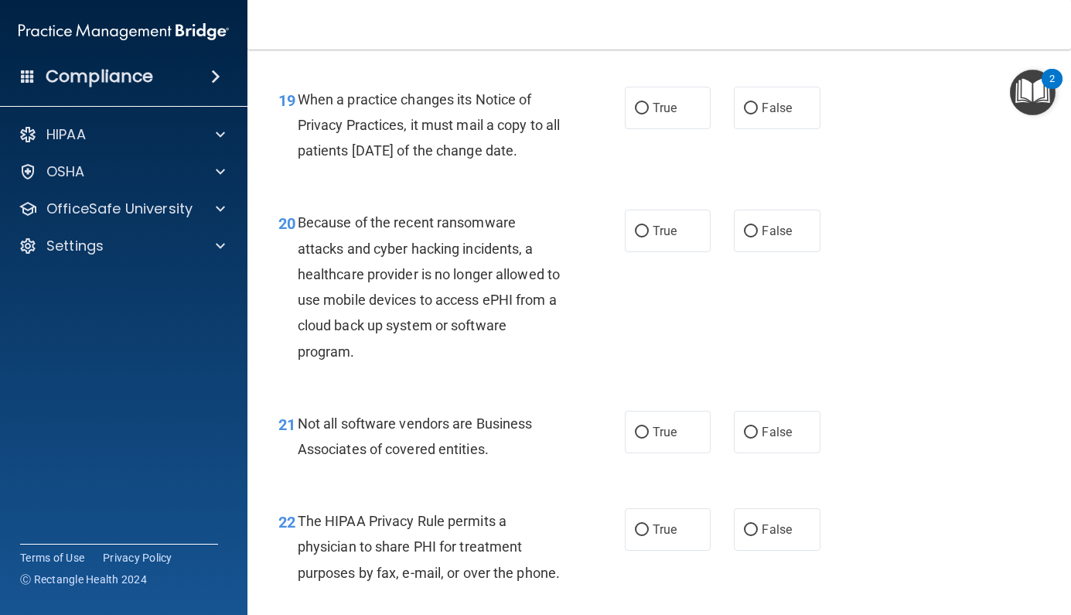
scroll to position [3074, 0]
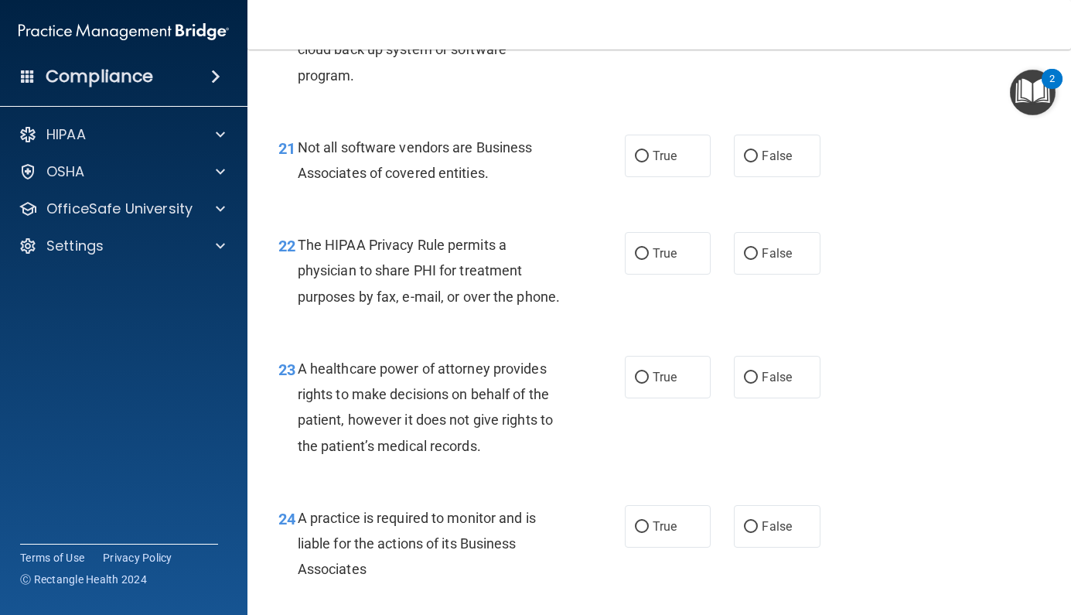
drag, startPoint x: 781, startPoint y: 501, endPoint x: 782, endPoint y: 514, distance: 12.4
click at [782, 509] on div "24 A practice is required to monitor and is liable for the actions of its Busin…" at bounding box center [659, 548] width 785 height 124
click at [778, 522] on label "False" at bounding box center [777, 526] width 87 height 43
click at [758, 522] on input "False" at bounding box center [751, 527] width 14 height 12
radio input "true"
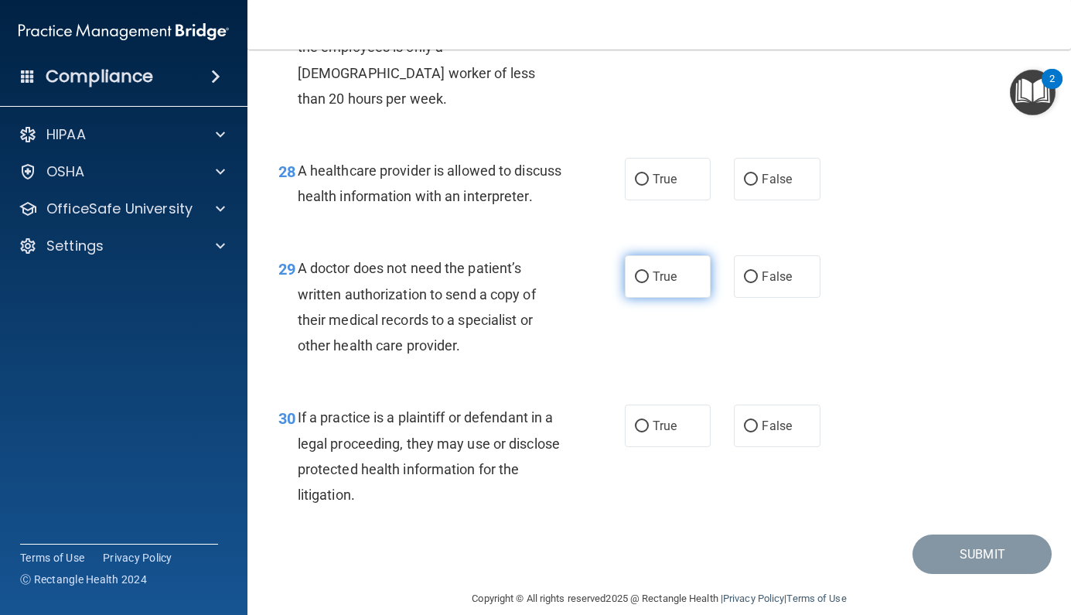
scroll to position [3996, 0]
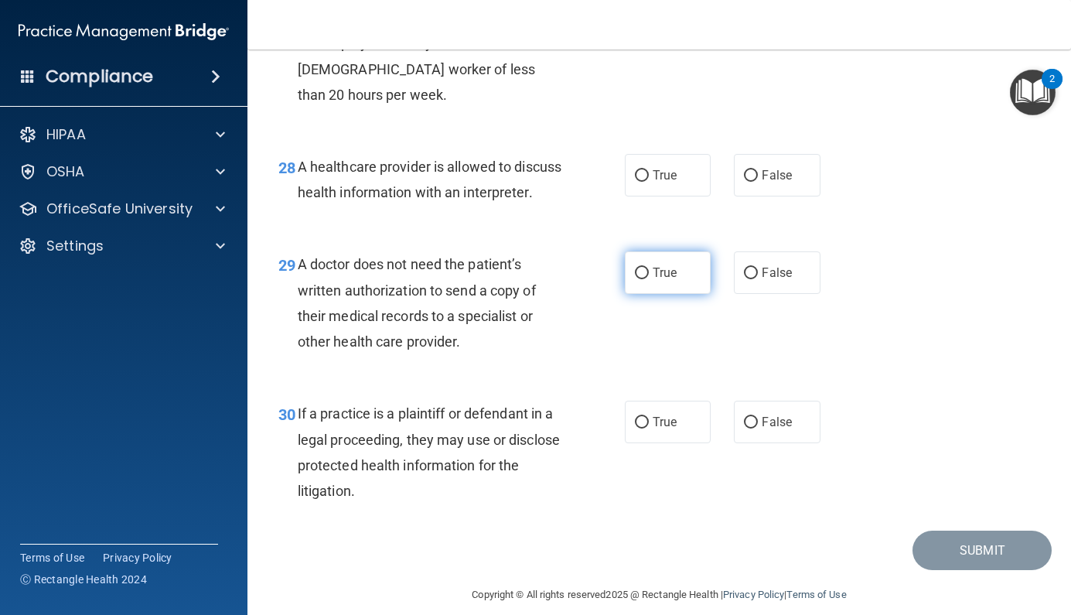
click at [701, 274] on label "True" at bounding box center [668, 272] width 87 height 43
click at [649, 274] on input "True" at bounding box center [642, 274] width 14 height 12
radio input "true"
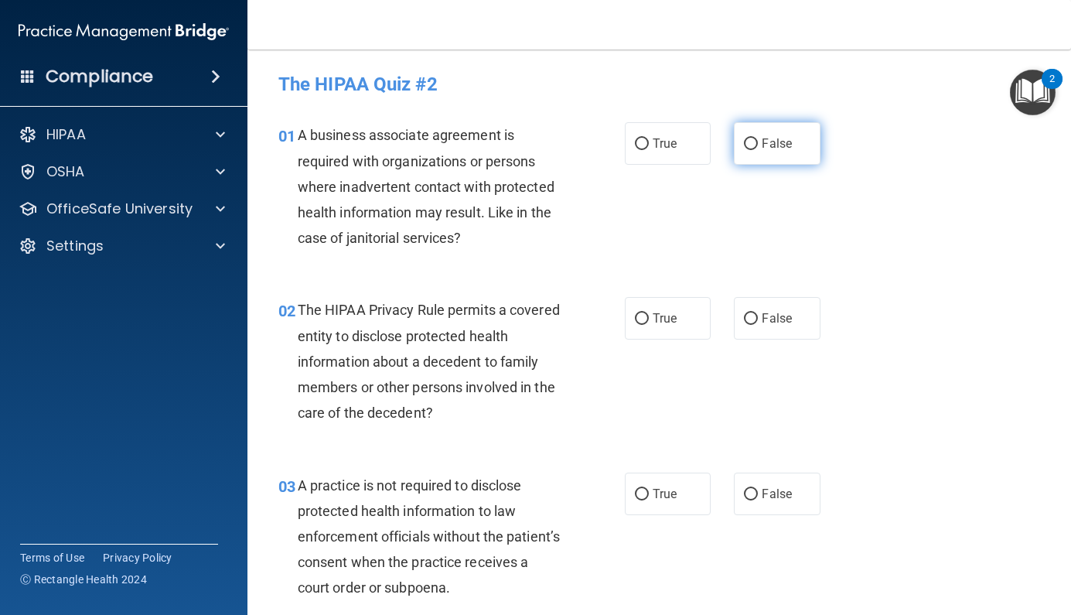
scroll to position [0, 0]
click at [805, 147] on label "False" at bounding box center [777, 143] width 87 height 43
click at [758, 147] on input "False" at bounding box center [751, 144] width 14 height 12
radio input "true"
click at [678, 326] on label "True" at bounding box center [668, 318] width 87 height 43
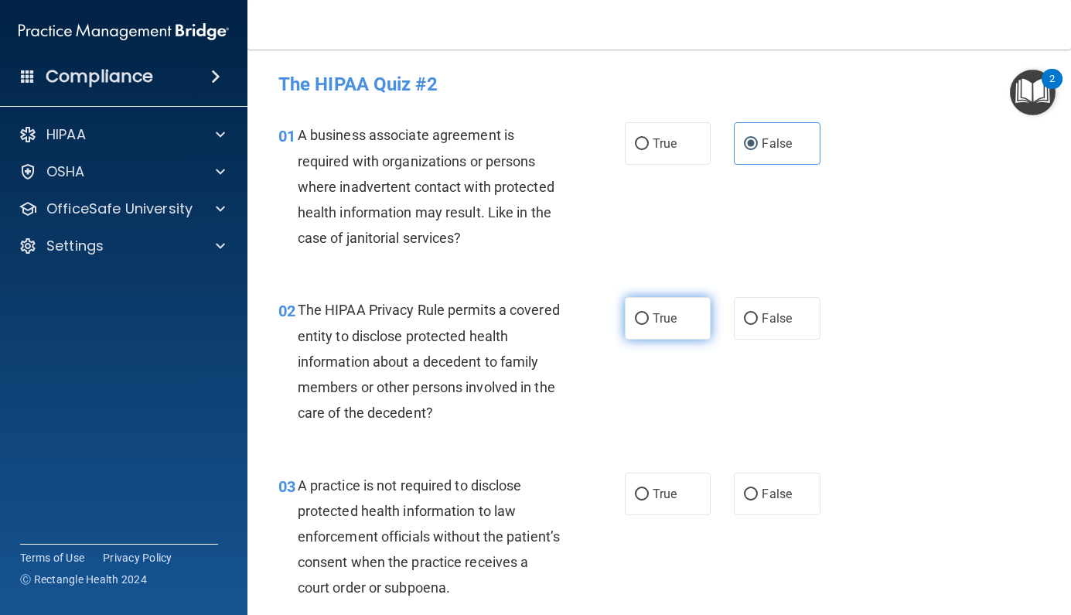
click at [649, 325] on input "True" at bounding box center [642, 319] width 14 height 12
radio input "true"
click at [754, 497] on input "False" at bounding box center [751, 495] width 14 height 12
radio input "true"
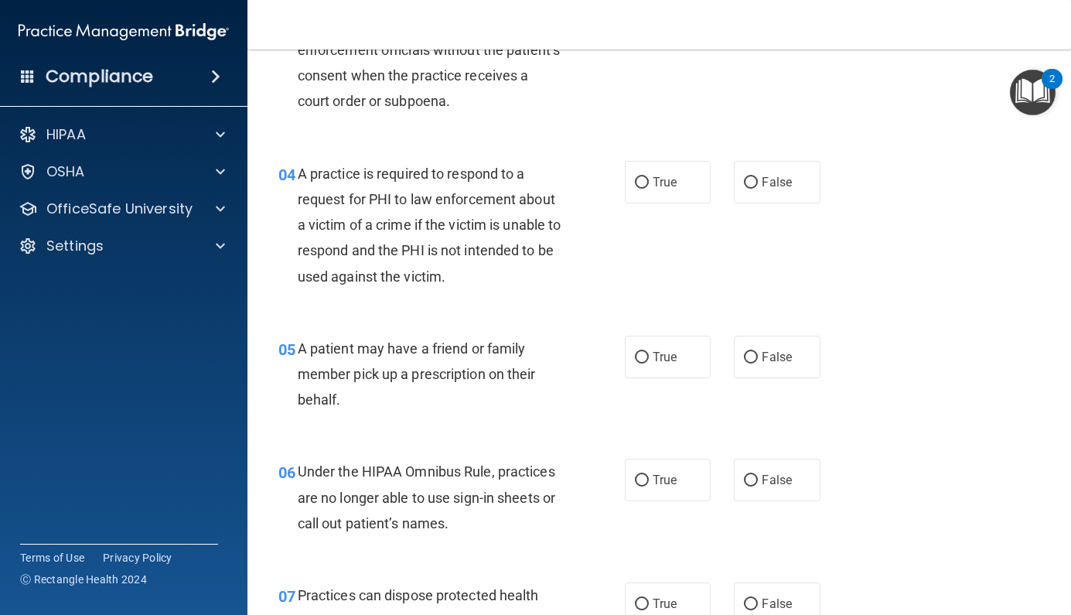
scroll to position [490, 0]
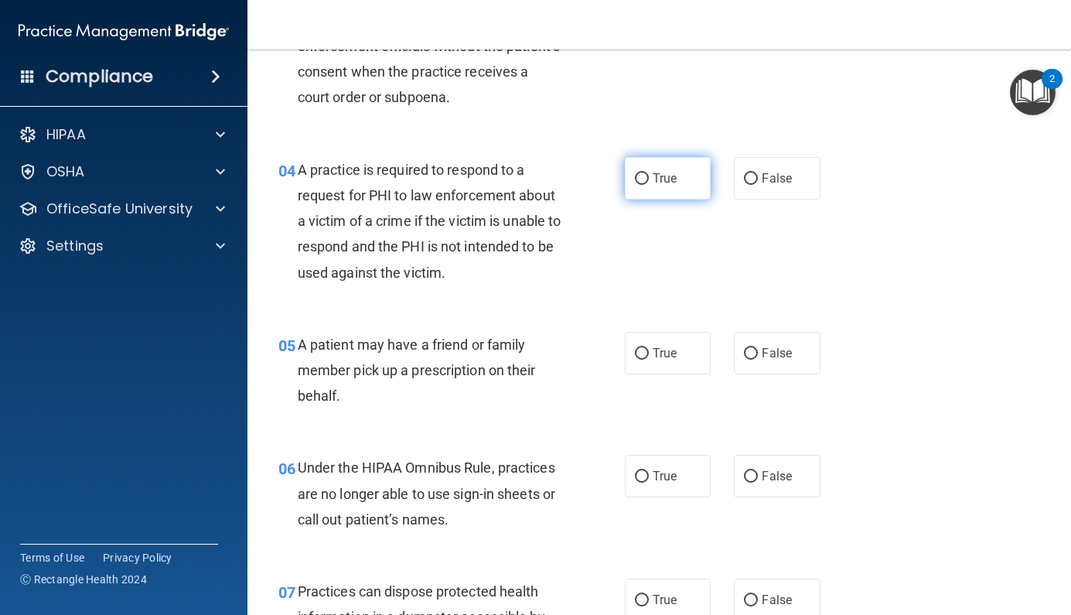
click at [660, 179] on span "True" at bounding box center [665, 178] width 24 height 15
click at [649, 179] on input "True" at bounding box center [642, 179] width 14 height 12
radio input "true"
click at [644, 348] on input "True" at bounding box center [642, 354] width 14 height 12
radio input "true"
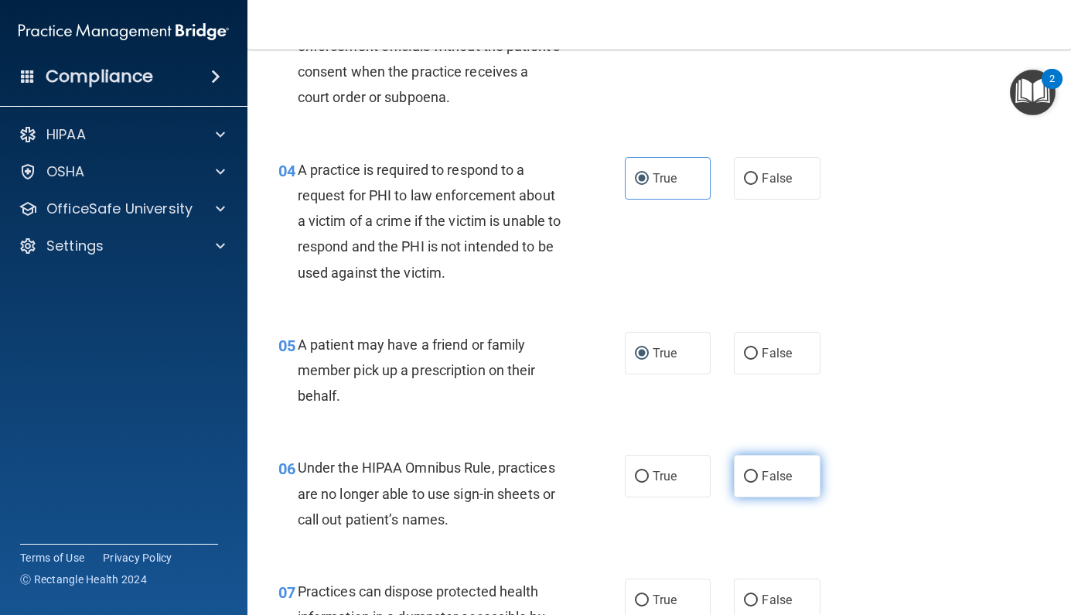
click at [770, 478] on span "False" at bounding box center [777, 476] width 30 height 15
click at [758, 478] on input "False" at bounding box center [751, 477] width 14 height 12
radio input "true"
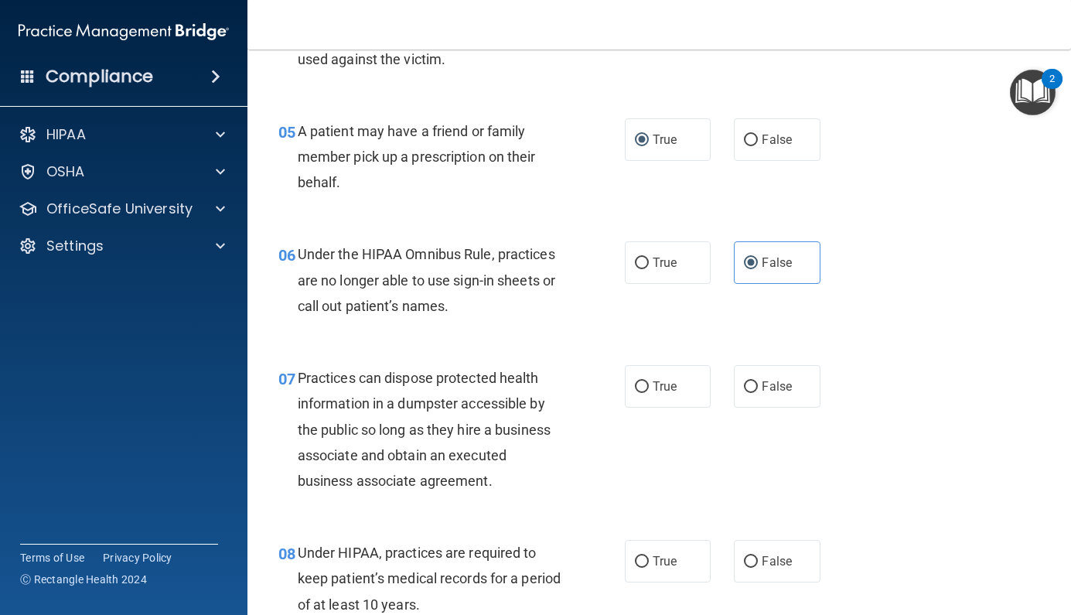
scroll to position [711, 0]
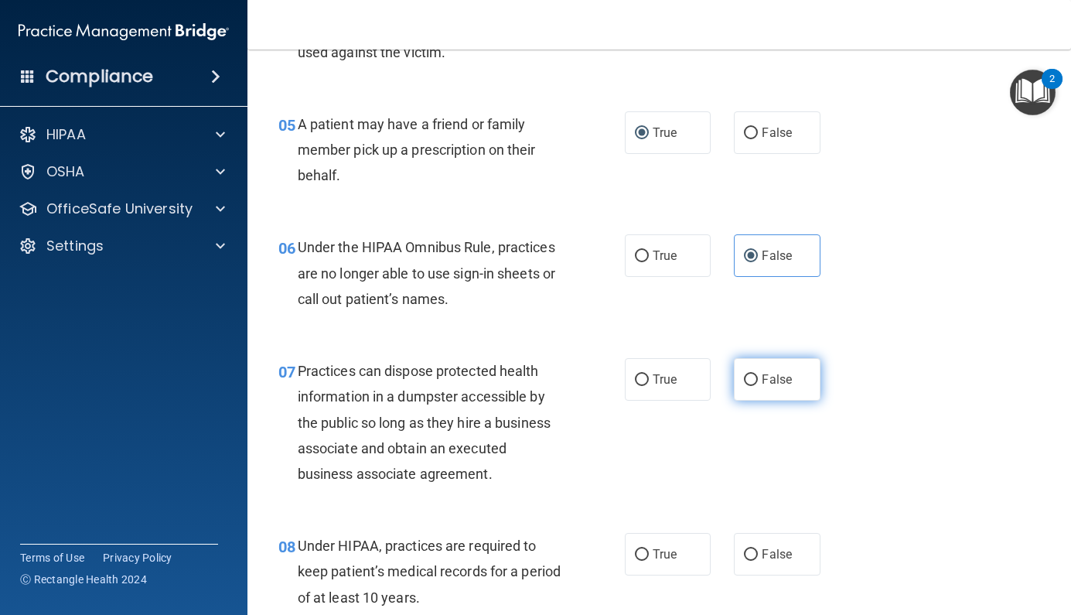
click at [792, 381] on label "False" at bounding box center [777, 379] width 87 height 43
click at [758, 381] on input "False" at bounding box center [751, 380] width 14 height 12
radio input "true"
click at [763, 548] on span "False" at bounding box center [777, 554] width 30 height 15
click at [758, 549] on input "False" at bounding box center [751, 555] width 14 height 12
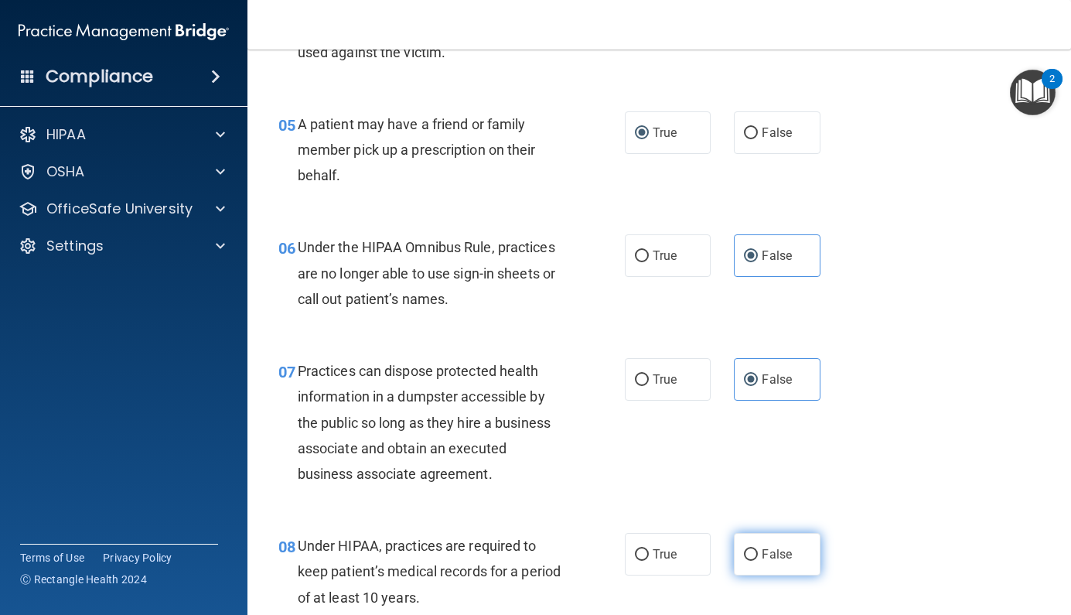
radio input "true"
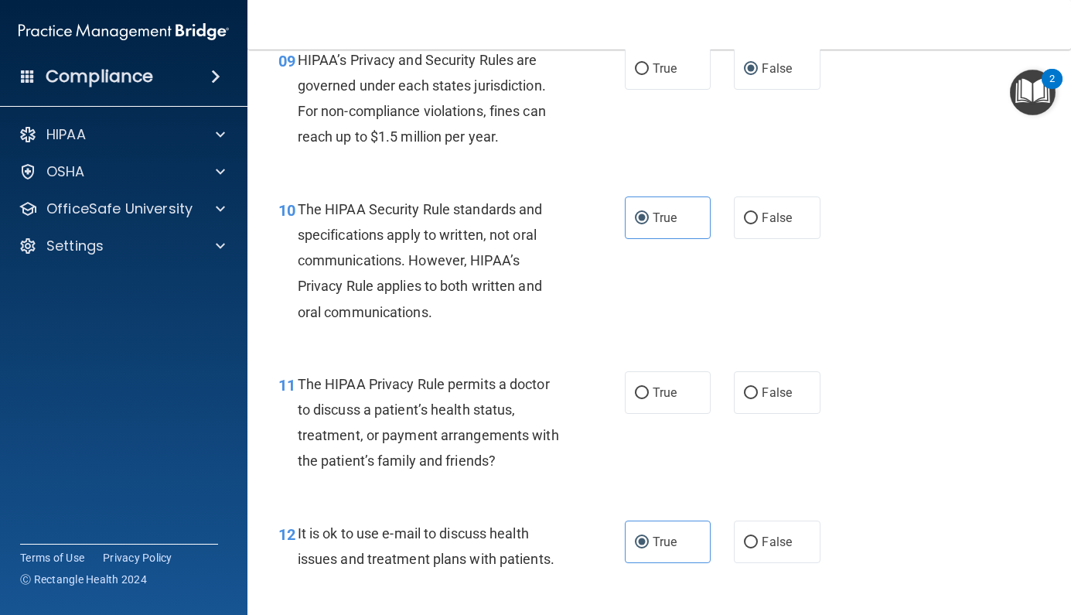
scroll to position [1334, 0]
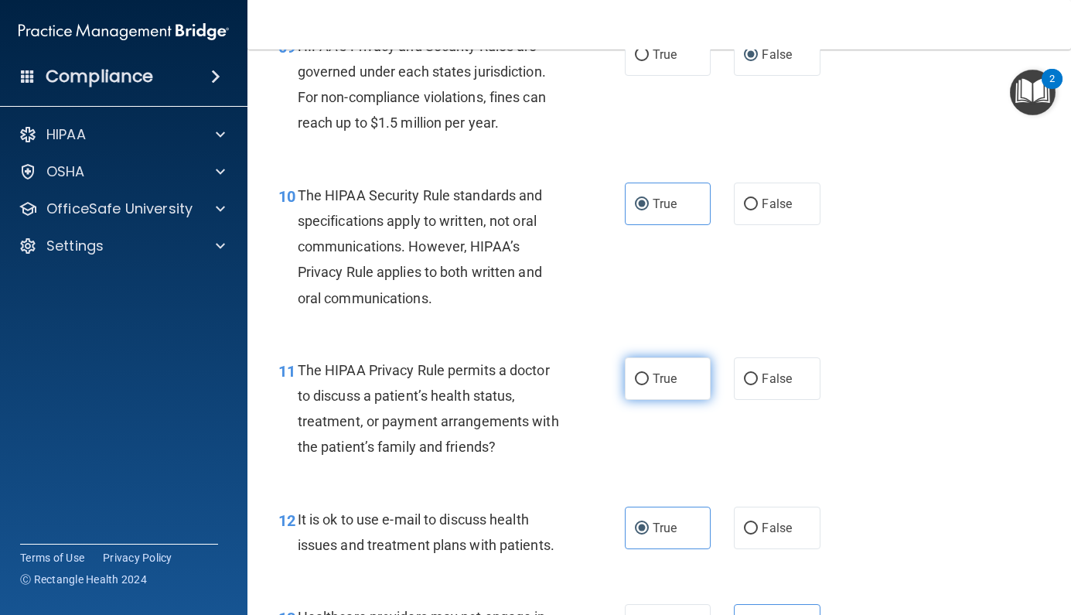
click at [668, 371] on span "True" at bounding box center [665, 378] width 24 height 15
click at [649, 374] on input "True" at bounding box center [642, 380] width 14 height 12
radio input "true"
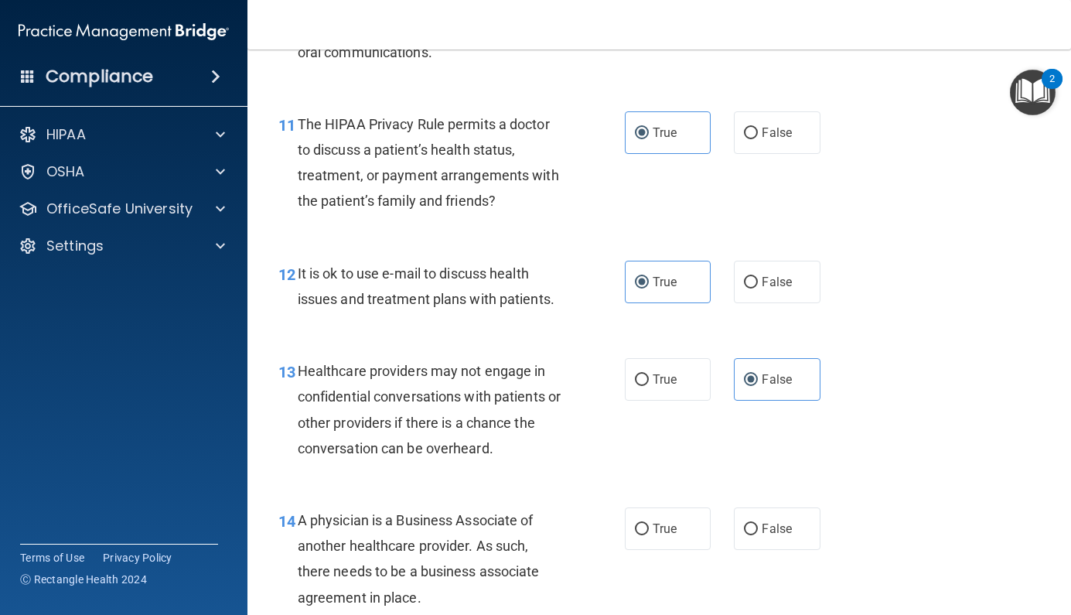
scroll to position [1588, 0]
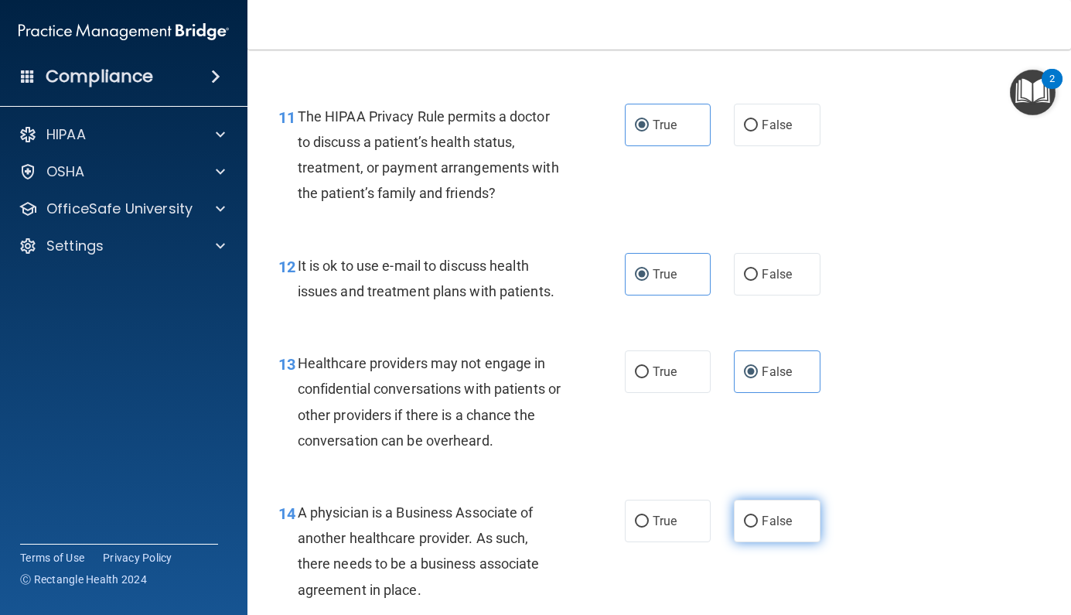
click at [782, 528] on label "False" at bounding box center [777, 521] width 87 height 43
click at [758, 527] on input "False" at bounding box center [751, 522] width 14 height 12
radio input "true"
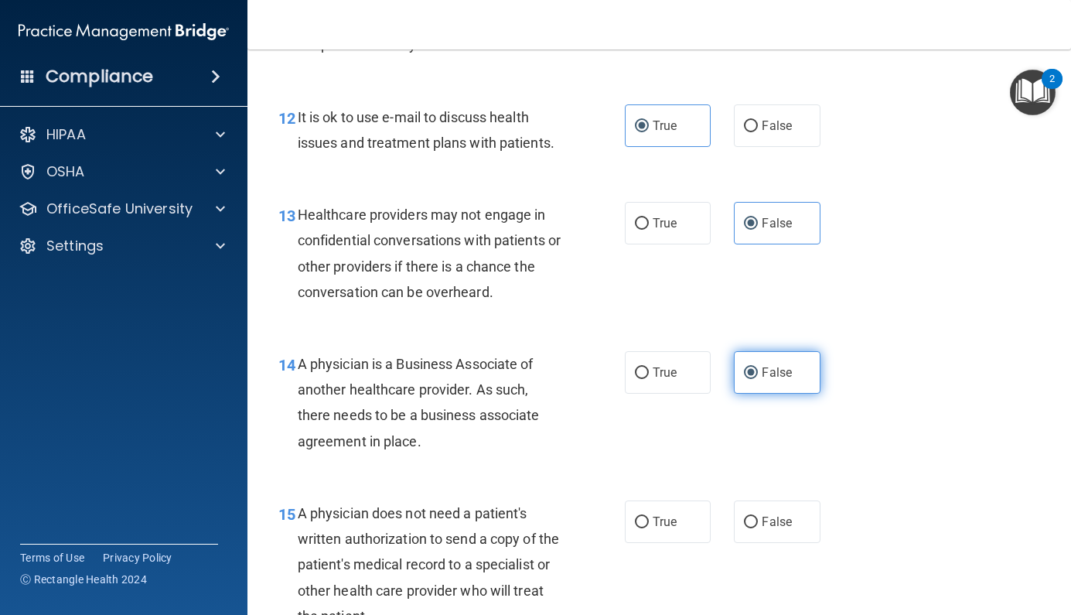
scroll to position [1751, 0]
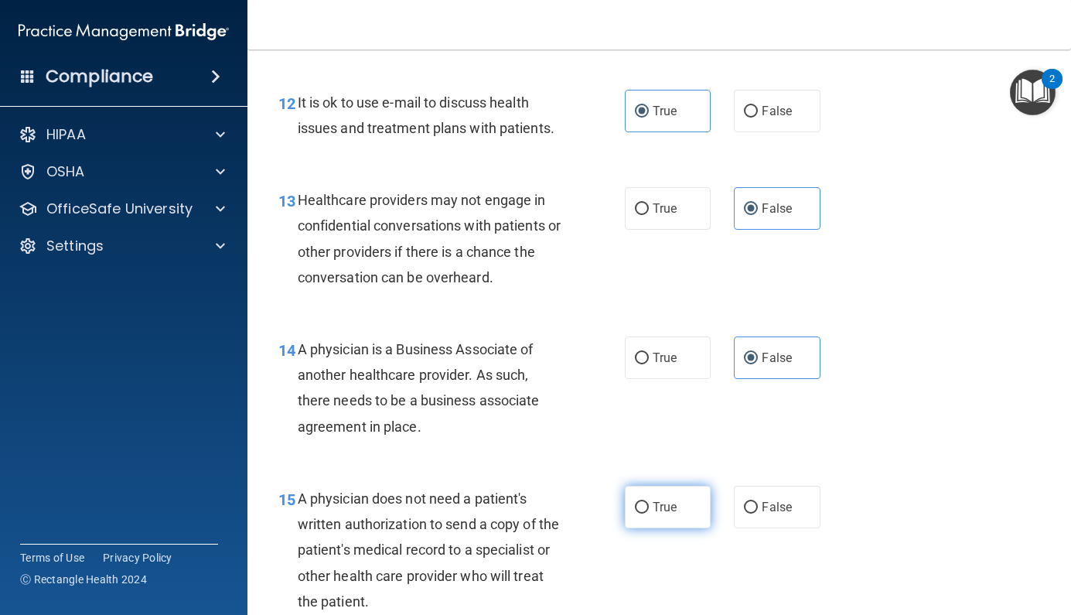
click at [658, 500] on span "True" at bounding box center [665, 507] width 24 height 15
click at [649, 502] on input "True" at bounding box center [642, 508] width 14 height 12
radio input "true"
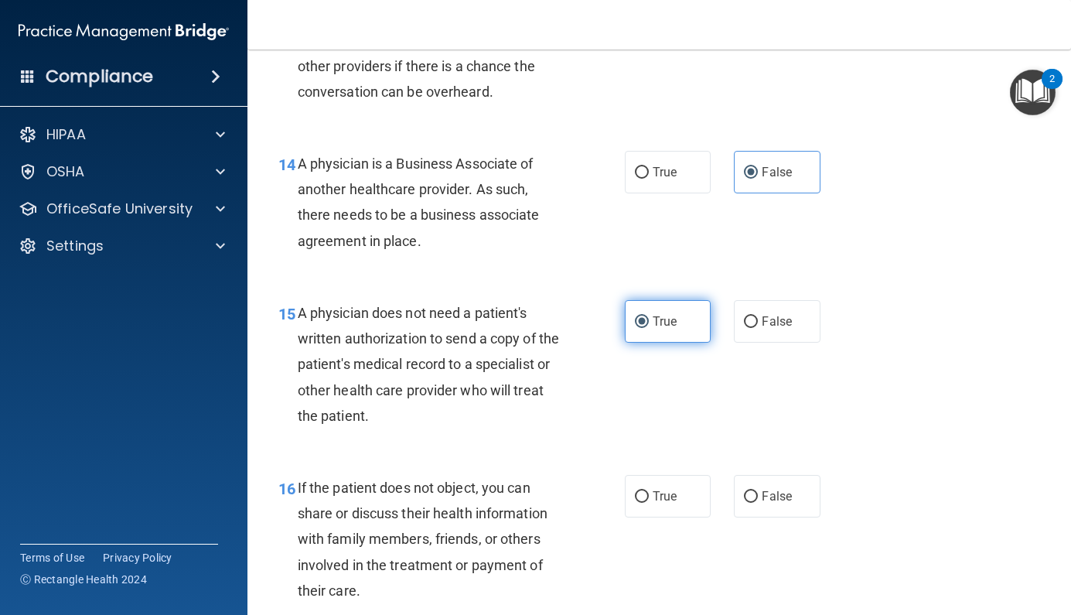
scroll to position [1968, 0]
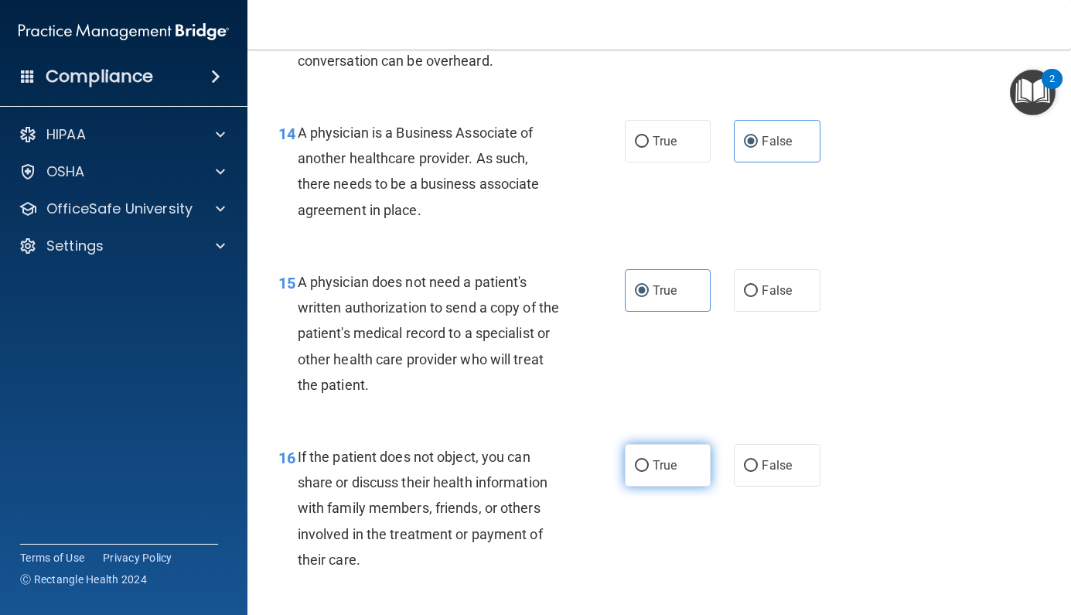
click at [664, 458] on span "True" at bounding box center [665, 465] width 24 height 15
click at [649, 460] on input "True" at bounding box center [642, 466] width 14 height 12
radio input "true"
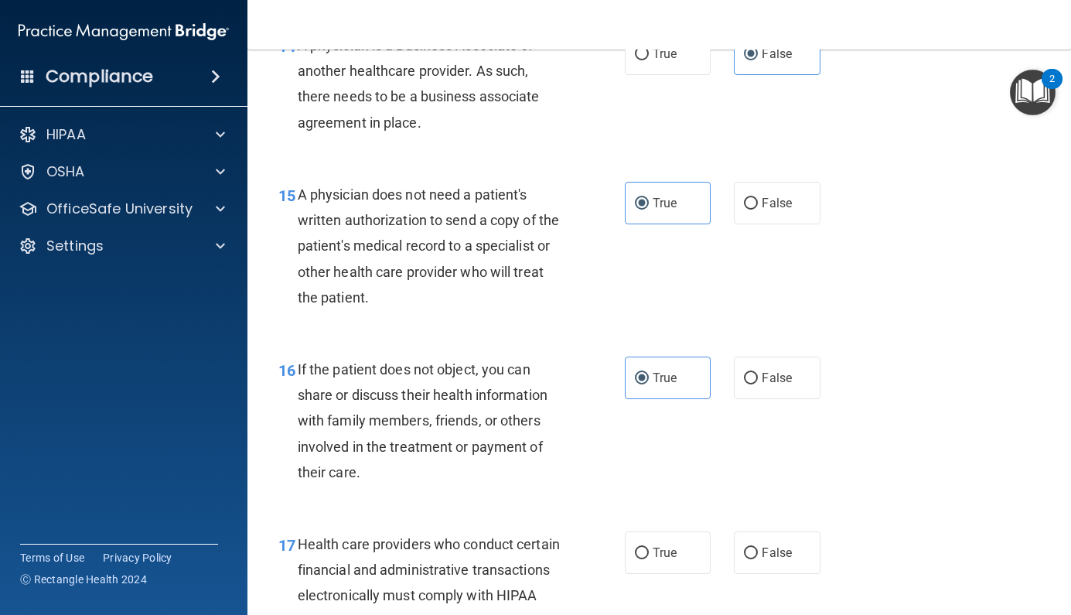
scroll to position [2053, 0]
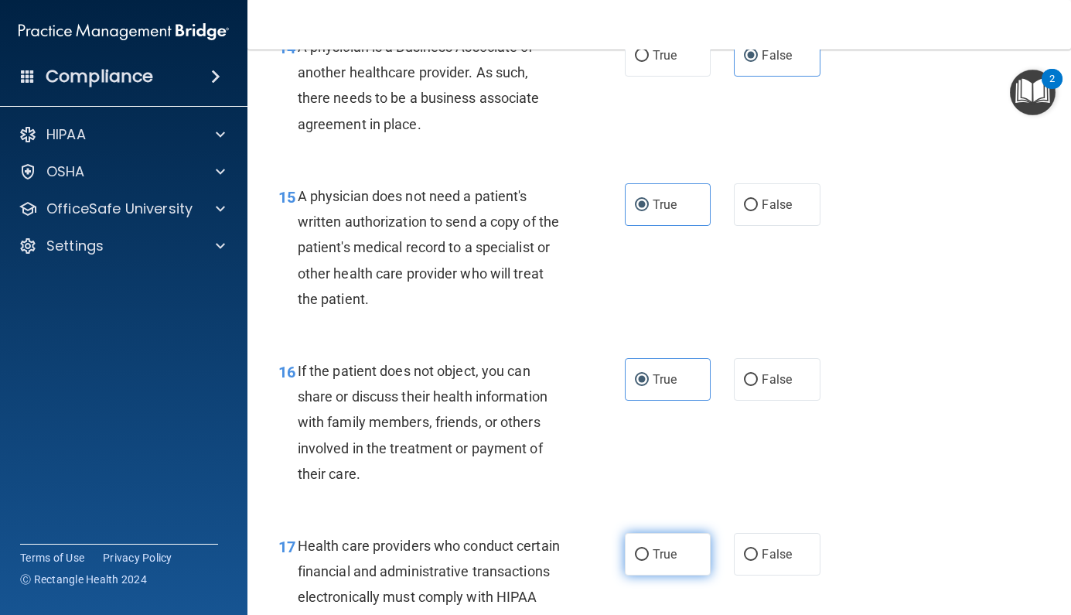
click at [674, 551] on label "True" at bounding box center [668, 554] width 87 height 43
click at [649, 551] on input "True" at bounding box center [642, 555] width 14 height 12
radio input "true"
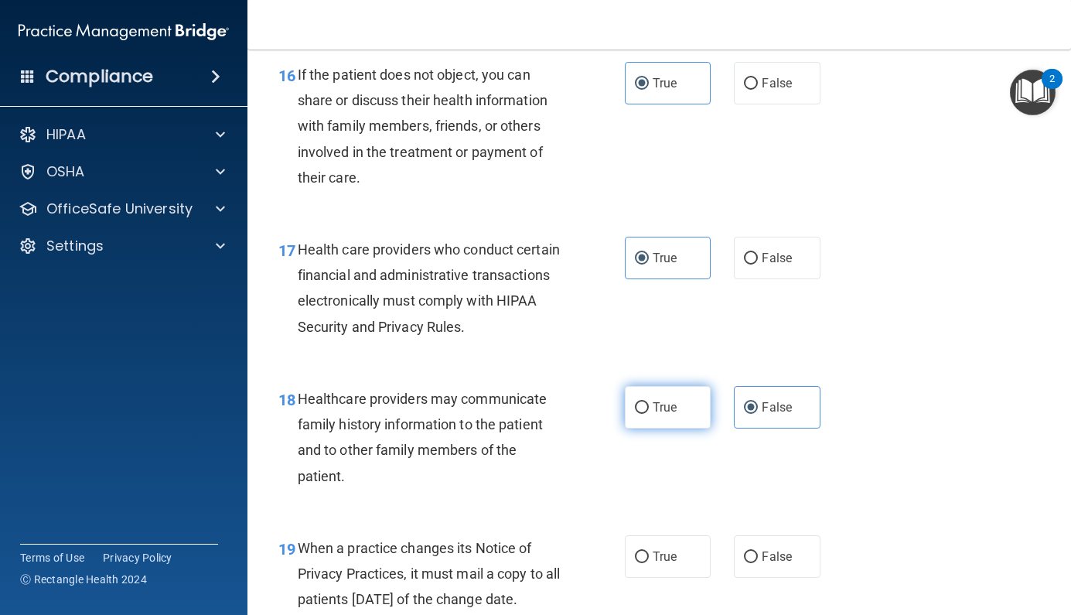
scroll to position [2357, 0]
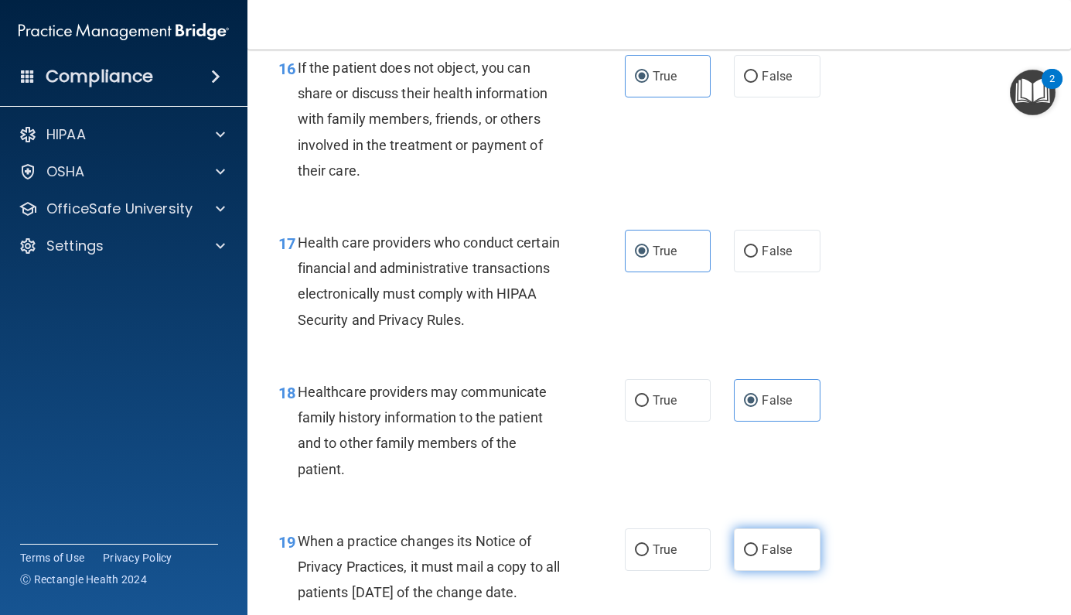
click at [773, 542] on span "False" at bounding box center [777, 549] width 30 height 15
click at [758, 544] on input "False" at bounding box center [751, 550] width 14 height 12
radio input "true"
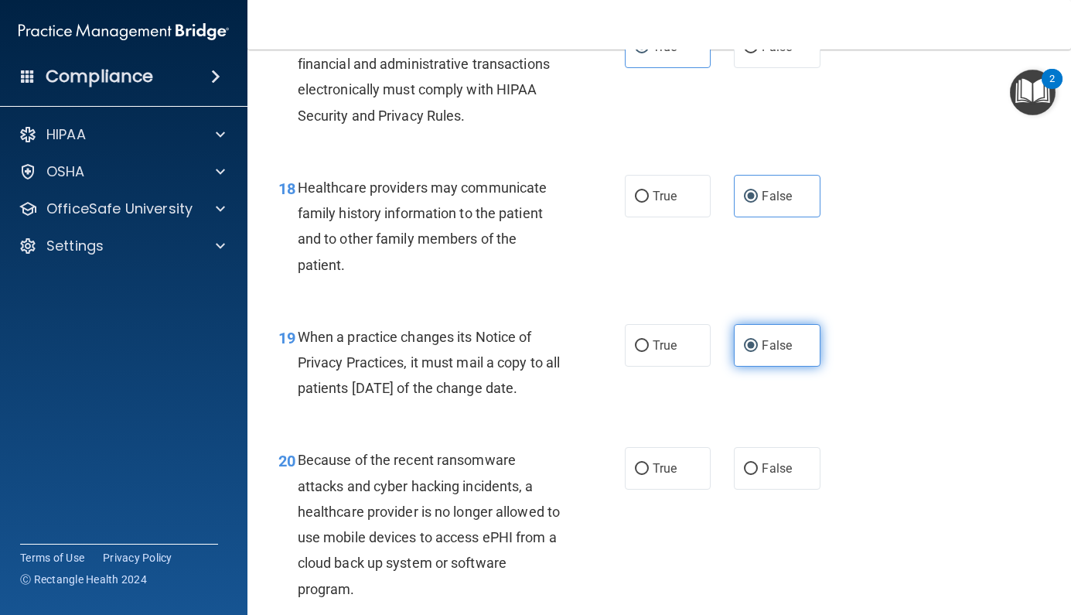
scroll to position [2573, 0]
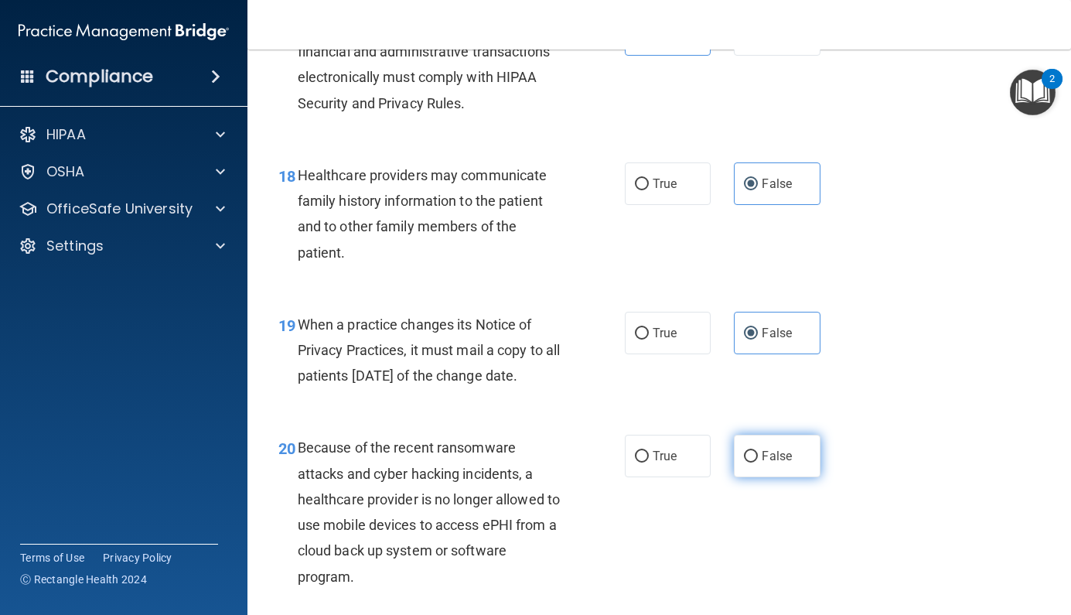
click at [777, 463] on span "False" at bounding box center [777, 456] width 30 height 15
click at [758, 462] on input "False" at bounding box center [751, 457] width 14 height 12
radio input "true"
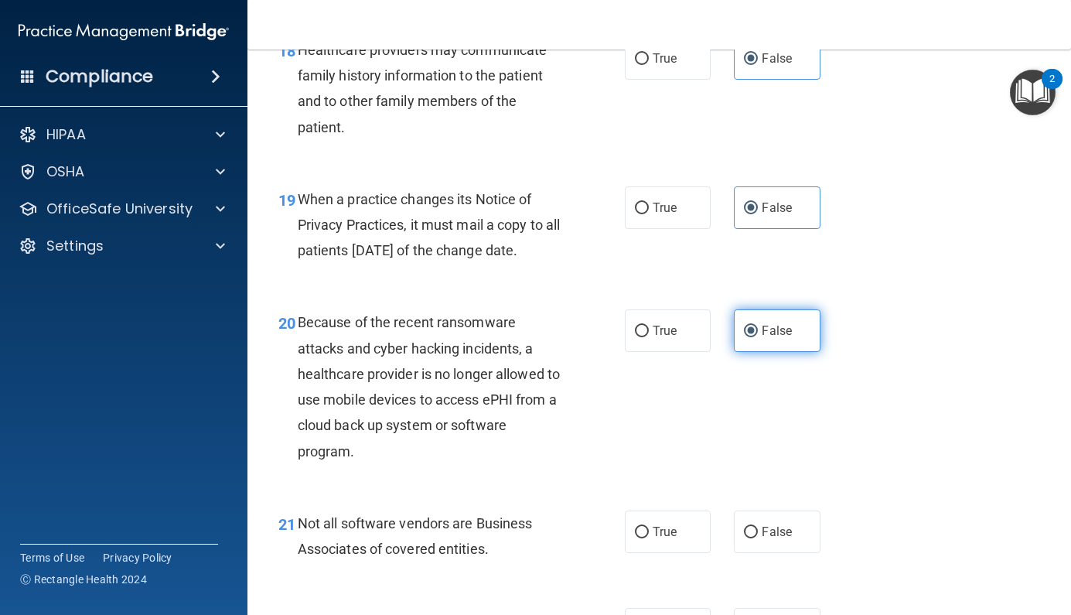
scroll to position [2750, 0]
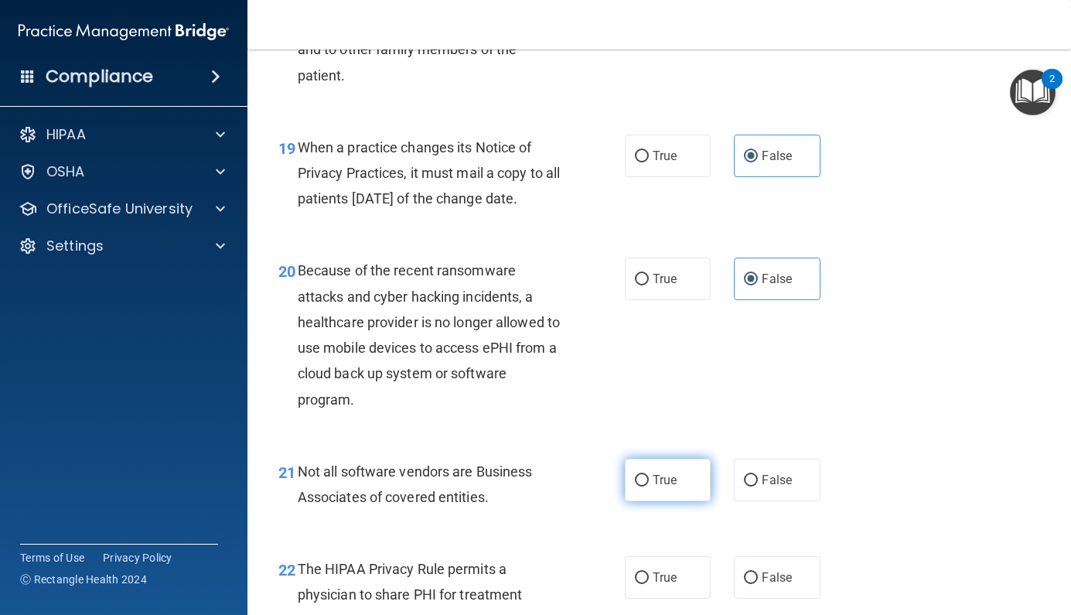
click at [667, 487] on span "True" at bounding box center [665, 480] width 24 height 15
click at [649, 486] on input "True" at bounding box center [642, 481] width 14 height 12
radio input "true"
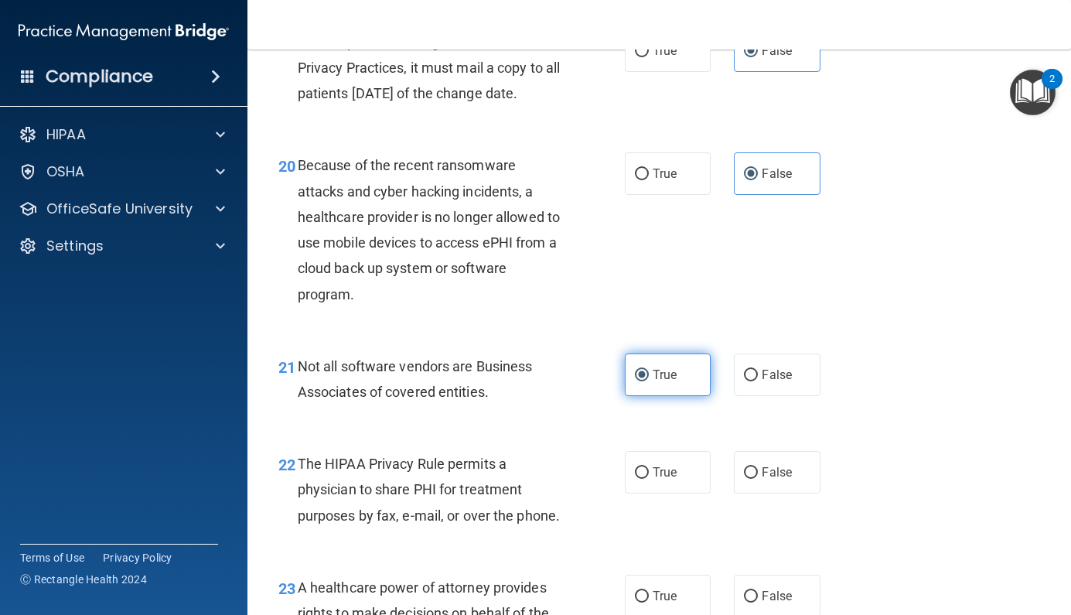
scroll to position [2856, 0]
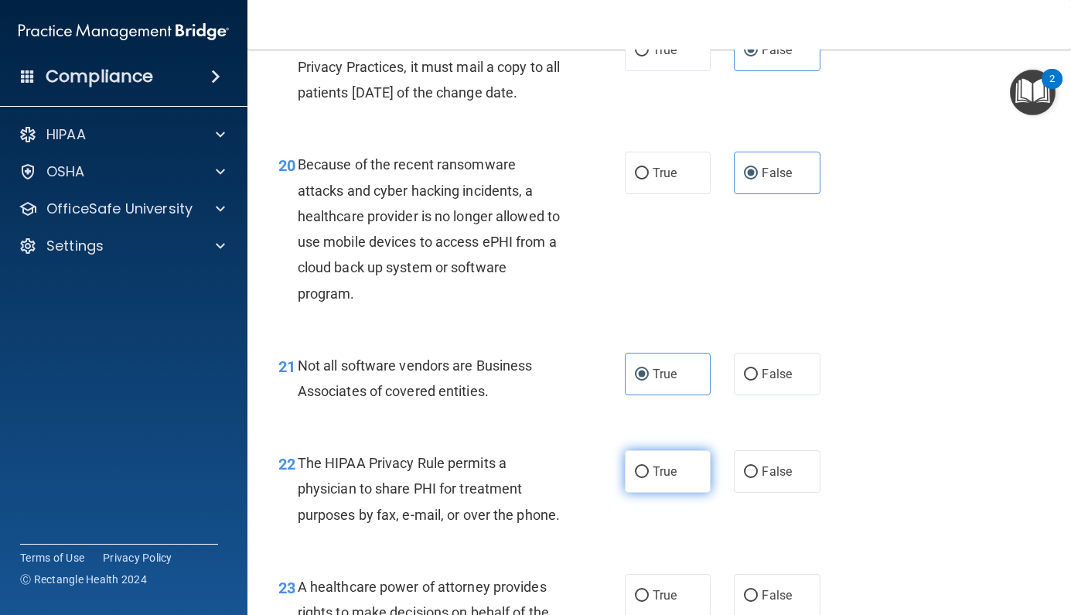
click at [660, 479] on span "True" at bounding box center [665, 471] width 24 height 15
click at [649, 478] on input "True" at bounding box center [642, 472] width 14 height 12
radio input "true"
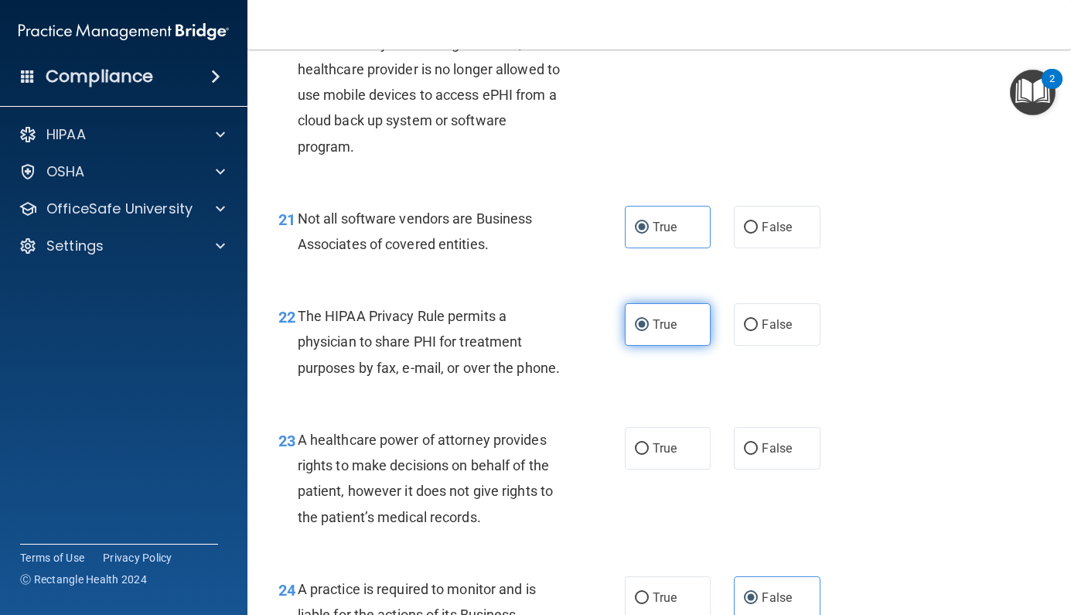
scroll to position [3005, 0]
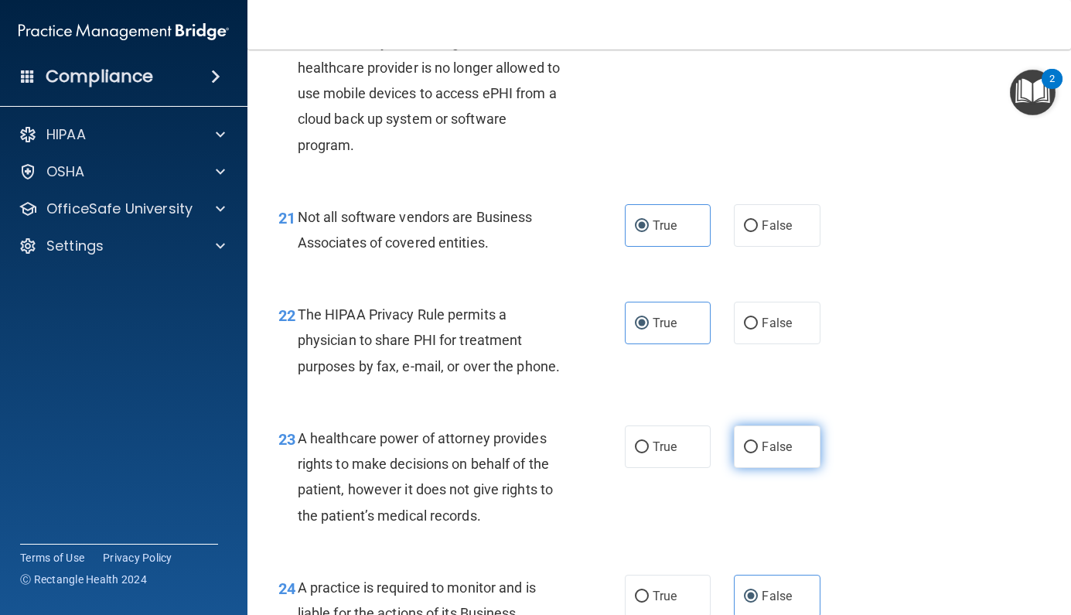
click at [756, 453] on input "False" at bounding box center [751, 448] width 14 height 12
radio input "true"
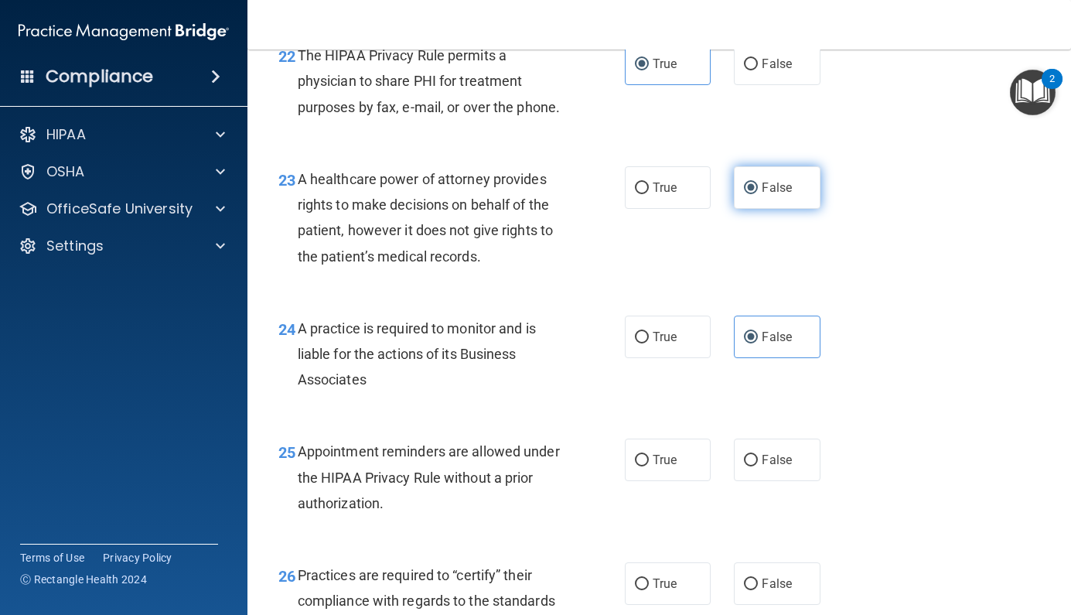
scroll to position [3265, 0]
click at [655, 466] on span "True" at bounding box center [665, 459] width 24 height 15
click at [649, 466] on input "True" at bounding box center [642, 460] width 14 height 12
radio input "true"
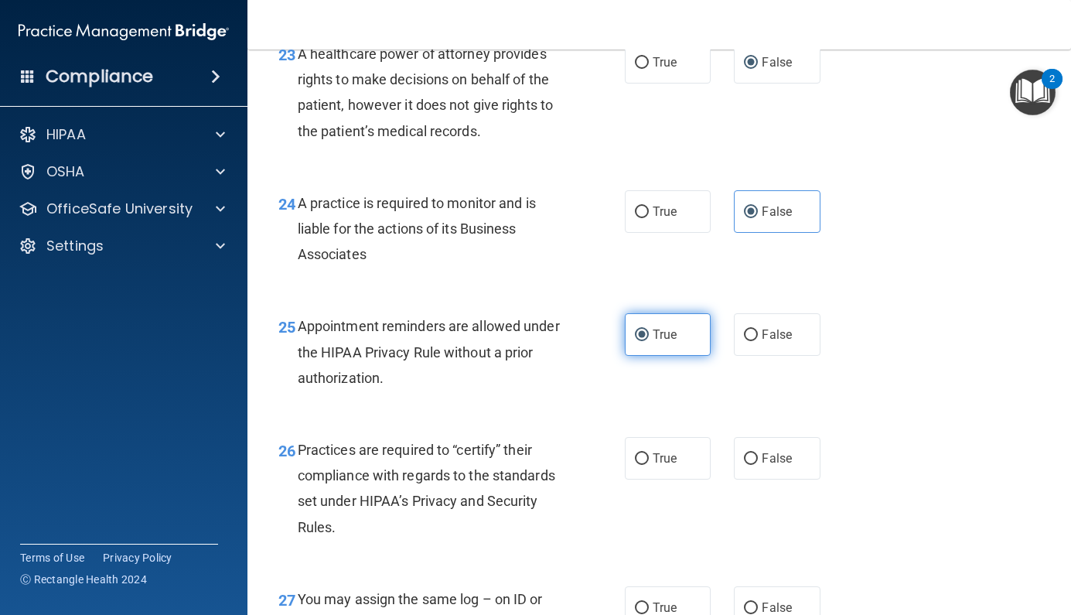
scroll to position [3393, 0]
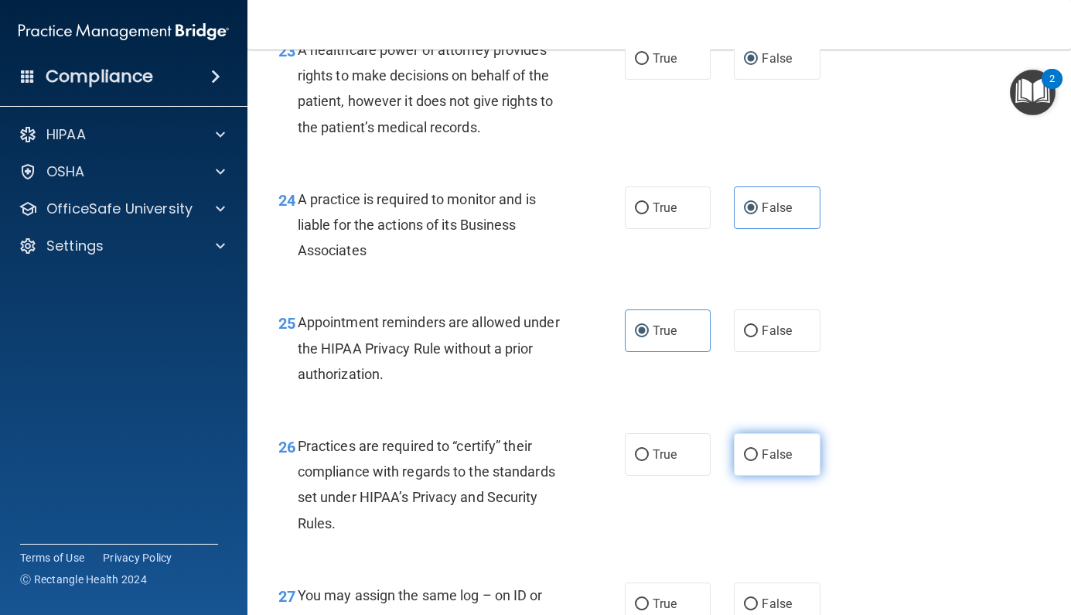
click at [762, 476] on label "False" at bounding box center [777, 454] width 87 height 43
click at [758, 461] on input "False" at bounding box center [751, 455] width 14 height 12
radio input "true"
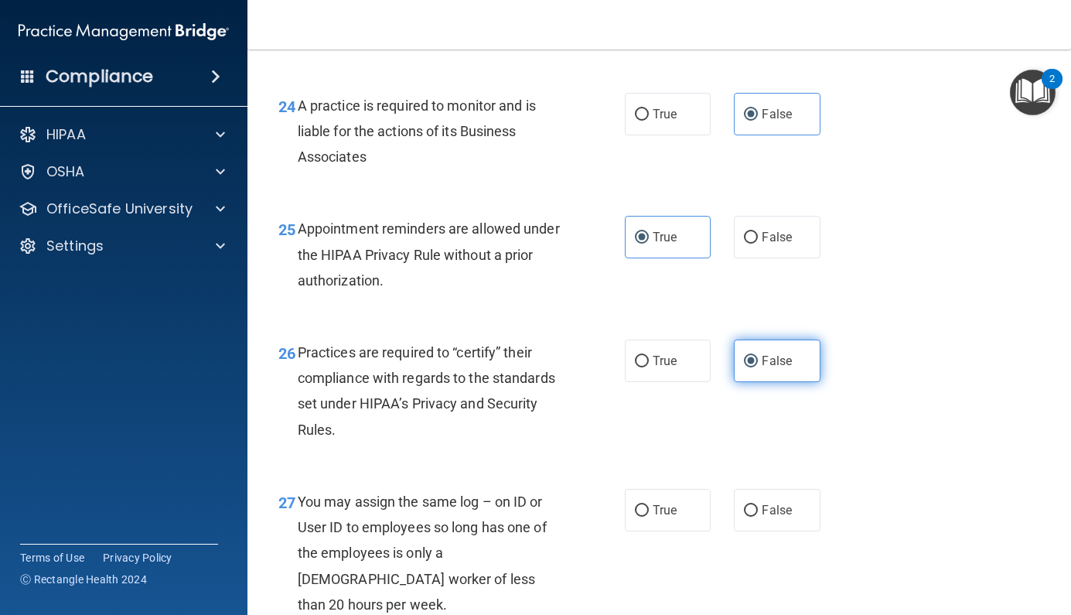
scroll to position [3487, 0]
click at [756, 516] on input "False" at bounding box center [751, 510] width 14 height 12
radio input "true"
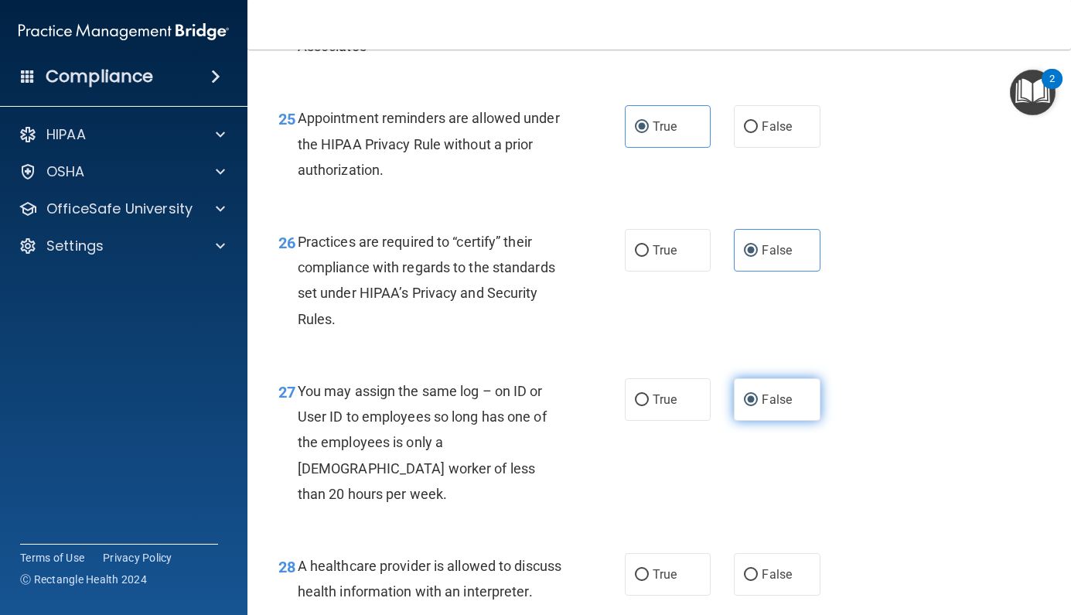
scroll to position [3601, 0]
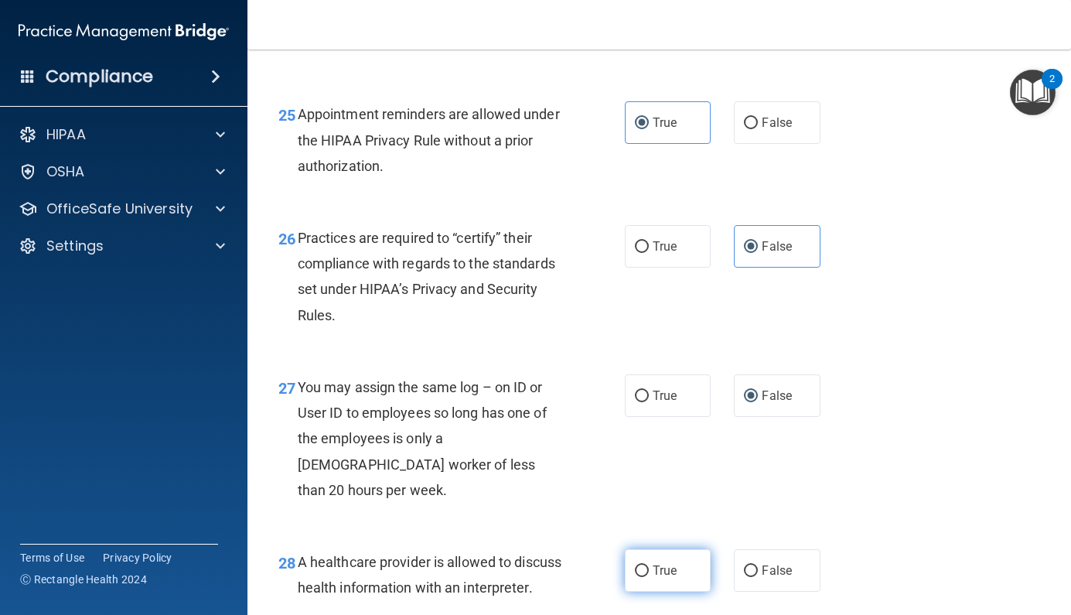
click at [679, 549] on label "True" at bounding box center [668, 570] width 87 height 43
click at [649, 565] on input "True" at bounding box center [642, 571] width 14 height 12
radio input "true"
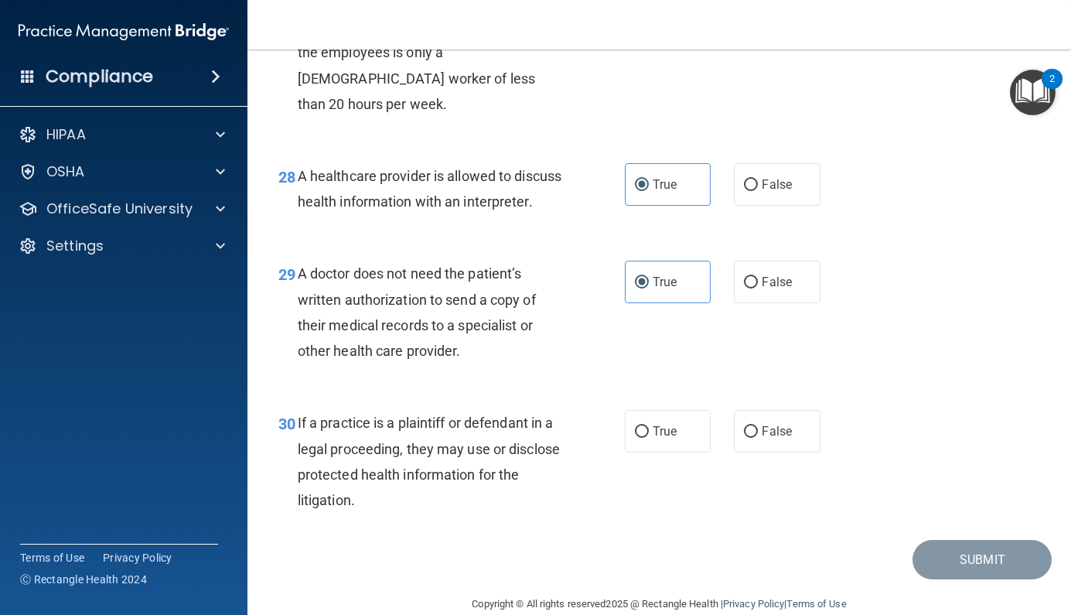
scroll to position [3988, 0]
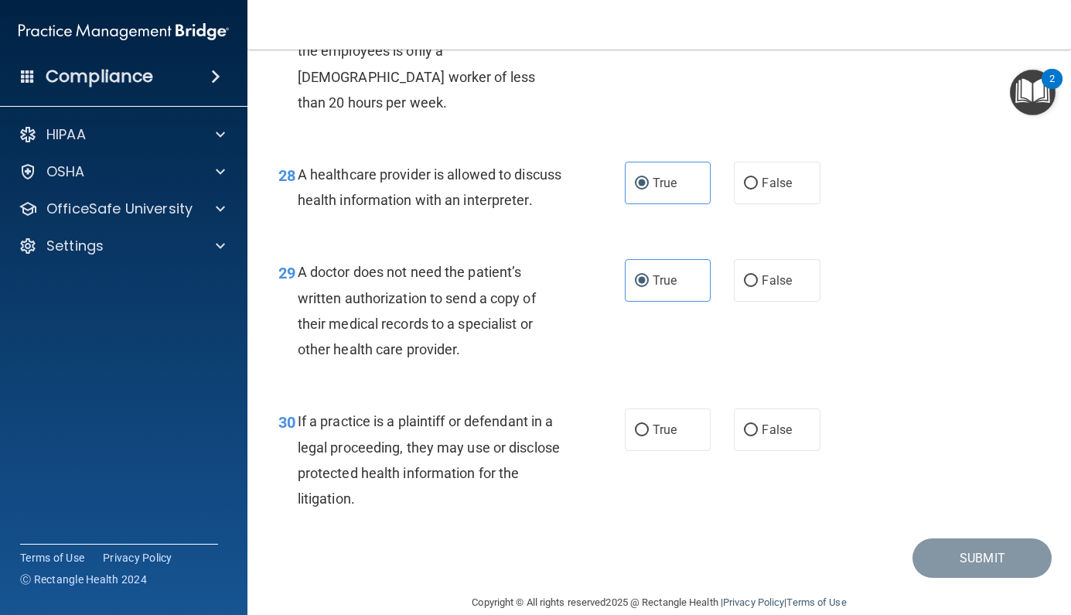
click at [653, 412] on div "30 If a practice is a plaintiff or defendant in a legal proceeding, they may us…" at bounding box center [659, 463] width 785 height 149
click at [665, 428] on label "True" at bounding box center [668, 429] width 87 height 43
click at [649, 428] on input "True" at bounding box center [642, 431] width 14 height 12
radio input "true"
click at [956, 569] on button "Submit" at bounding box center [982, 557] width 139 height 39
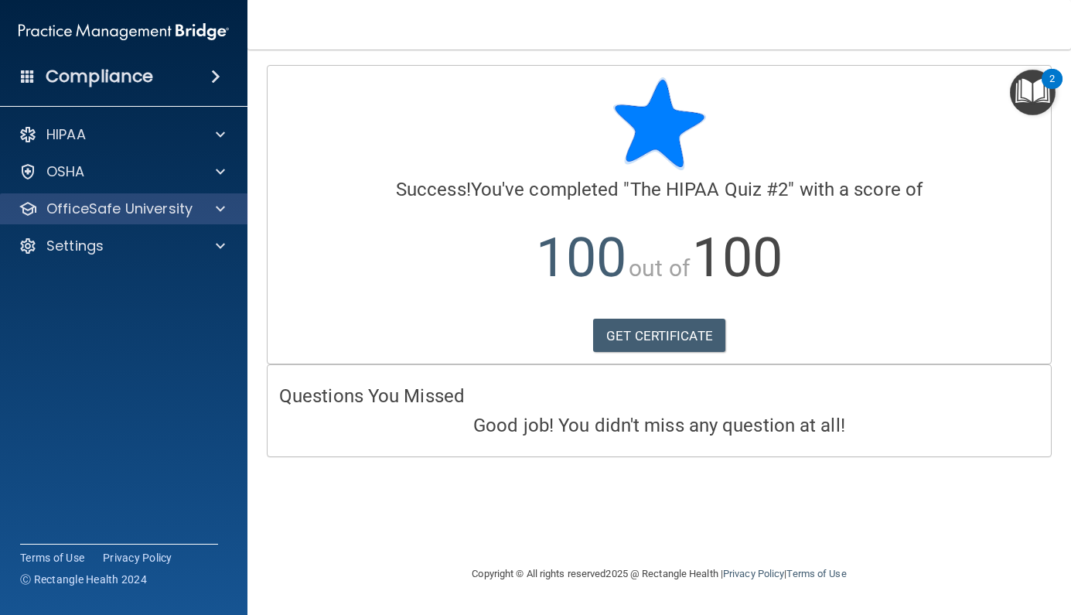
click at [147, 210] on p "OfficeSafe University" at bounding box center [119, 209] width 146 height 19
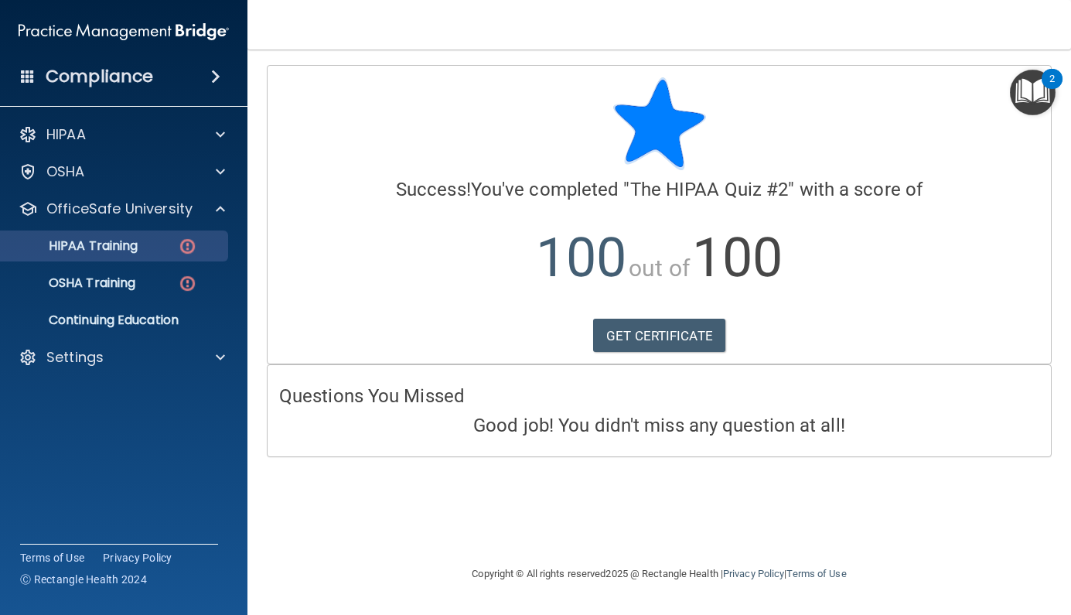
click at [121, 248] on p "HIPAA Training" at bounding box center [74, 245] width 128 height 15
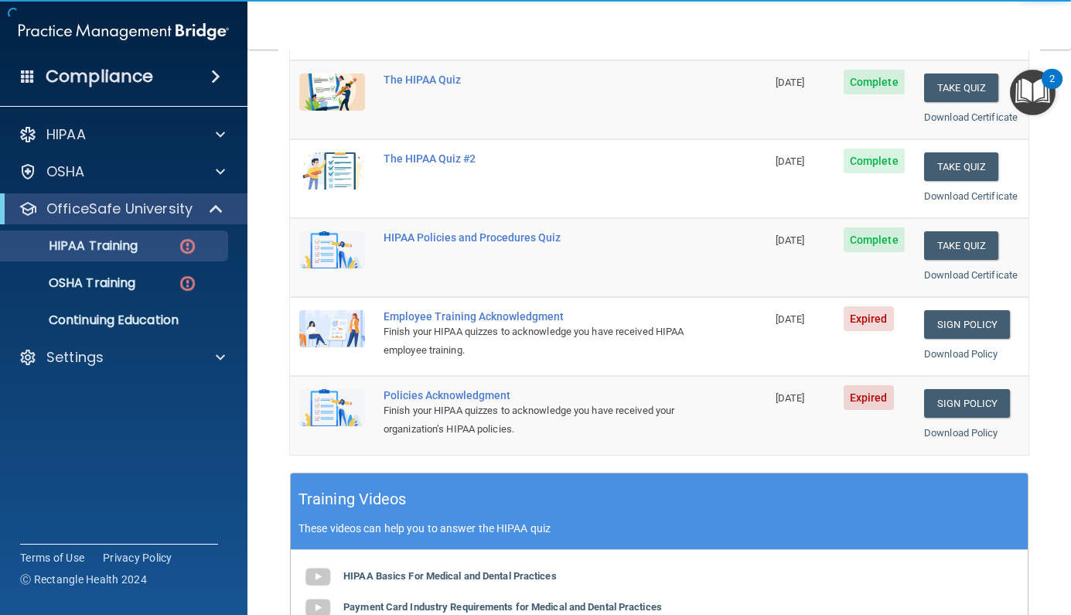
scroll to position [214, 0]
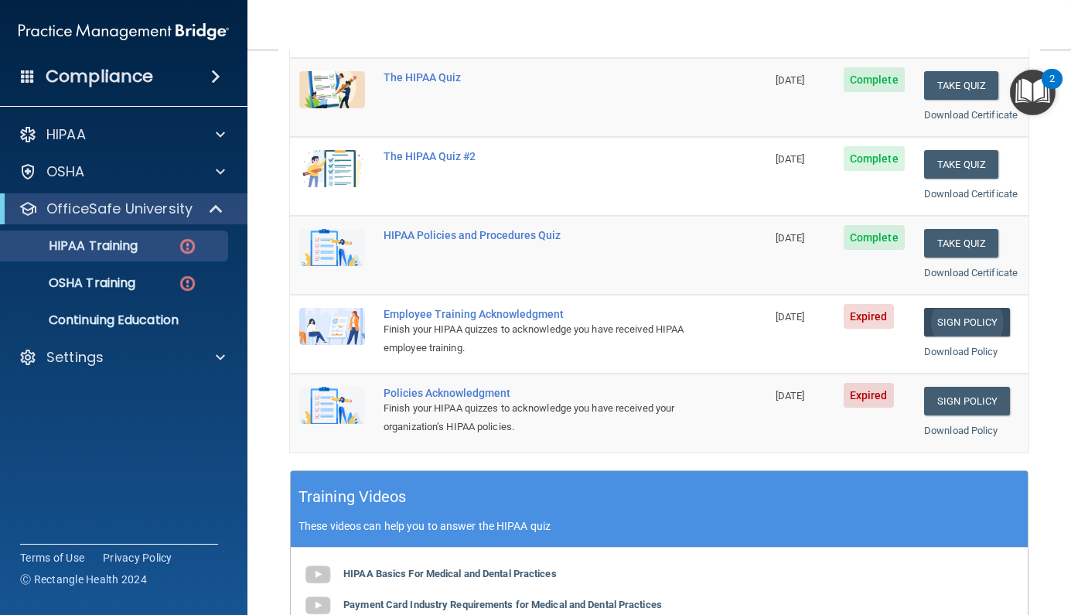
click at [961, 316] on link "Sign Policy" at bounding box center [967, 322] width 86 height 29
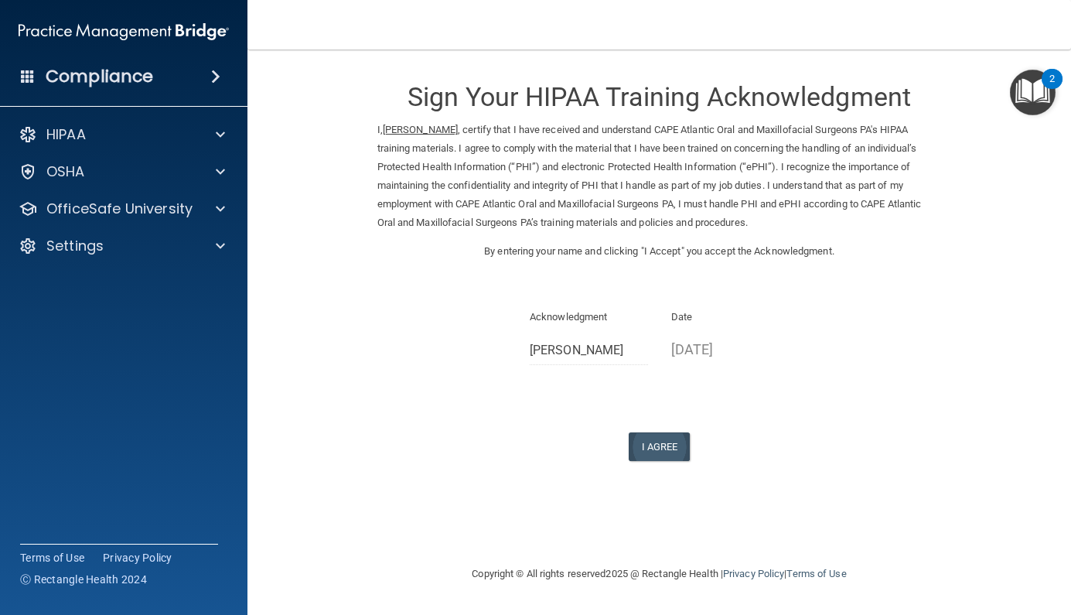
click at [654, 435] on button "I Agree" at bounding box center [660, 446] width 62 height 29
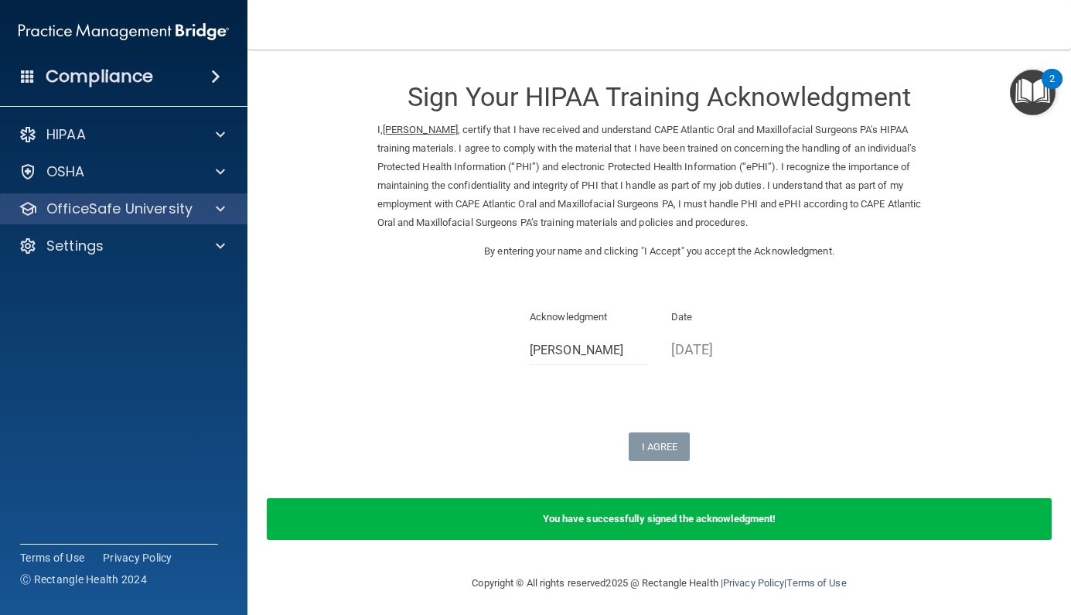
click at [126, 210] on p "OfficeSafe University" at bounding box center [119, 209] width 146 height 19
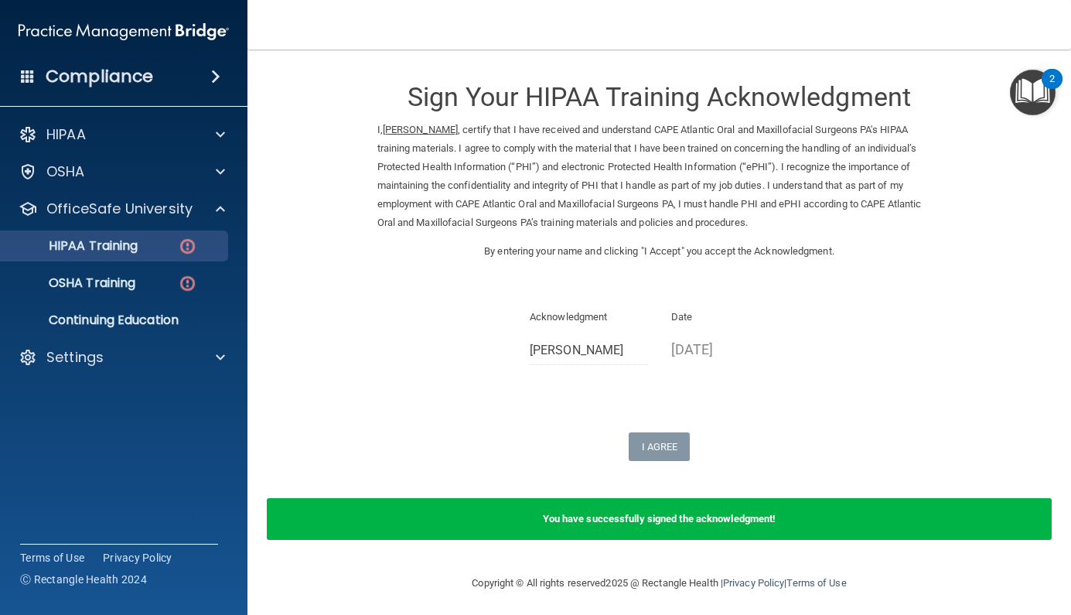
click at [115, 251] on p "HIPAA Training" at bounding box center [74, 245] width 128 height 15
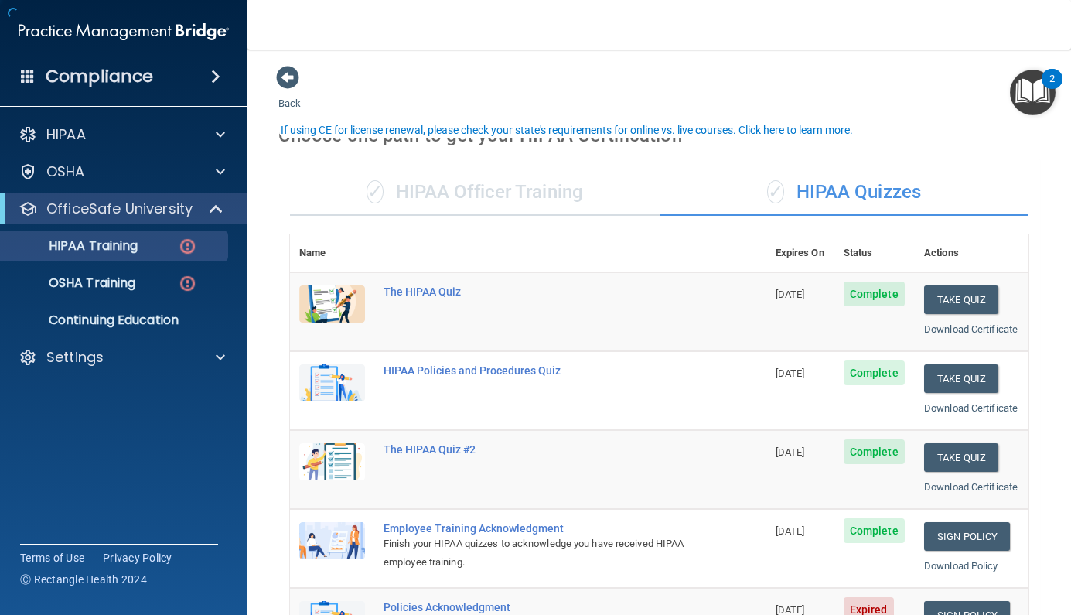
scroll to position [384, 0]
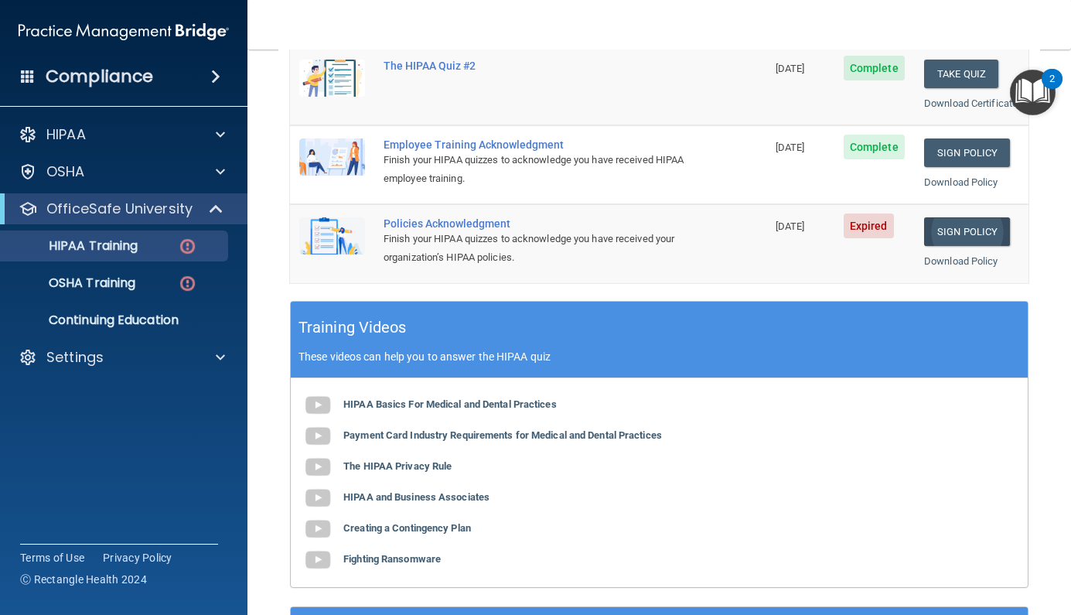
click at [955, 224] on link "Sign Policy" at bounding box center [967, 231] width 86 height 29
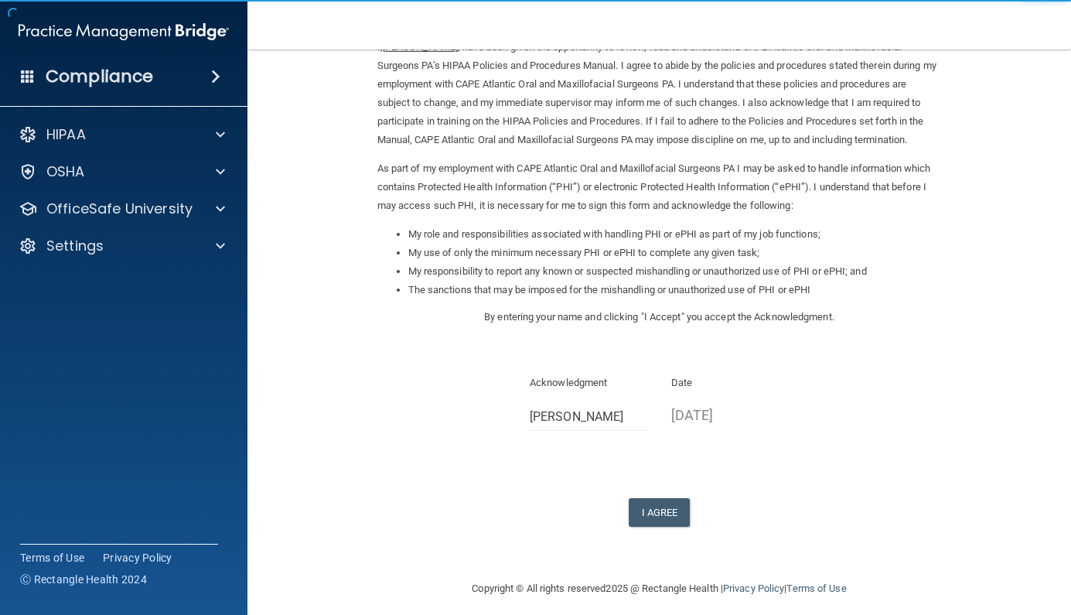
scroll to position [79, 0]
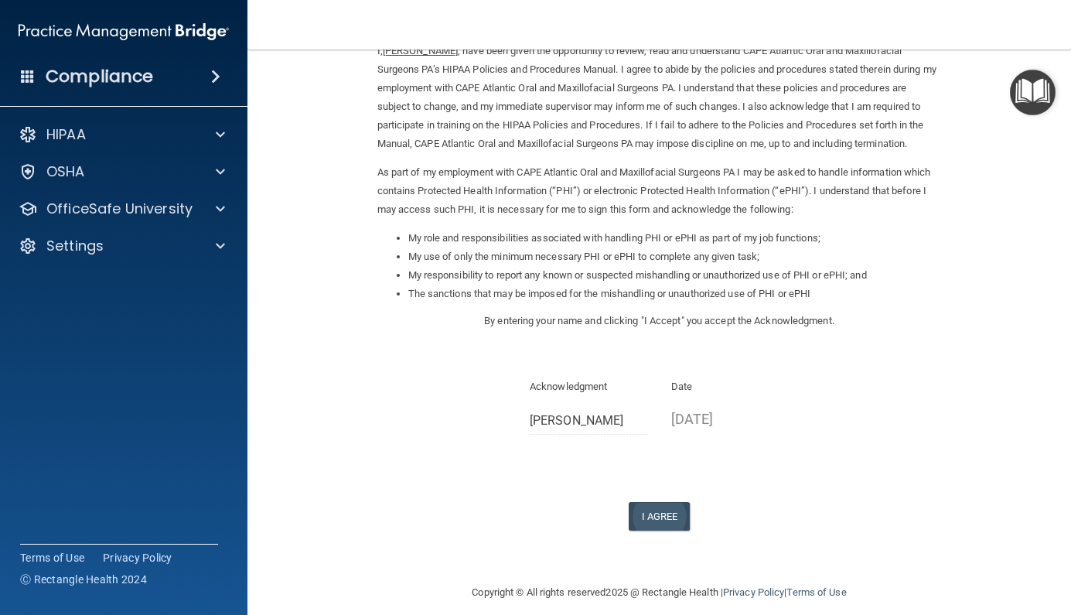
click at [651, 504] on button "I Agree" at bounding box center [660, 516] width 62 height 29
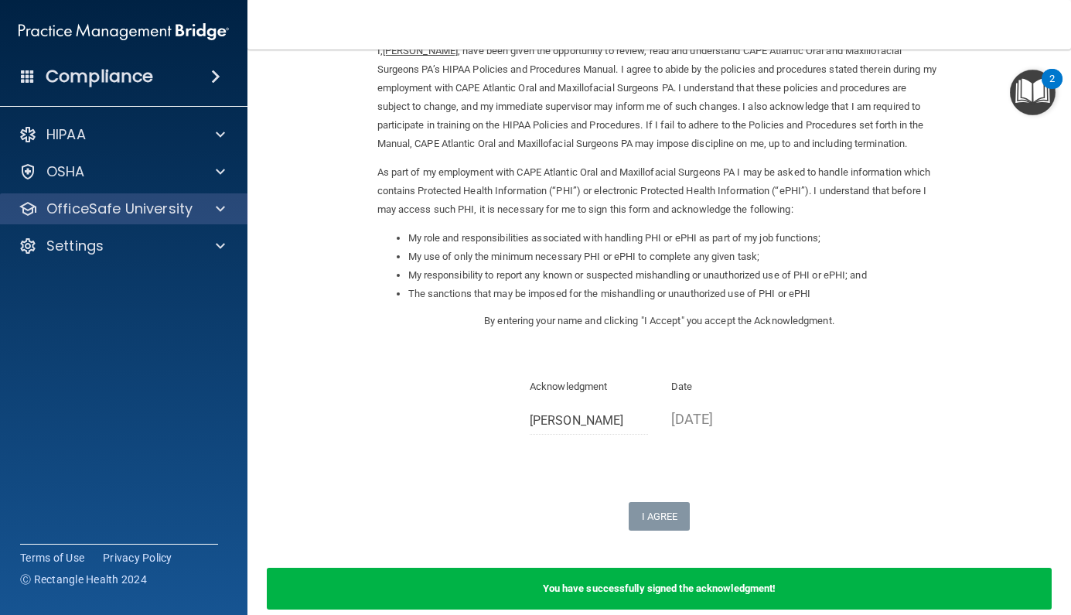
click at [135, 214] on p "OfficeSafe University" at bounding box center [119, 209] width 146 height 19
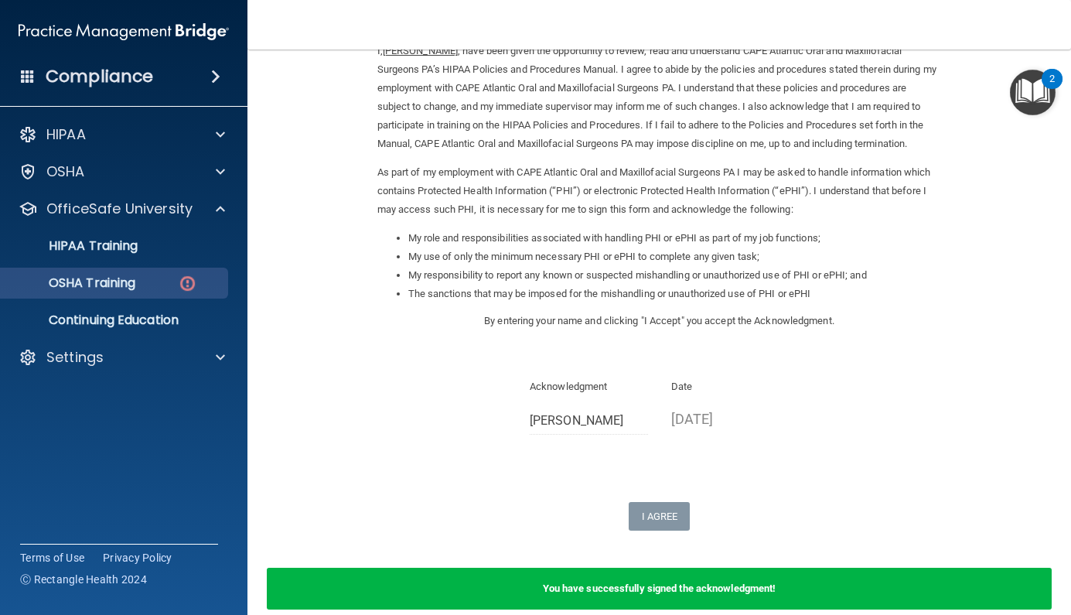
click at [115, 273] on link "OSHA Training" at bounding box center [107, 283] width 244 height 31
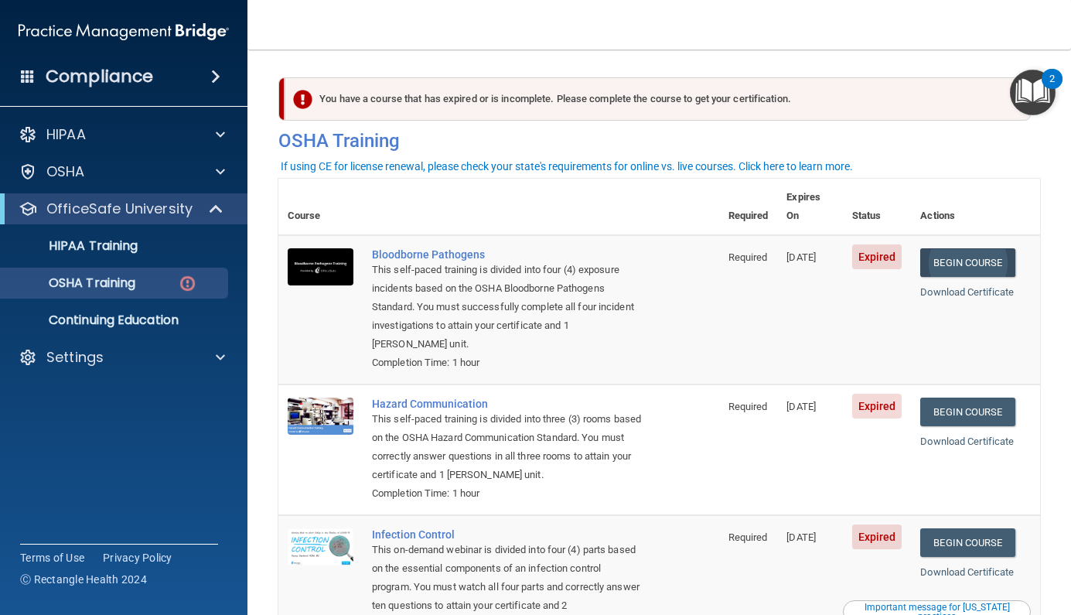
click at [961, 248] on link "Begin Course" at bounding box center [967, 262] width 94 height 29
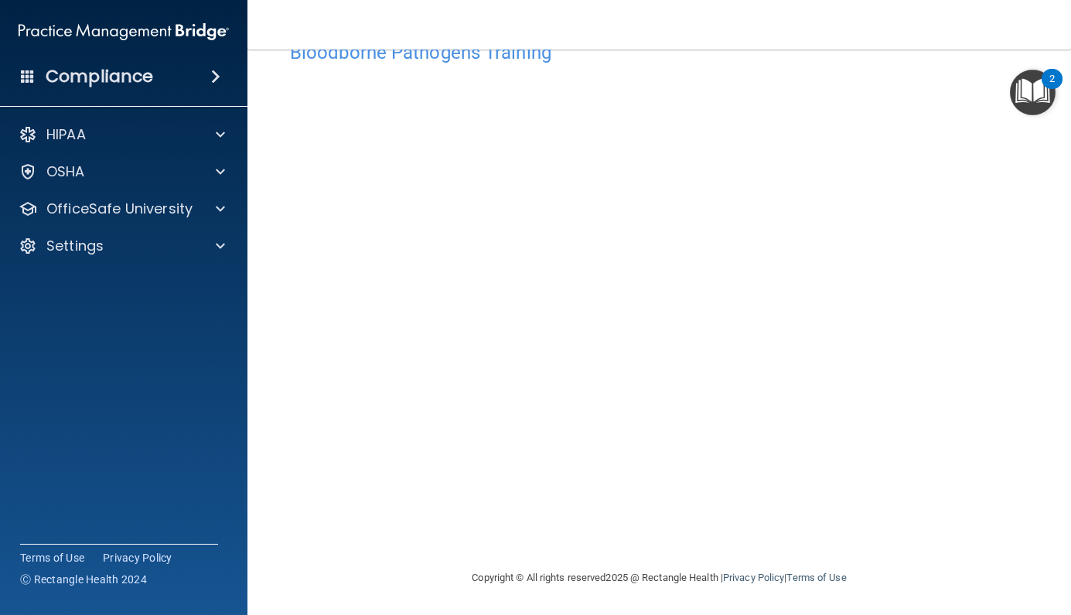
scroll to position [46, 0]
click at [728, 66] on div "Bloodborne Pathogens Training" at bounding box center [659, 53] width 762 height 38
click at [1013, 111] on img "Open Resource Center, 2 new notifications" at bounding box center [1033, 93] width 46 height 46
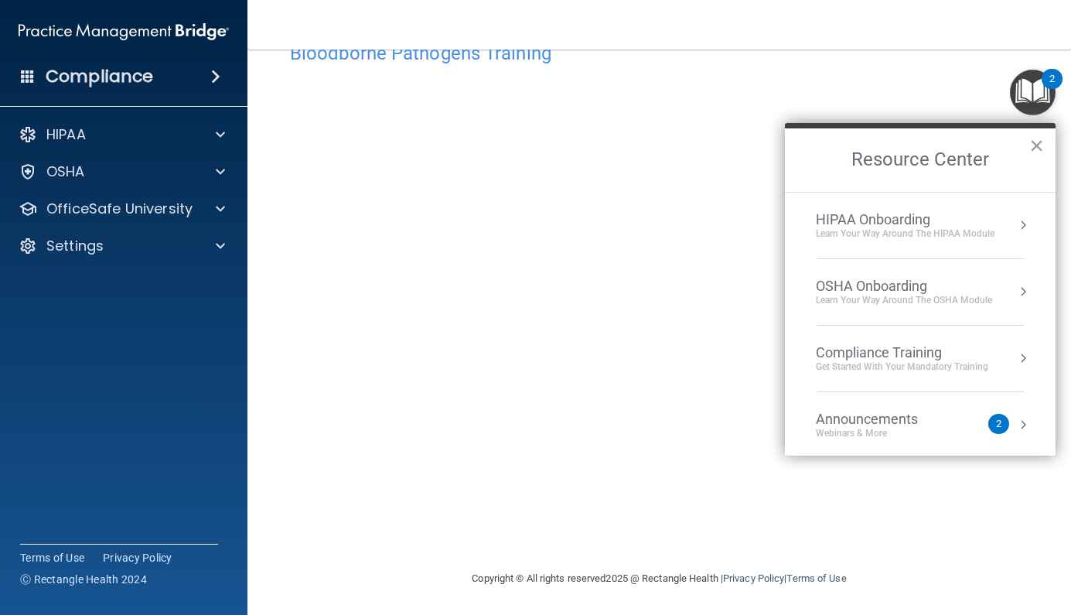
click at [1041, 154] on button "×" at bounding box center [1036, 145] width 15 height 25
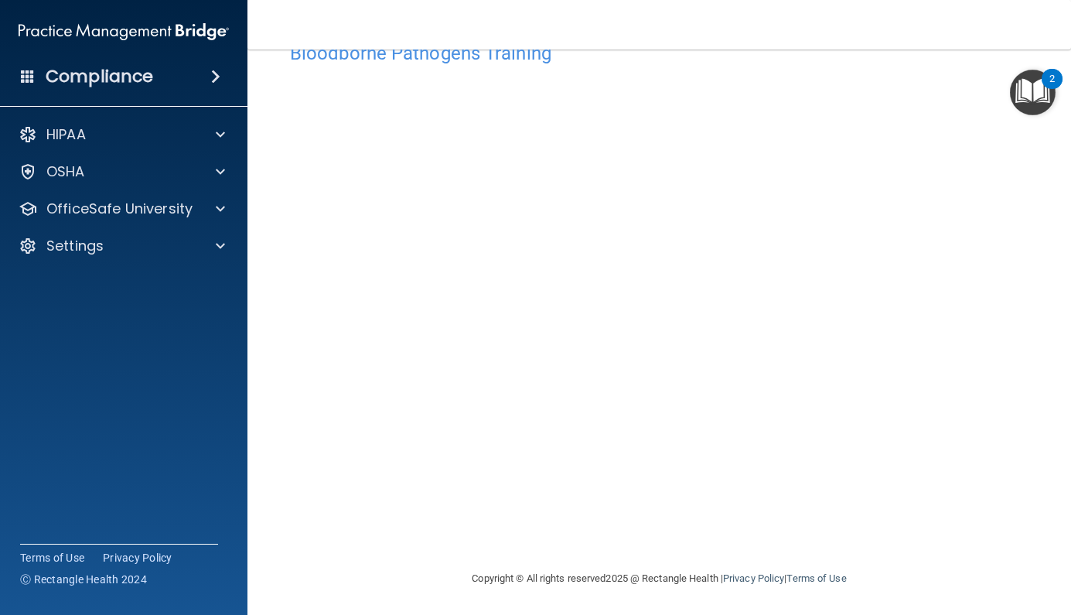
click at [1012, 110] on img "Open Resource Center, 2 new notifications" at bounding box center [1033, 93] width 46 height 46
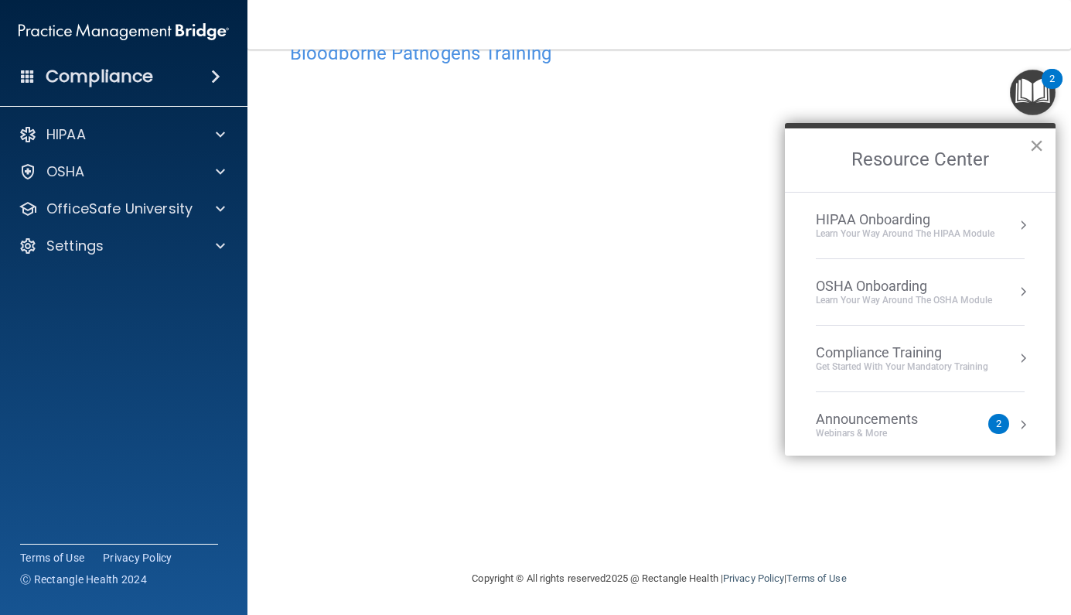
click at [1038, 150] on button "×" at bounding box center [1036, 145] width 15 height 25
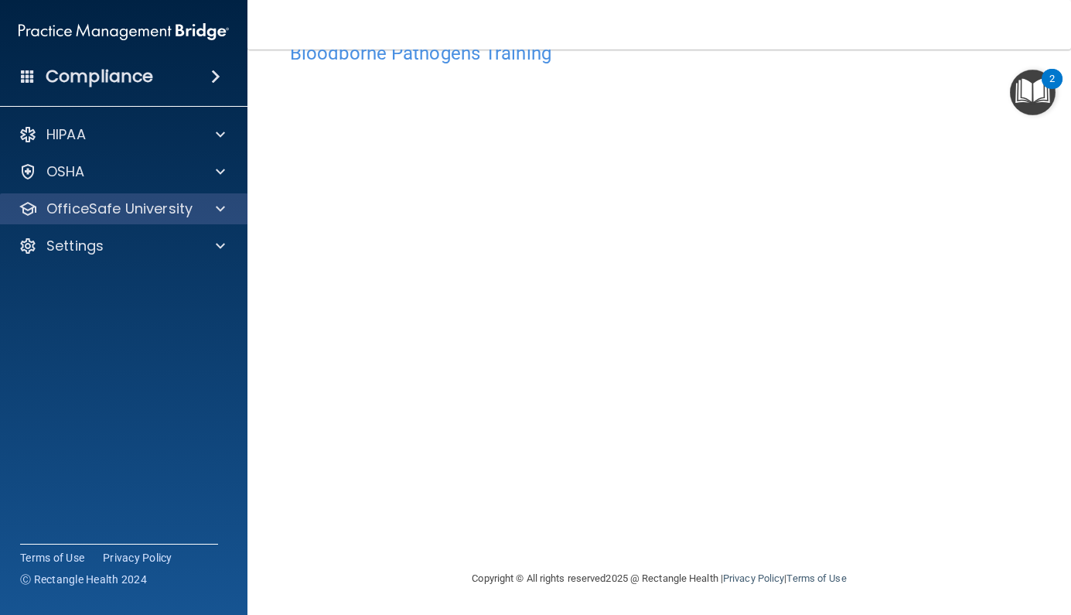
click at [159, 220] on div "OfficeSafe University" at bounding box center [124, 208] width 248 height 31
click at [225, 207] on div at bounding box center [218, 209] width 39 height 19
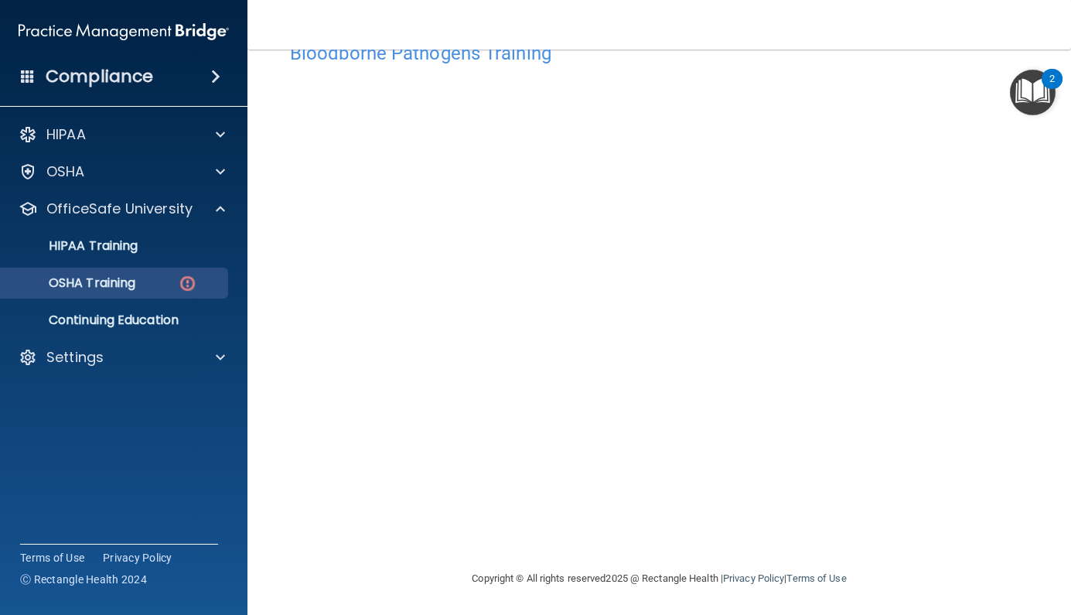
click at [178, 285] on img at bounding box center [187, 283] width 19 height 19
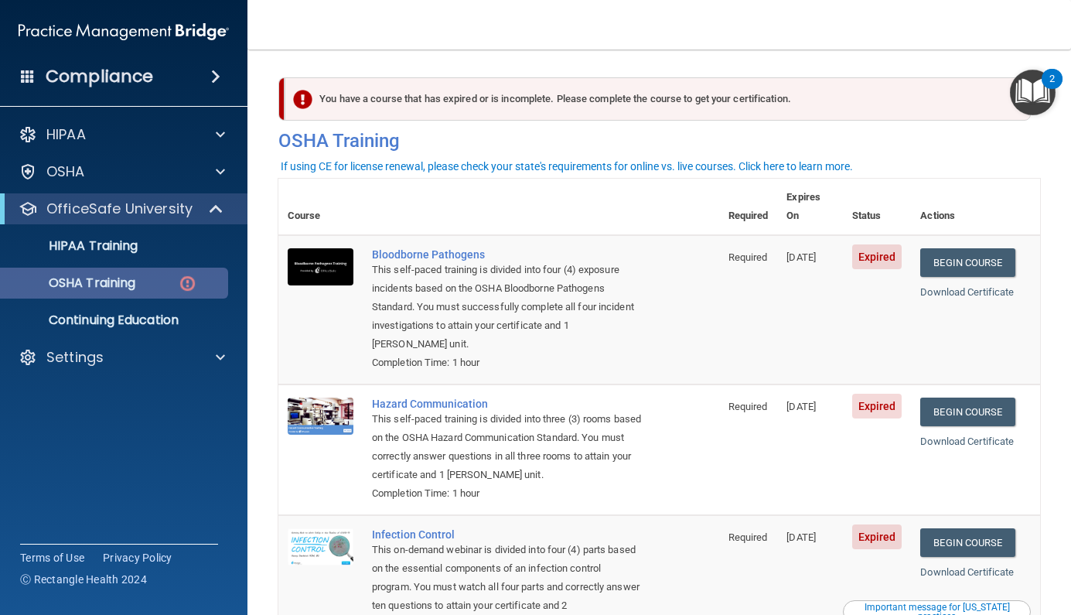
click at [189, 276] on img at bounding box center [187, 283] width 19 height 19
click at [982, 248] on link "Begin Course" at bounding box center [967, 262] width 94 height 29
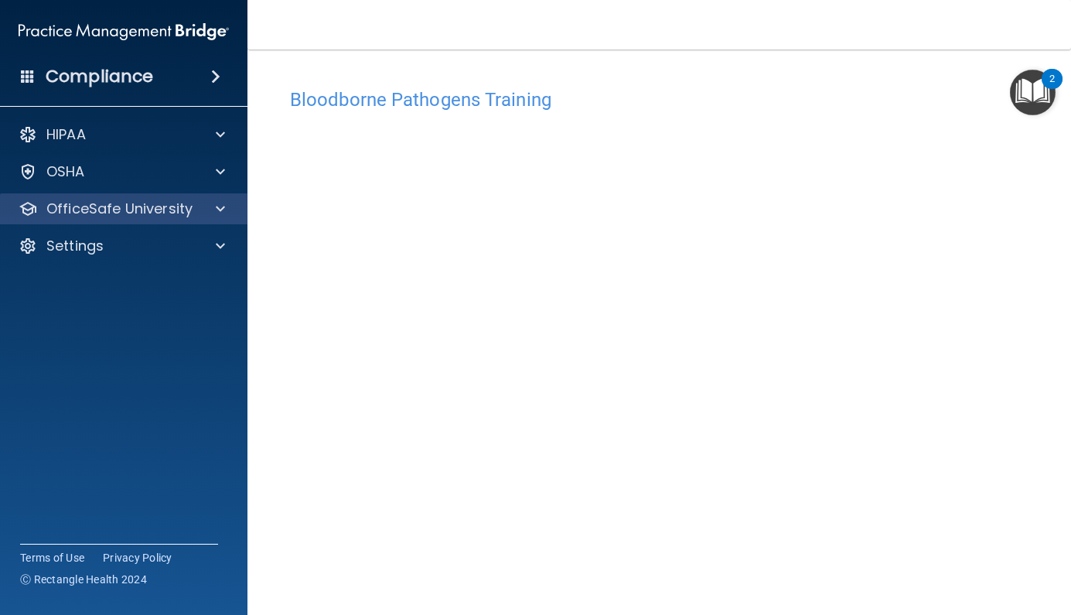
click at [203, 202] on div at bounding box center [218, 209] width 39 height 19
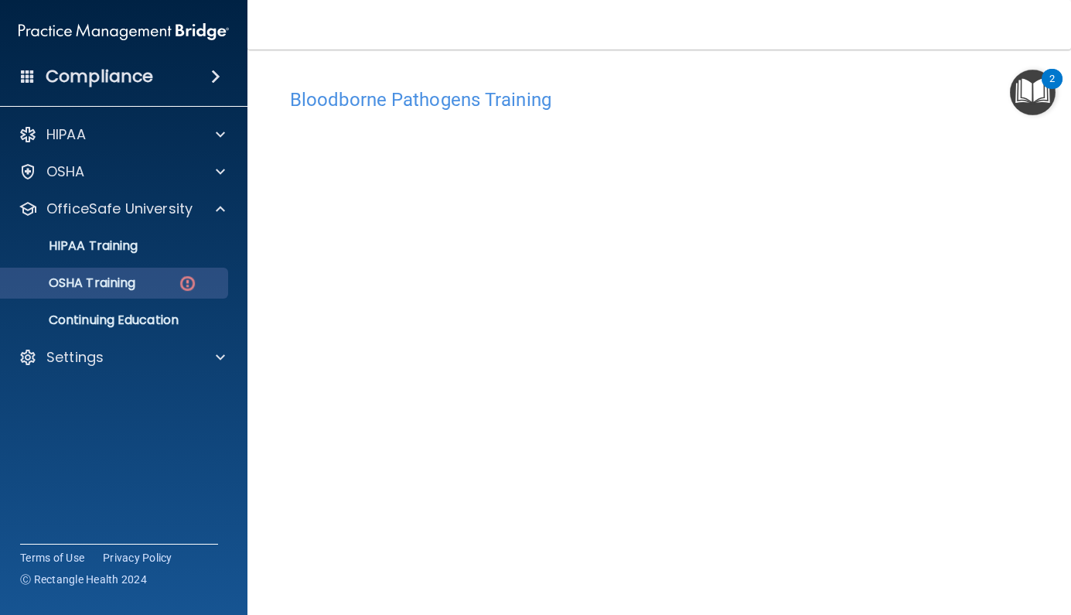
click at [185, 276] on img at bounding box center [187, 283] width 19 height 19
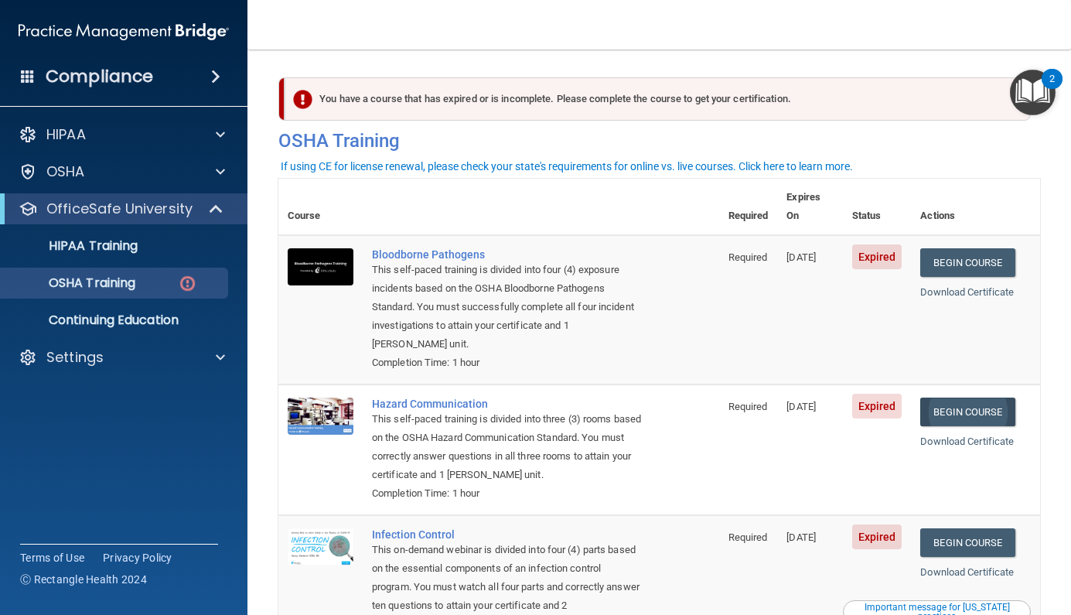
click at [993, 398] on link "Begin Course" at bounding box center [967, 412] width 94 height 29
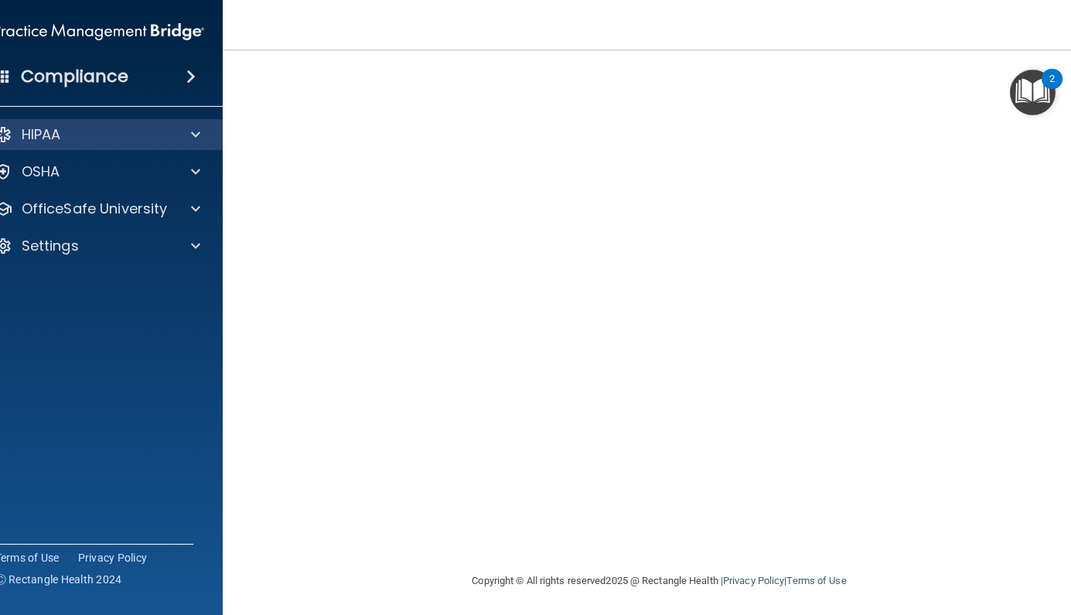
scroll to position [80, 0]
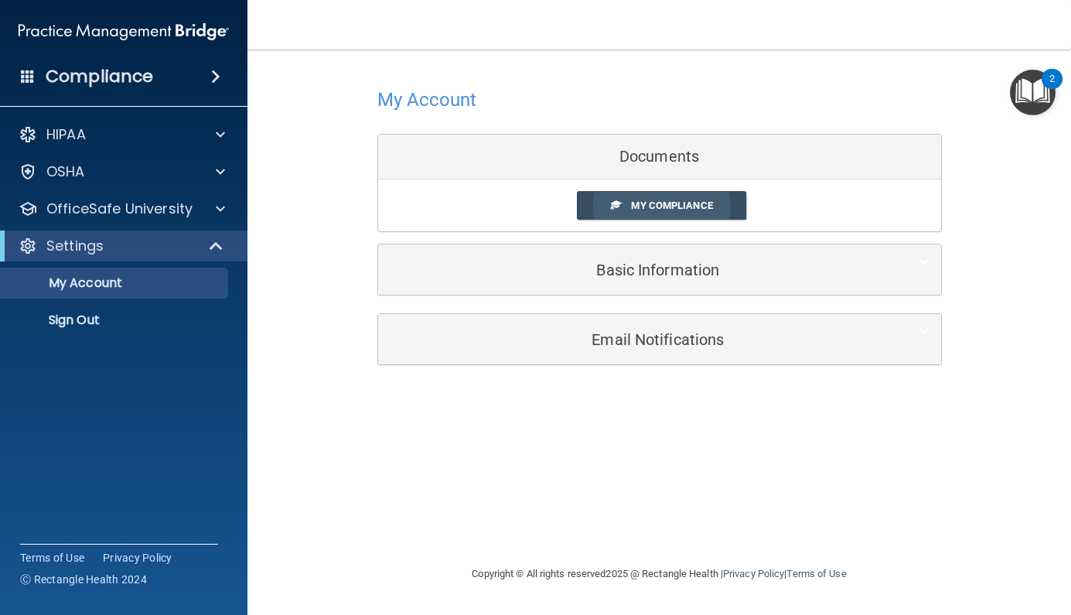
click at [677, 204] on span "My Compliance" at bounding box center [671, 206] width 81 height 12
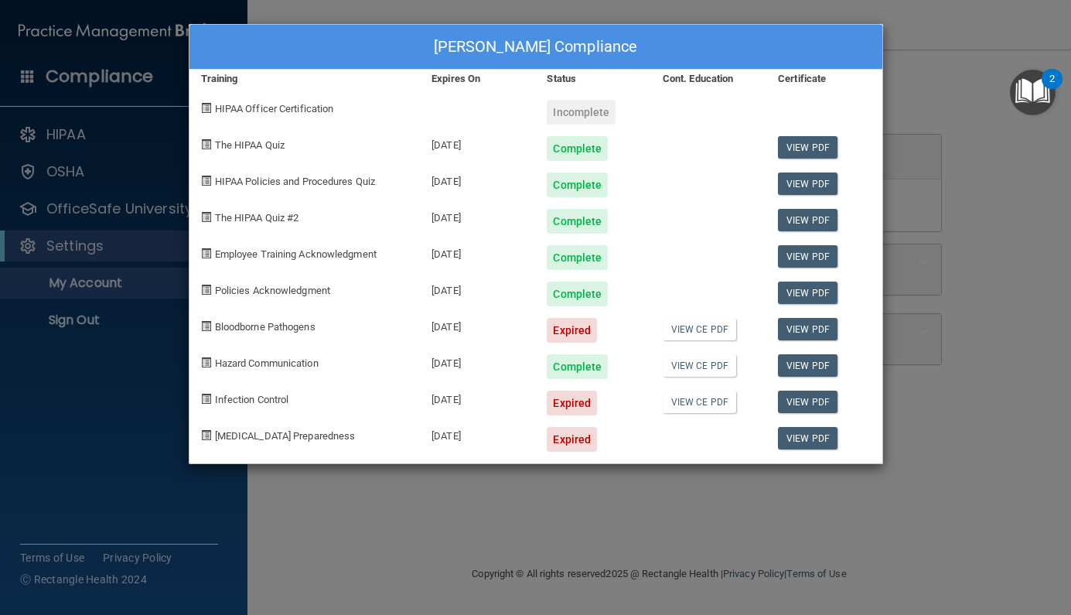
click at [896, 49] on div "[PERSON_NAME] Compliance Training Expires On Status Cont. Education Certificate…" at bounding box center [535, 307] width 1071 height 615
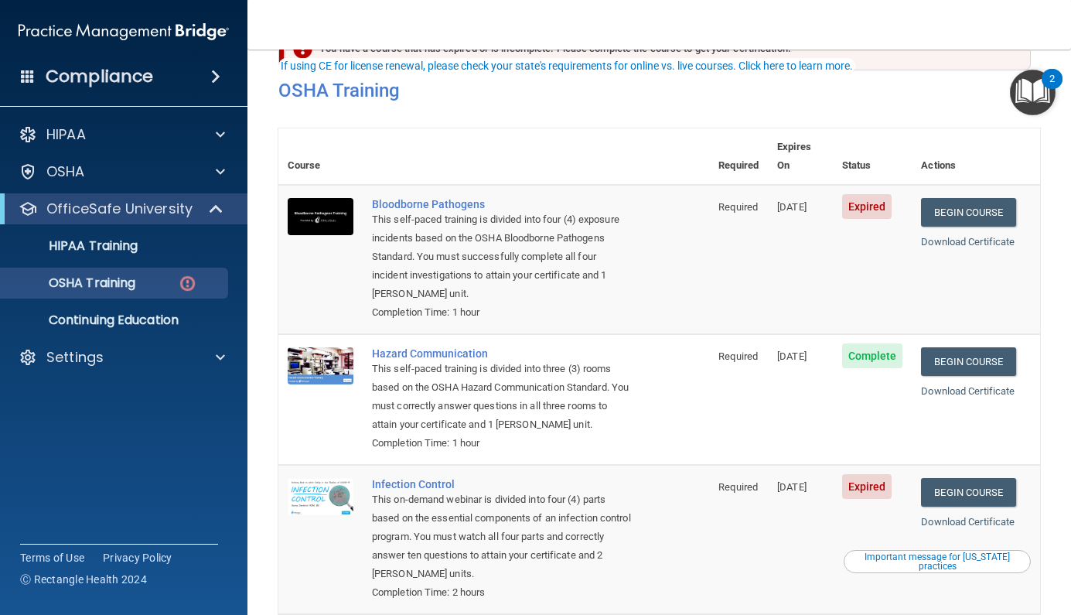
scroll to position [48, 0]
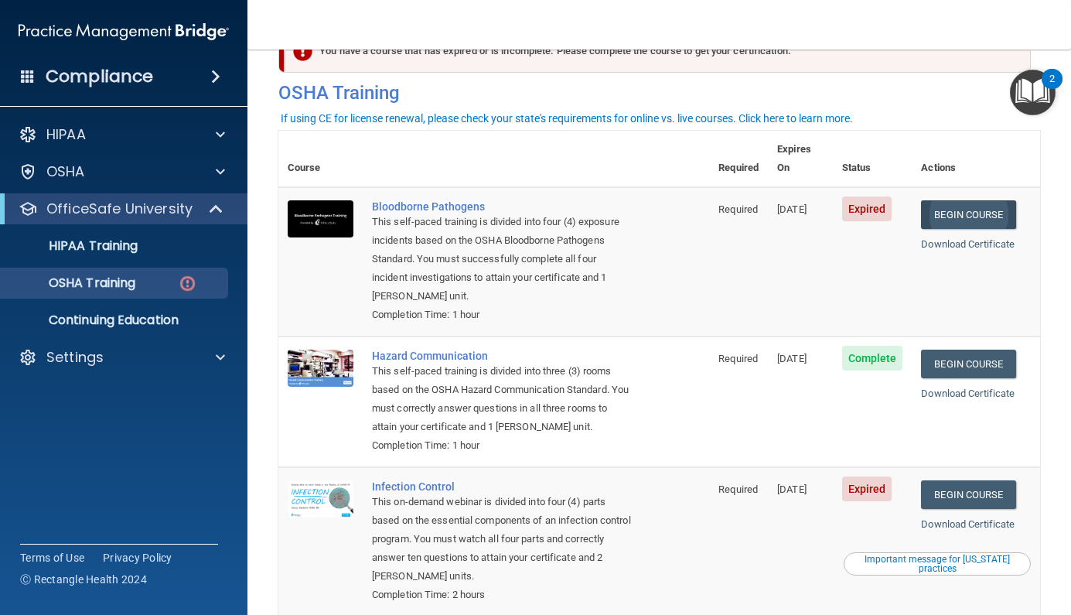
click at [973, 200] on link "Begin Course" at bounding box center [968, 214] width 94 height 29
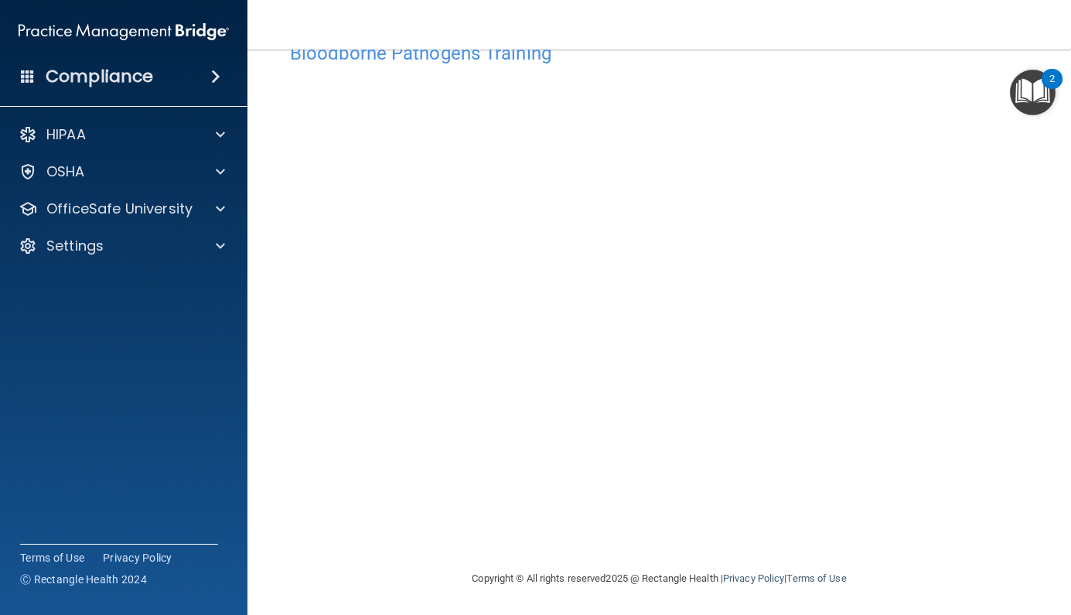
scroll to position [22, 0]
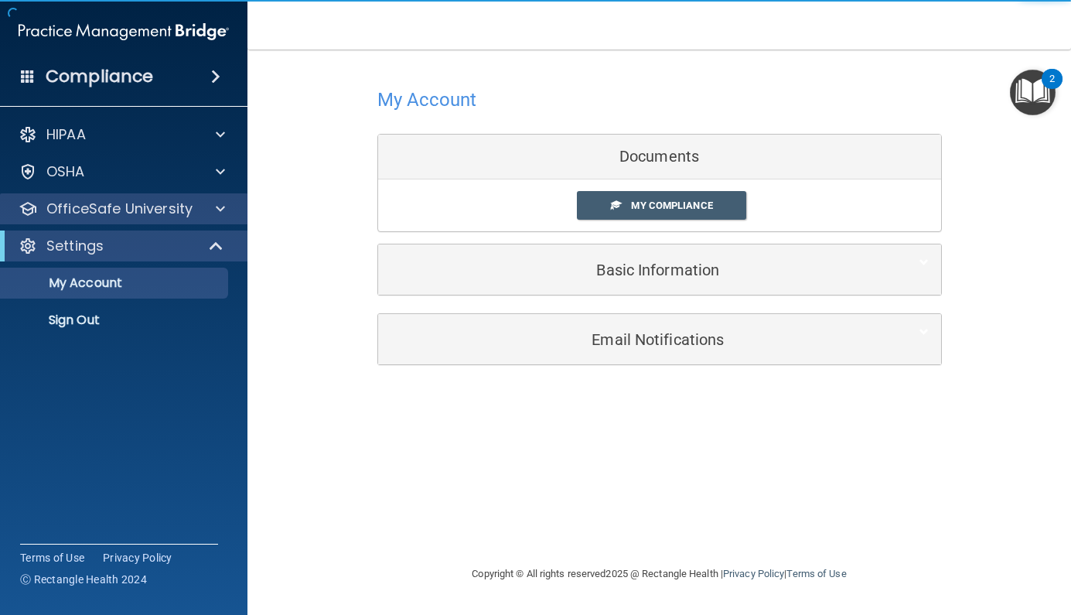
click at [160, 220] on div "OfficeSafe University" at bounding box center [124, 208] width 248 height 31
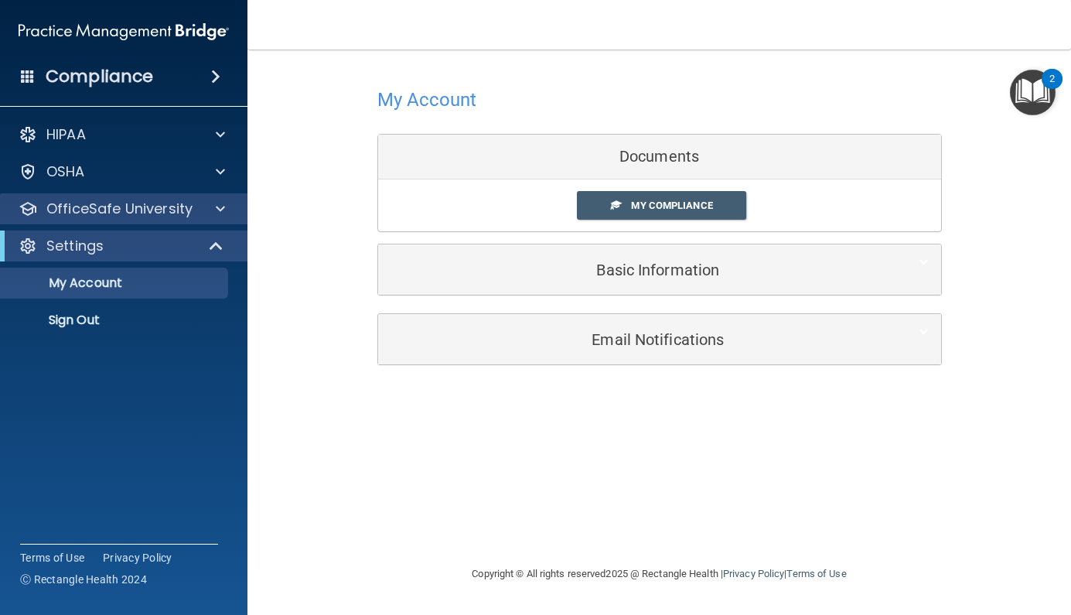
click at [224, 209] on span at bounding box center [220, 209] width 9 height 19
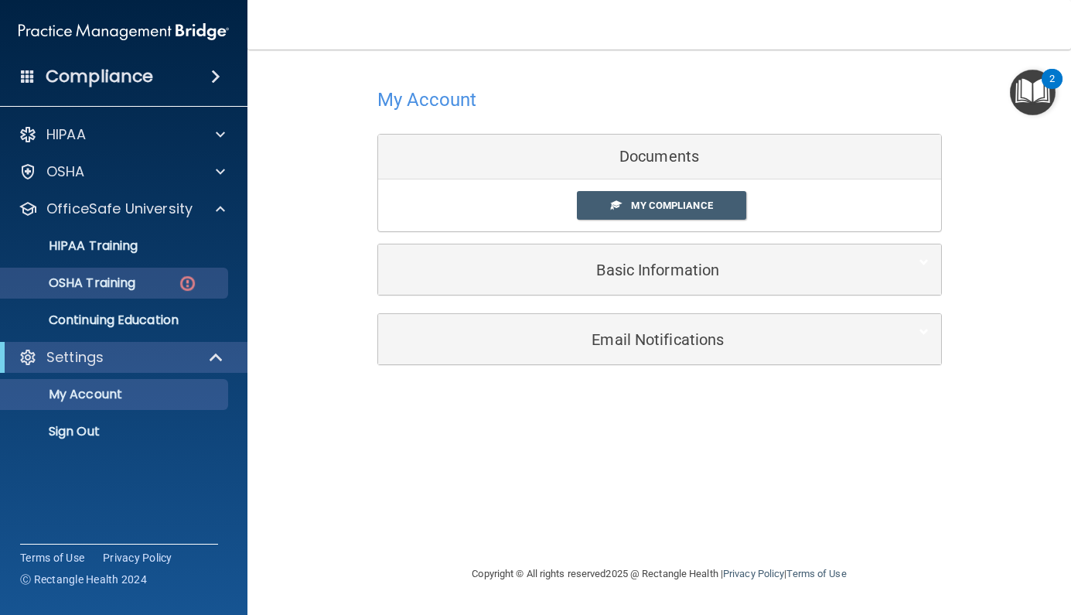
click at [156, 282] on div "OSHA Training" at bounding box center [115, 282] width 211 height 15
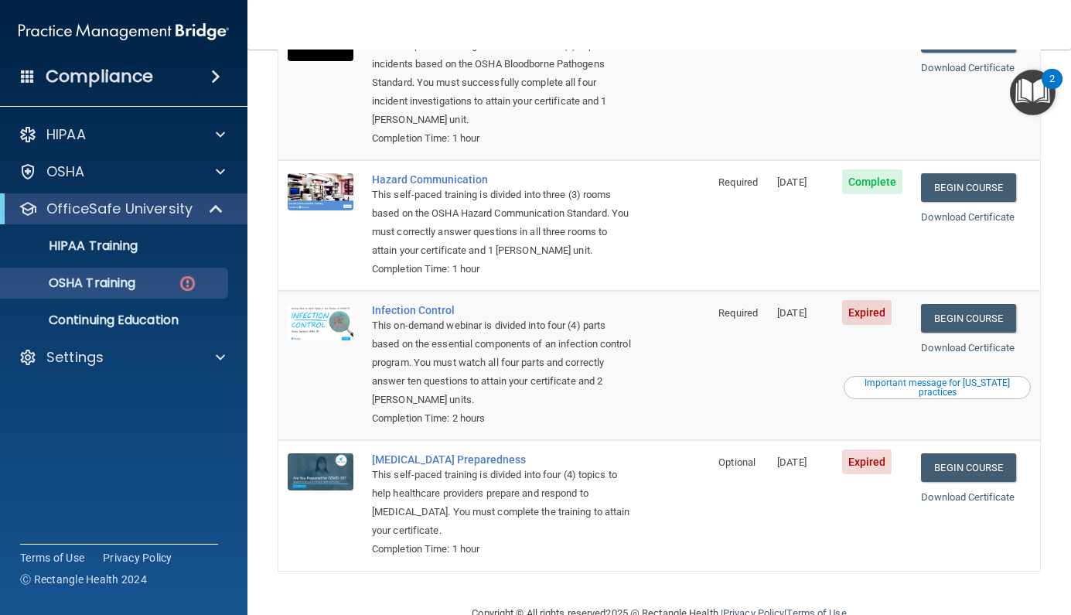
scroll to position [224, 0]
click at [974, 305] on link "Begin Course" at bounding box center [968, 319] width 94 height 29
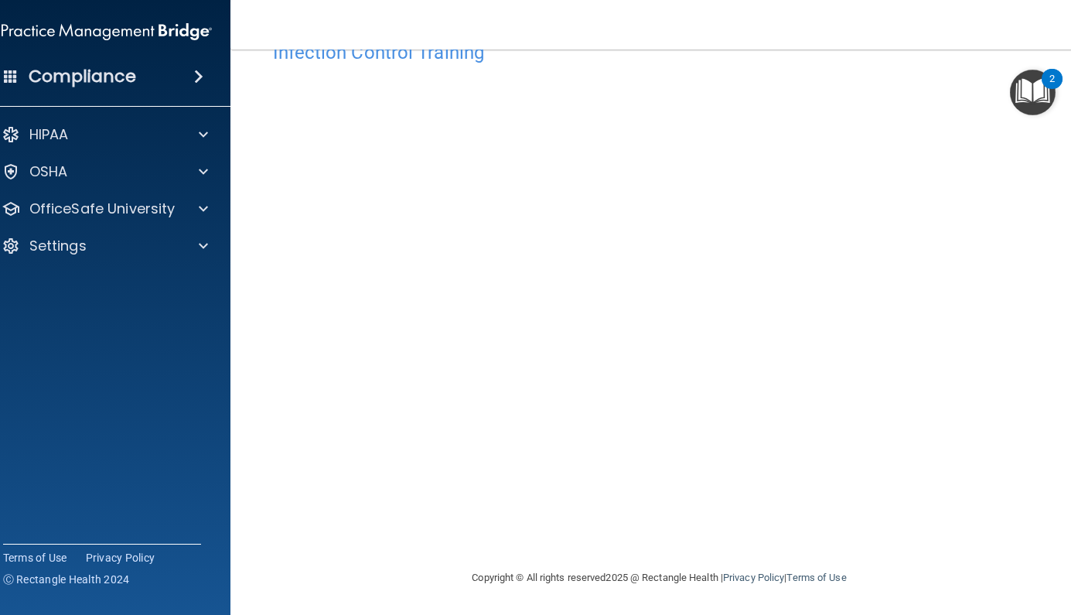
scroll to position [46, 0]
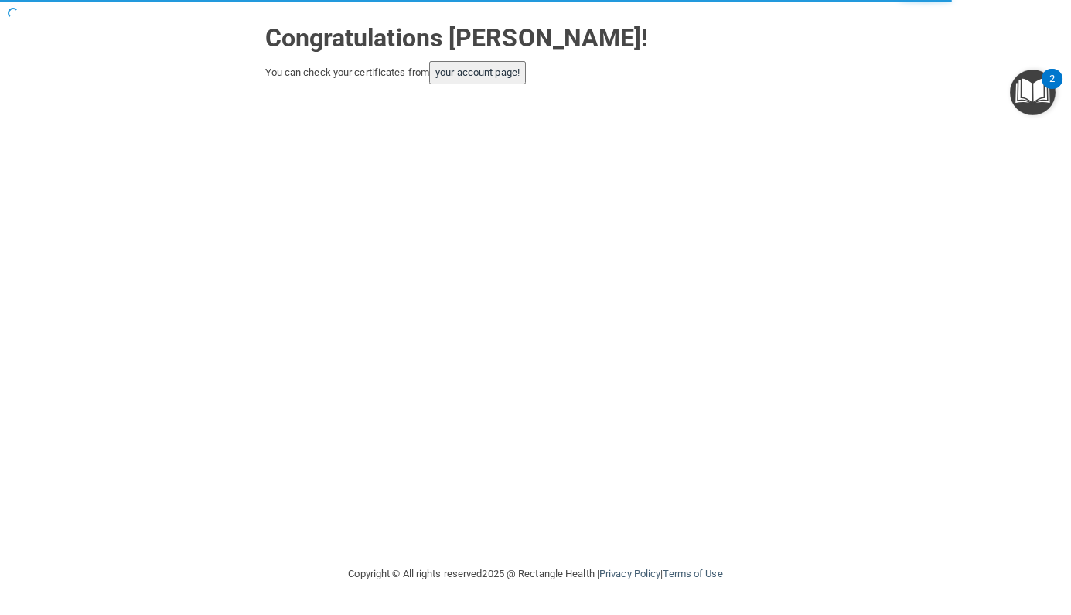
click at [473, 75] on link "your account page!" at bounding box center [477, 73] width 84 height 12
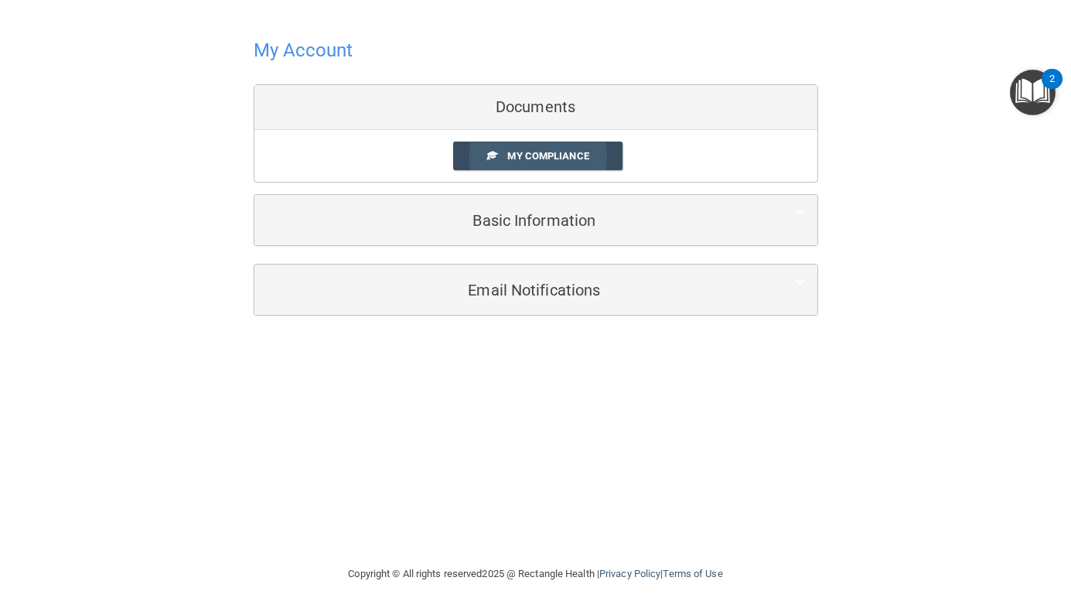
click at [535, 161] on link "My Compliance" at bounding box center [537, 156] width 169 height 29
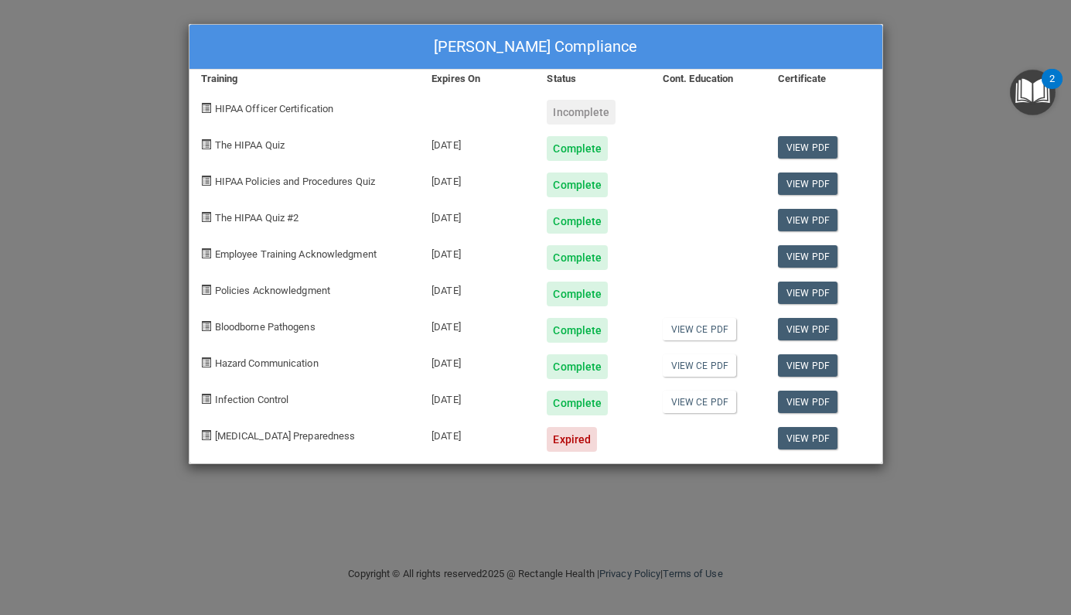
click at [903, 42] on div "Theresa Burton's Compliance Training Expires On Status Cont. Education Certific…" at bounding box center [535, 307] width 1071 height 615
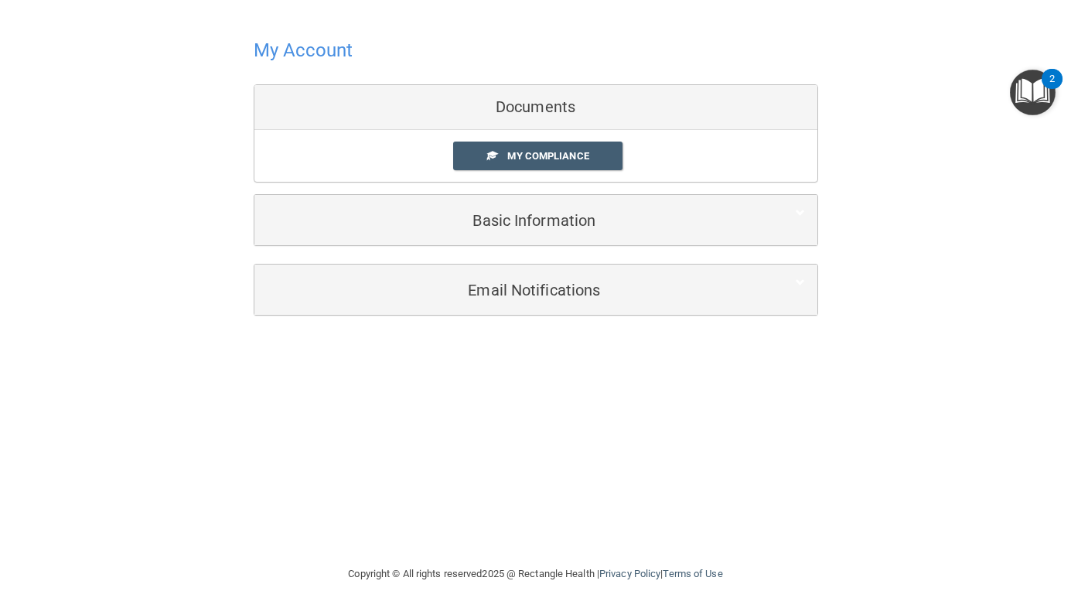
click at [307, 54] on h4 "My Account" at bounding box center [304, 50] width 100 height 20
click at [471, 230] on div "Basic Information" at bounding box center [512, 220] width 516 height 35
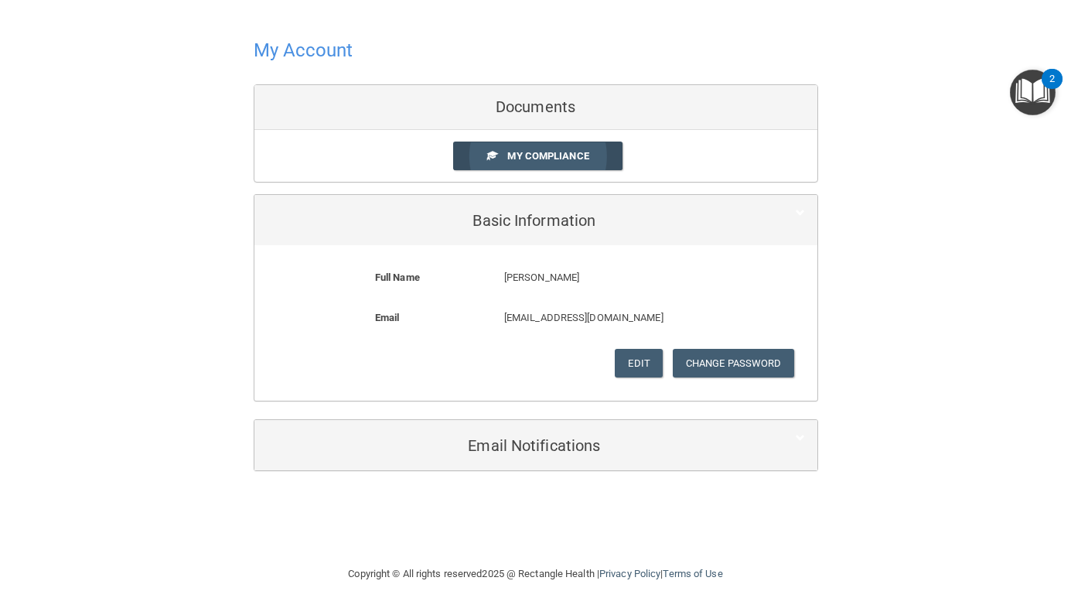
click at [497, 162] on link "My Compliance" at bounding box center [537, 156] width 169 height 29
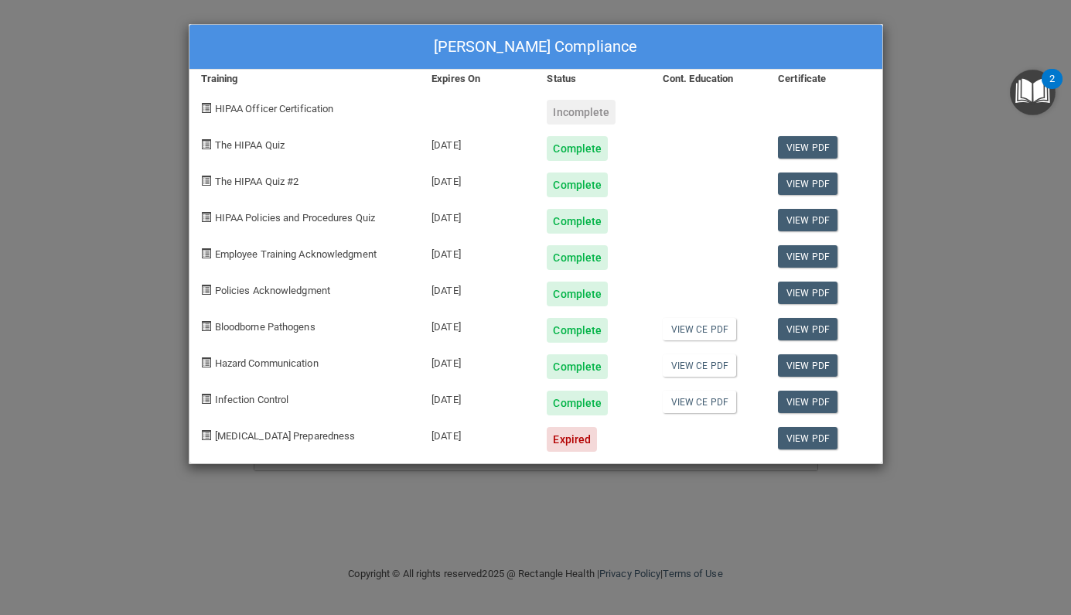
click at [514, 432] on div "[DATE]" at bounding box center [477, 433] width 115 height 36
click at [794, 442] on link "View PDF" at bounding box center [808, 438] width 60 height 22
click at [946, 83] on div "Theresa Burton's Compliance Training Expires On Status Cont. Education Certific…" at bounding box center [535, 307] width 1071 height 615
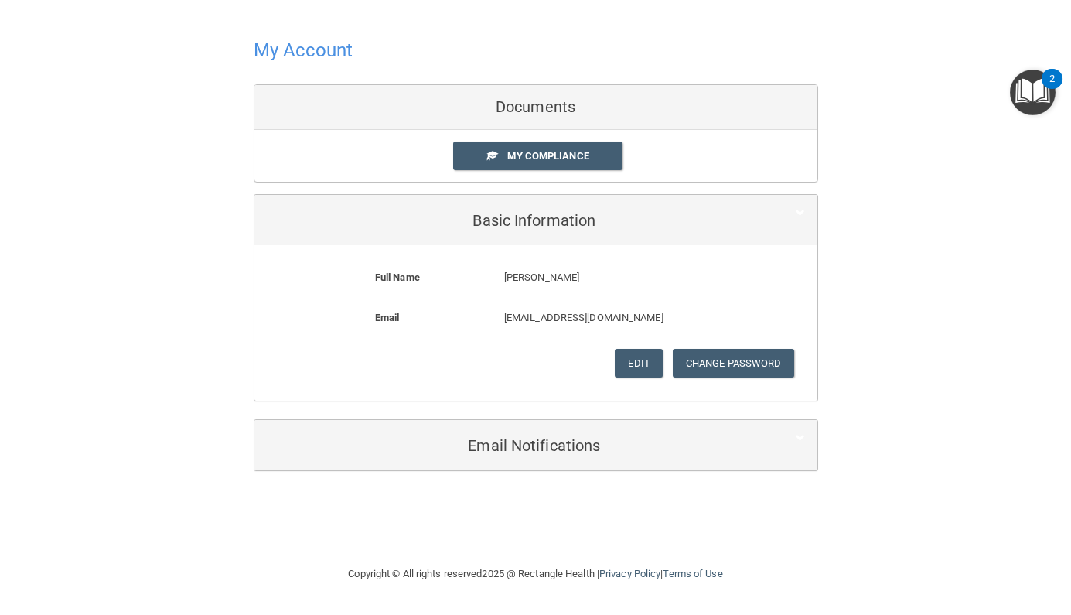
click at [271, 62] on div at bounding box center [536, 50] width 565 height 38
click at [268, 54] on h4 "My Account" at bounding box center [304, 50] width 100 height 20
click at [312, 64] on div at bounding box center [536, 50] width 565 height 38
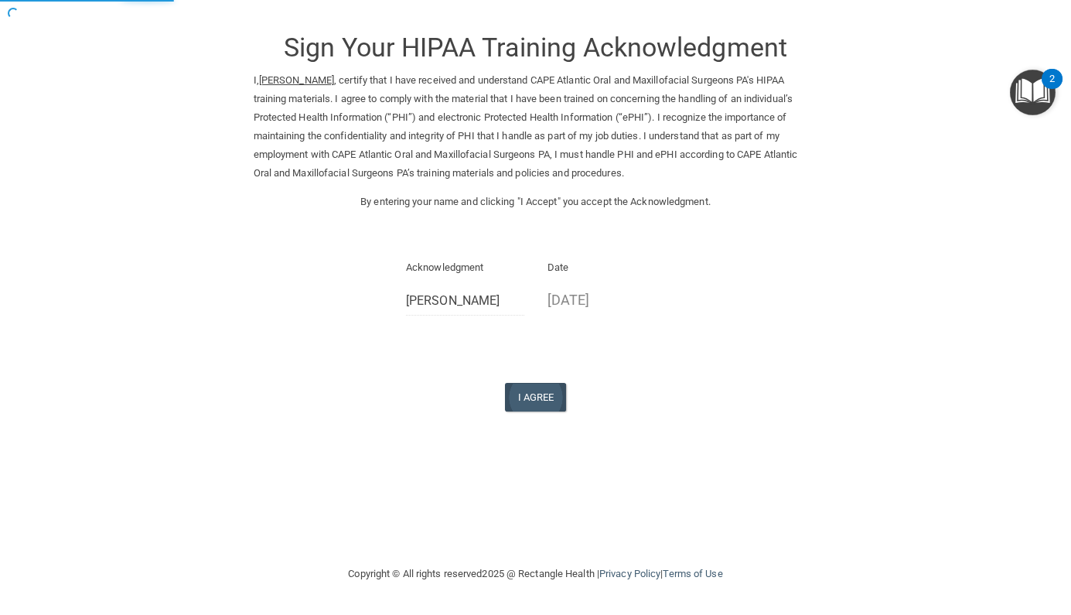
click at [515, 389] on button "I Agree" at bounding box center [536, 397] width 62 height 29
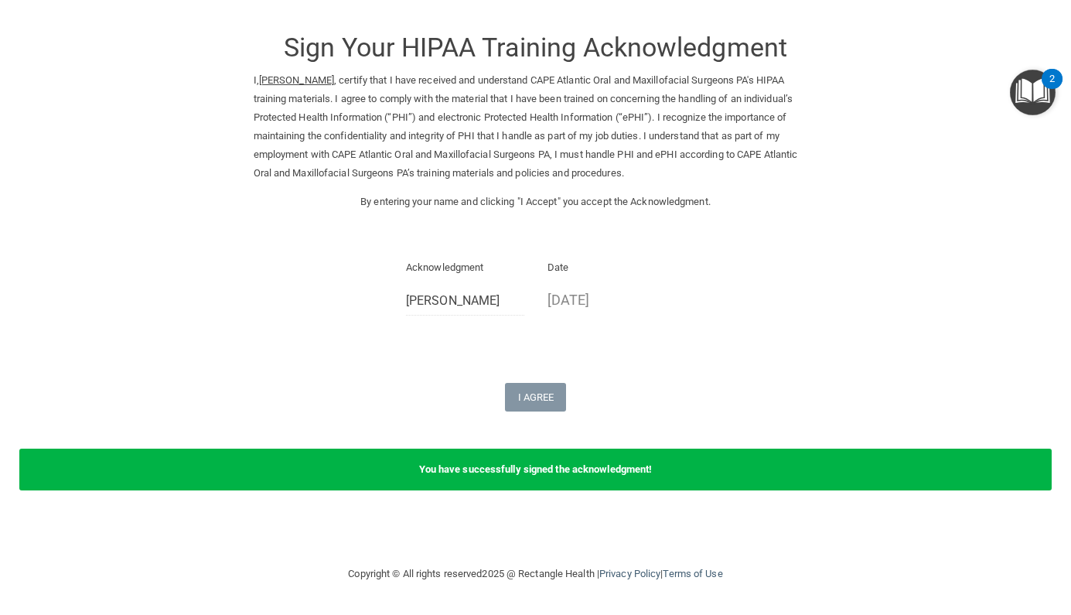
click at [564, 574] on div "Copyright © All rights reserved 2025 @ Rectangle Health | Privacy Policy | Term…" at bounding box center [536, 573] width 565 height 49
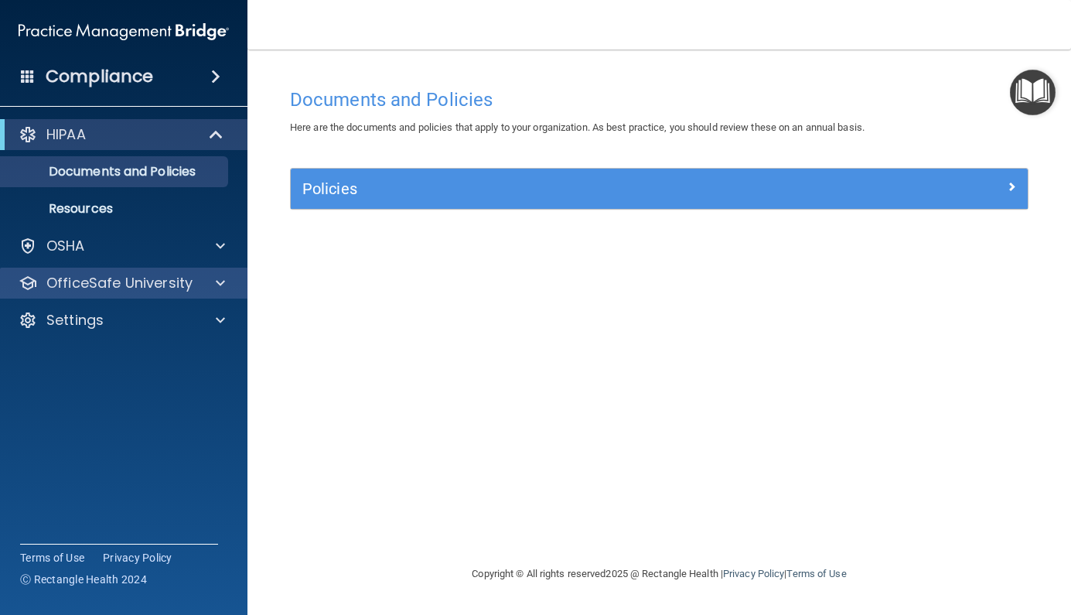
click at [137, 281] on p "OfficeSafe University" at bounding box center [119, 283] width 146 height 19
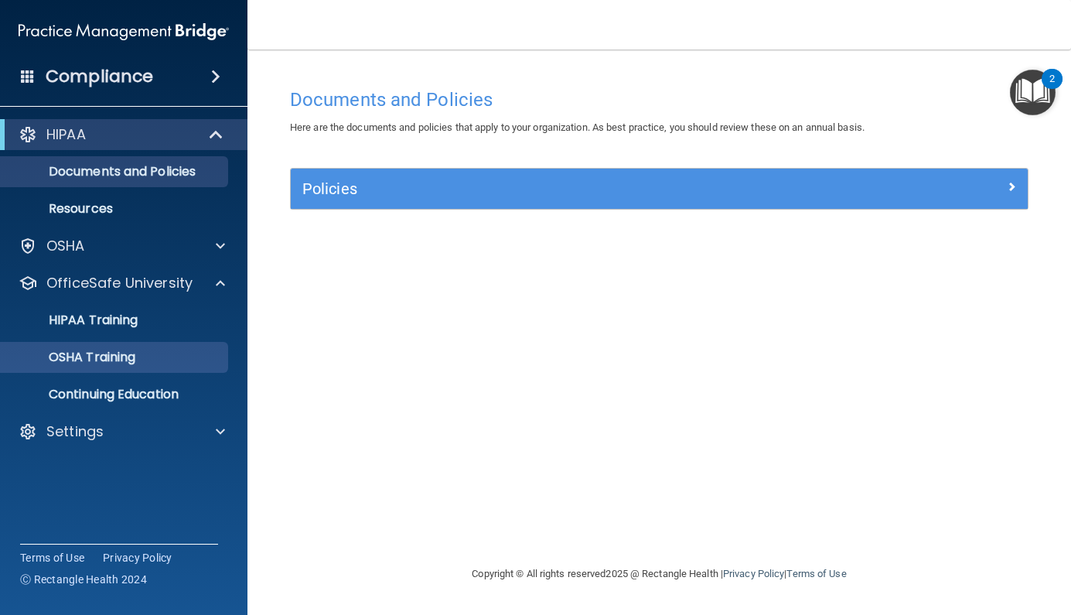
click at [135, 356] on p "OSHA Training" at bounding box center [72, 357] width 125 height 15
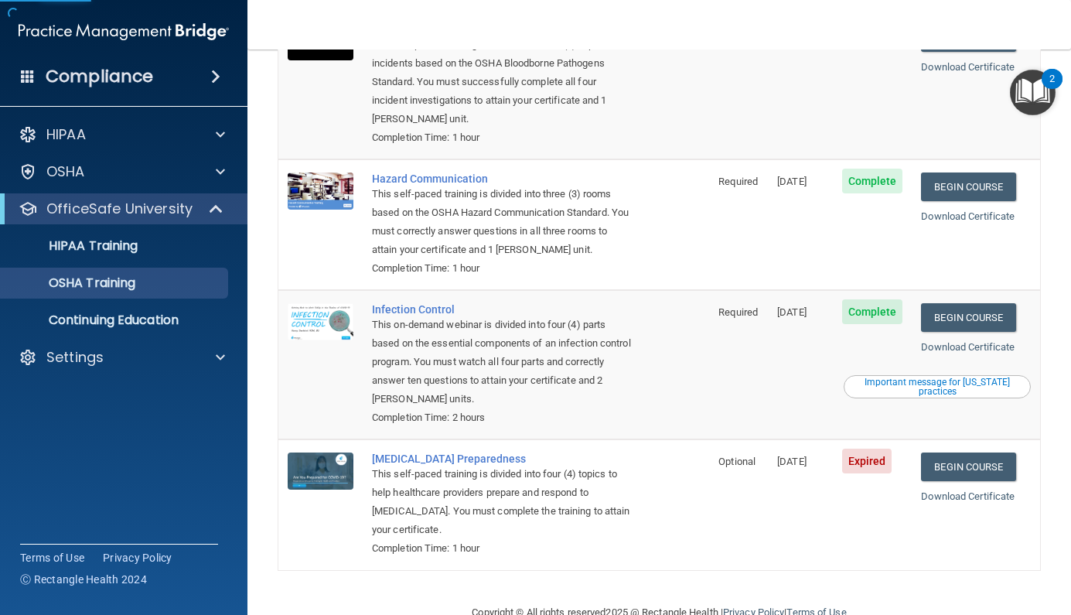
scroll to position [180, 0]
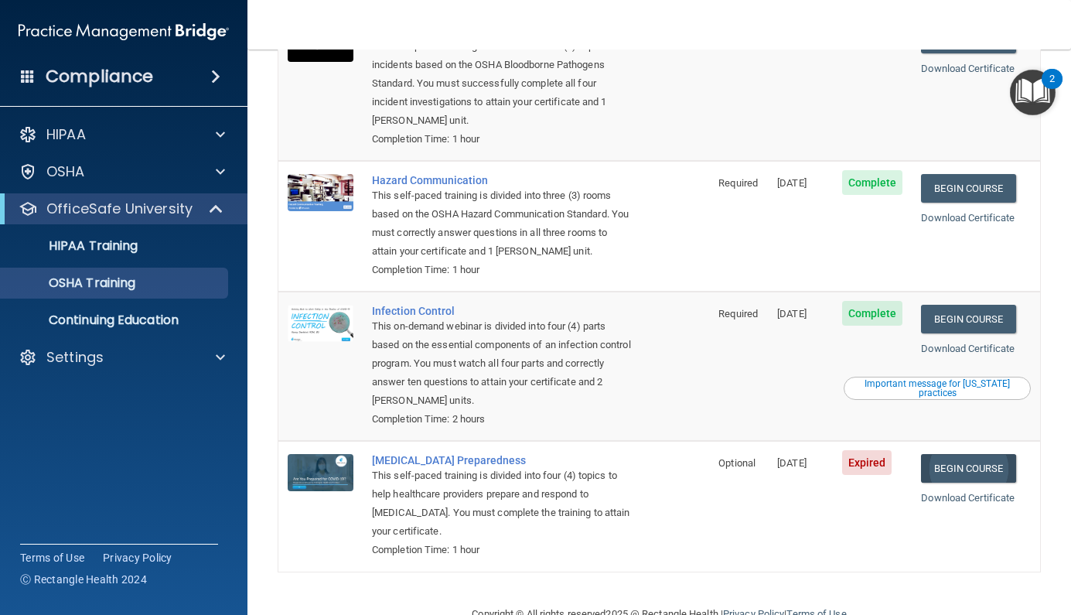
click at [961, 454] on link "Begin Course" at bounding box center [968, 468] width 94 height 29
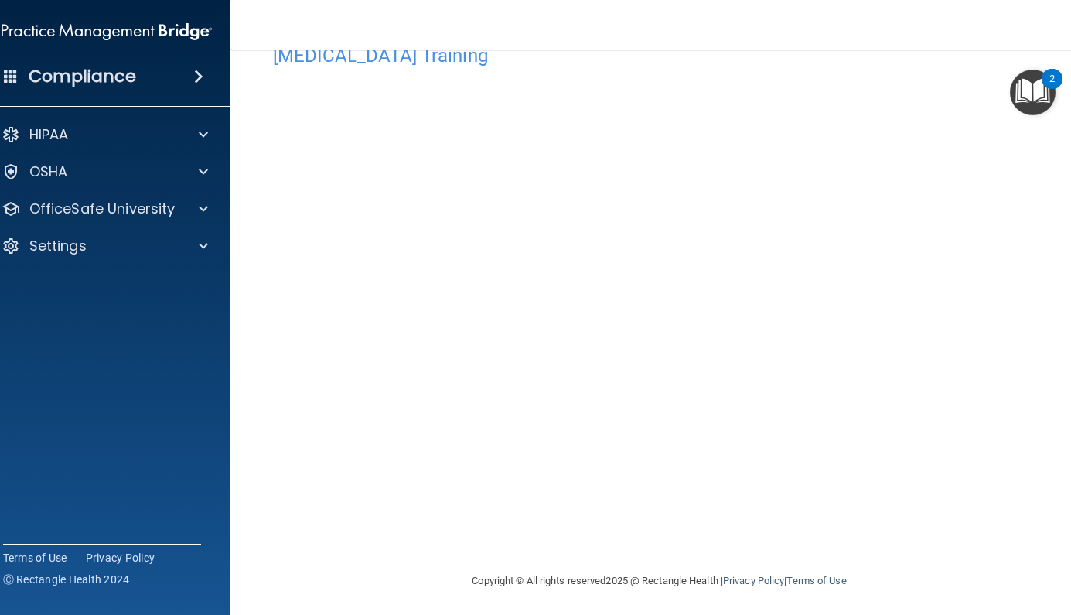
scroll to position [45, 0]
click at [206, 208] on span at bounding box center [203, 209] width 9 height 19
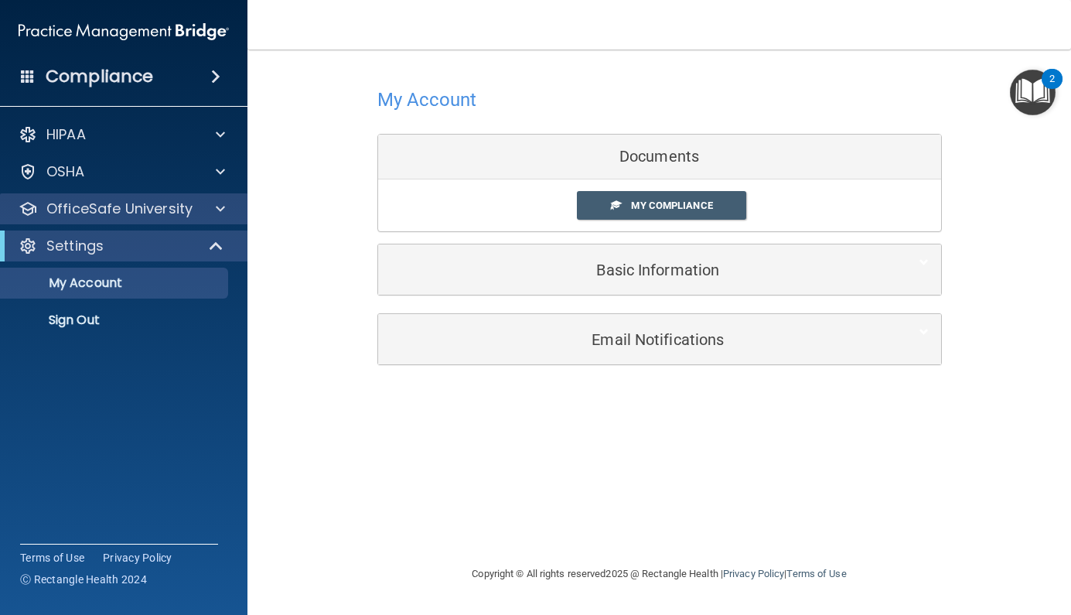
click at [219, 207] on span at bounding box center [220, 209] width 9 height 19
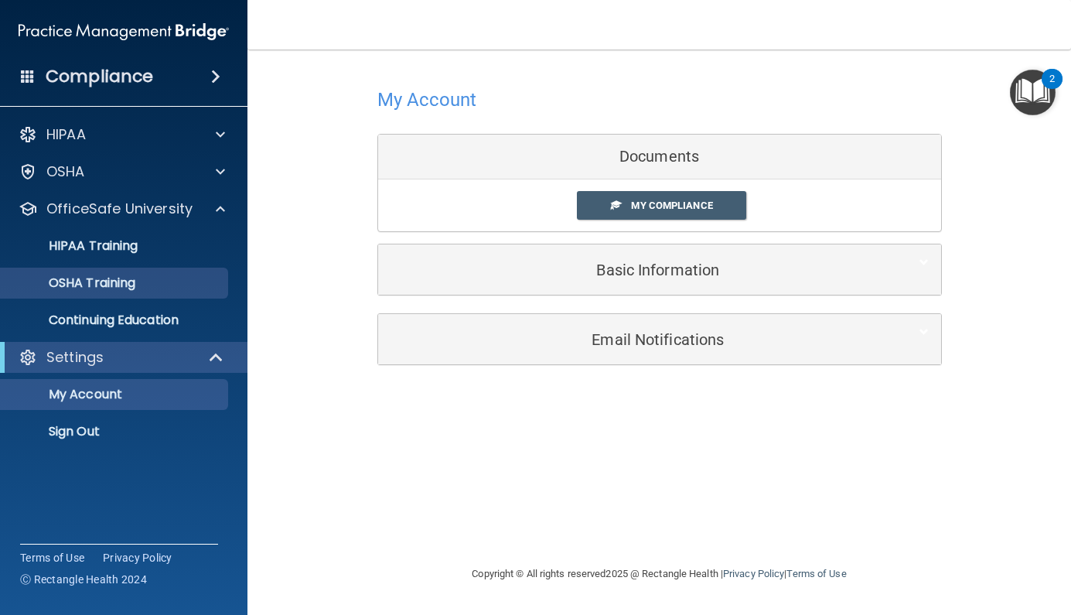
click at [173, 287] on div "OSHA Training" at bounding box center [115, 282] width 211 height 15
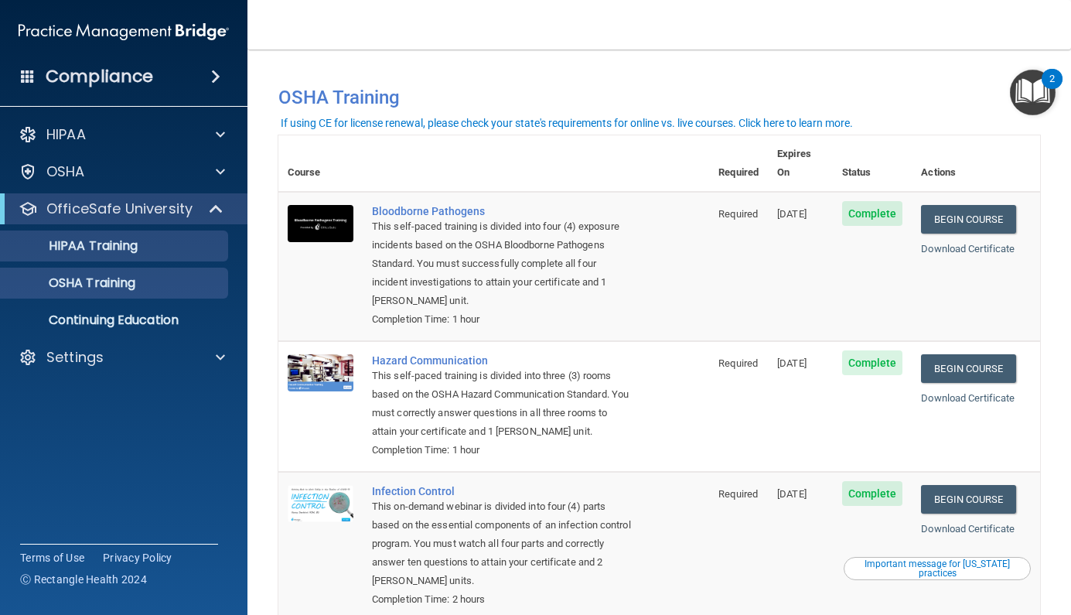
click at [148, 251] on div "HIPAA Training" at bounding box center [115, 245] width 211 height 15
